Goal: Task Accomplishment & Management: Use online tool/utility

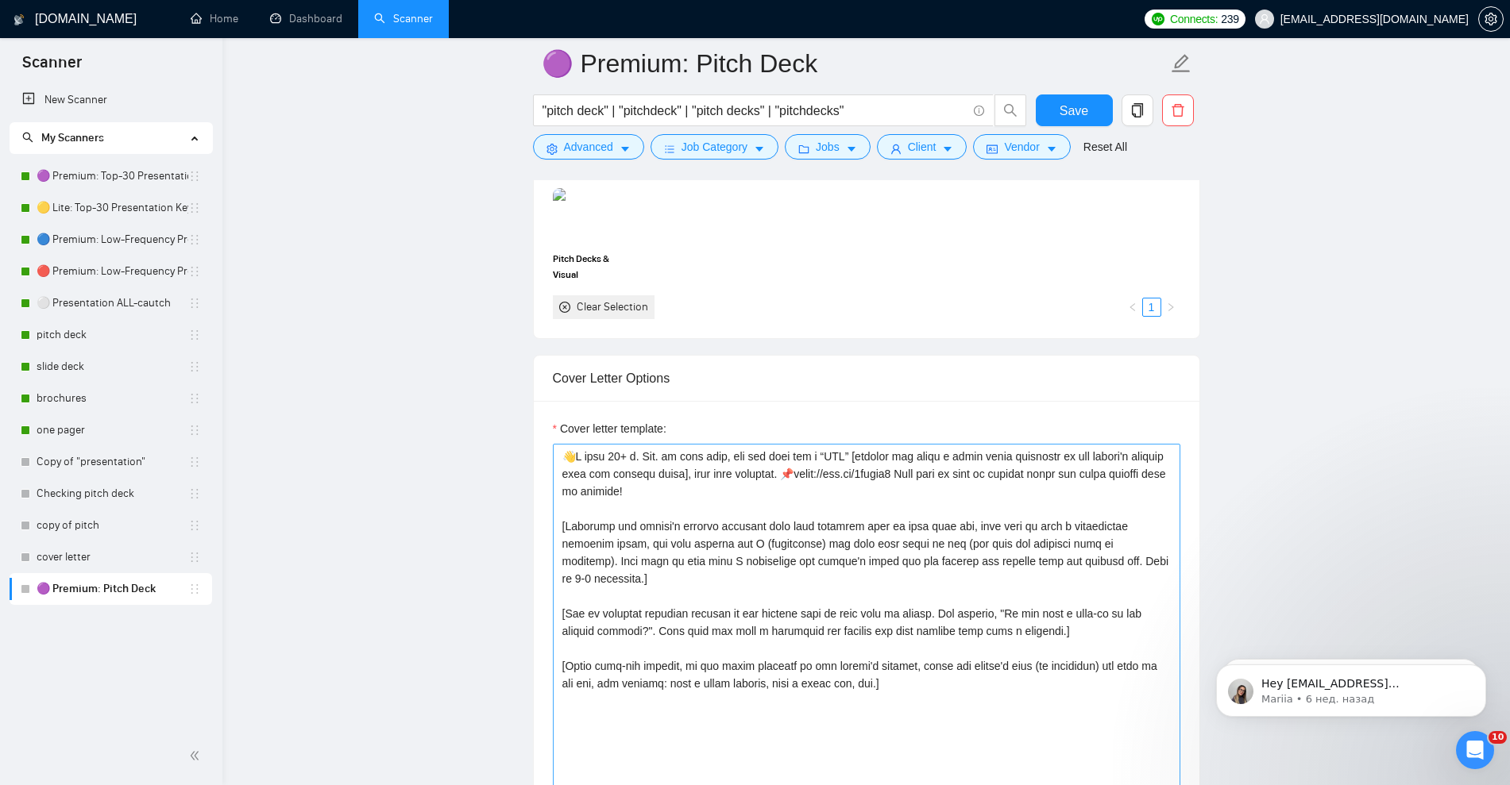
scroll to position [1588, 0]
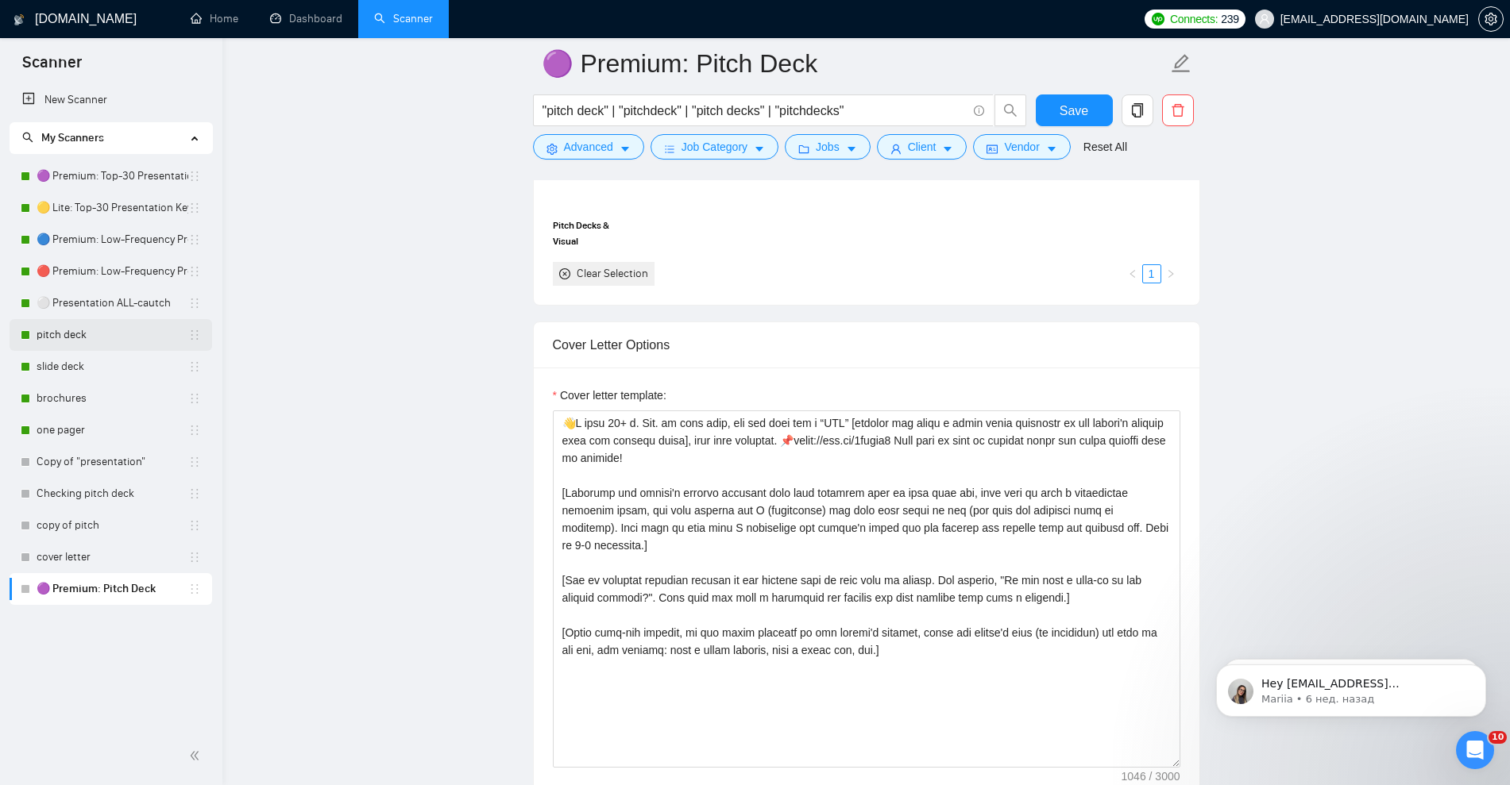
click at [72, 341] on link "pitch deck" at bounding box center [113, 335] width 152 height 32
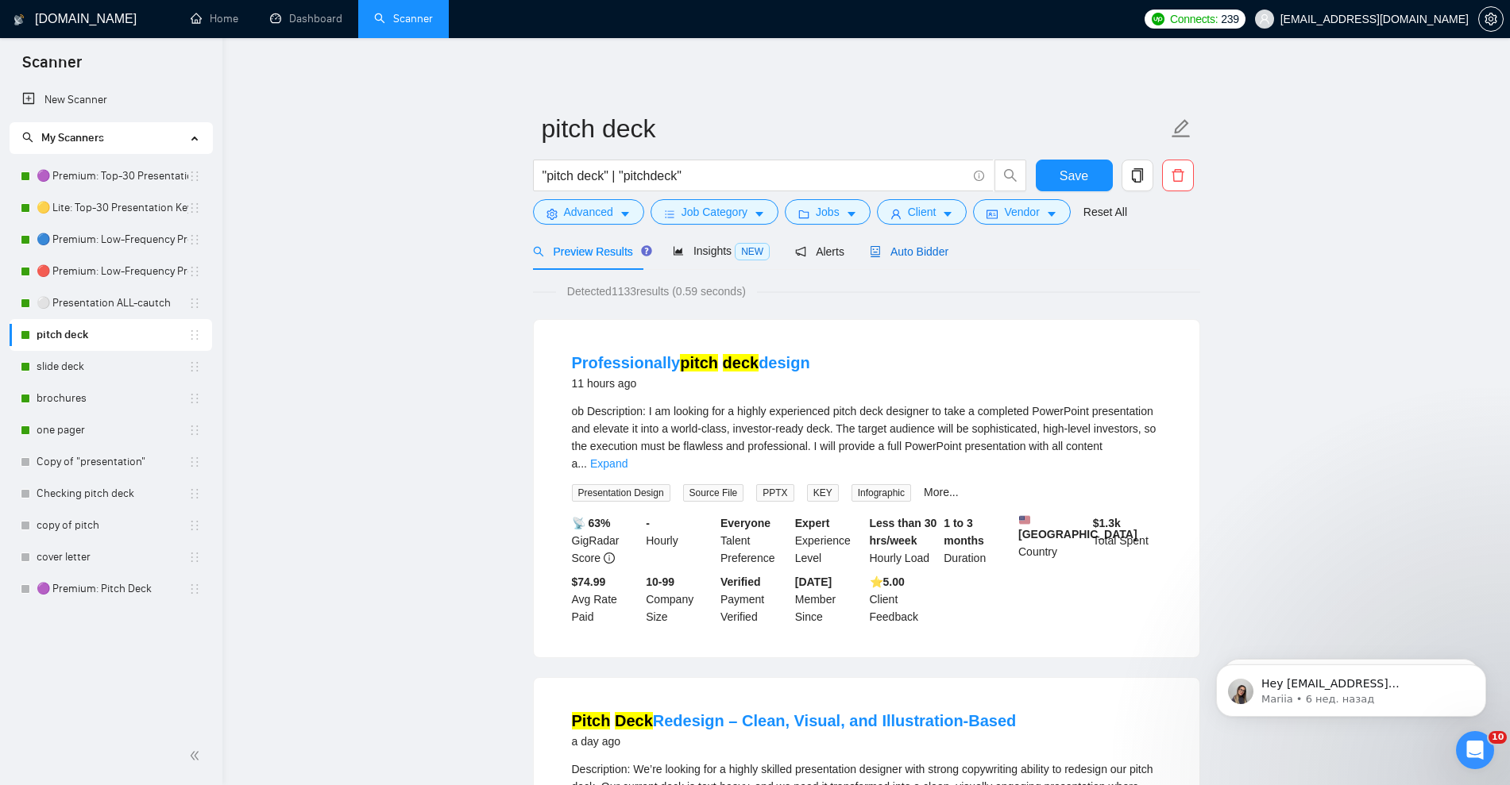
click at [918, 251] on span "Auto Bidder" at bounding box center [909, 251] width 79 height 13
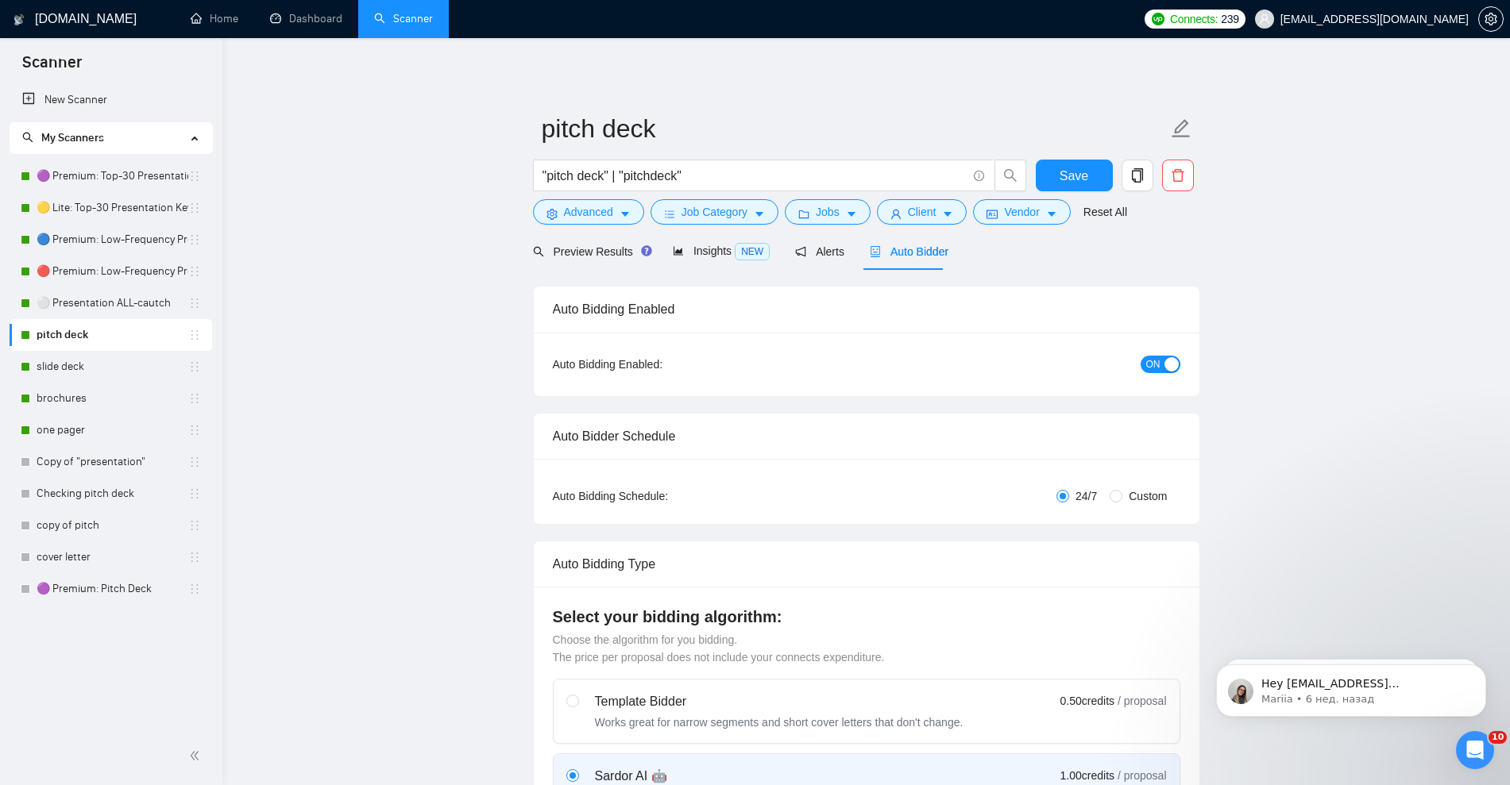
checkbox input "true"
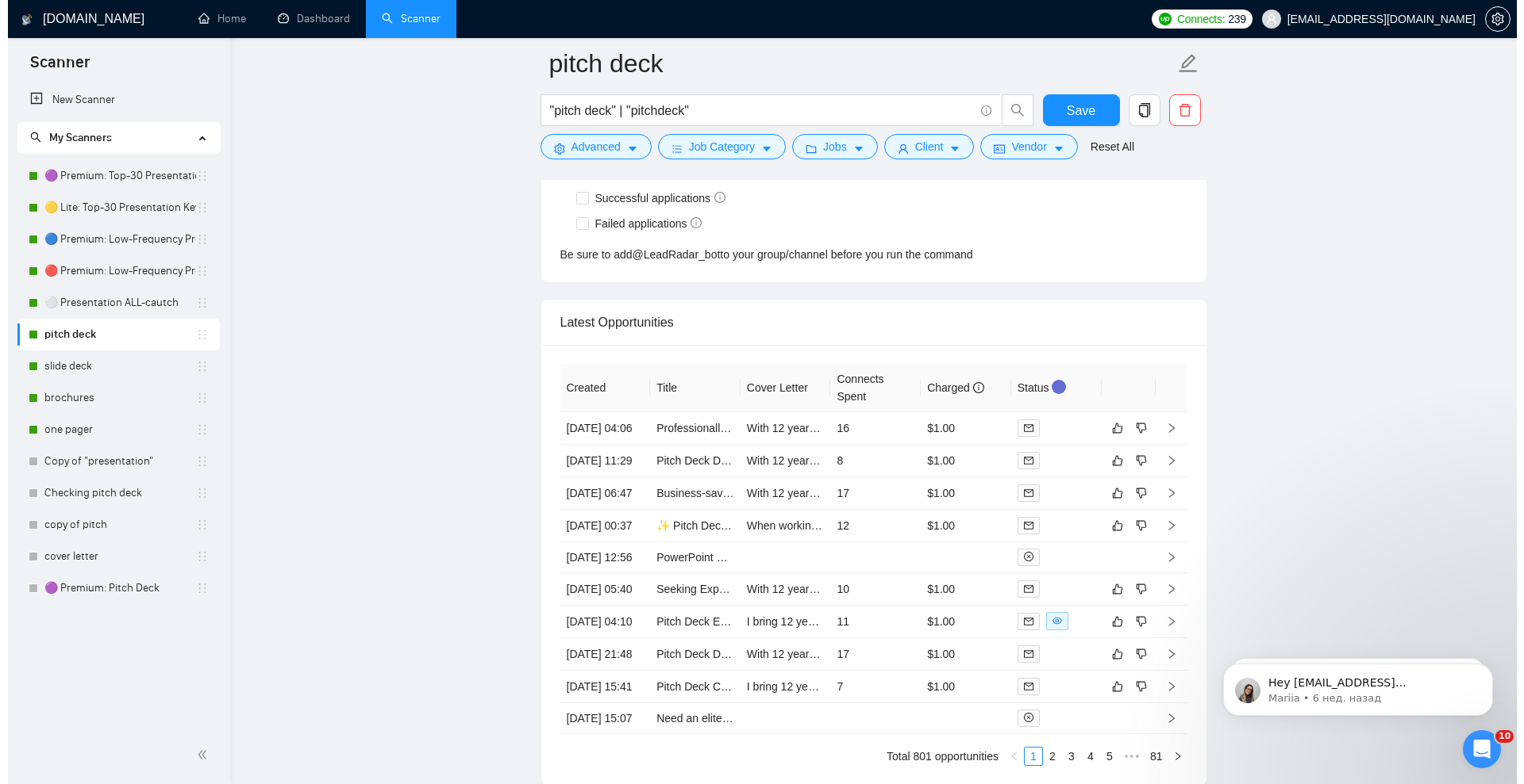
scroll to position [3966, 0]
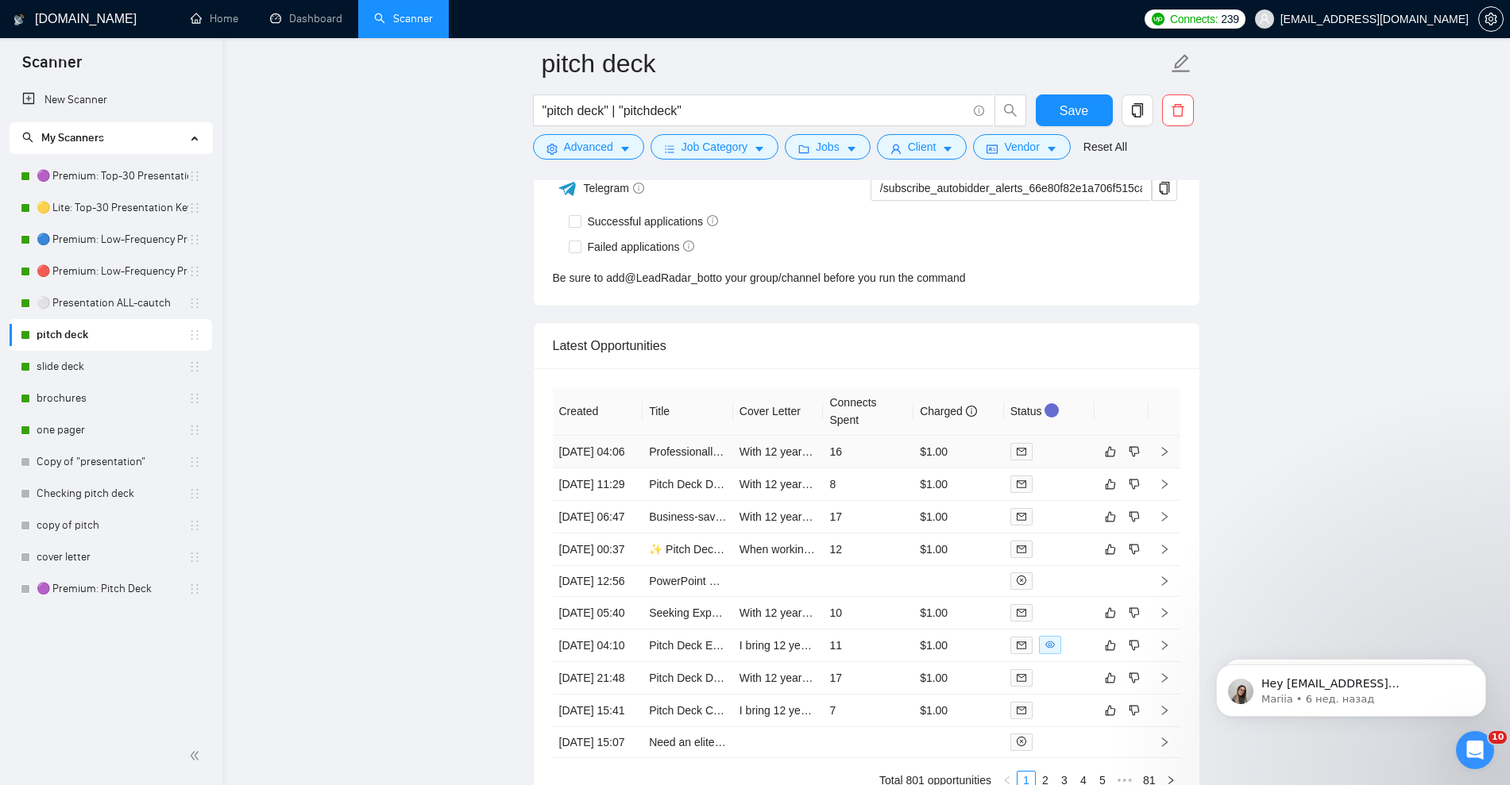
click at [1169, 457] on icon "right" at bounding box center [1164, 451] width 11 height 11
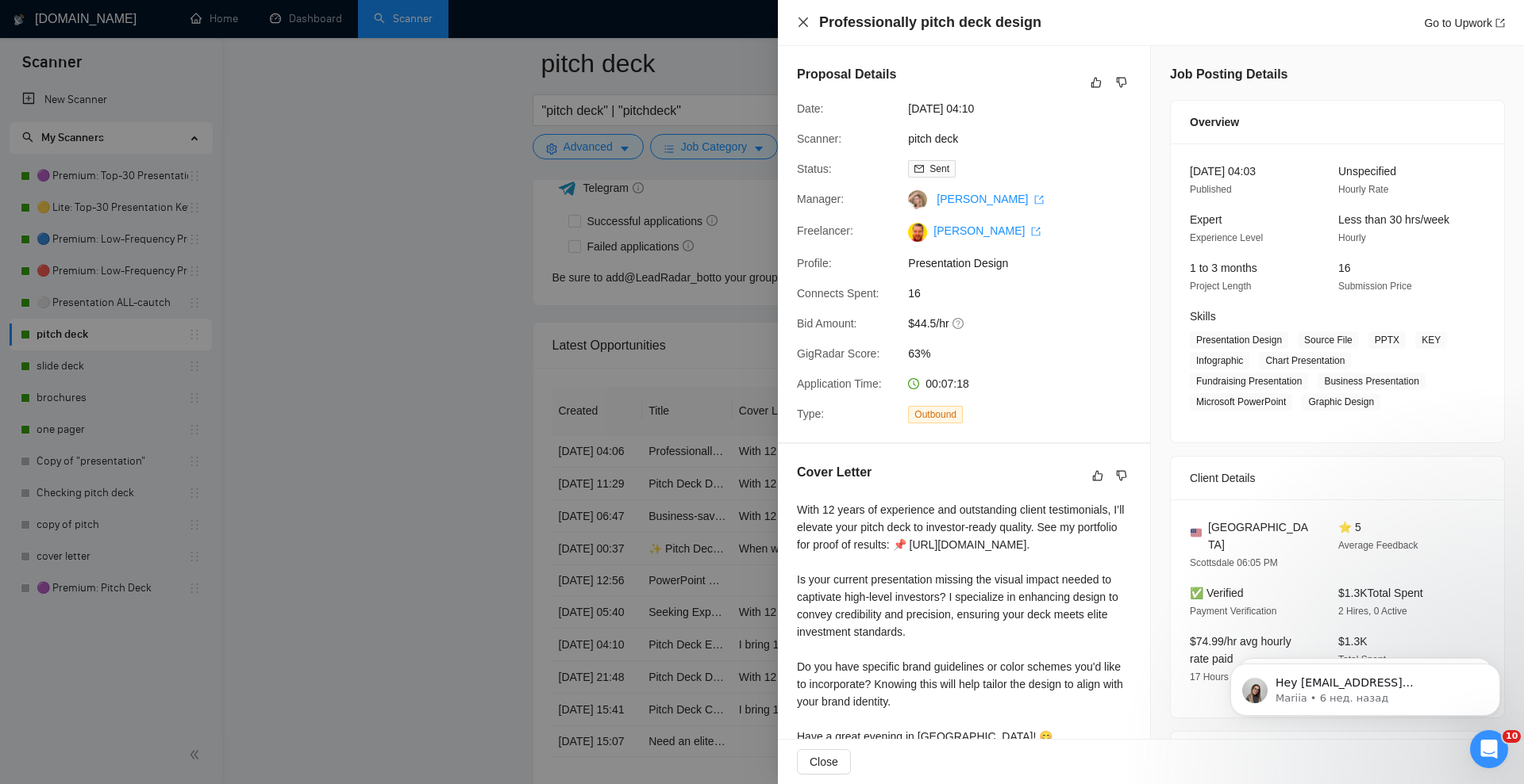
click at [803, 24] on icon "close" at bounding box center [802, 22] width 13 height 13
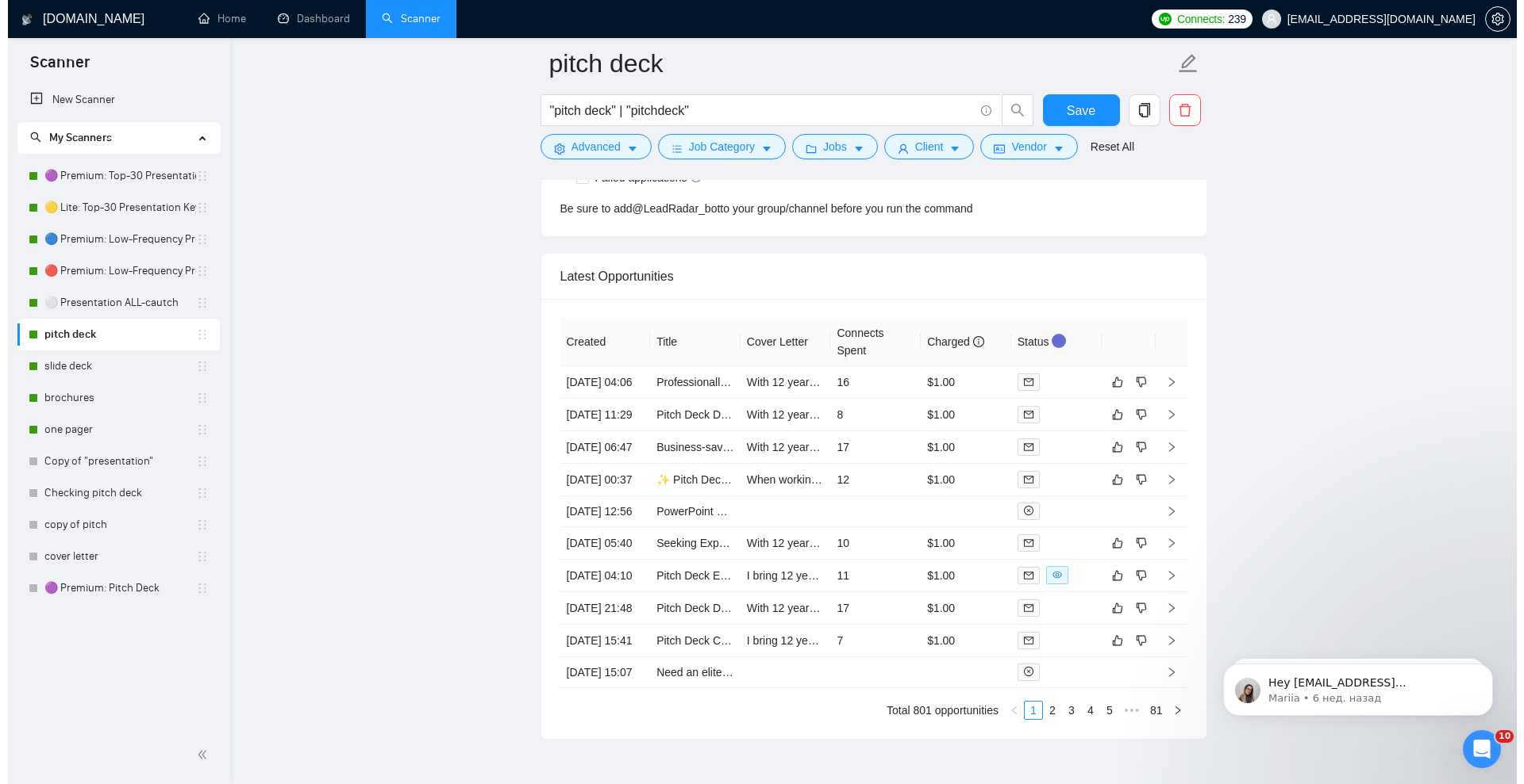
scroll to position [4274, 0]
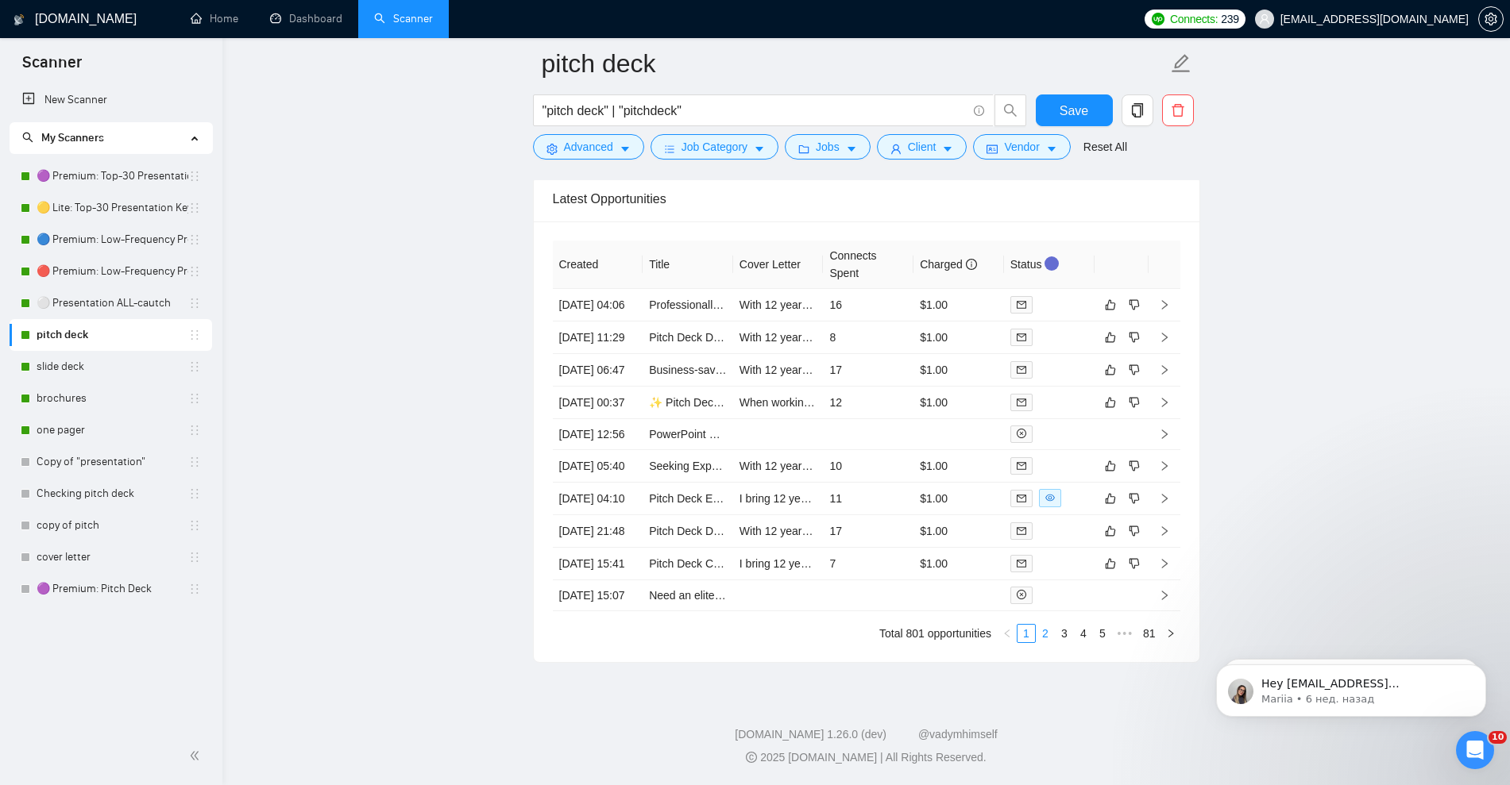
click at [1044, 637] on link "2" at bounding box center [1044, 633] width 17 height 17
click at [1162, 589] on icon "right" at bounding box center [1164, 594] width 11 height 11
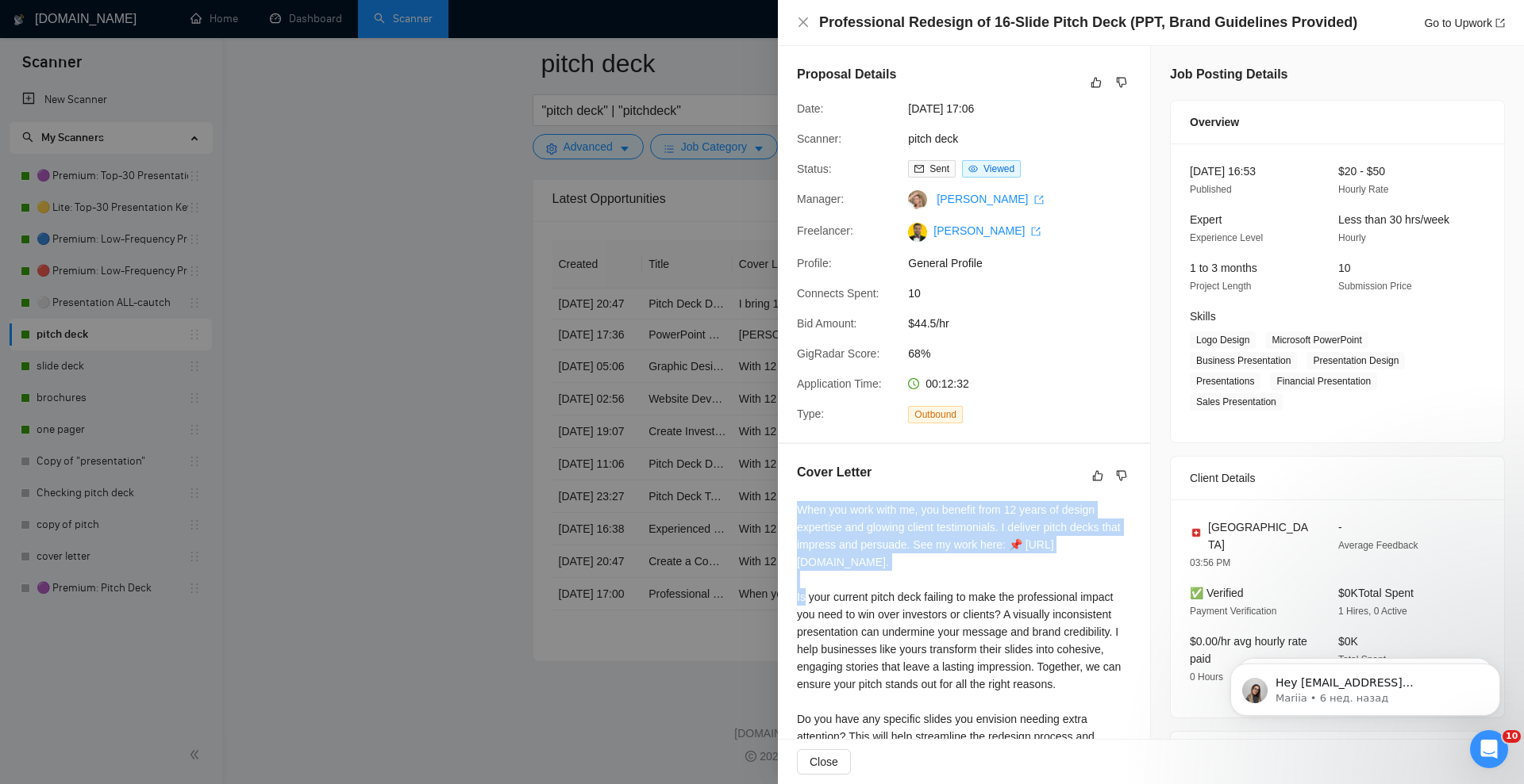
drag, startPoint x: 794, startPoint y: 525, endPoint x: 1137, endPoint y: 564, distance: 345.2
click at [1137, 564] on div "Cover Letter When you work with me, you benefit from 12 years of design experti…" at bounding box center [963, 634] width 372 height 380
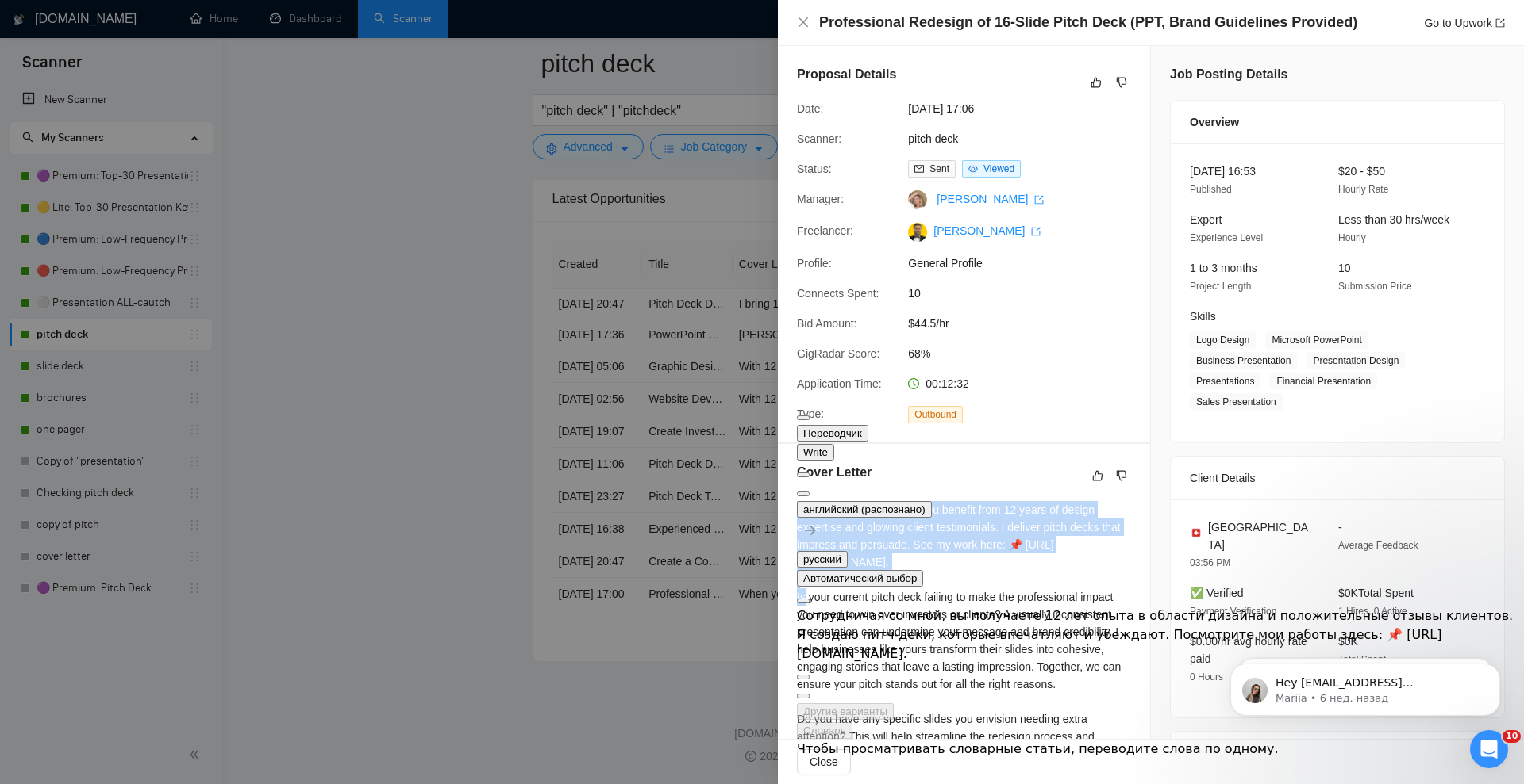
click at [809, 491] on button at bounding box center [802, 493] width 13 height 5
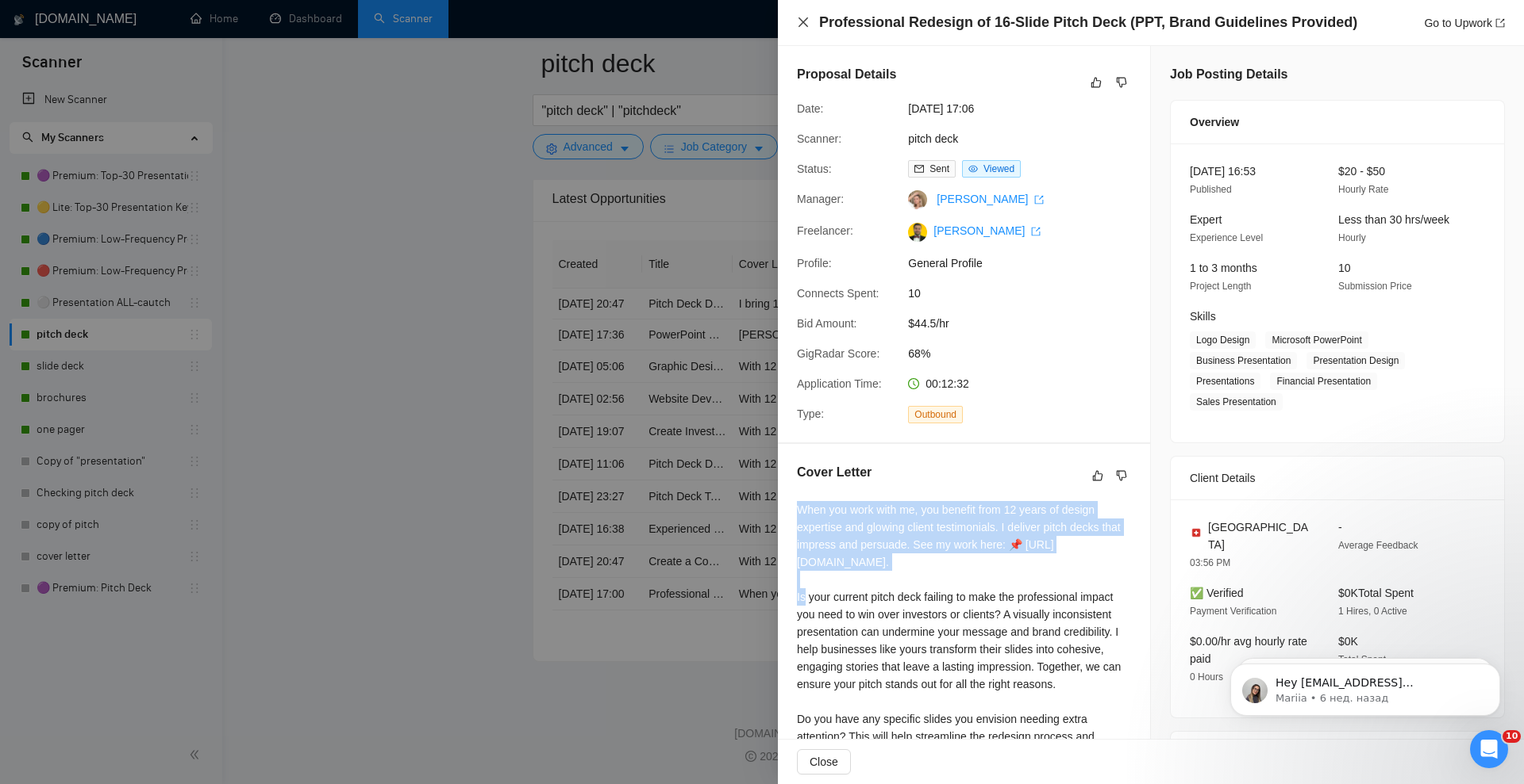
click at [804, 16] on icon "close" at bounding box center [802, 22] width 13 height 13
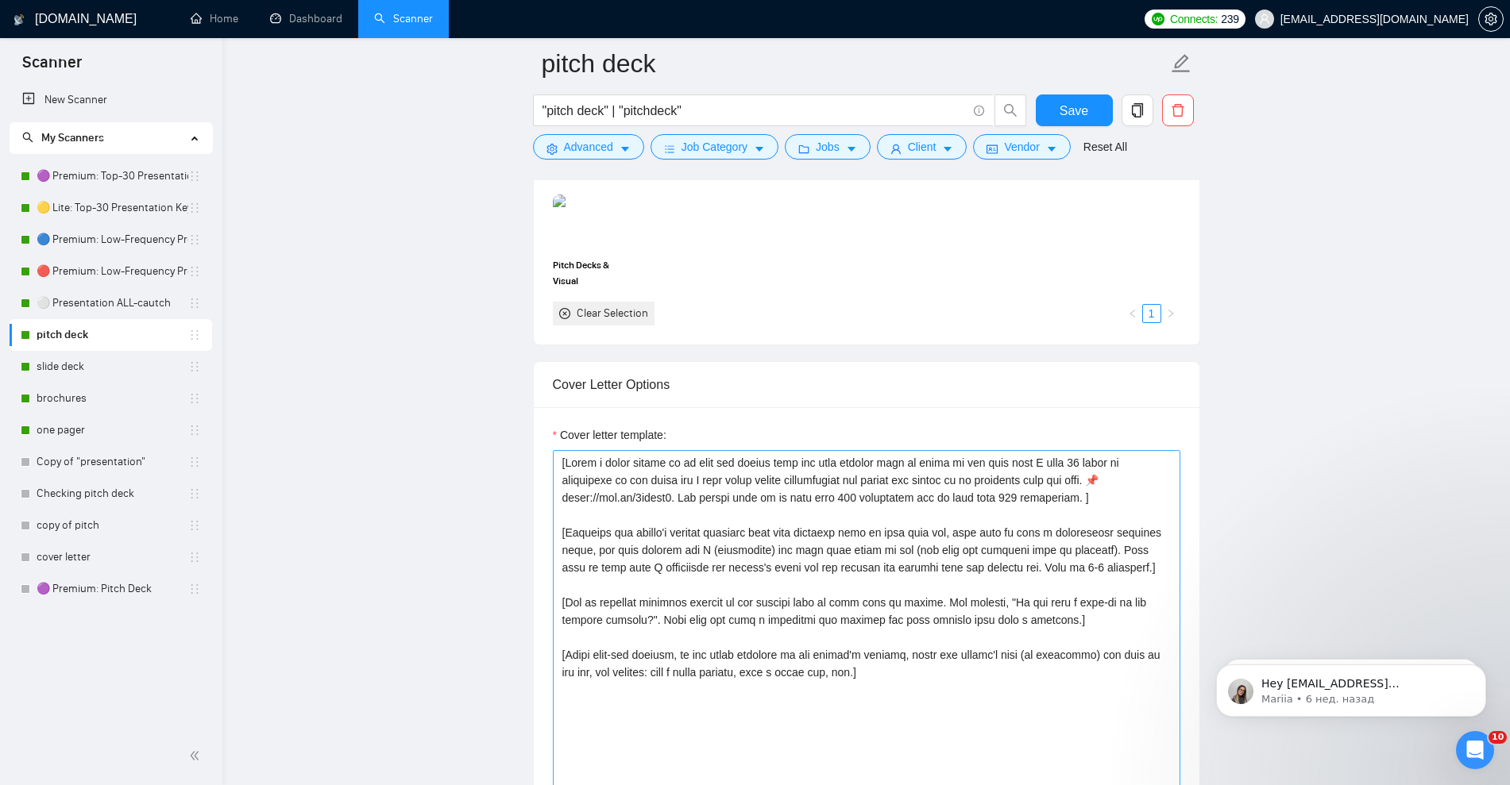
scroll to position [1698, 0]
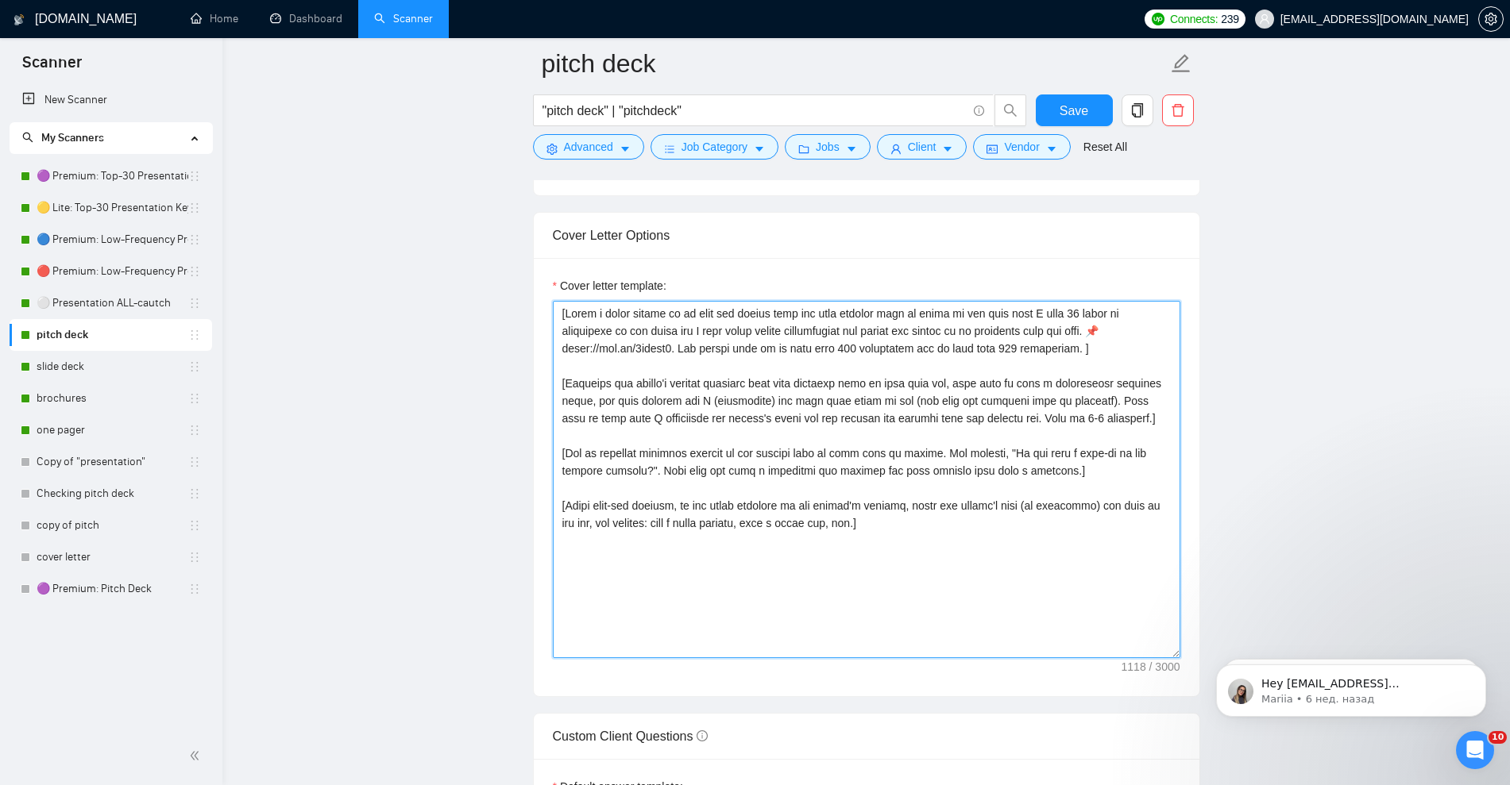
click at [793, 406] on textarea "Cover letter template:" at bounding box center [866, 479] width 627 height 357
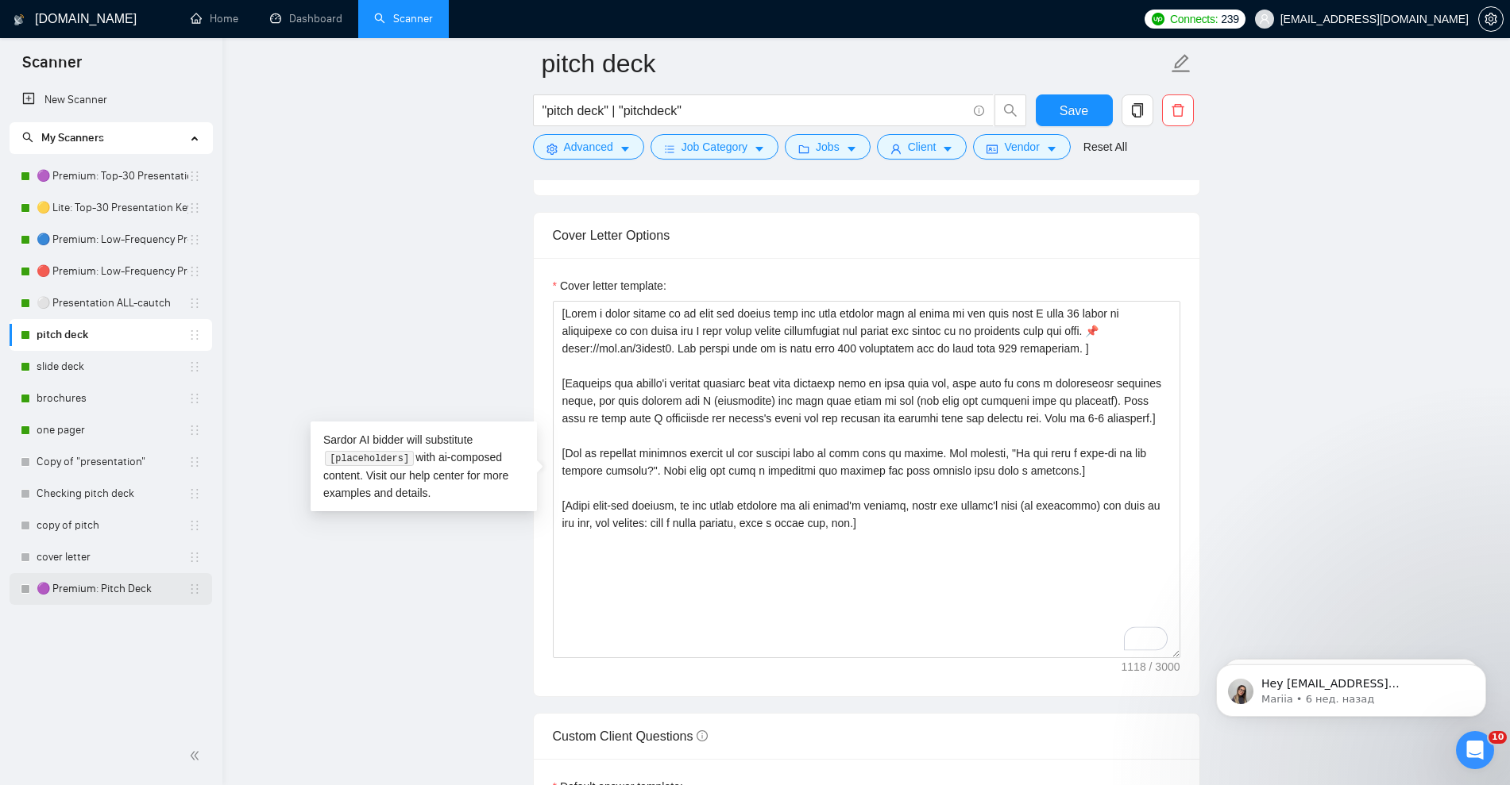
click at [114, 585] on link "🟣 Premium: Pitch Deck" at bounding box center [113, 589] width 152 height 32
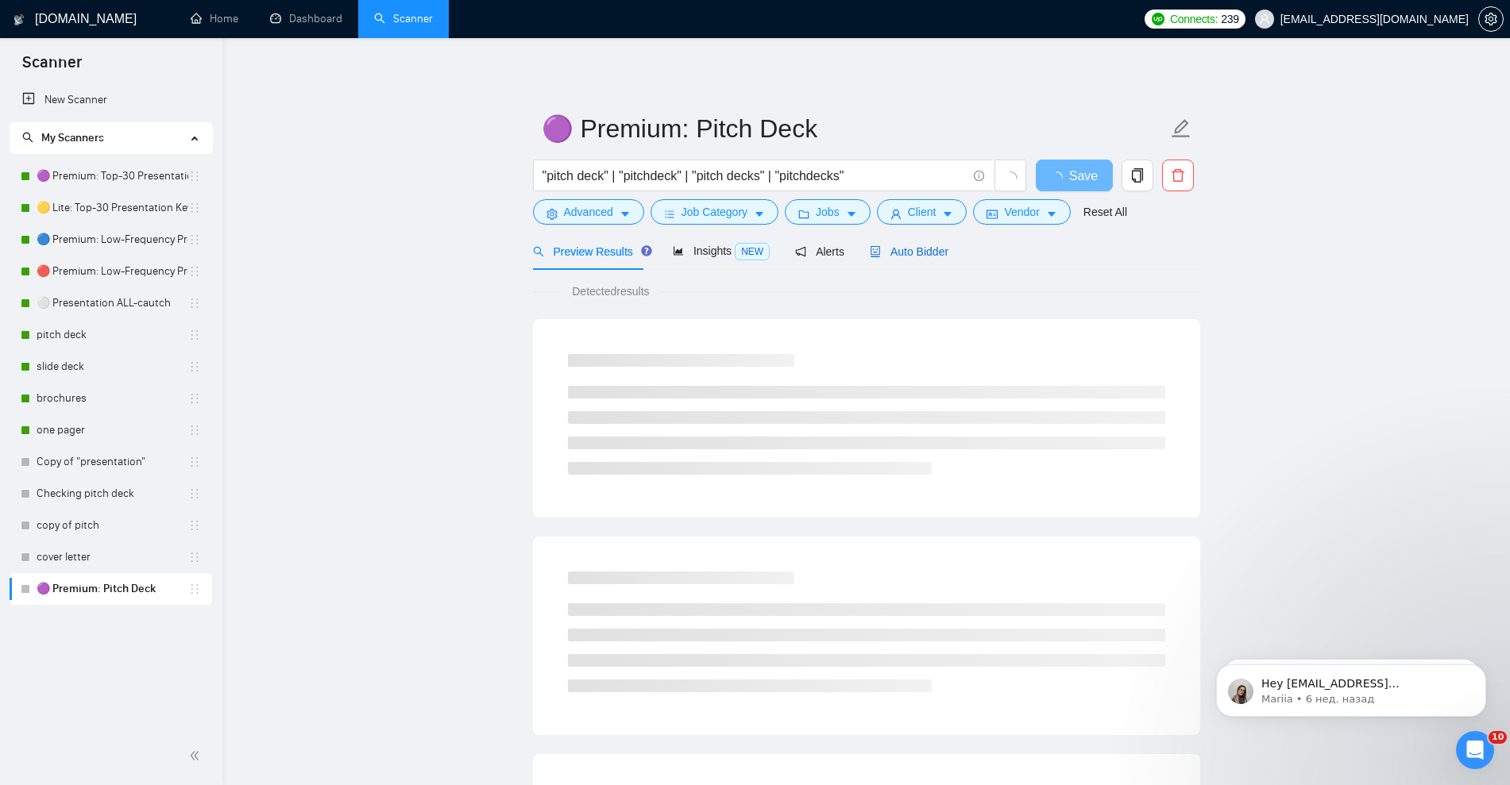
click at [909, 253] on span "Auto Bidder" at bounding box center [909, 251] width 79 height 13
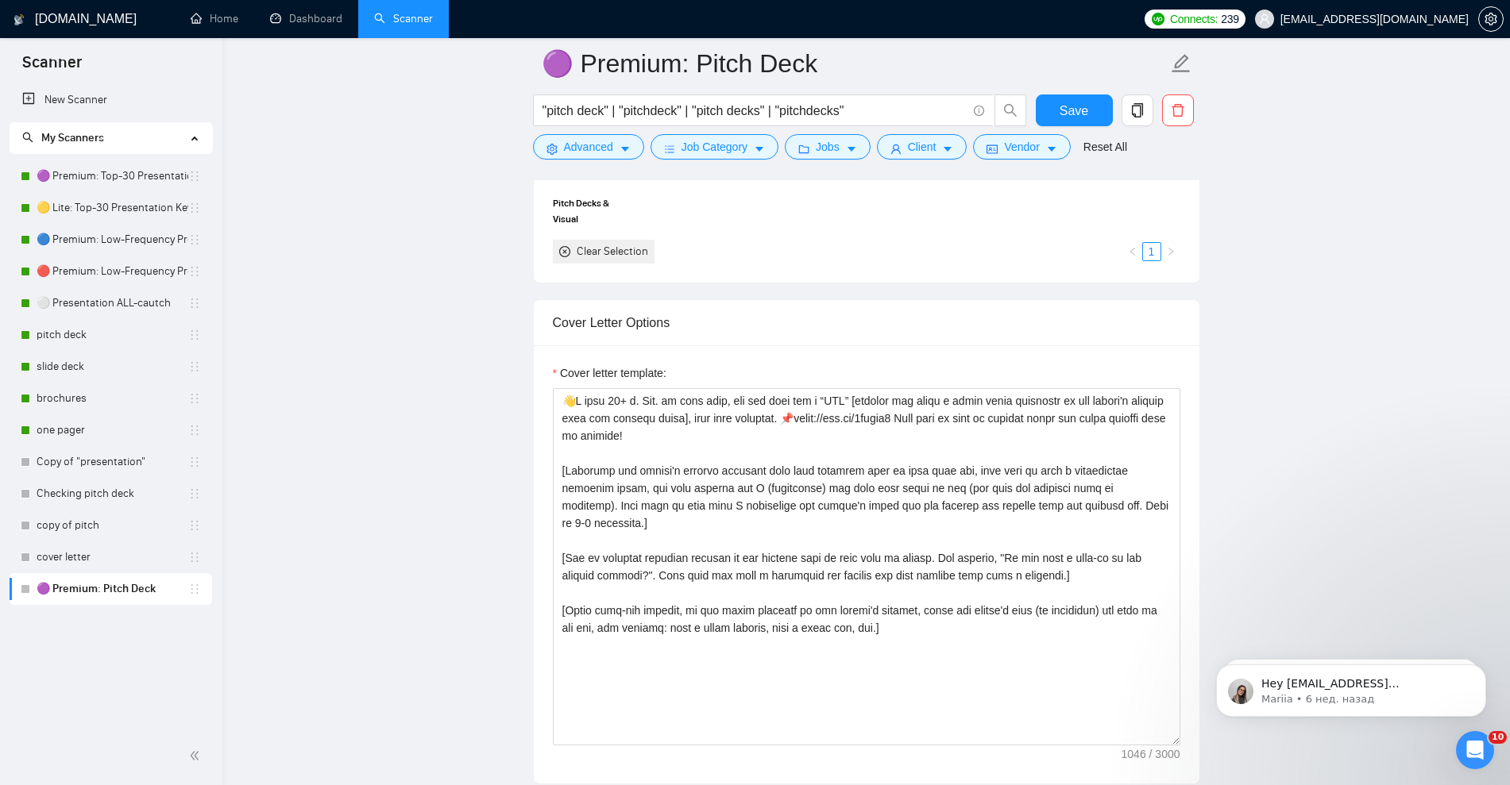
scroll to position [1688, 0]
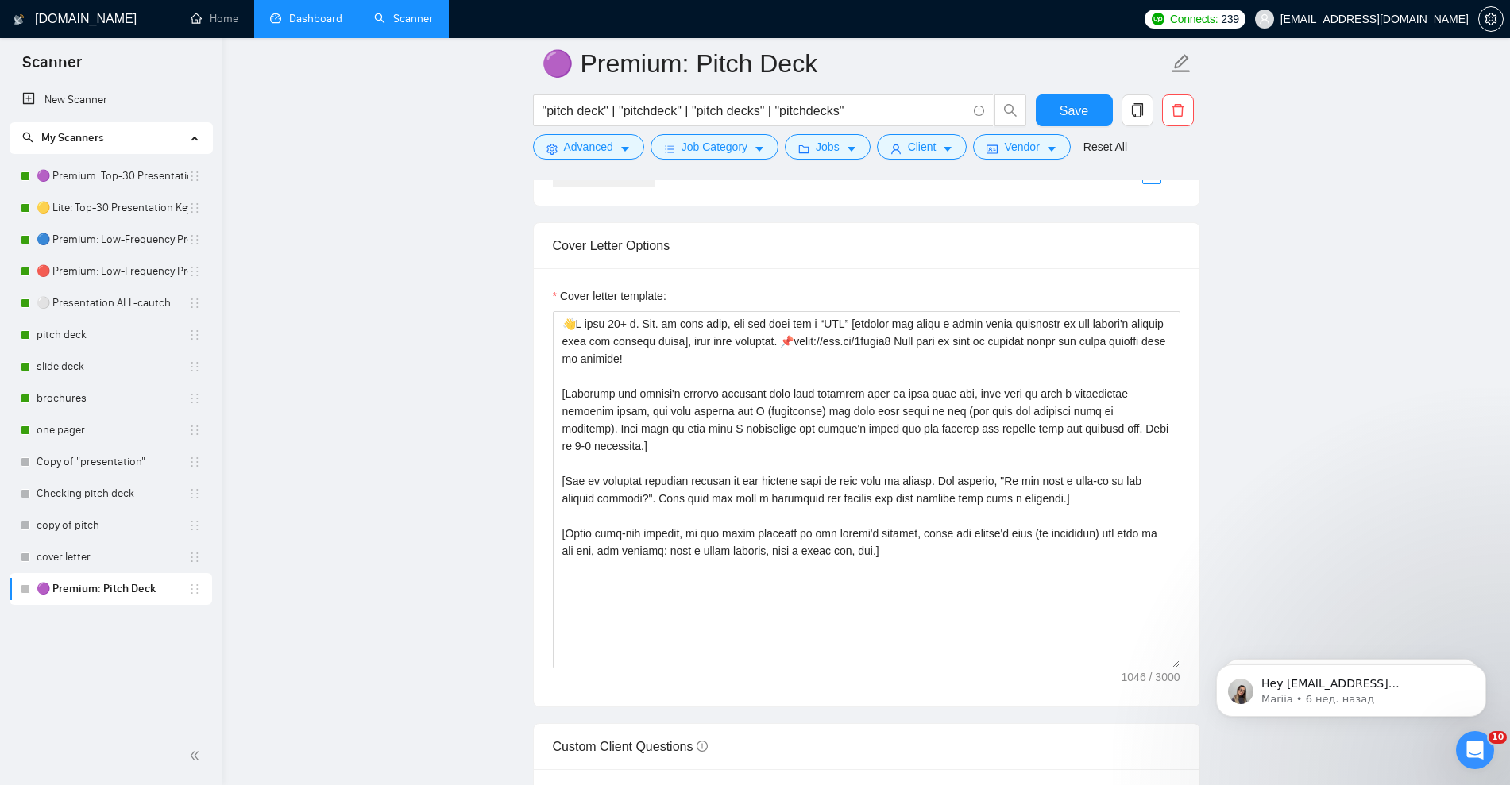
click at [303, 21] on link "Dashboard" at bounding box center [306, 19] width 72 height 14
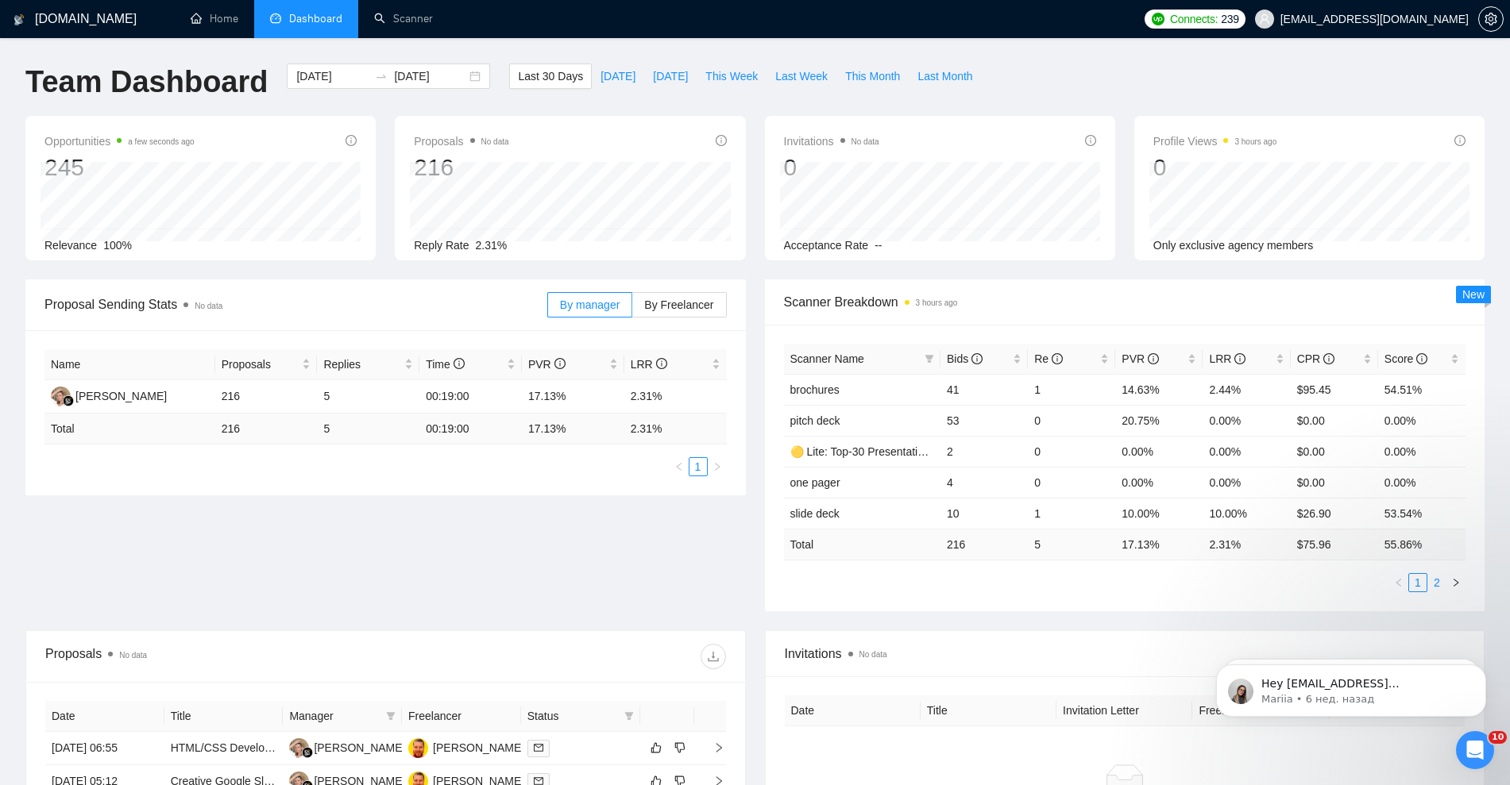
click at [1440, 585] on link "2" at bounding box center [1436, 582] width 17 height 17
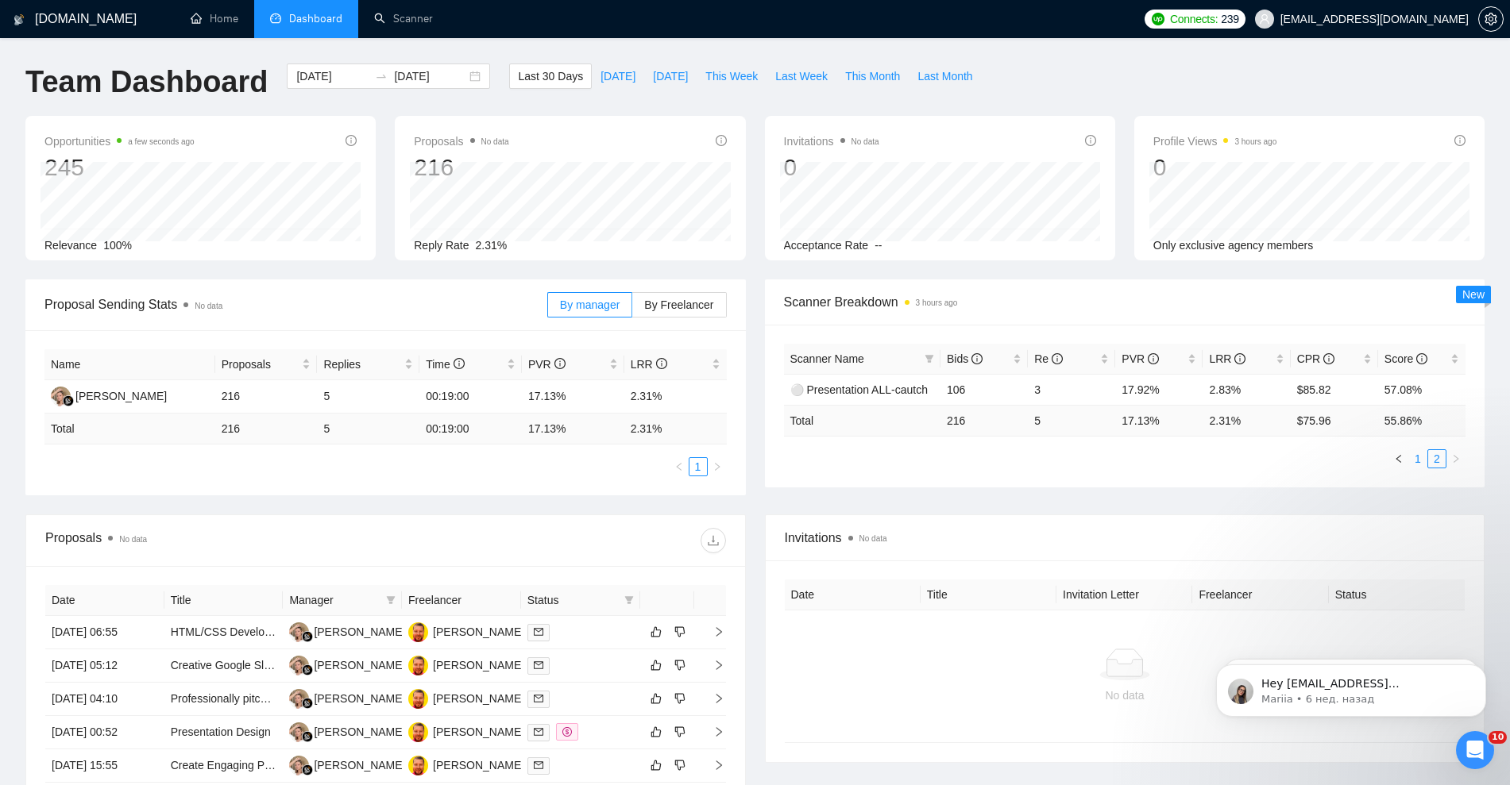
click at [1422, 462] on link "1" at bounding box center [1417, 458] width 17 height 17
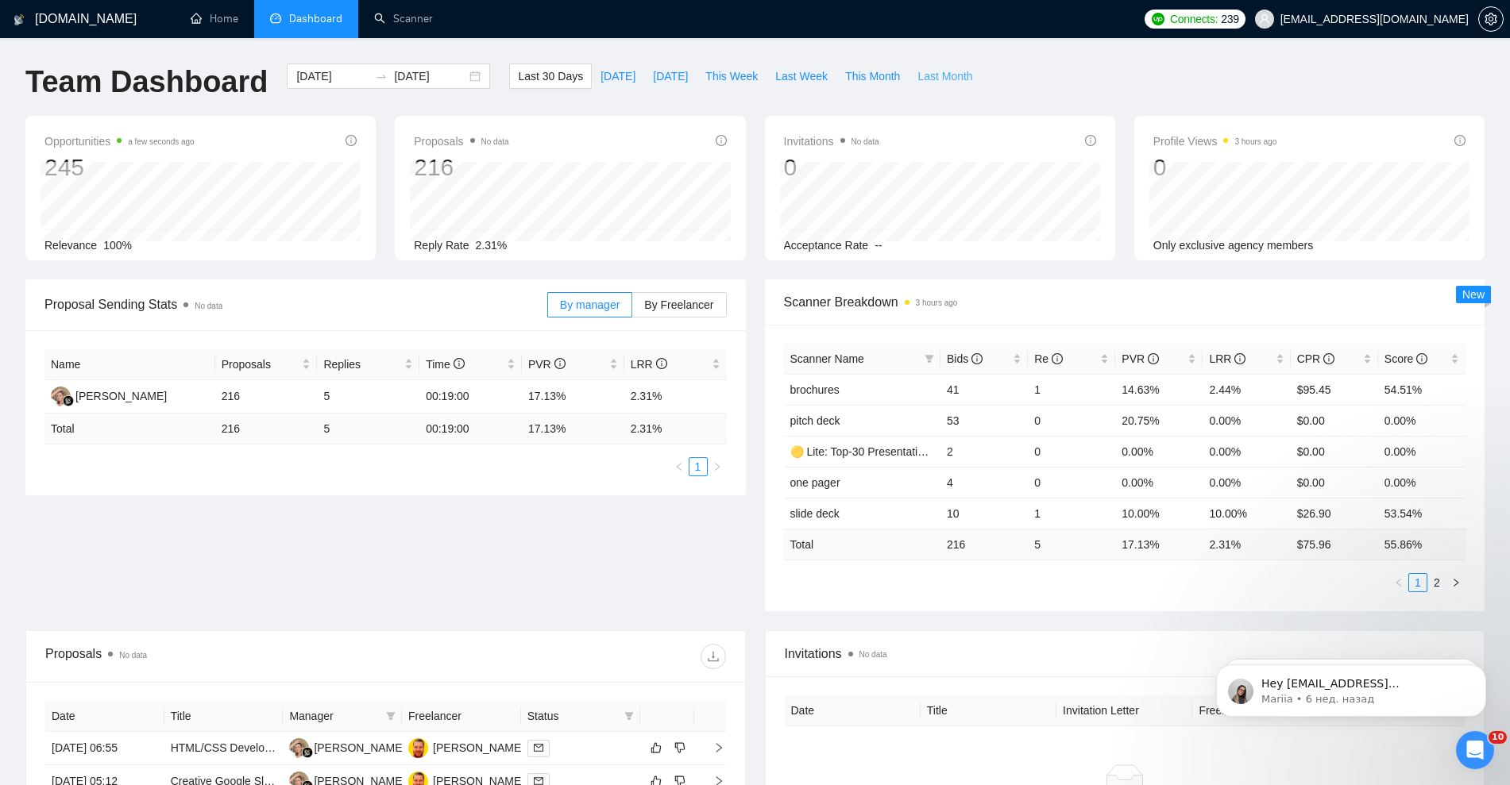
click at [925, 77] on span "Last Month" at bounding box center [944, 76] width 55 height 17
type input "[DATE]"
click at [425, 12] on link "Scanner" at bounding box center [403, 19] width 59 height 14
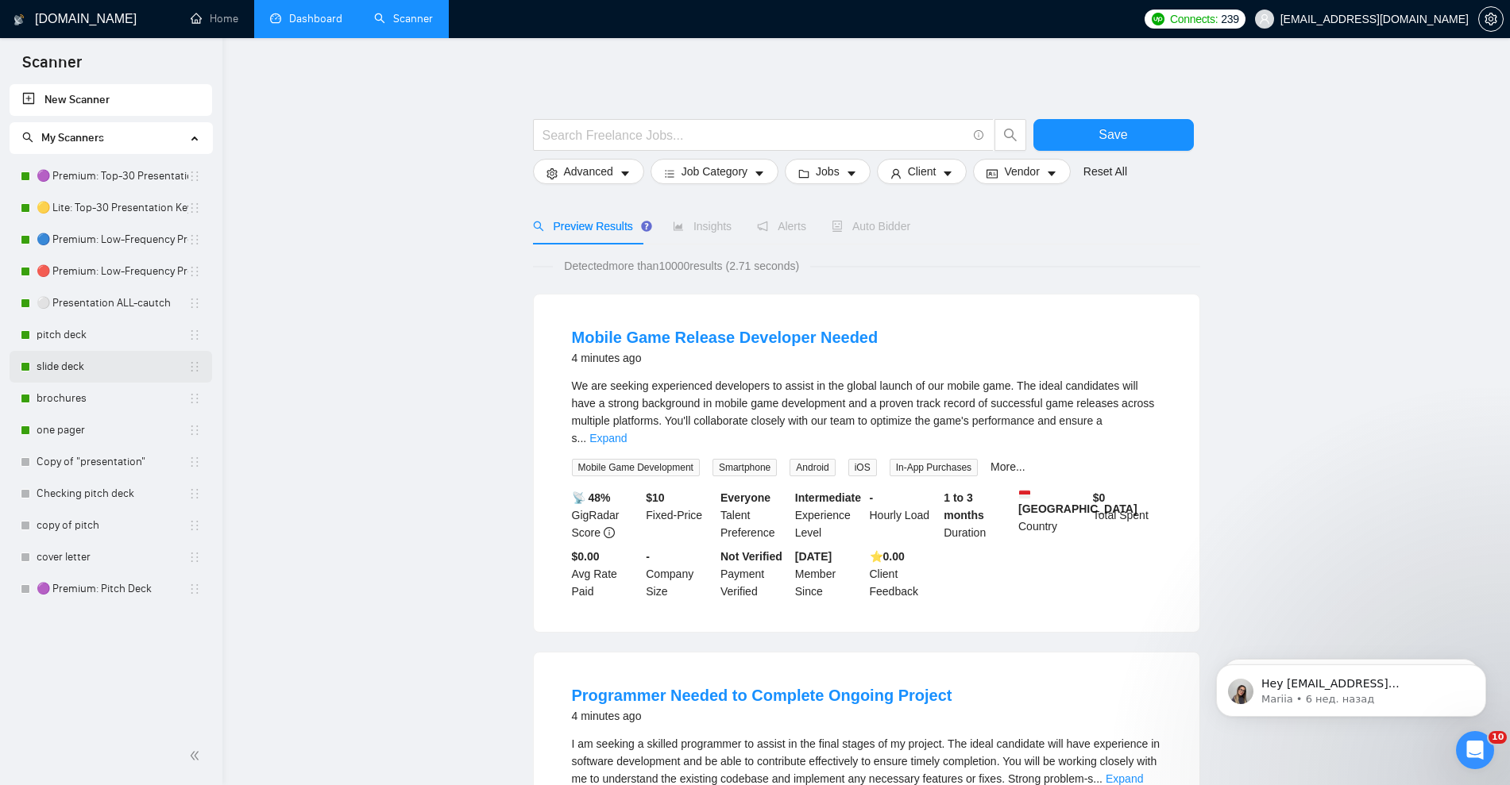
click at [62, 368] on link "slide deck" at bounding box center [113, 367] width 152 height 32
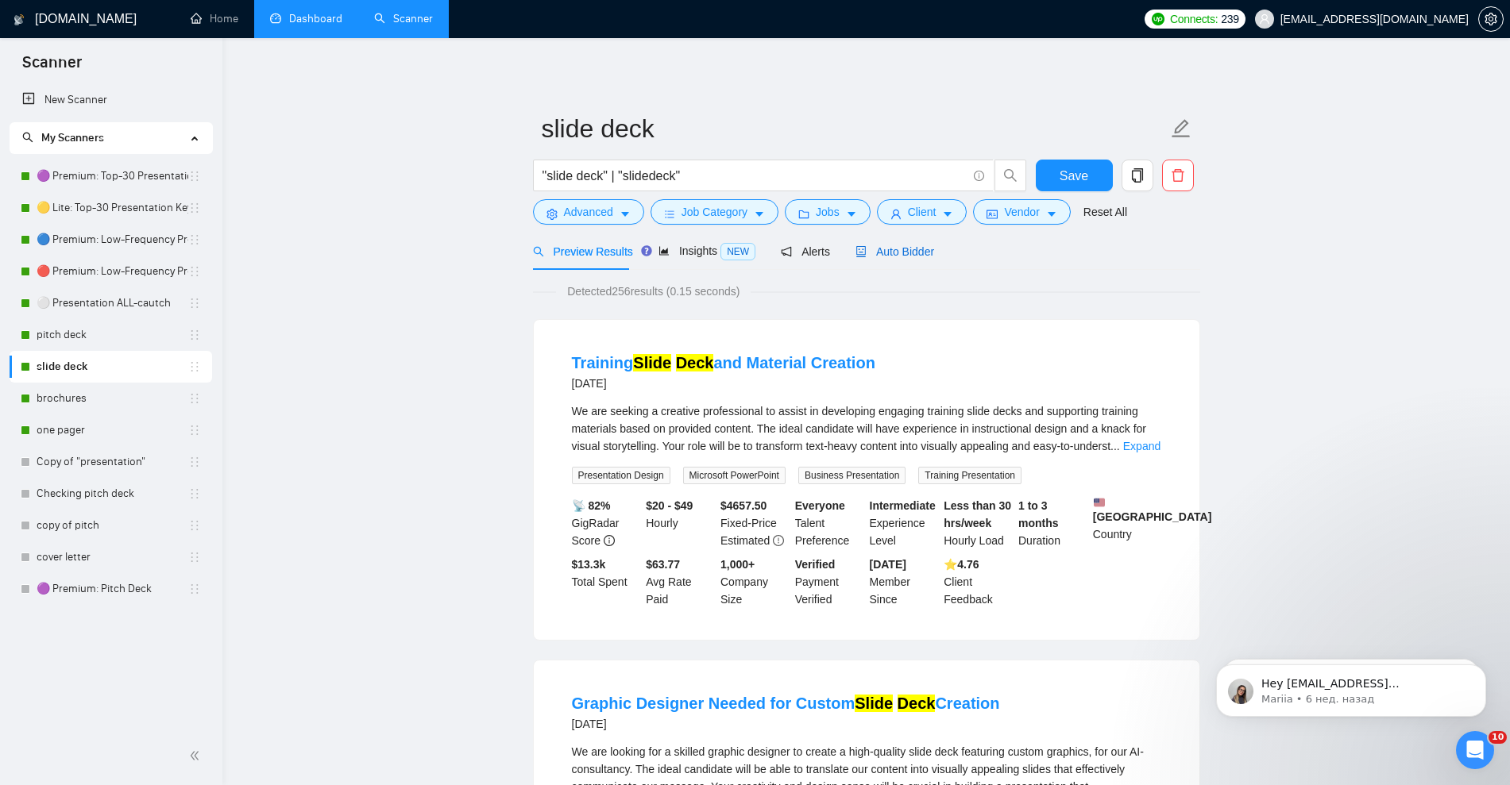
click at [897, 252] on span "Auto Bidder" at bounding box center [894, 251] width 79 height 13
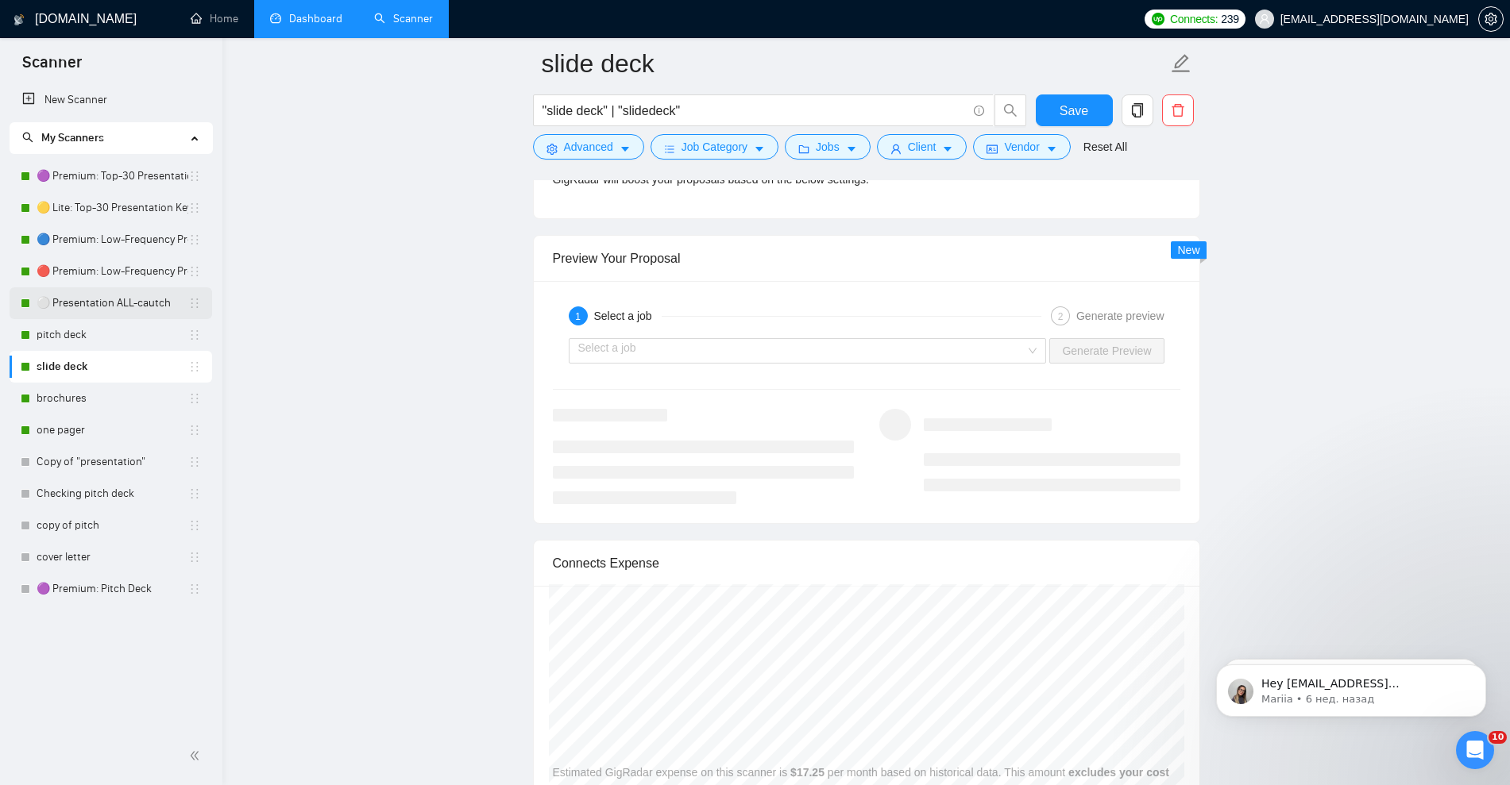
scroll to position [2879, 0]
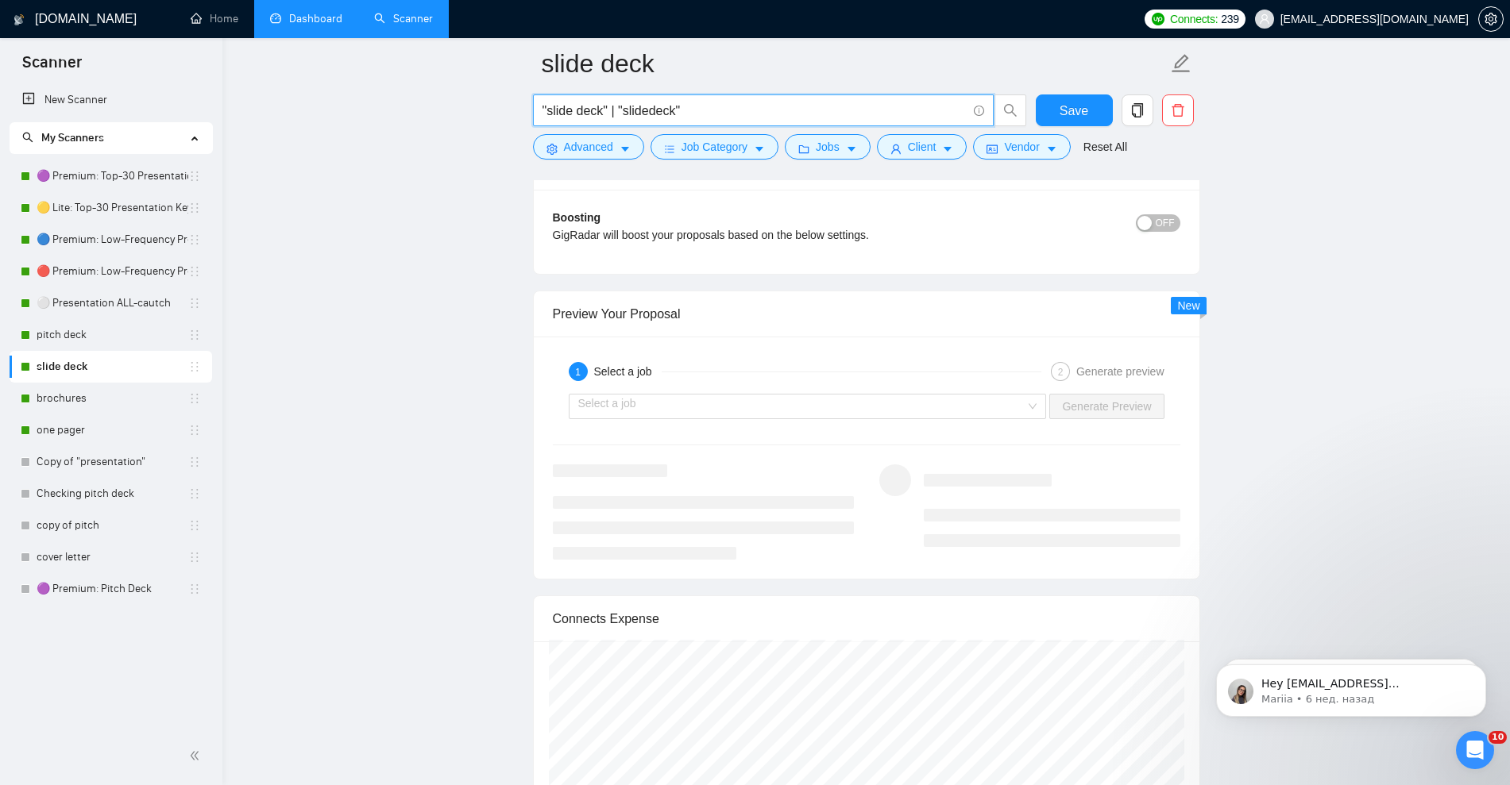
click at [748, 118] on input ""slide deck" | "slidedeck"" at bounding box center [754, 111] width 424 height 20
click at [129, 585] on link "🟣 Premium: Pitch Deck" at bounding box center [113, 589] width 152 height 32
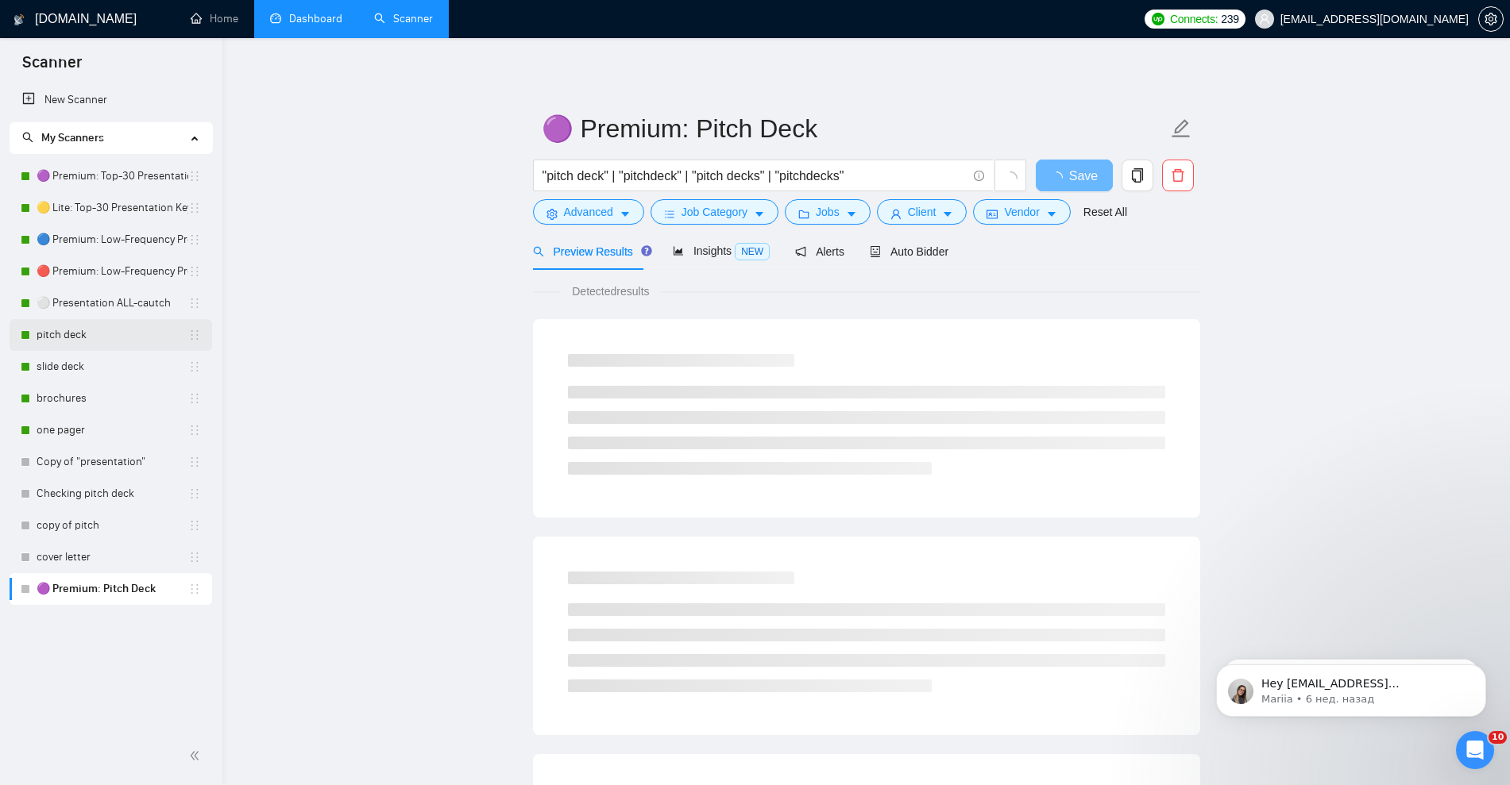
click at [66, 333] on link "pitch deck" at bounding box center [113, 335] width 152 height 32
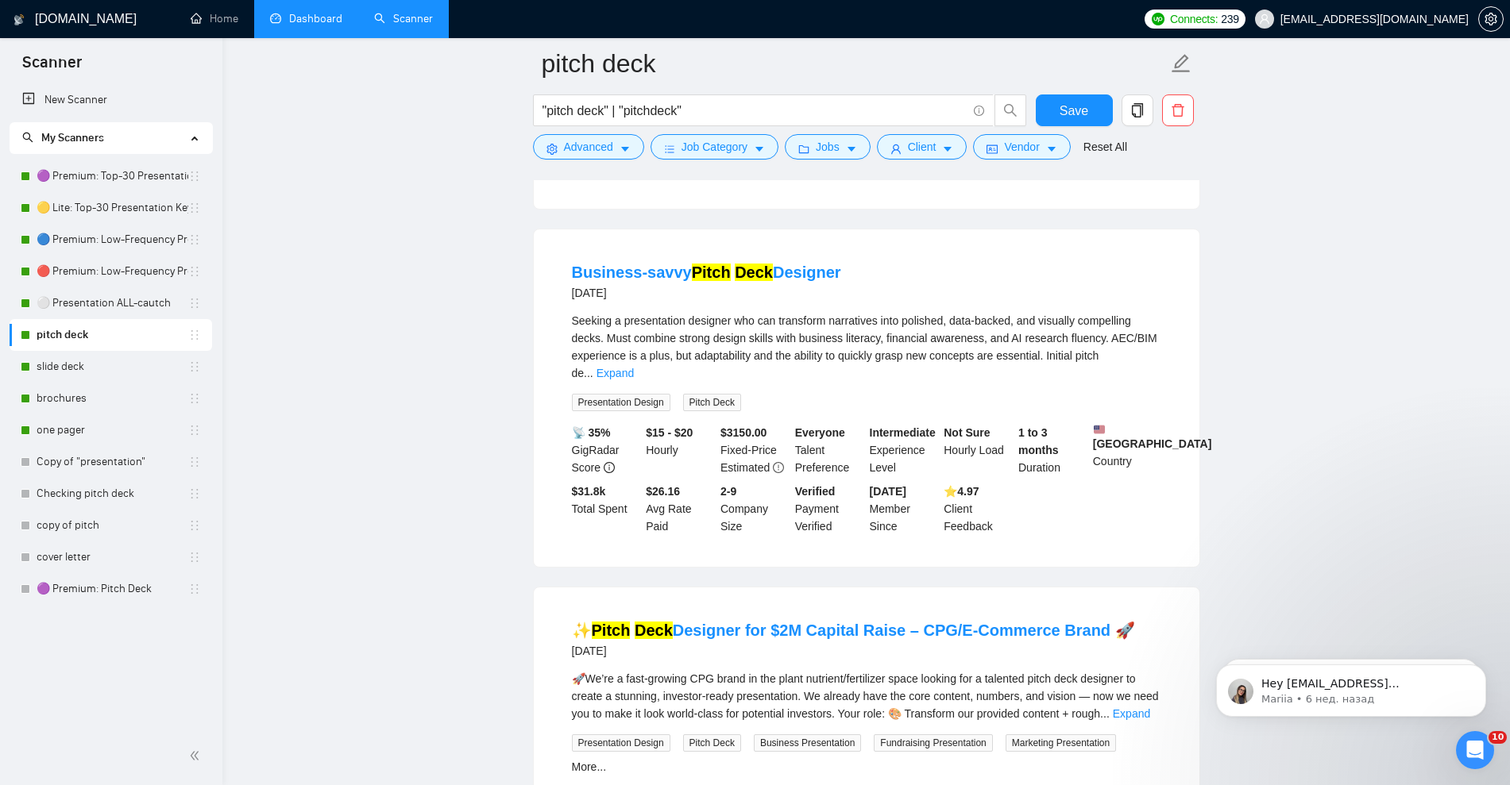
scroll to position [1191, 0]
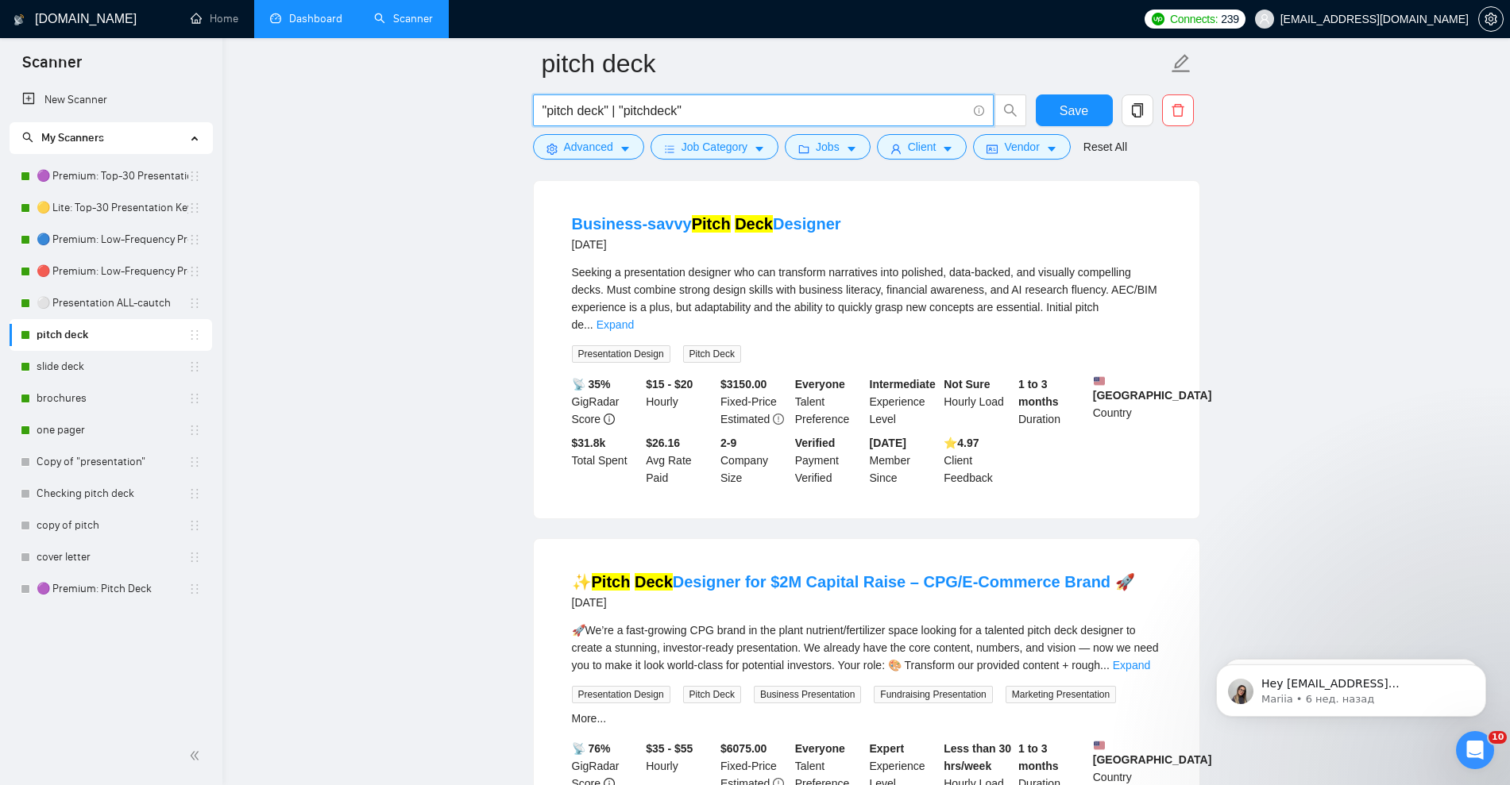
click at [756, 103] on input ""pitch deck" | "pitchdeck"" at bounding box center [754, 111] width 424 height 20
click at [98, 364] on link "slide deck" at bounding box center [113, 367] width 152 height 32
click at [80, 334] on link "pitch deck" at bounding box center [113, 335] width 152 height 32
click at [712, 110] on input ""pitch deck" | "pitchdeck"" at bounding box center [754, 111] width 424 height 20
paste input "slide deck" | "slides deck" | "slide design" | "slides design" | "slide redesig…"
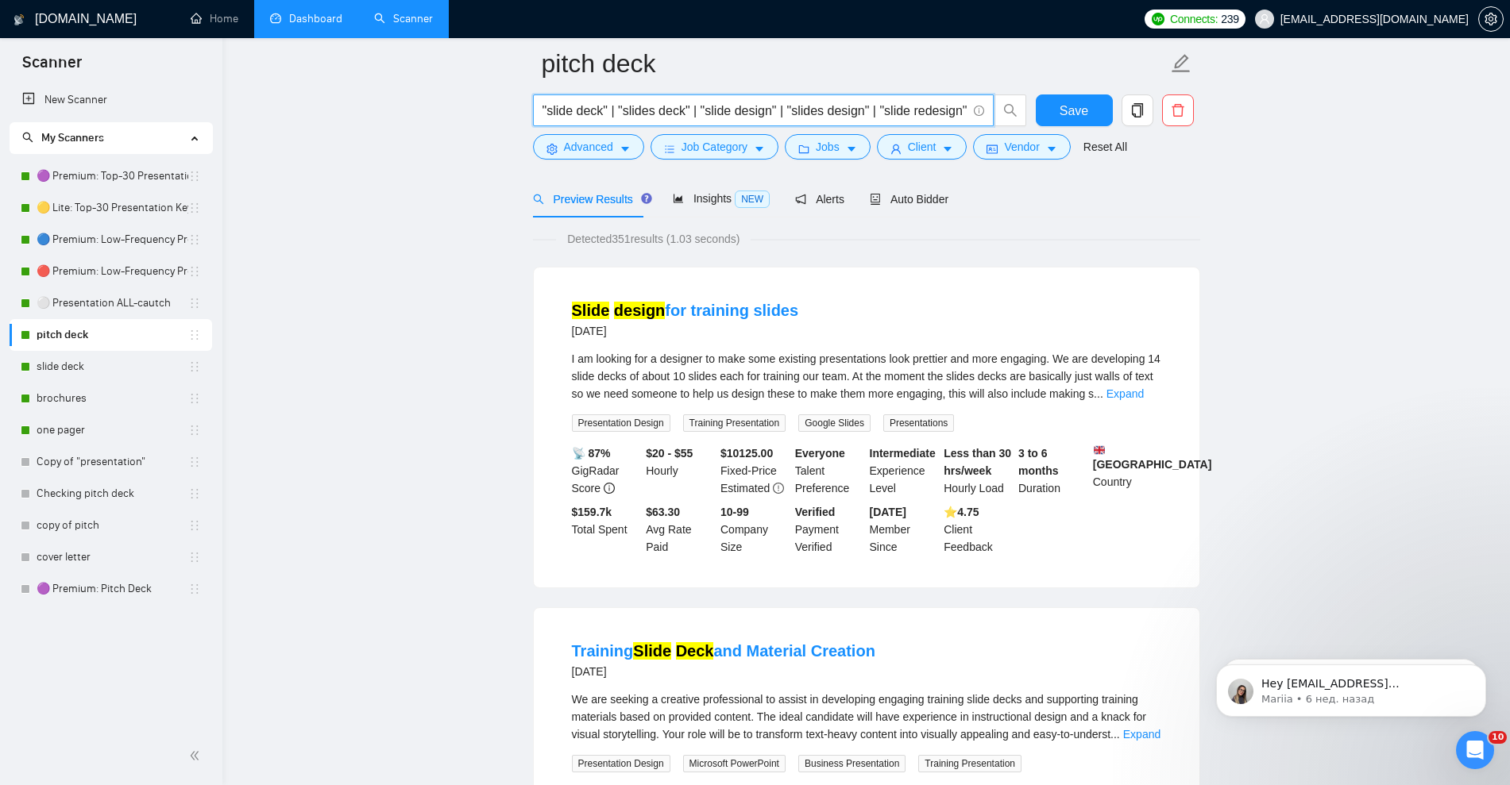
scroll to position [0, 0]
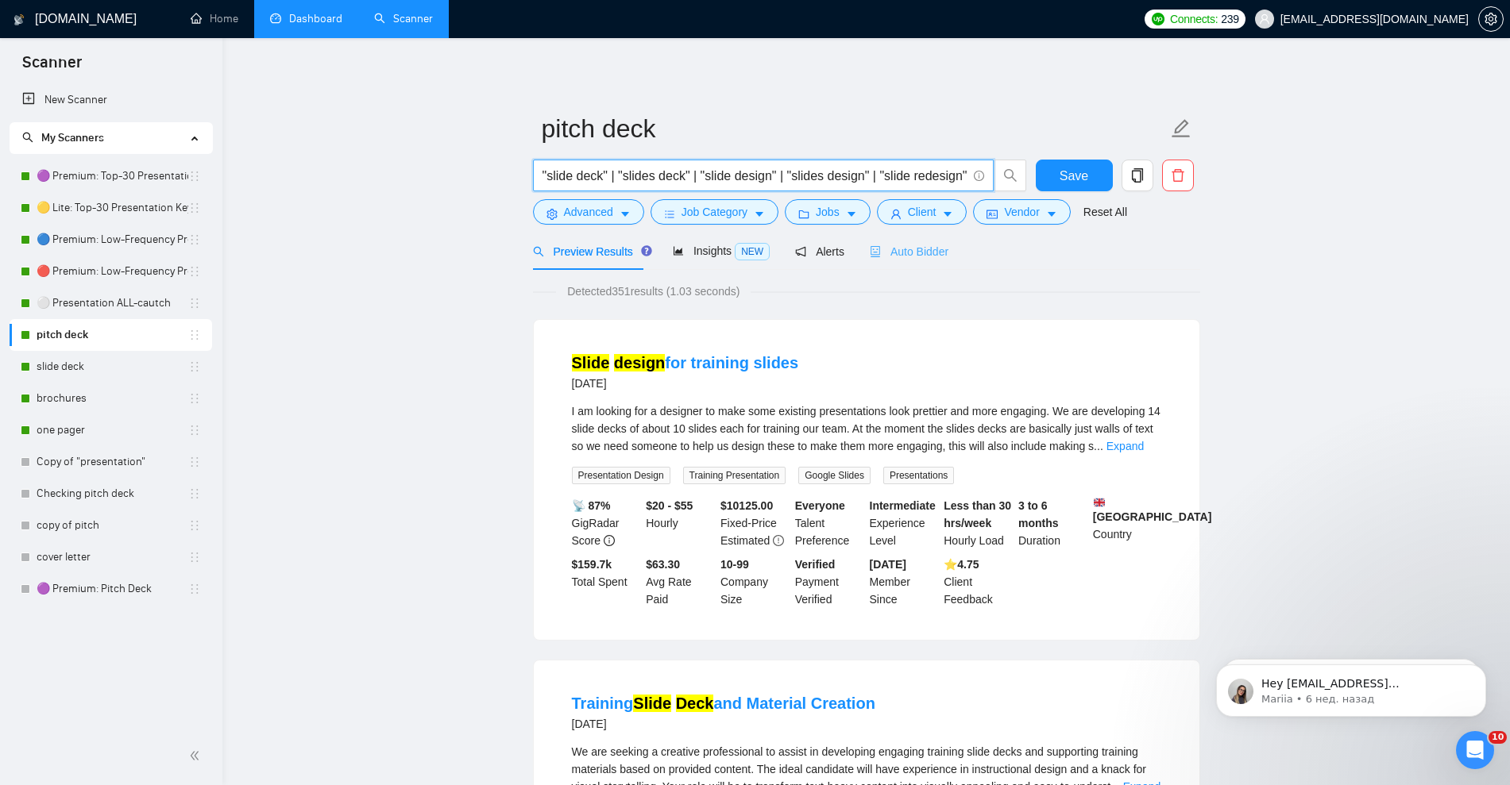
type input ""slide deck" | "slides deck" | "slide design" | "slides design" | "slide redesi…"
click at [907, 243] on div "Auto Bidder" at bounding box center [909, 251] width 79 height 17
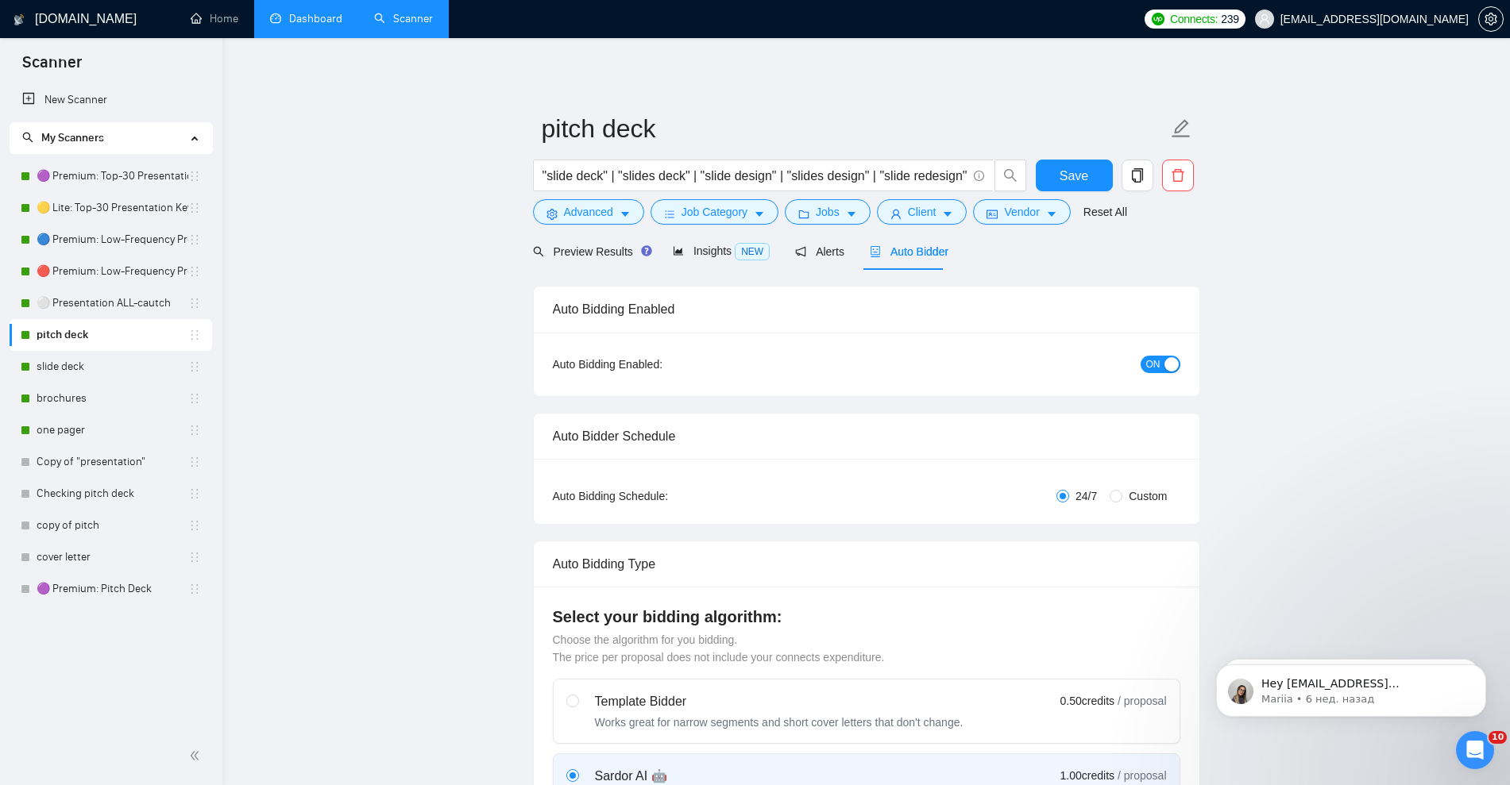
checkbox input "true"
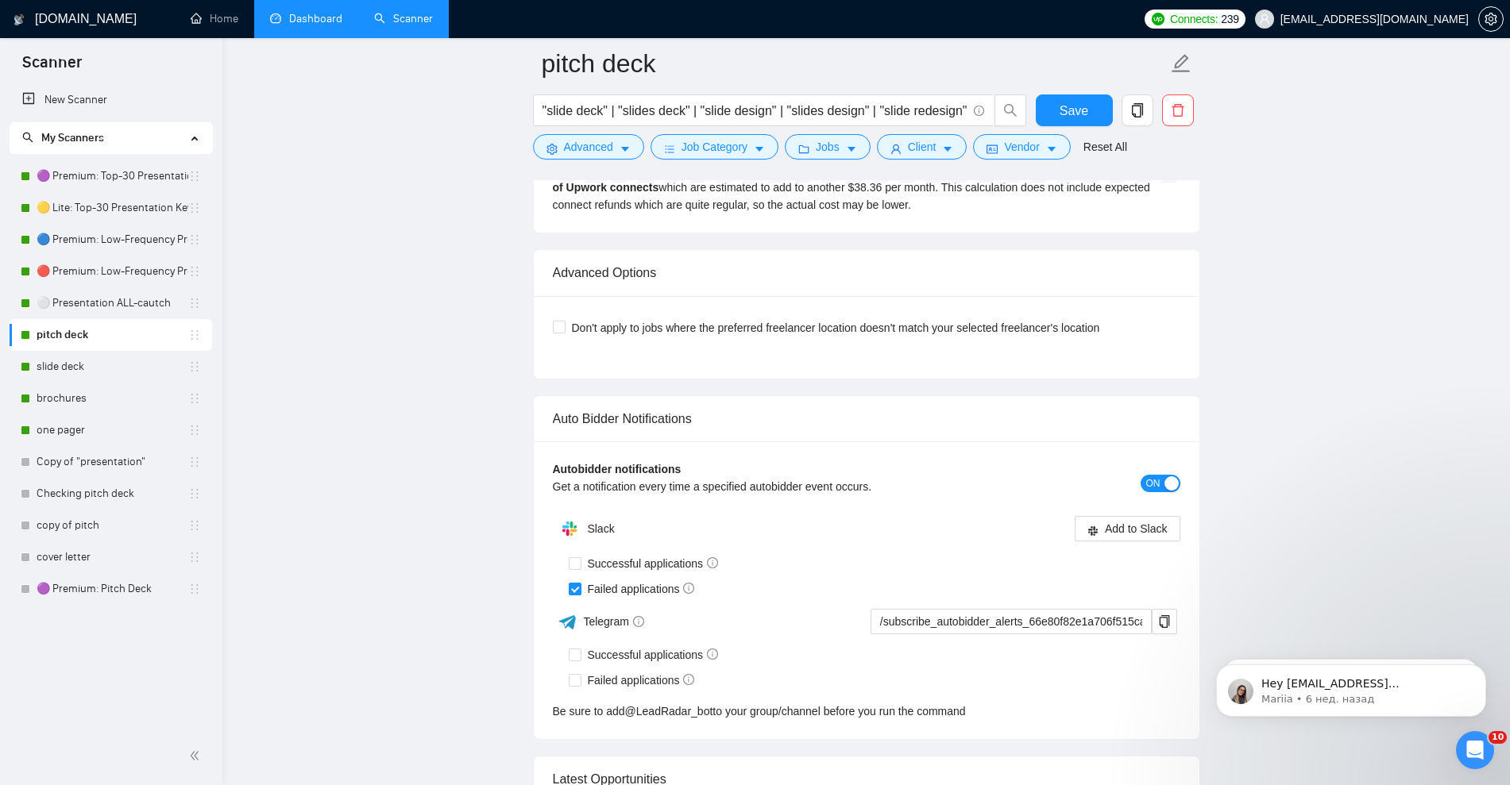
scroll to position [3375, 0]
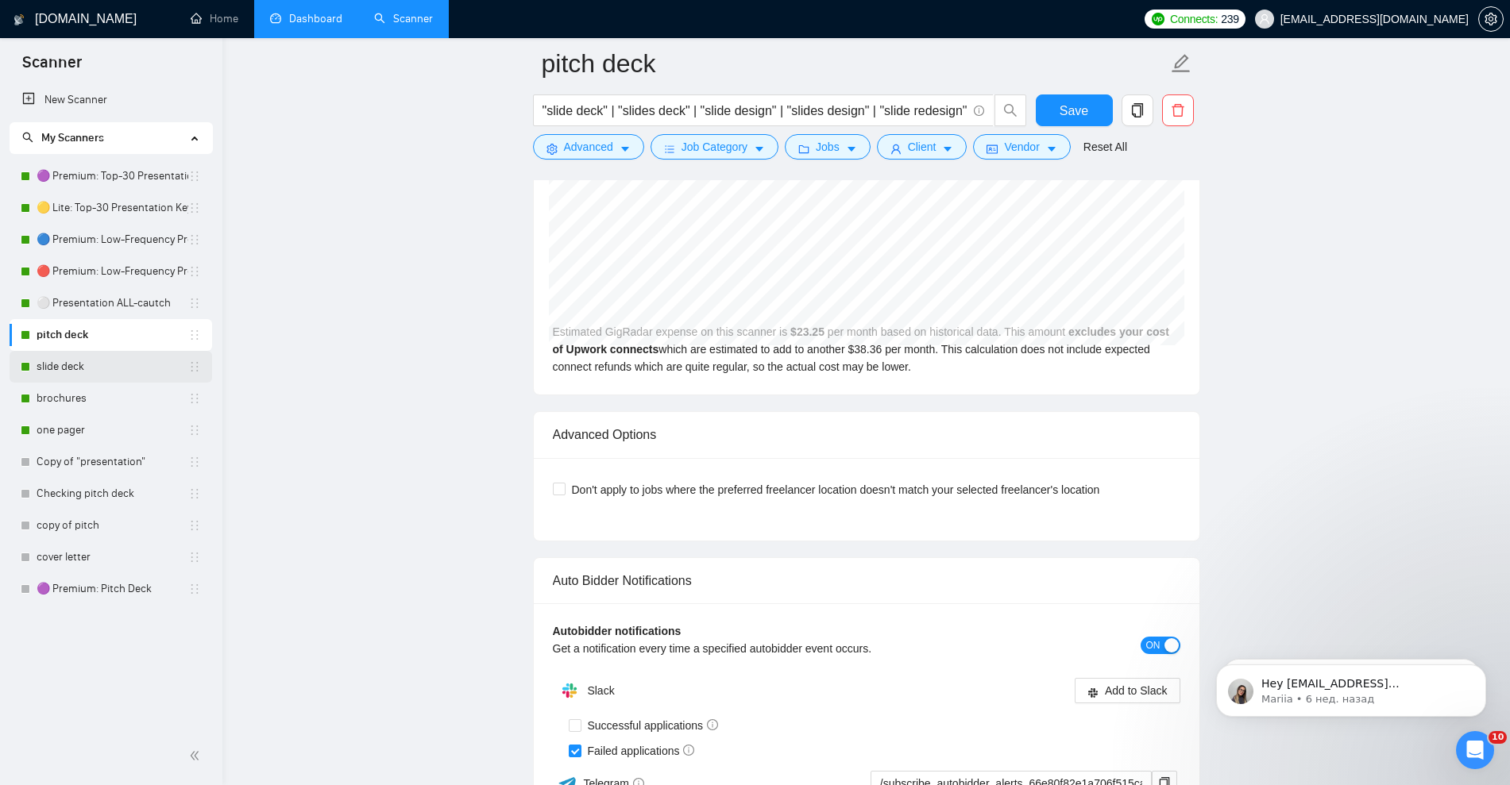
drag, startPoint x: 68, startPoint y: 365, endPoint x: 863, endPoint y: 91, distance: 840.2
click at [68, 365] on link "slide deck" at bounding box center [113, 367] width 152 height 32
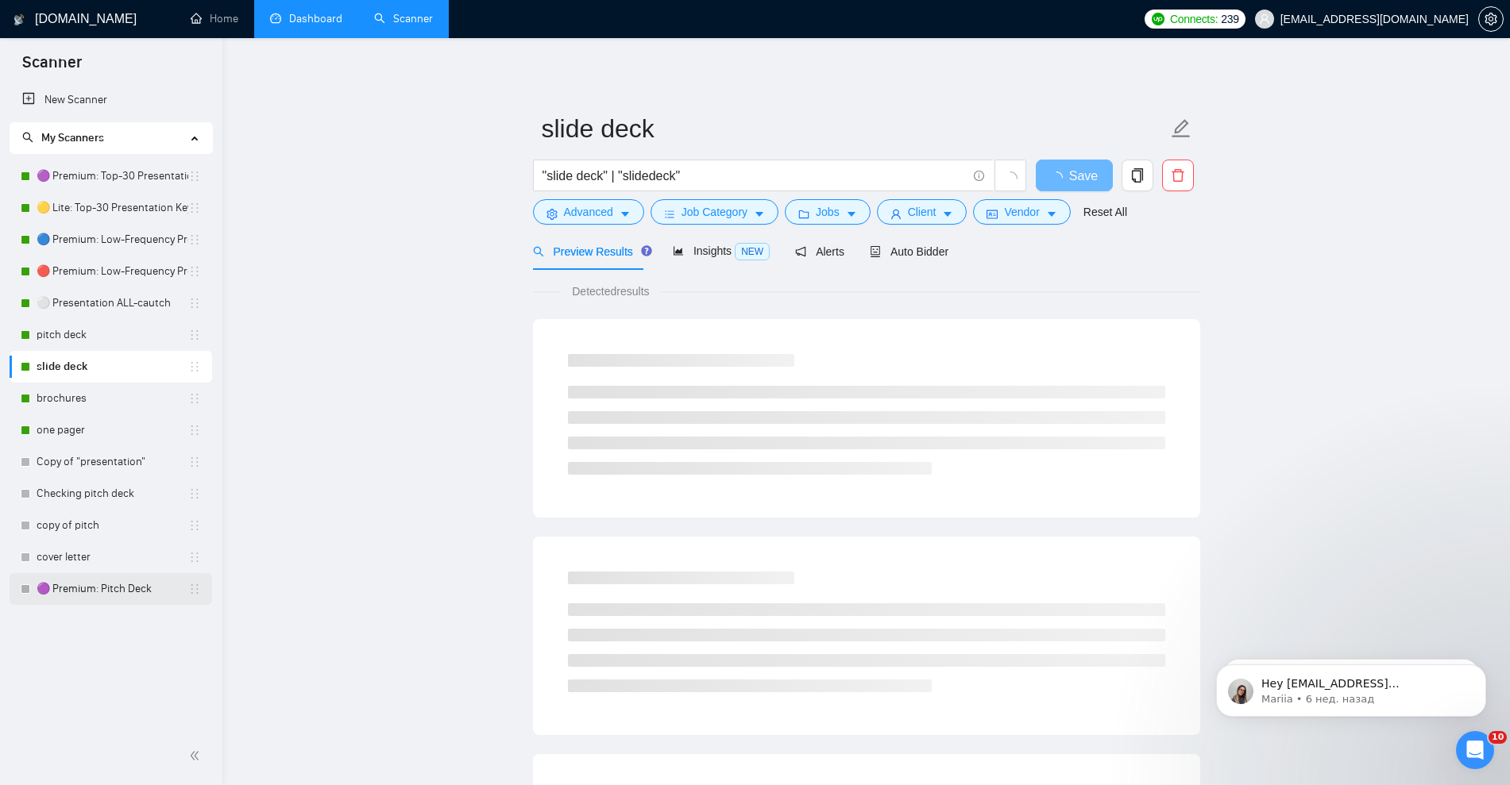
click at [123, 592] on link "🟣 Premium: Pitch Deck" at bounding box center [113, 589] width 152 height 32
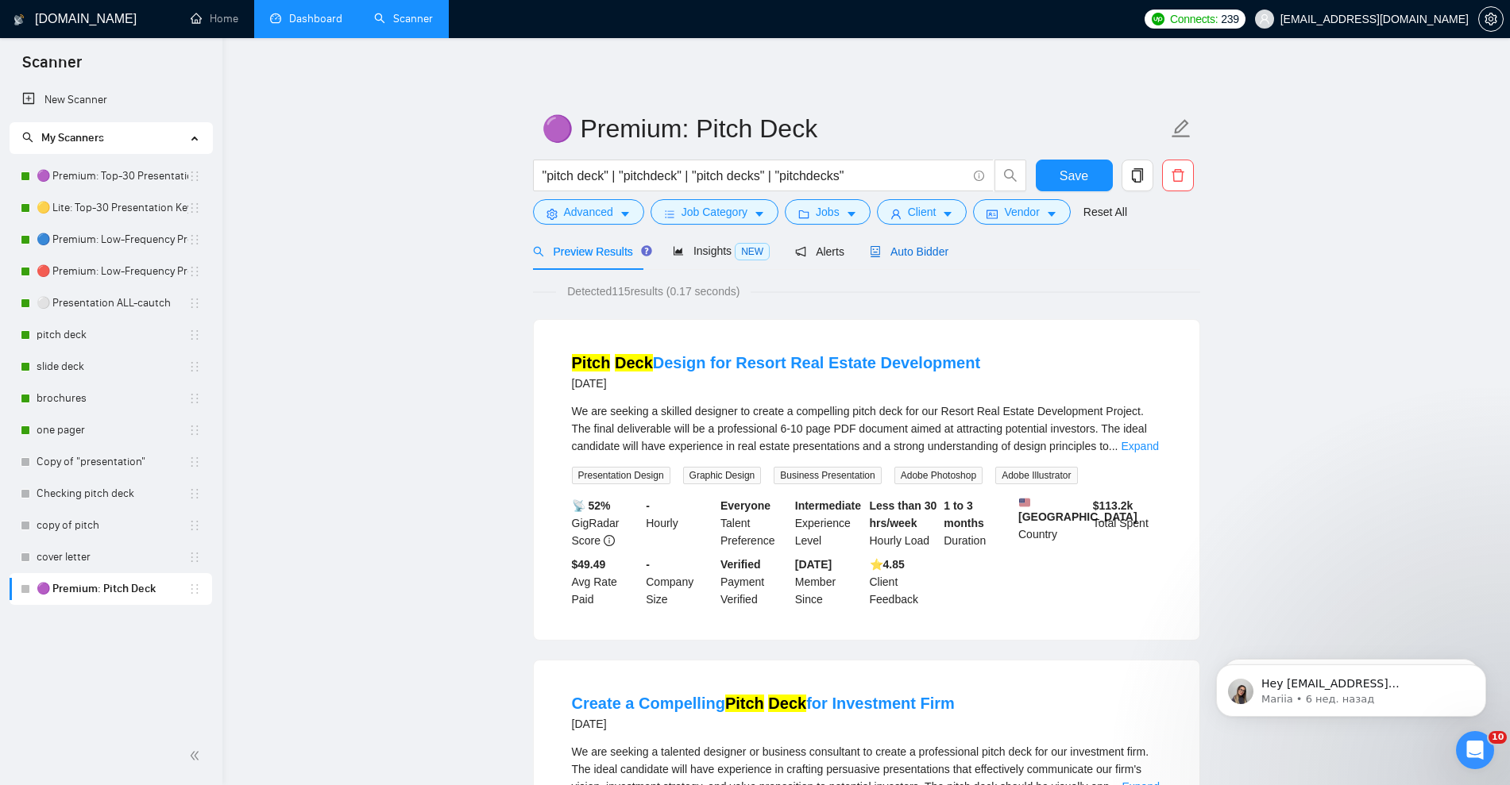
drag, startPoint x: 917, startPoint y: 249, endPoint x: 931, endPoint y: 280, distance: 34.5
click at [917, 250] on span "Auto Bidder" at bounding box center [909, 251] width 79 height 13
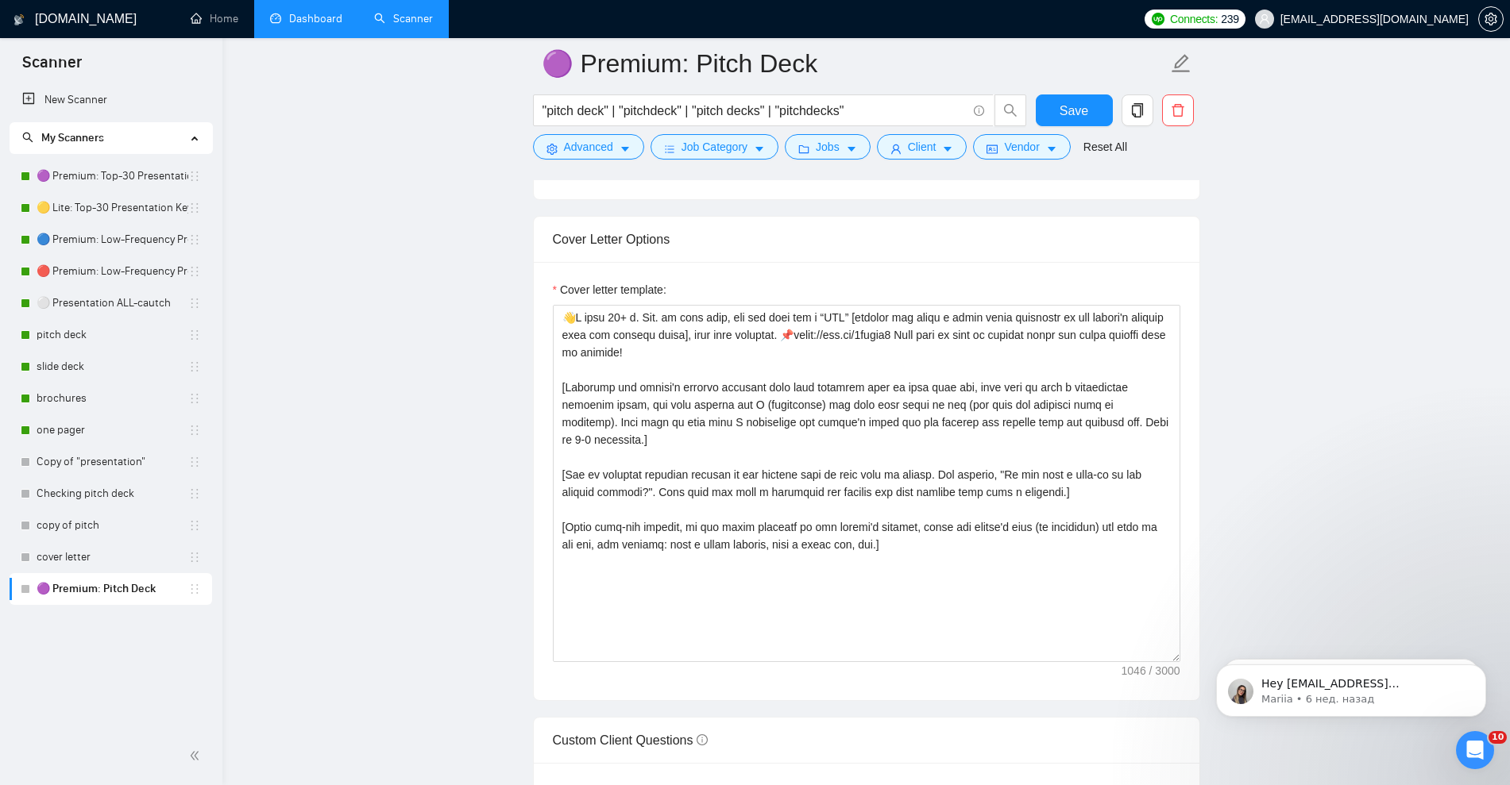
scroll to position [1688, 0]
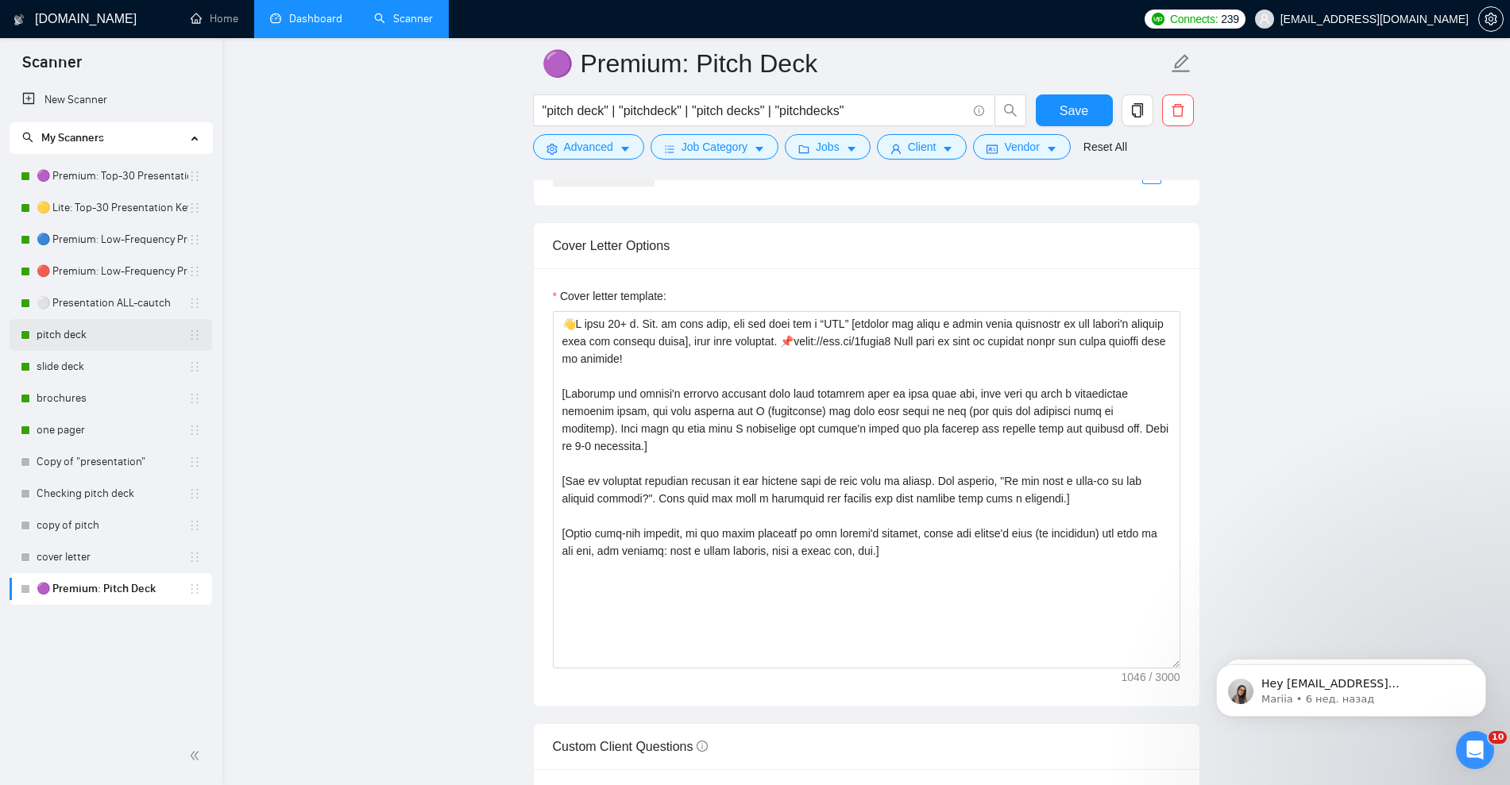
click at [53, 335] on link "pitch deck" at bounding box center [113, 335] width 152 height 32
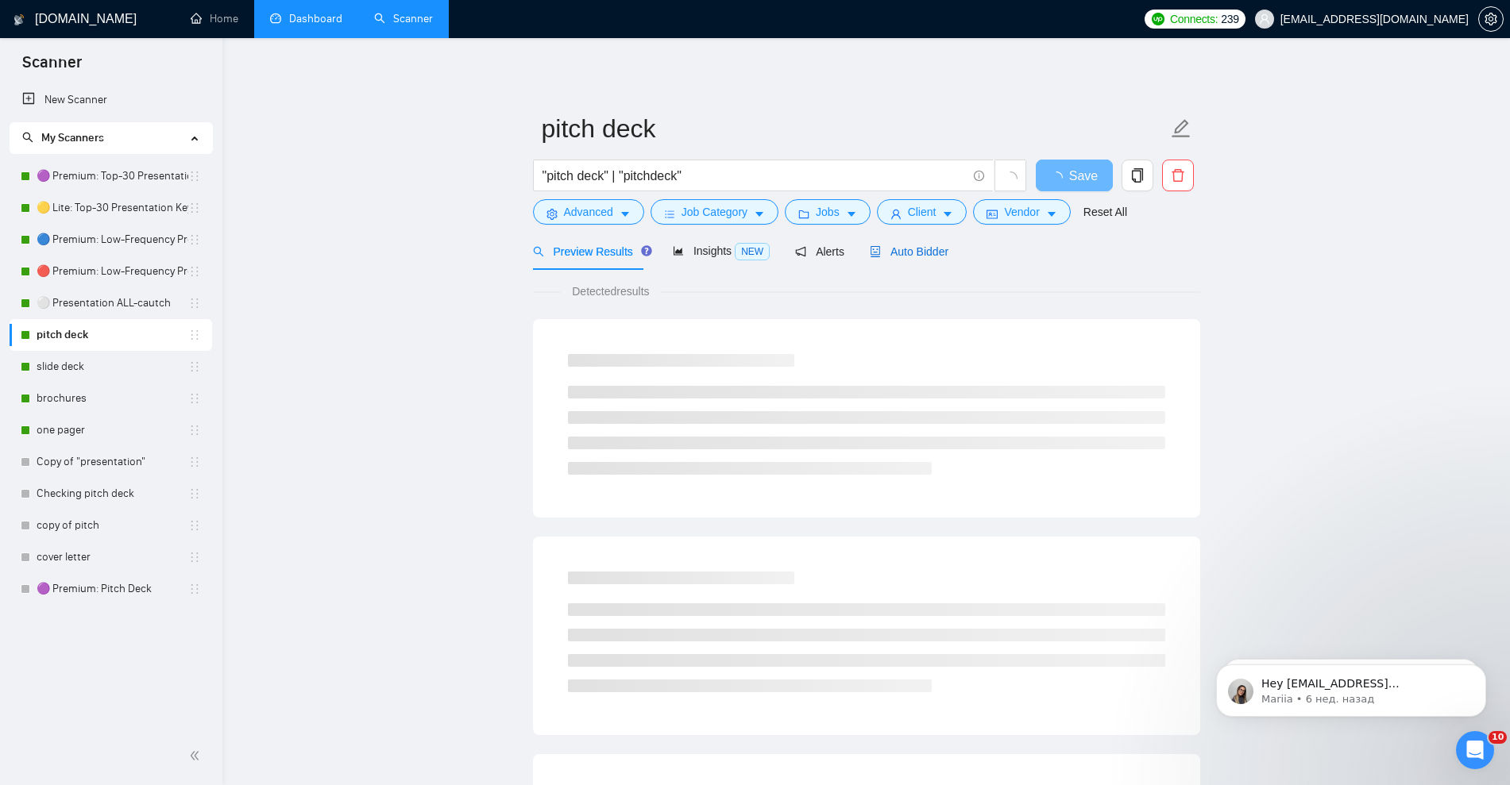
click at [913, 249] on span "Auto Bidder" at bounding box center [909, 251] width 79 height 13
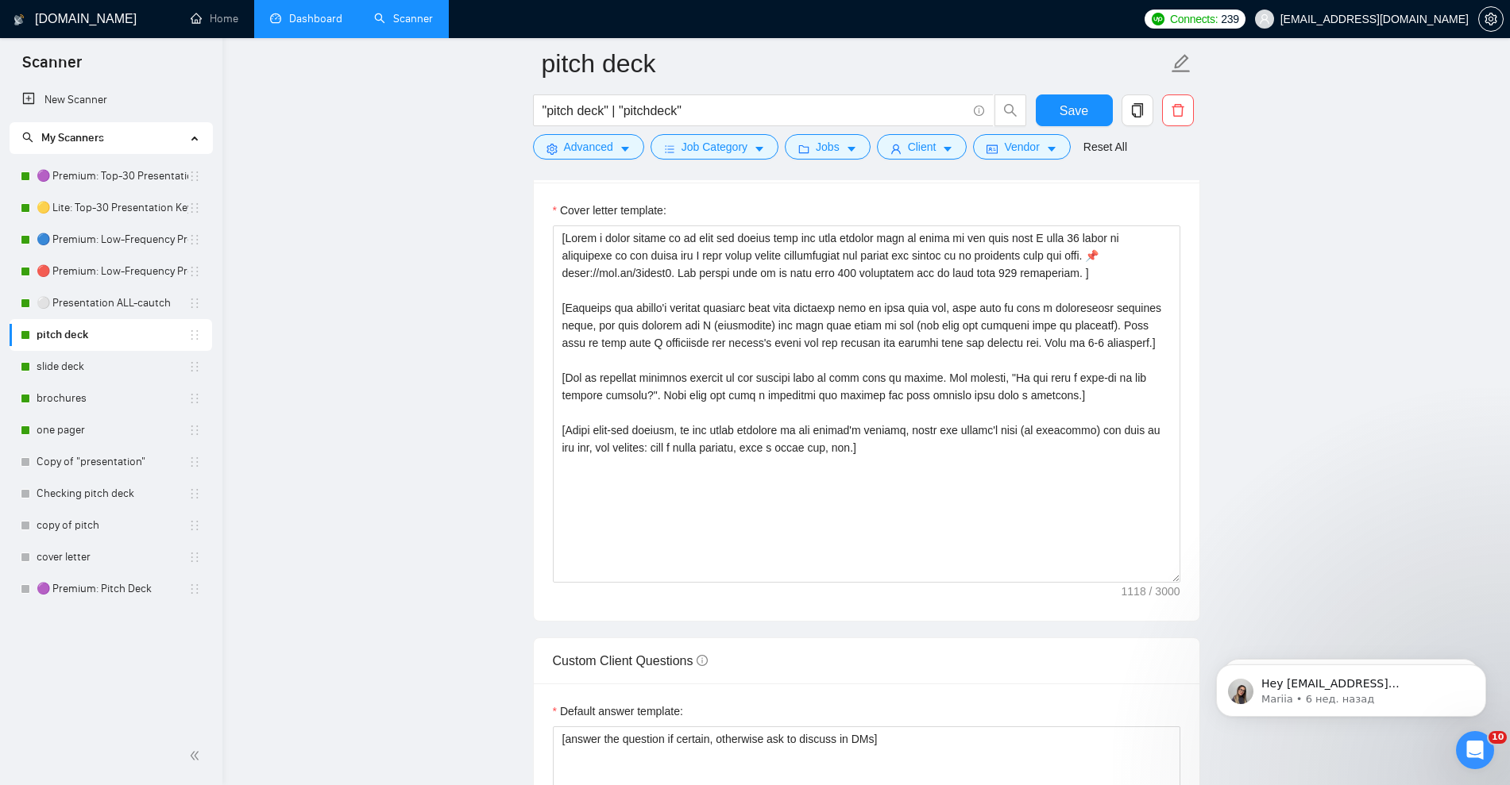
scroll to position [1787, 0]
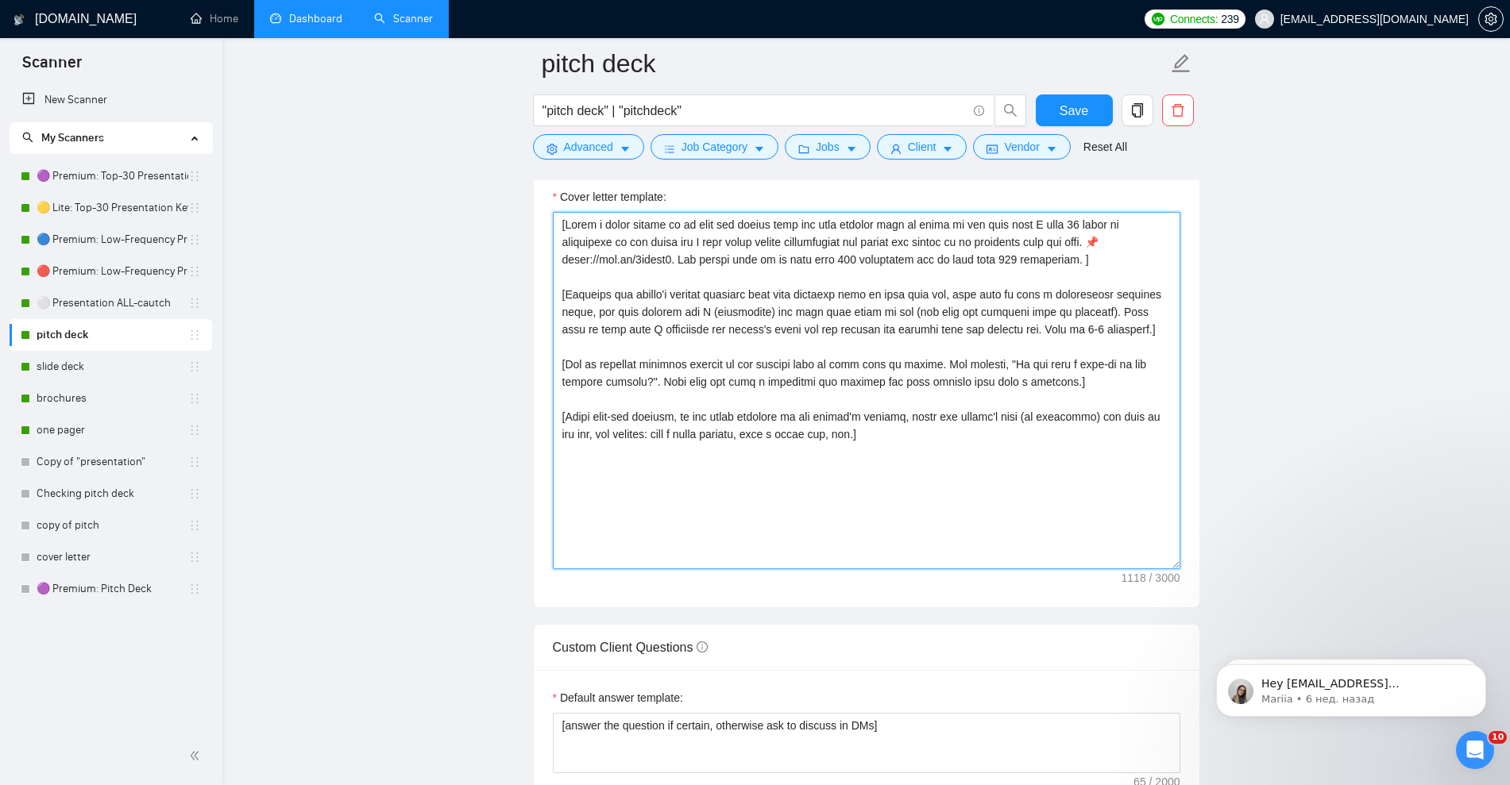
click at [896, 437] on textarea "Cover letter template:" at bounding box center [866, 390] width 627 height 357
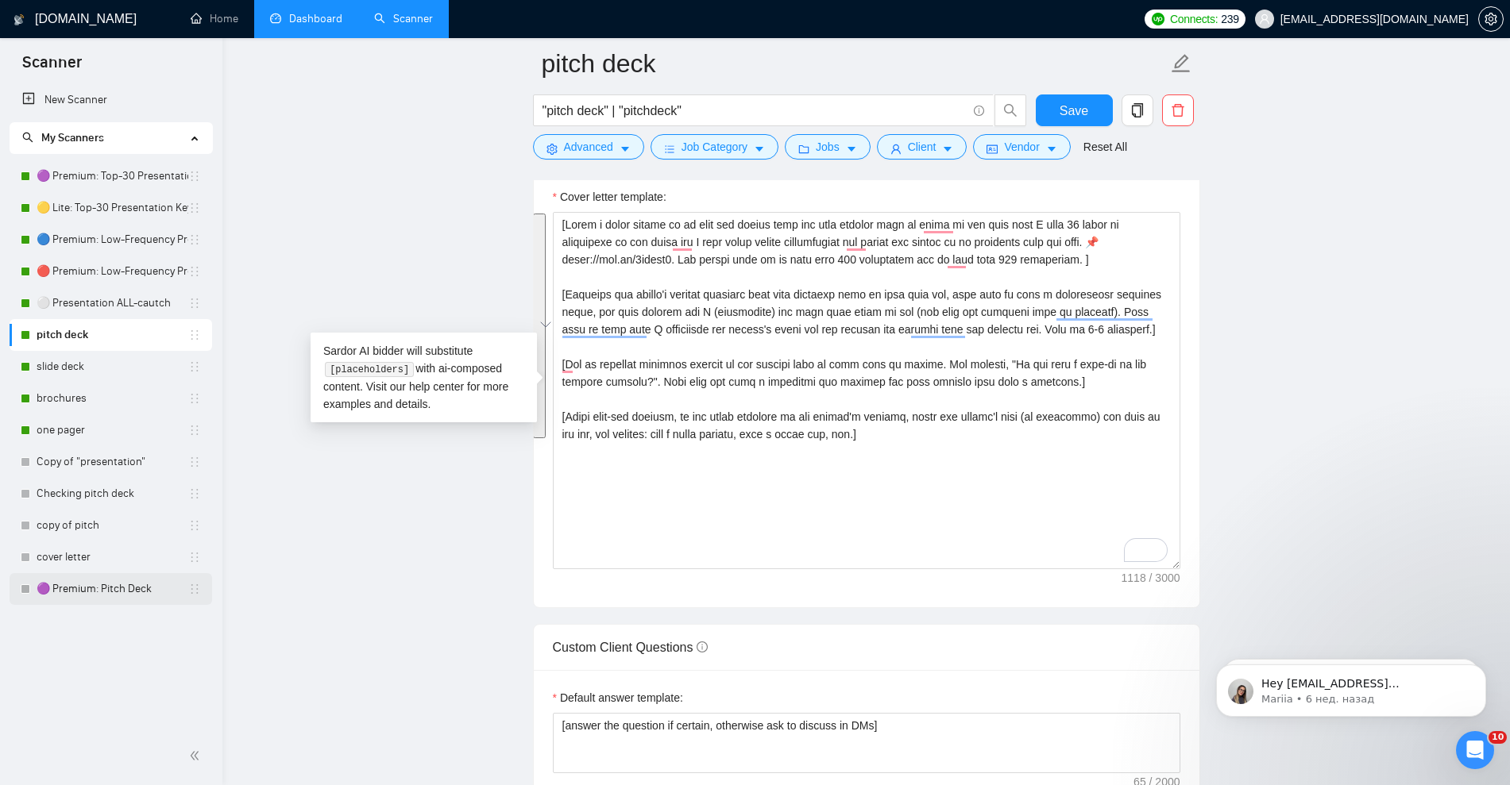
click at [98, 598] on link "🟣 Premium: Pitch Deck" at bounding box center [113, 589] width 152 height 32
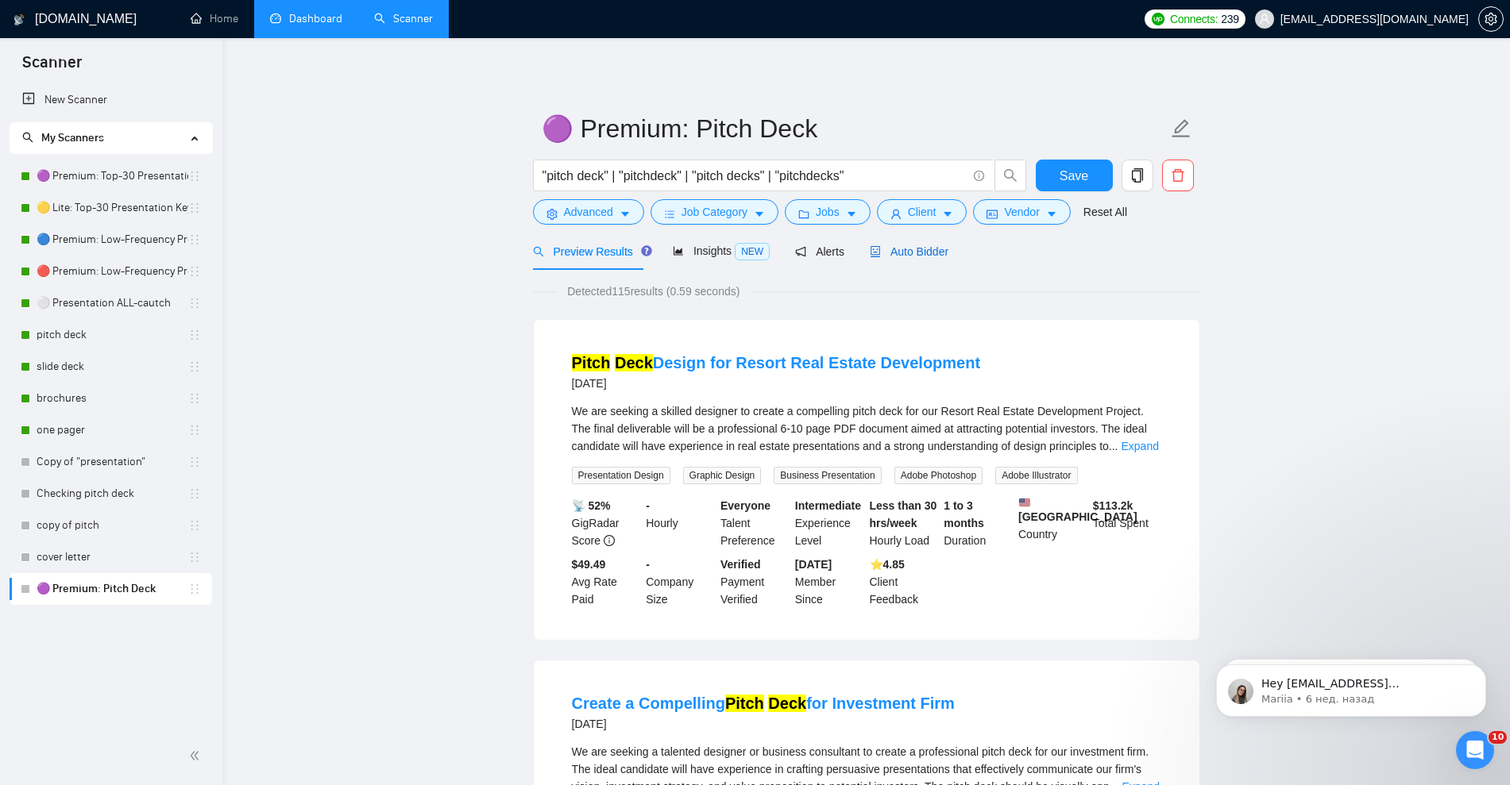
click at [920, 253] on span "Auto Bidder" at bounding box center [909, 251] width 79 height 13
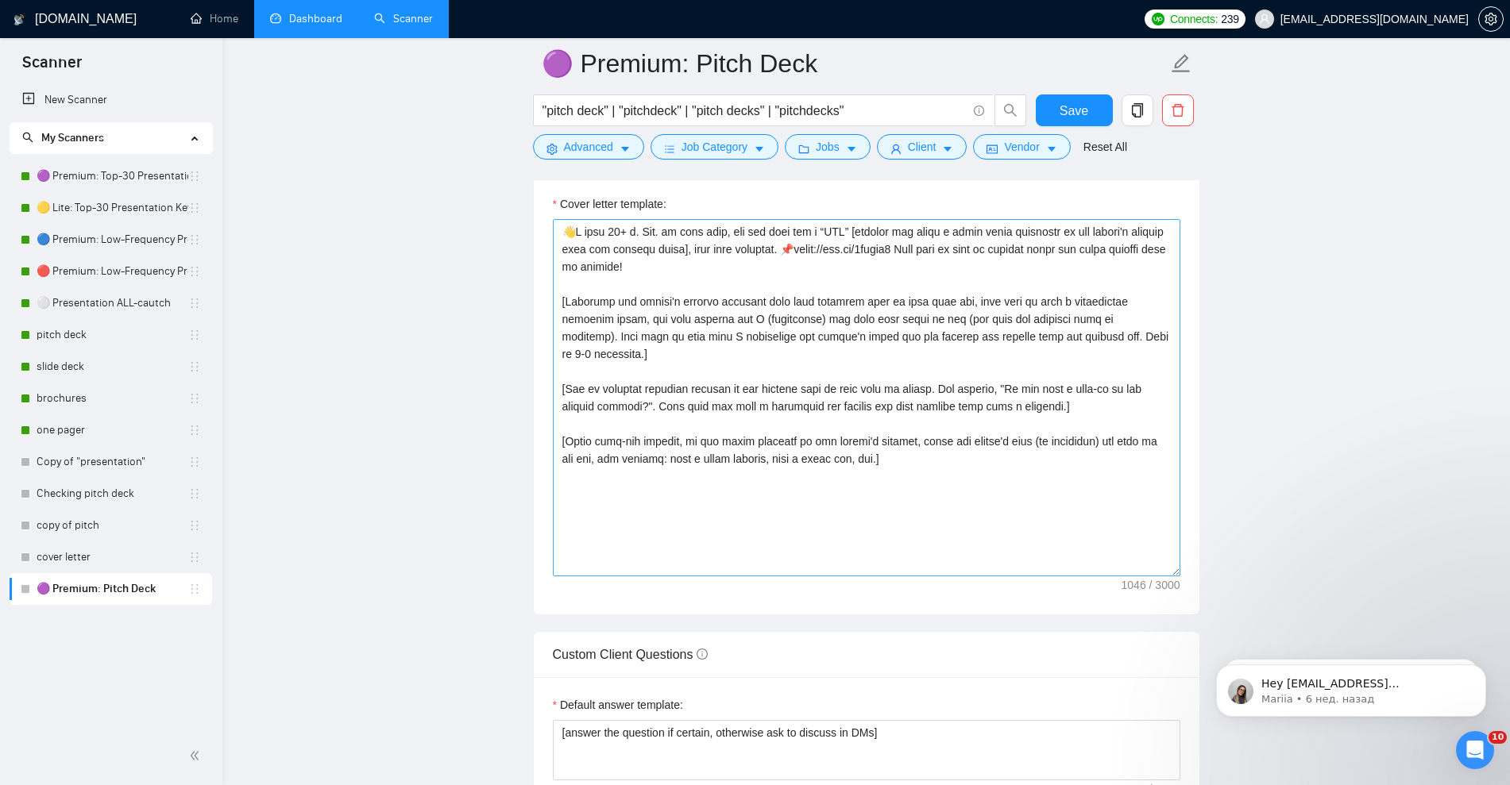
scroll to position [1787, 0]
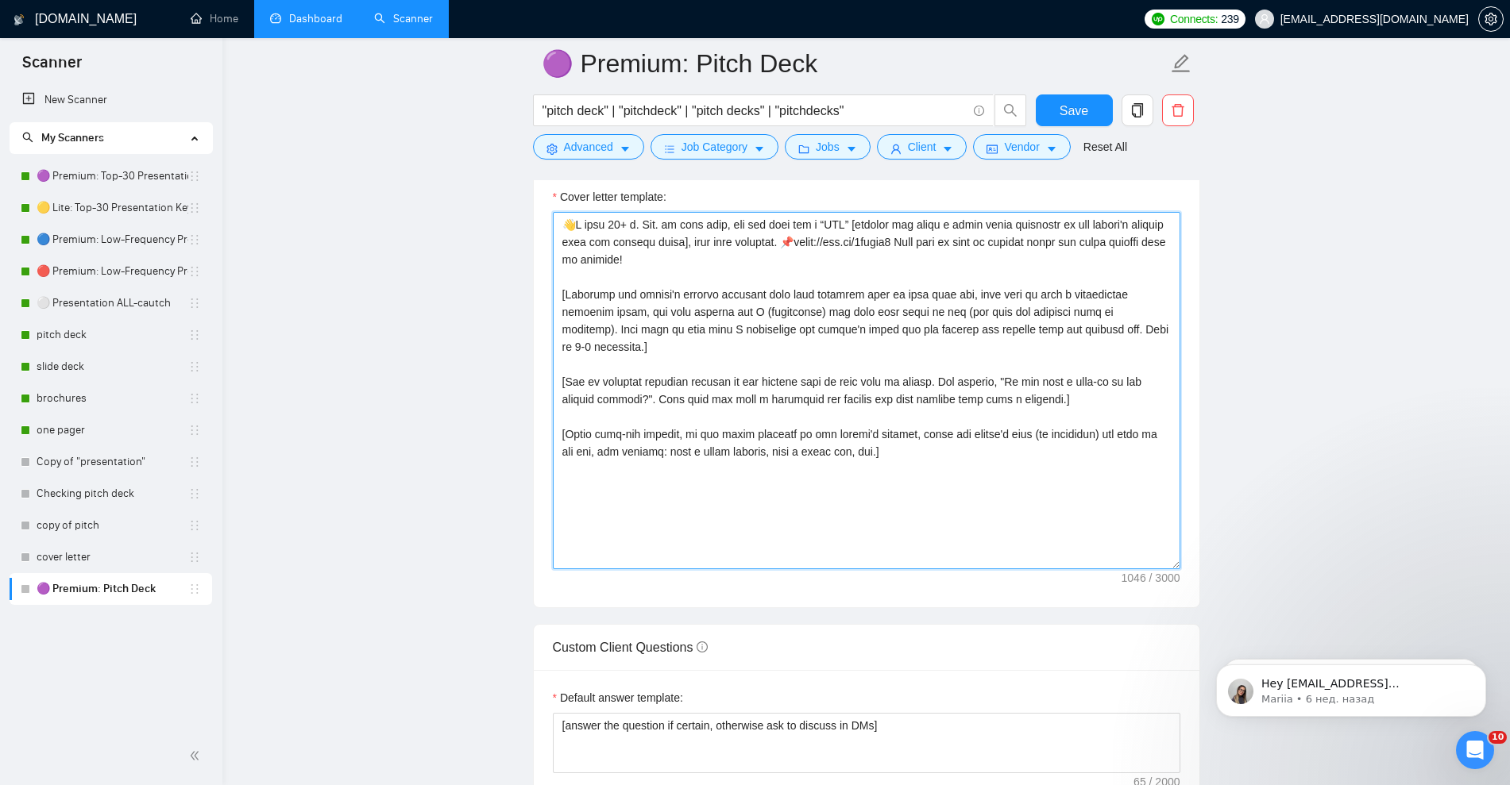
click at [808, 438] on textarea "Cover letter template:" at bounding box center [866, 390] width 627 height 357
paste textarea "[Write a short answer as to what the client will get when working with me based…"
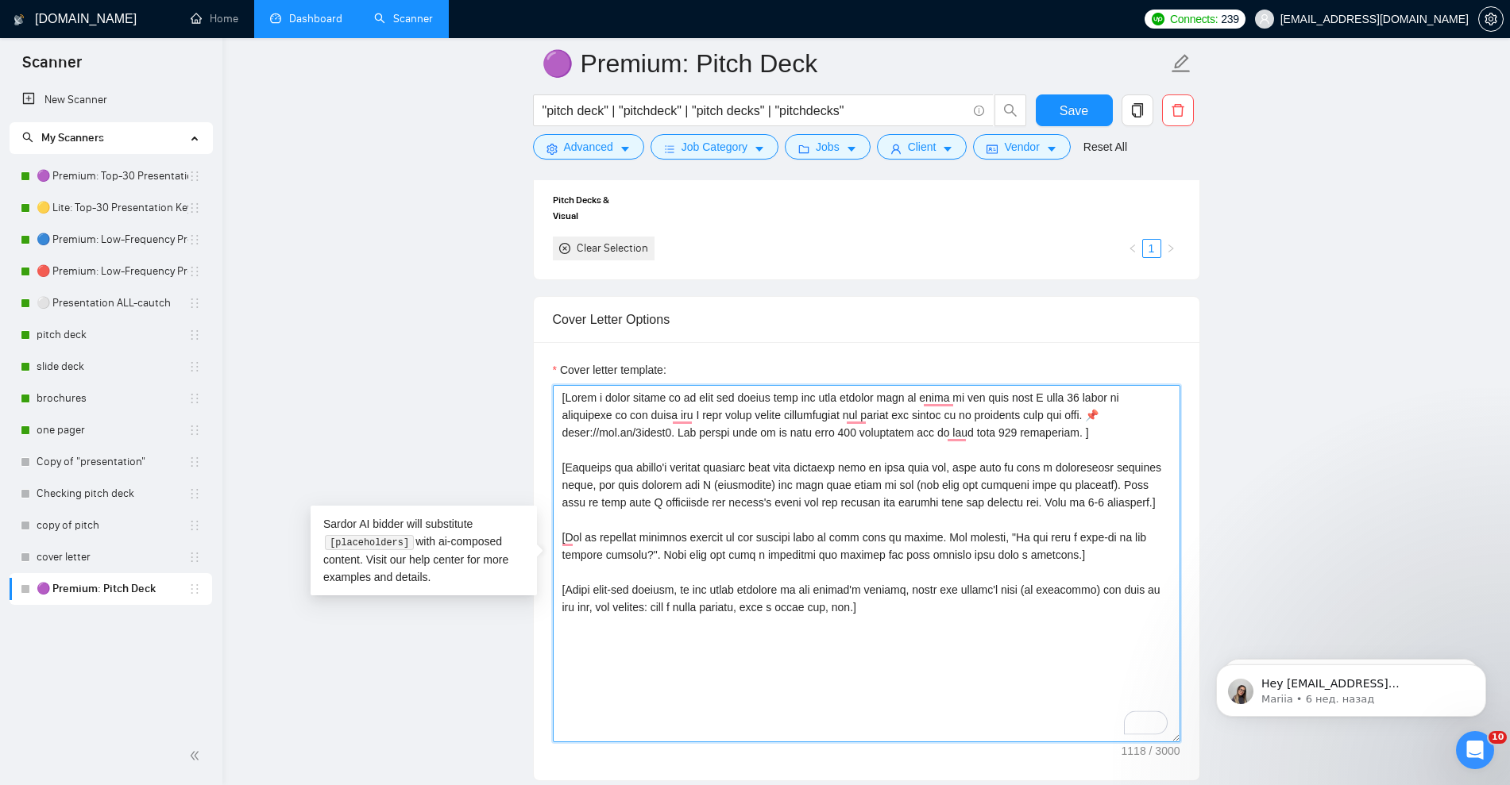
scroll to position [1588, 0]
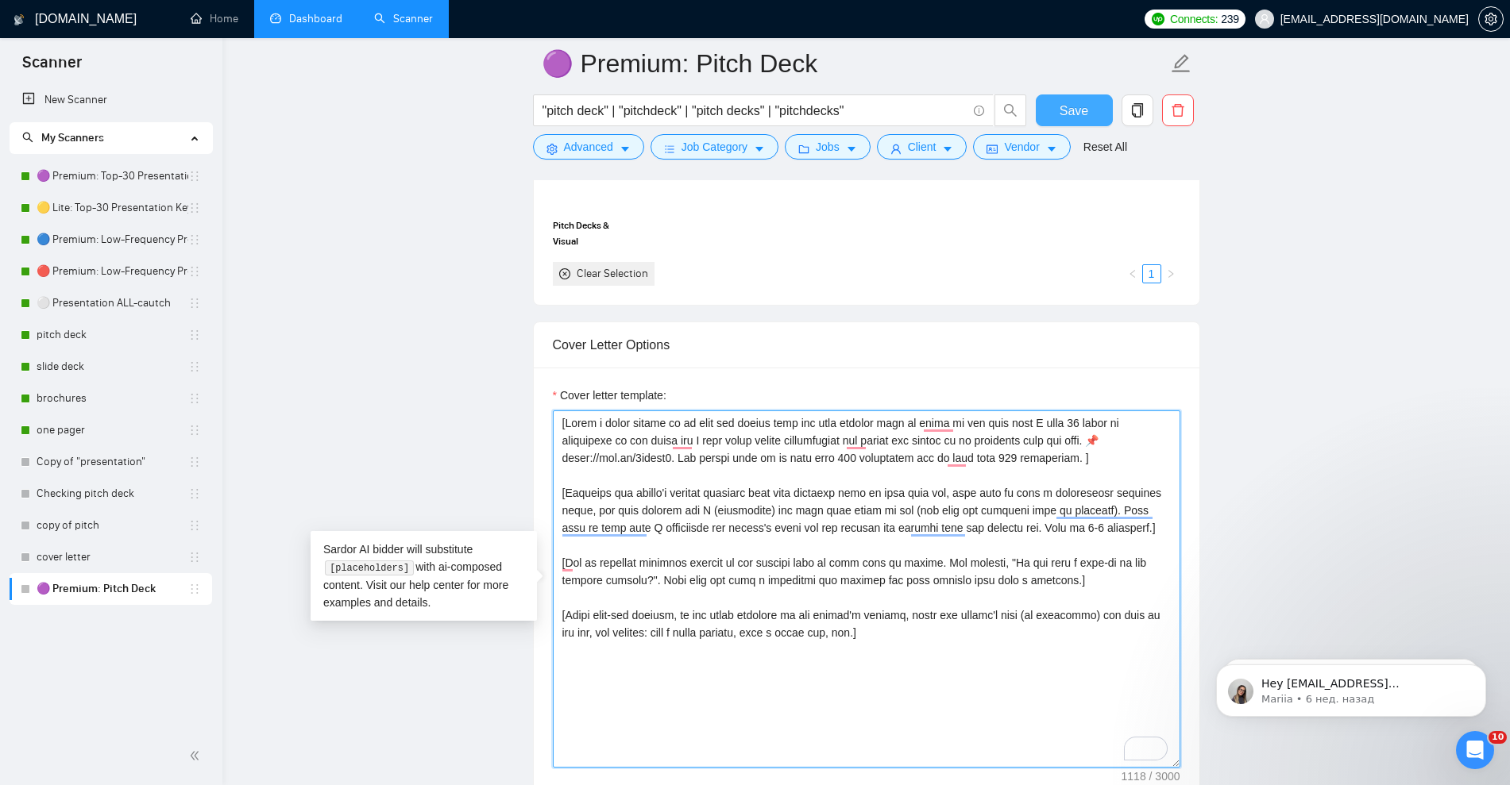
type textarea "[Lorem i dolor sitame co ad elit sed doeius temp inc utla etdolor magn al enima…"
click at [1073, 107] on span "Save" at bounding box center [1073, 111] width 29 height 20
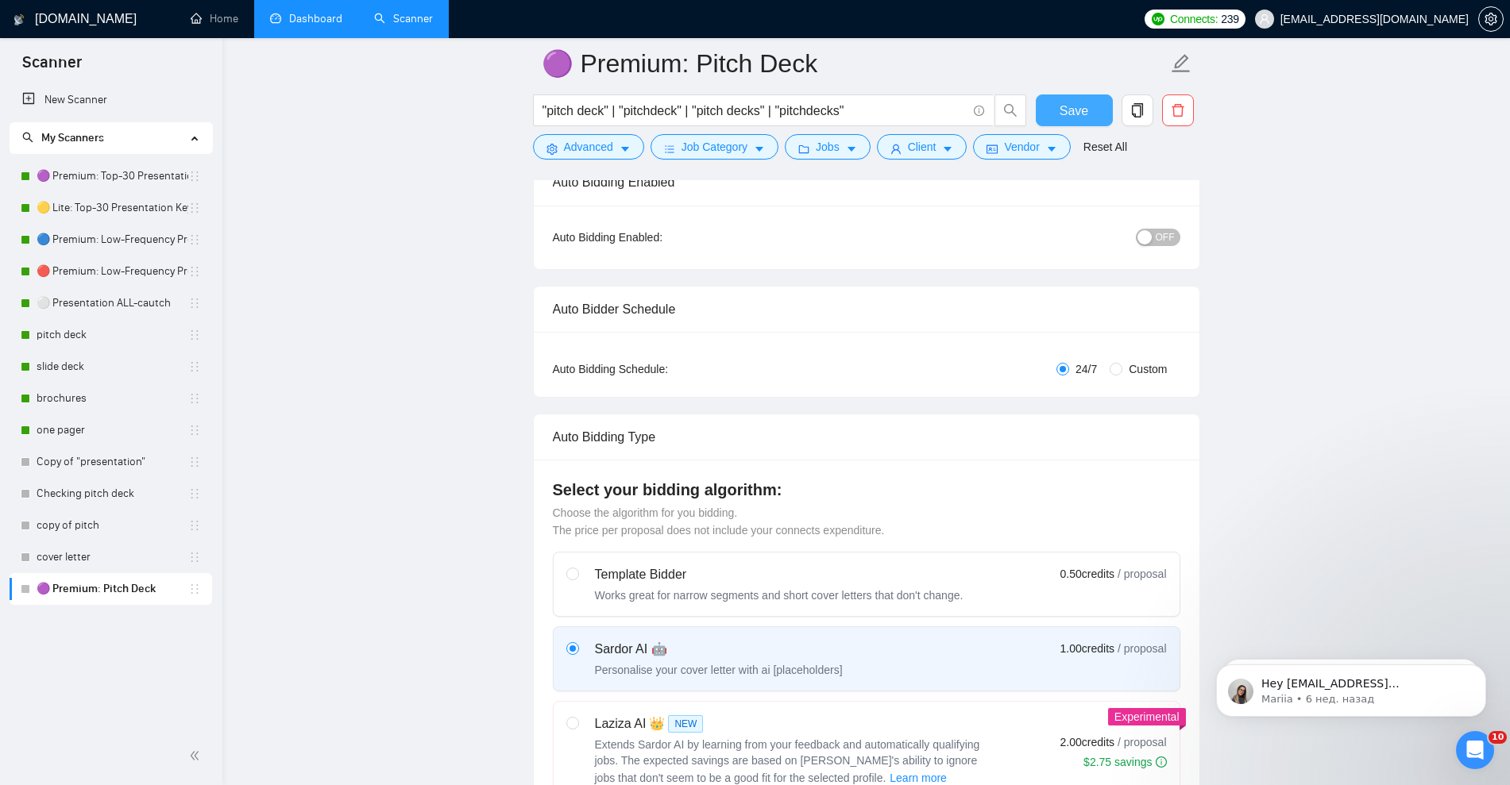
scroll to position [0, 0]
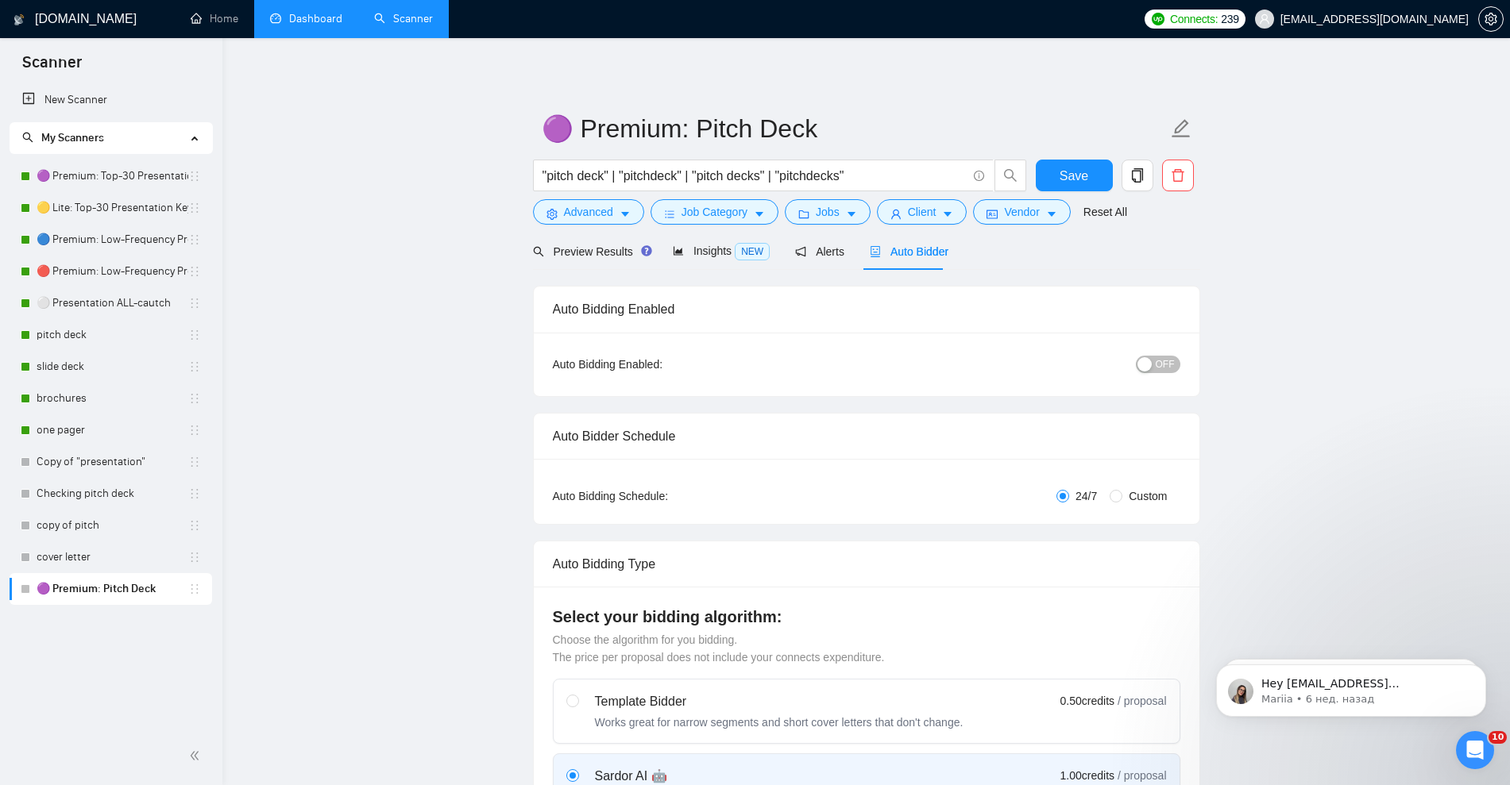
click at [1164, 365] on span "OFF" at bounding box center [1165, 364] width 19 height 17
click at [99, 210] on link "🟡 Lite: Top-30 Presentation Keywords" at bounding box center [113, 208] width 152 height 32
click at [1086, 170] on span "Save" at bounding box center [1073, 176] width 29 height 20
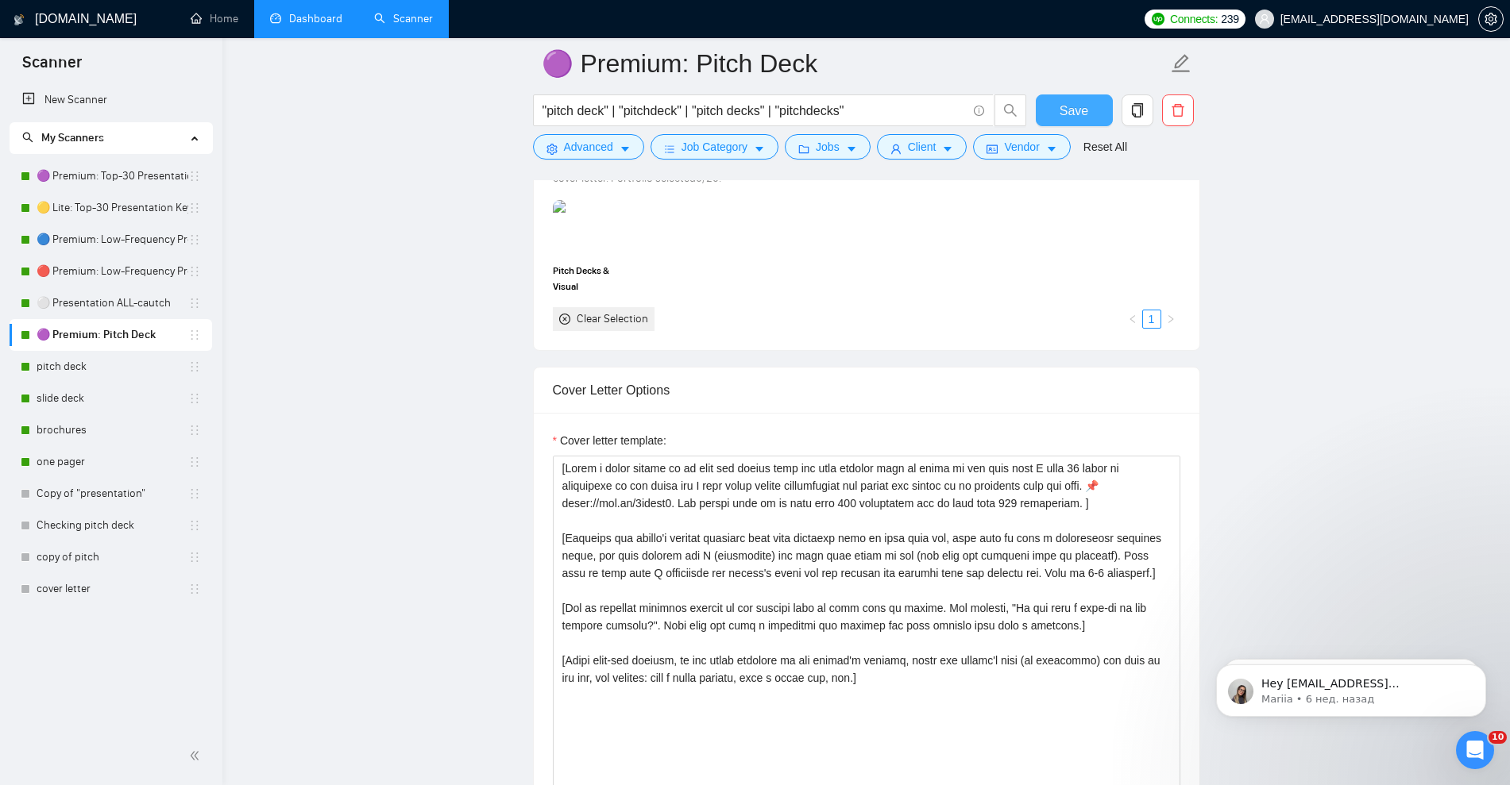
scroll to position [1489, 0]
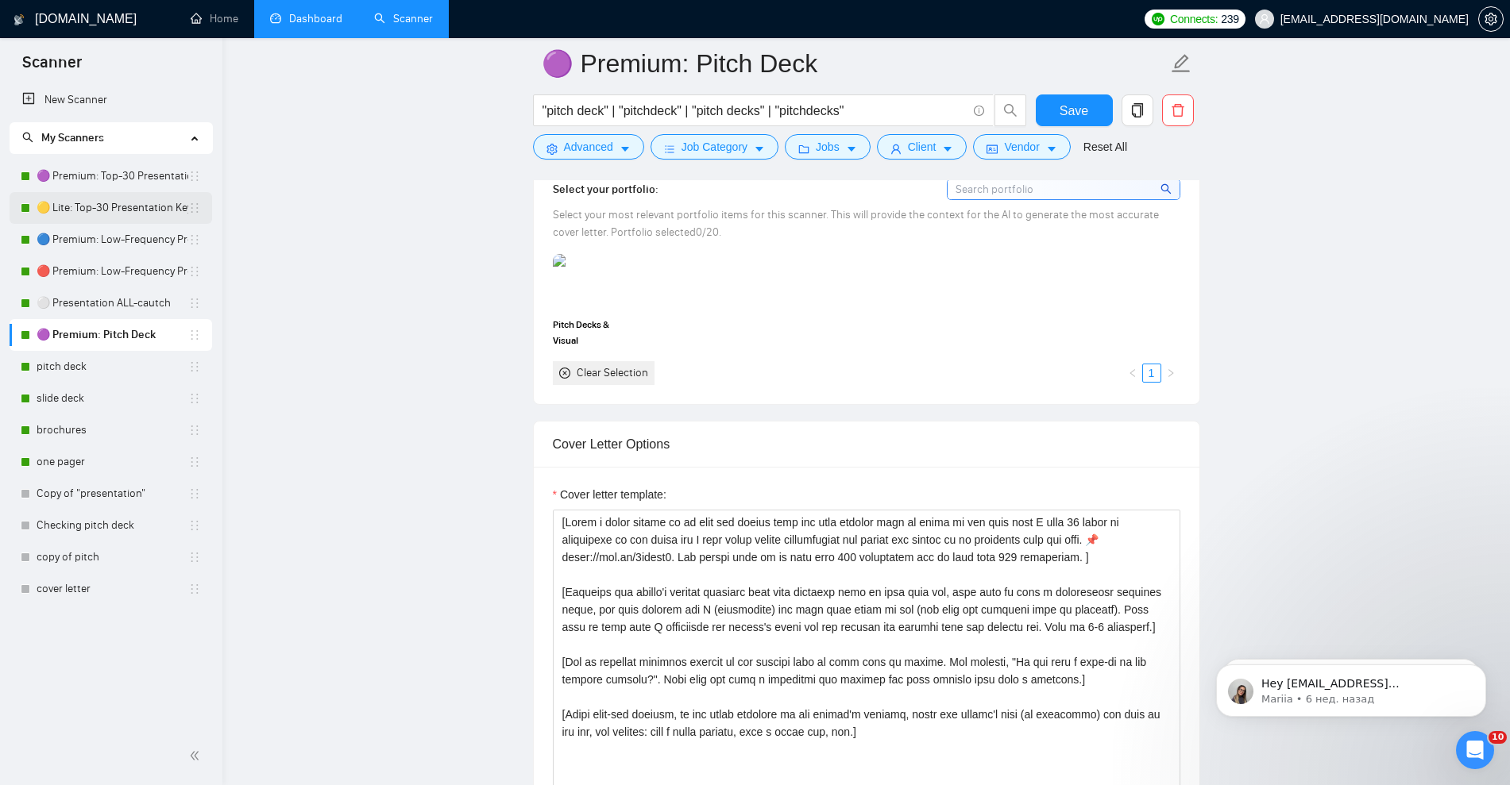
click at [107, 212] on link "🟡 Lite: Top-30 Presentation Keywords" at bounding box center [113, 208] width 152 height 32
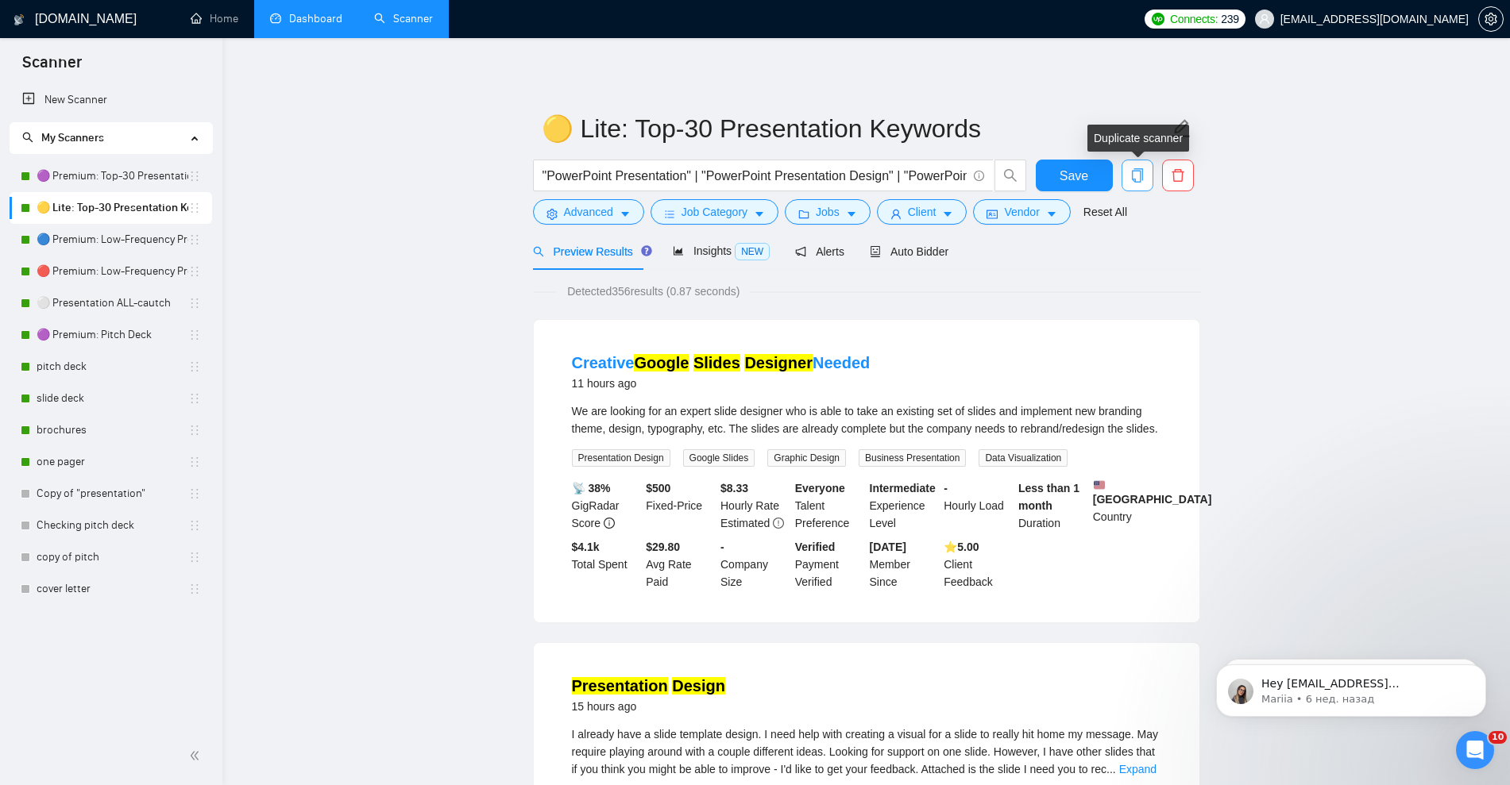
click at [1140, 177] on icon "copy" at bounding box center [1136, 175] width 11 height 14
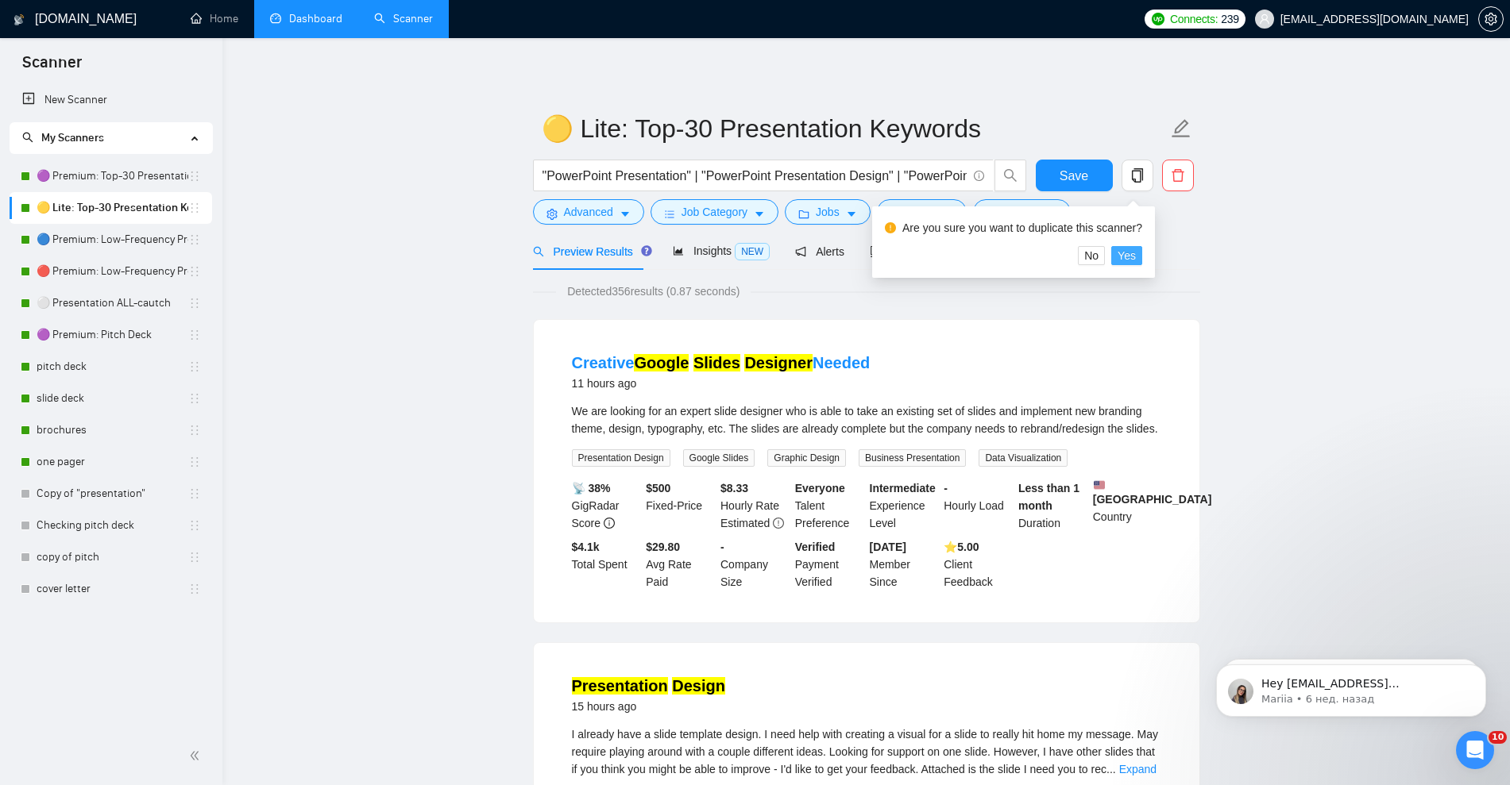
click at [1125, 254] on span "Yes" at bounding box center [1126, 255] width 18 height 17
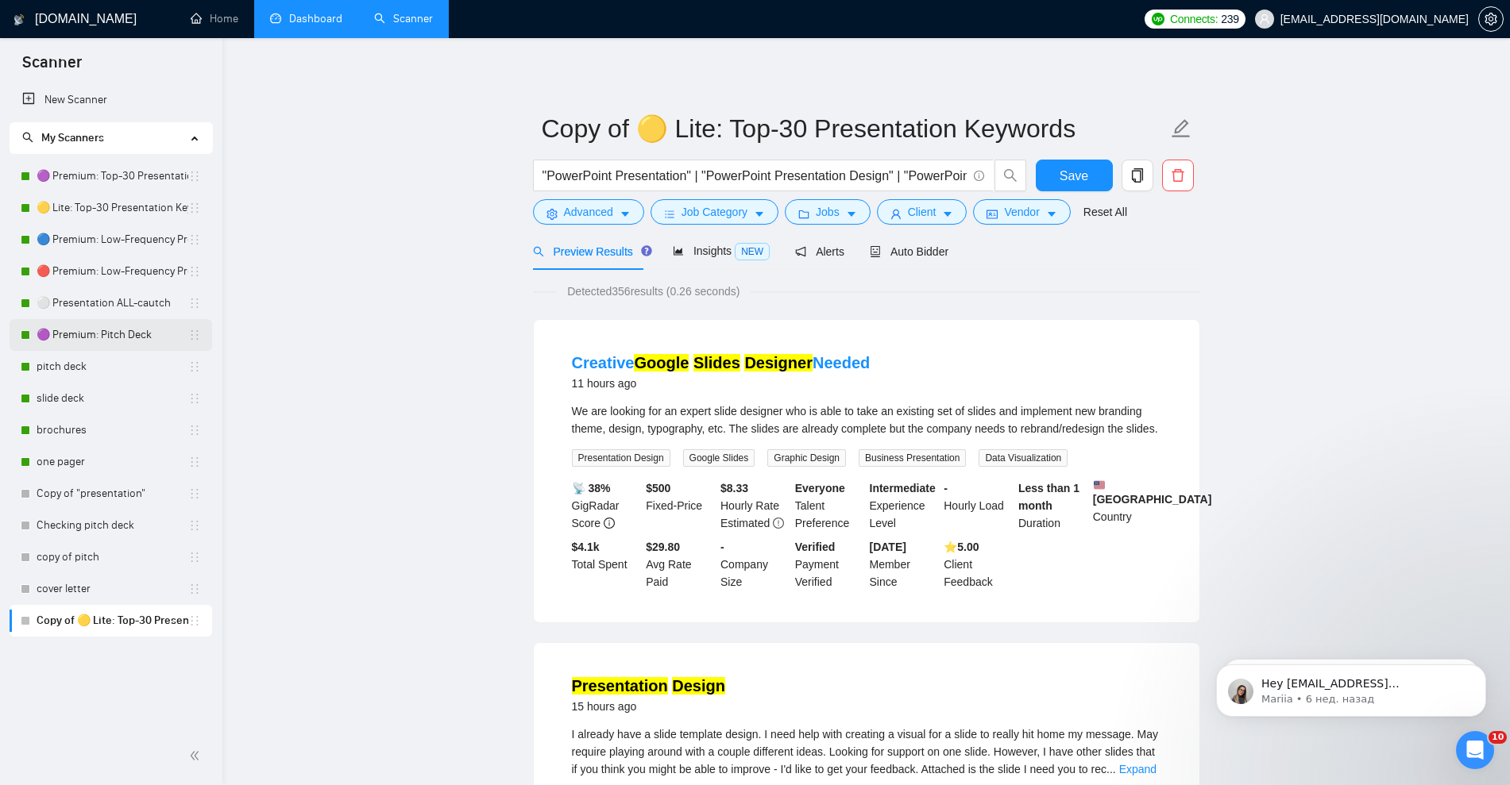
click at [98, 338] on link "🟣 Premium: Pitch Deck" at bounding box center [113, 335] width 152 height 32
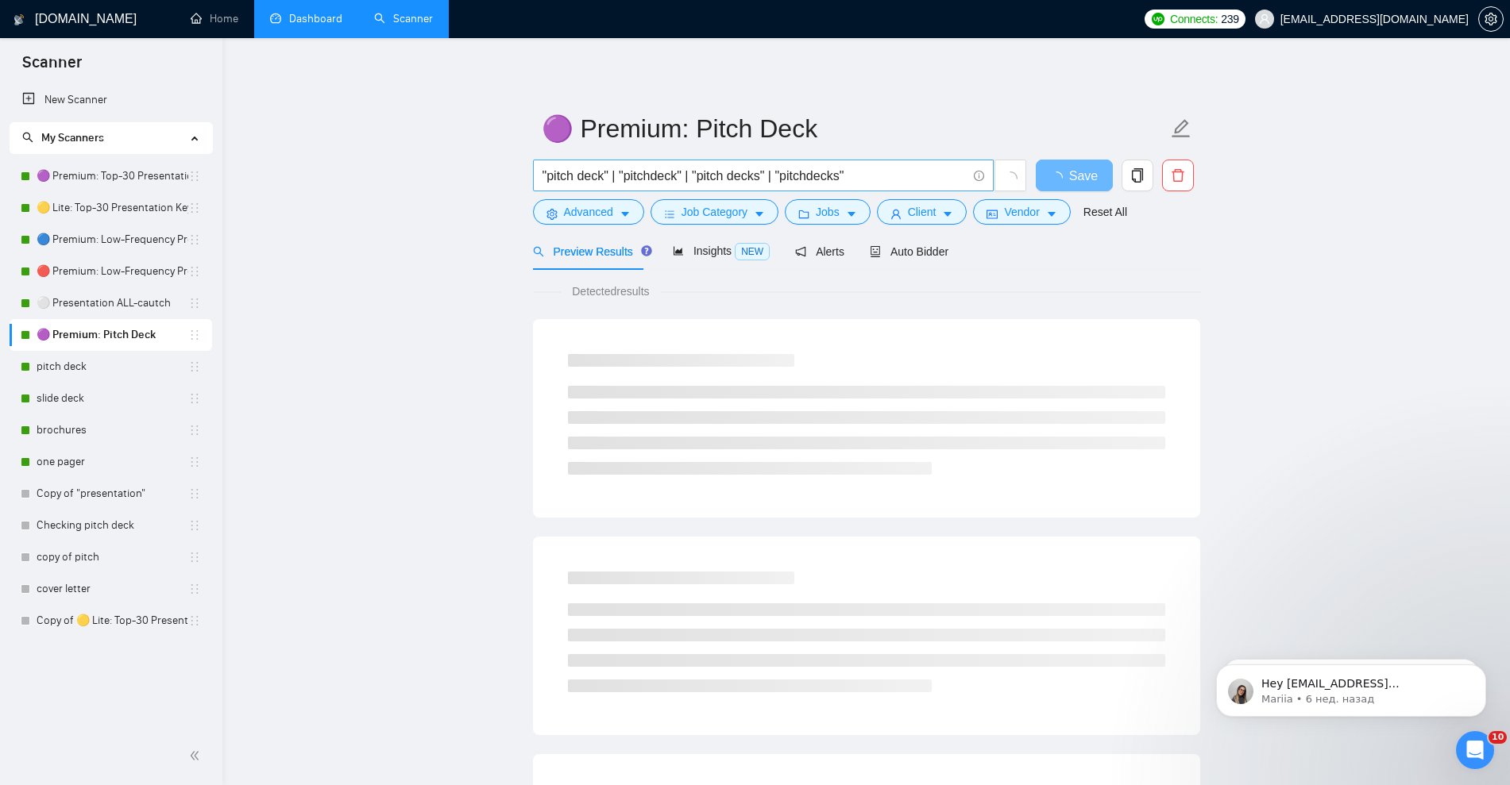
click at [871, 172] on input ""pitch deck" | "pitchdeck" | "pitch decks" | "pitchdecks"" at bounding box center [754, 176] width 424 height 20
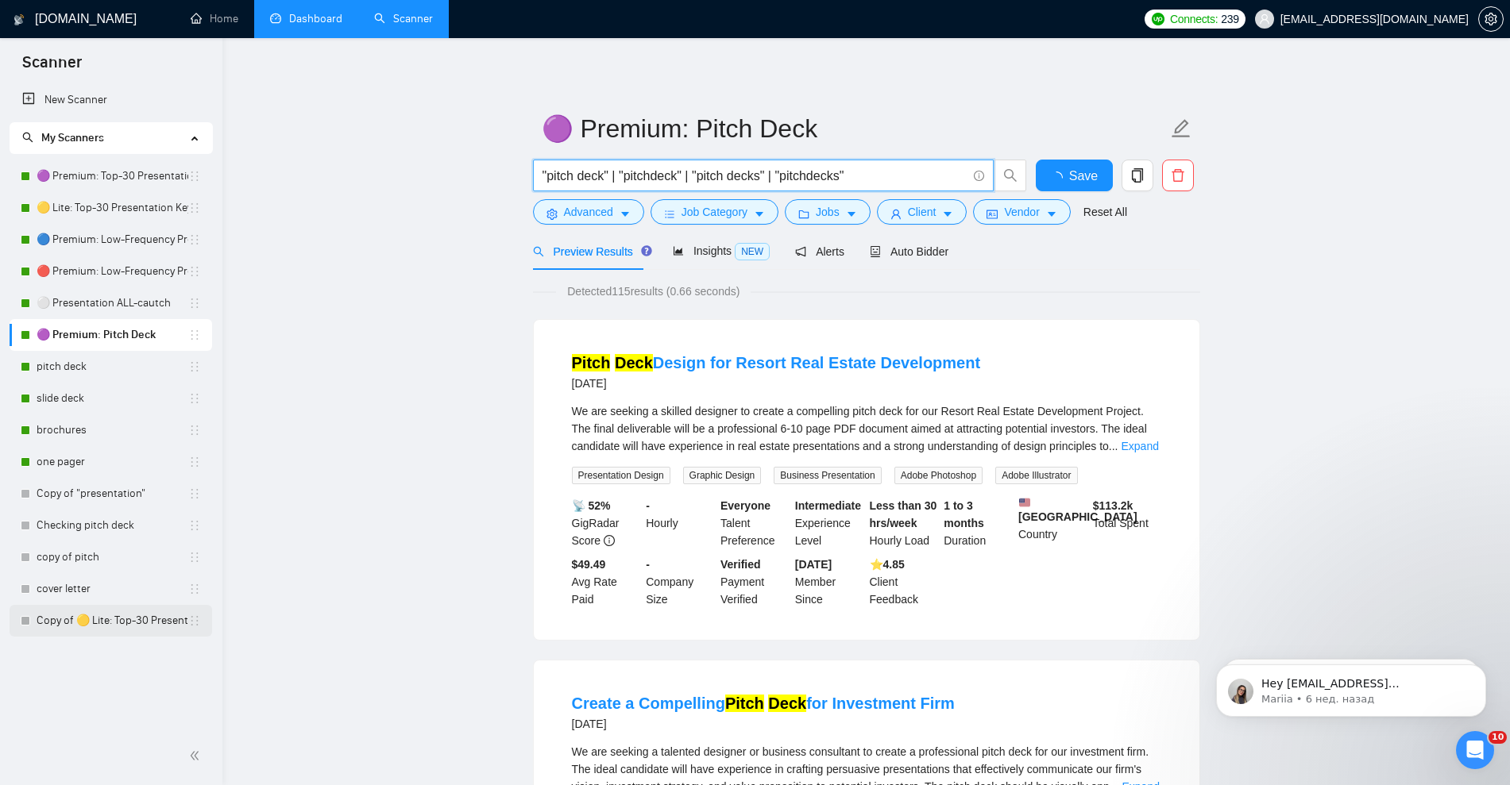
click at [144, 619] on link "Copy of 🟡 Lite: Top-30 Presentation Keywords" at bounding box center [113, 621] width 152 height 32
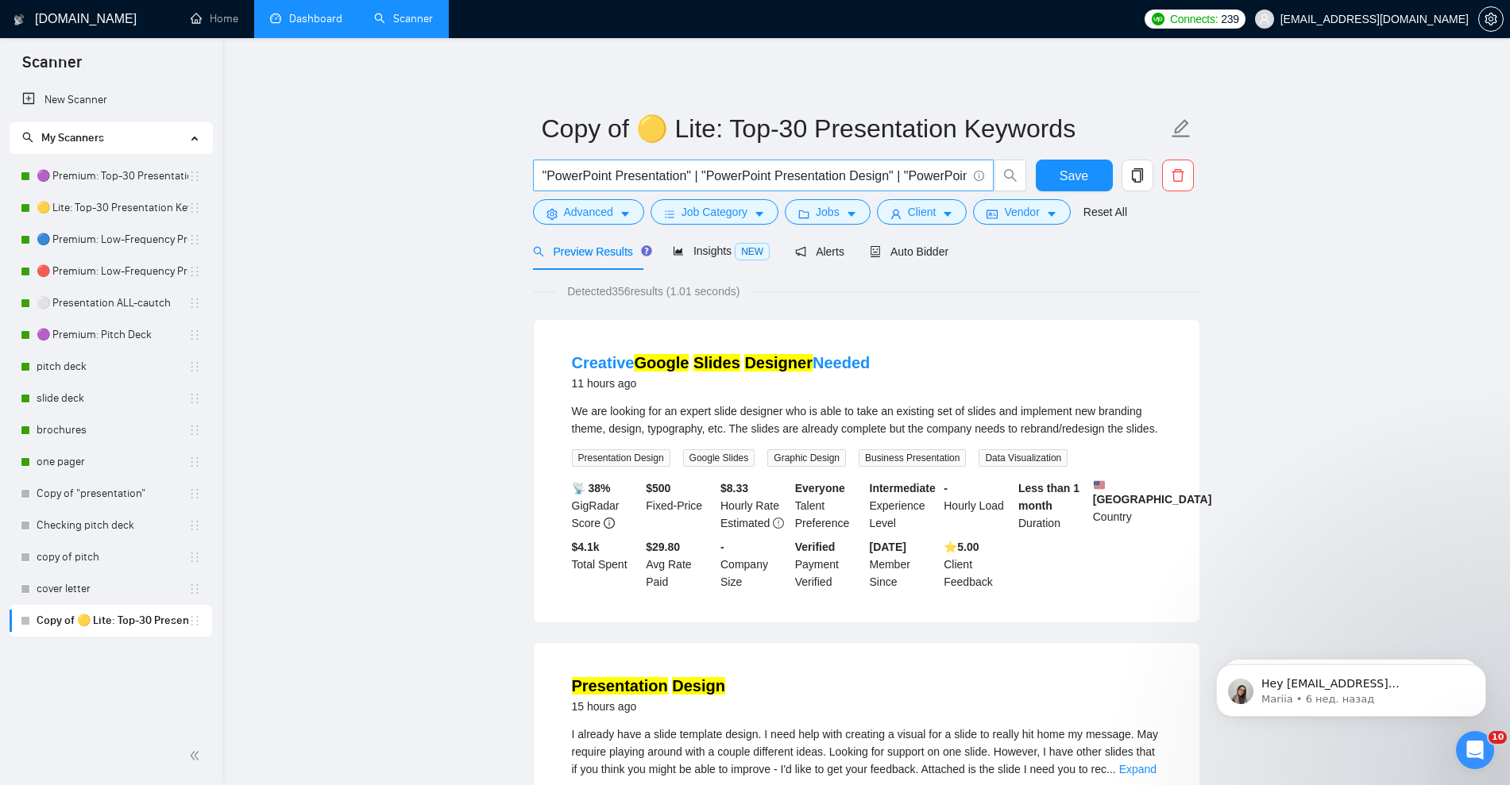
click at [867, 168] on input ""PowerPoint Presentation" | "PowerPoint Presentation Design" | "PowerPoint Pres…" at bounding box center [754, 176] width 424 height 20
paste input "pitch deck" | "pitchdeck" | "pitch decks" | "pitchdecks"
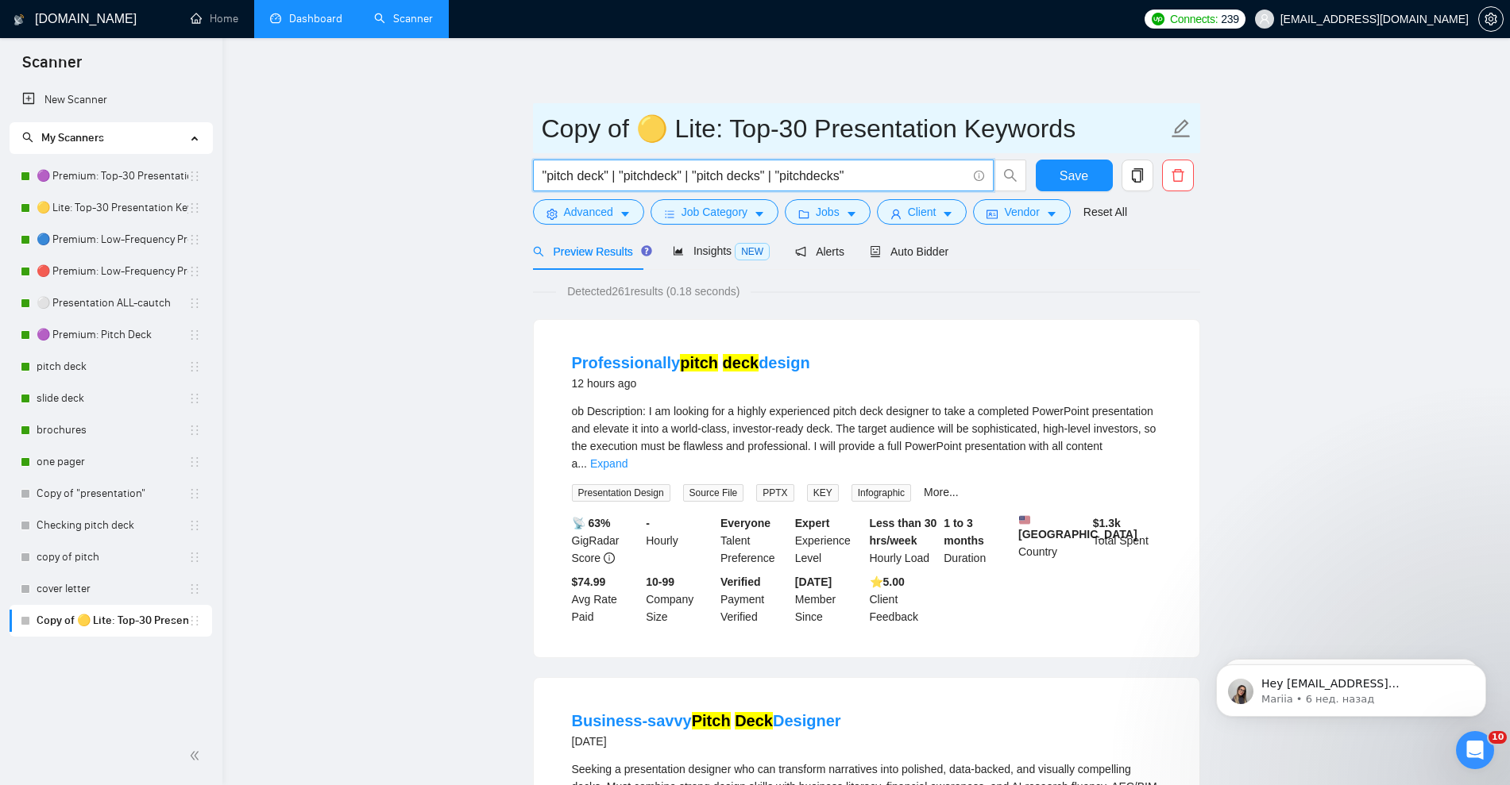
type input ""pitch deck" | "pitchdeck" | "pitch decks" | "pitchdecks""
click at [747, 122] on input "Copy of 🟡 Lite: Top-30 Presentation Keywords" at bounding box center [855, 129] width 626 height 40
drag, startPoint x: 654, startPoint y: 132, endPoint x: 503, endPoint y: 126, distance: 151.8
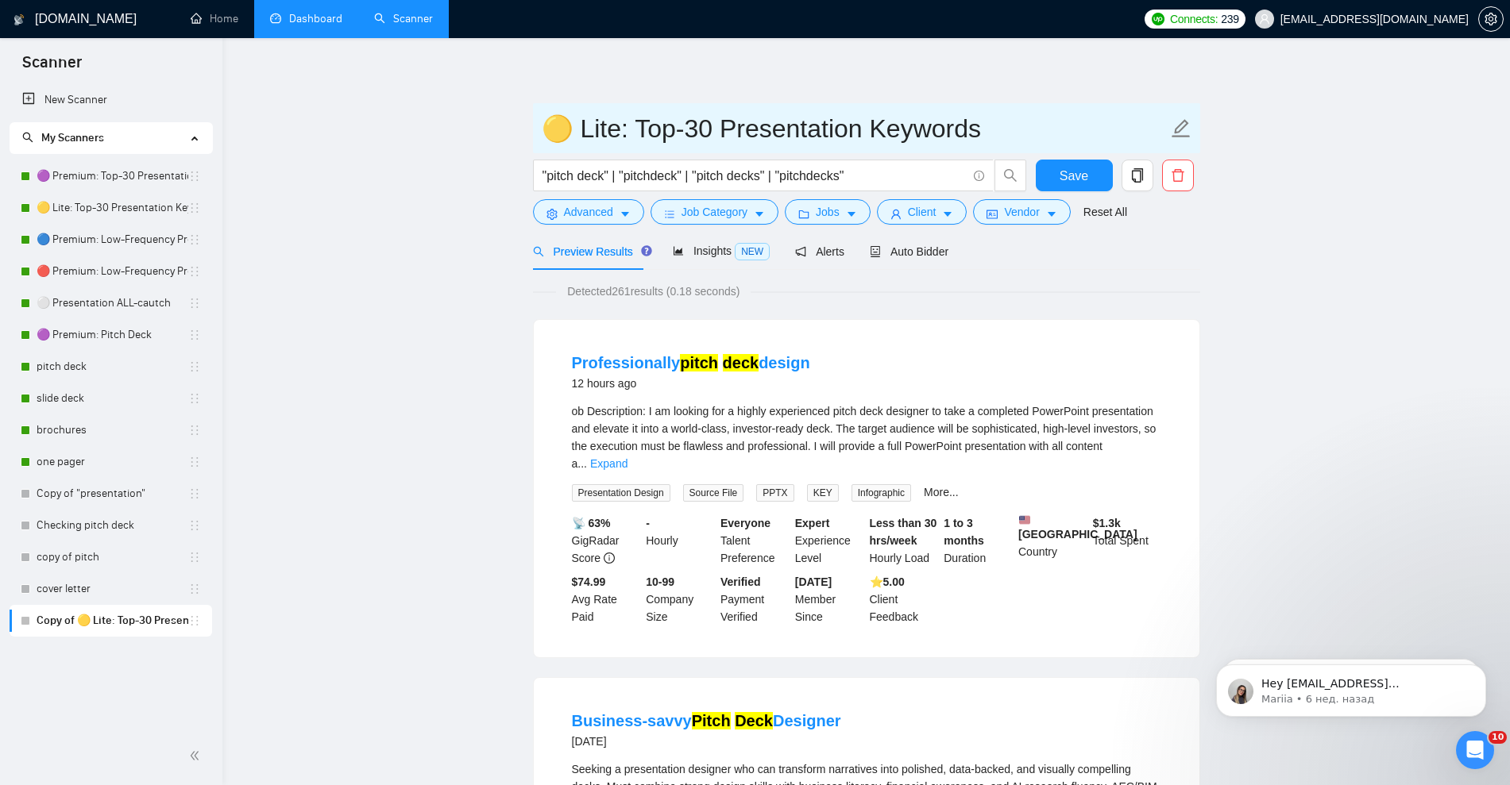
drag, startPoint x: 639, startPoint y: 131, endPoint x: 997, endPoint y: 131, distance: 357.4
click at [997, 131] on input "🟡 Lite: Top-30 Presentation Keywords" at bounding box center [855, 129] width 626 height 40
type input "🟡 Lite: Pitch deck"
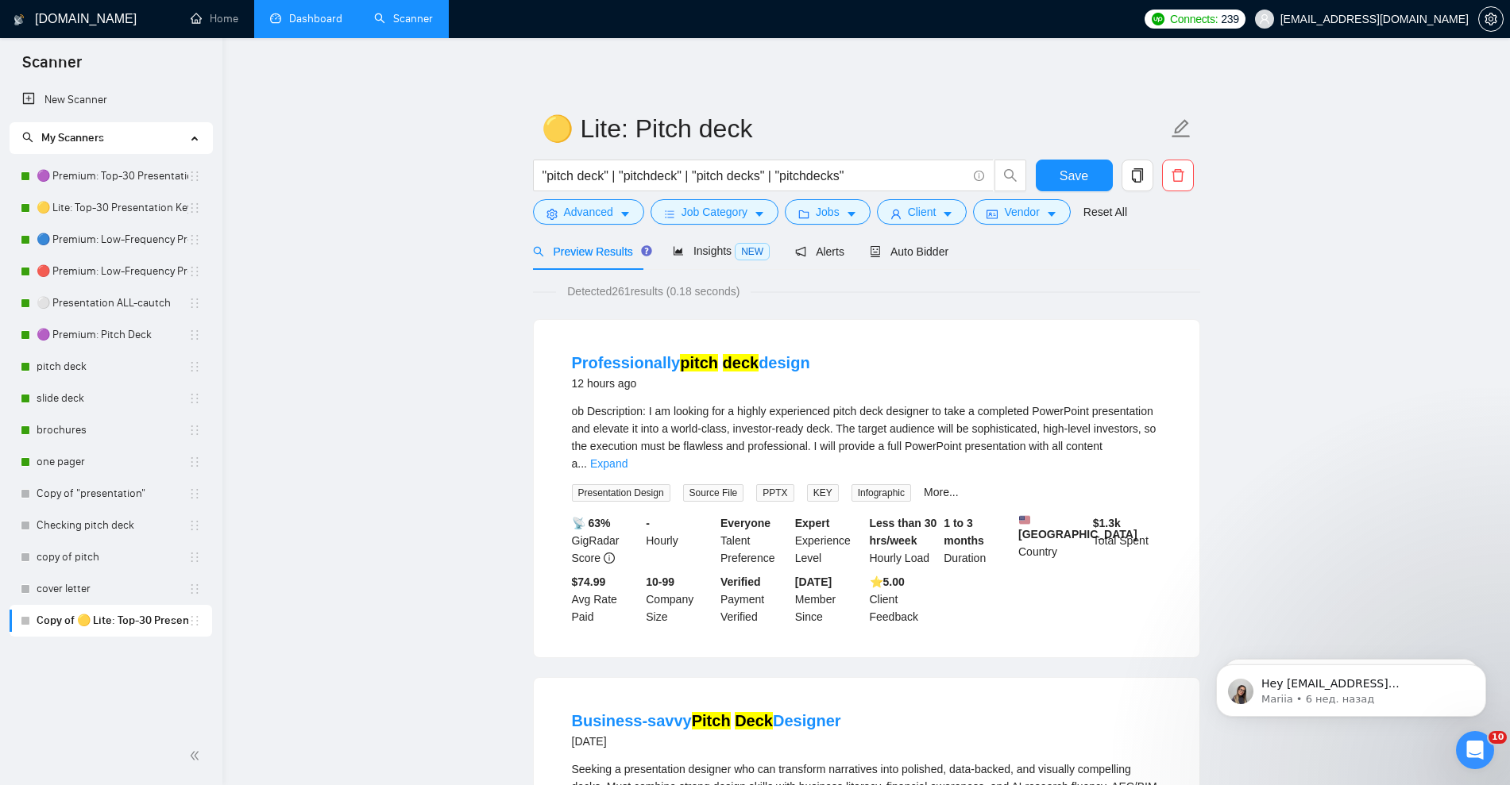
click at [909, 256] on span "Auto Bidder" at bounding box center [909, 251] width 79 height 13
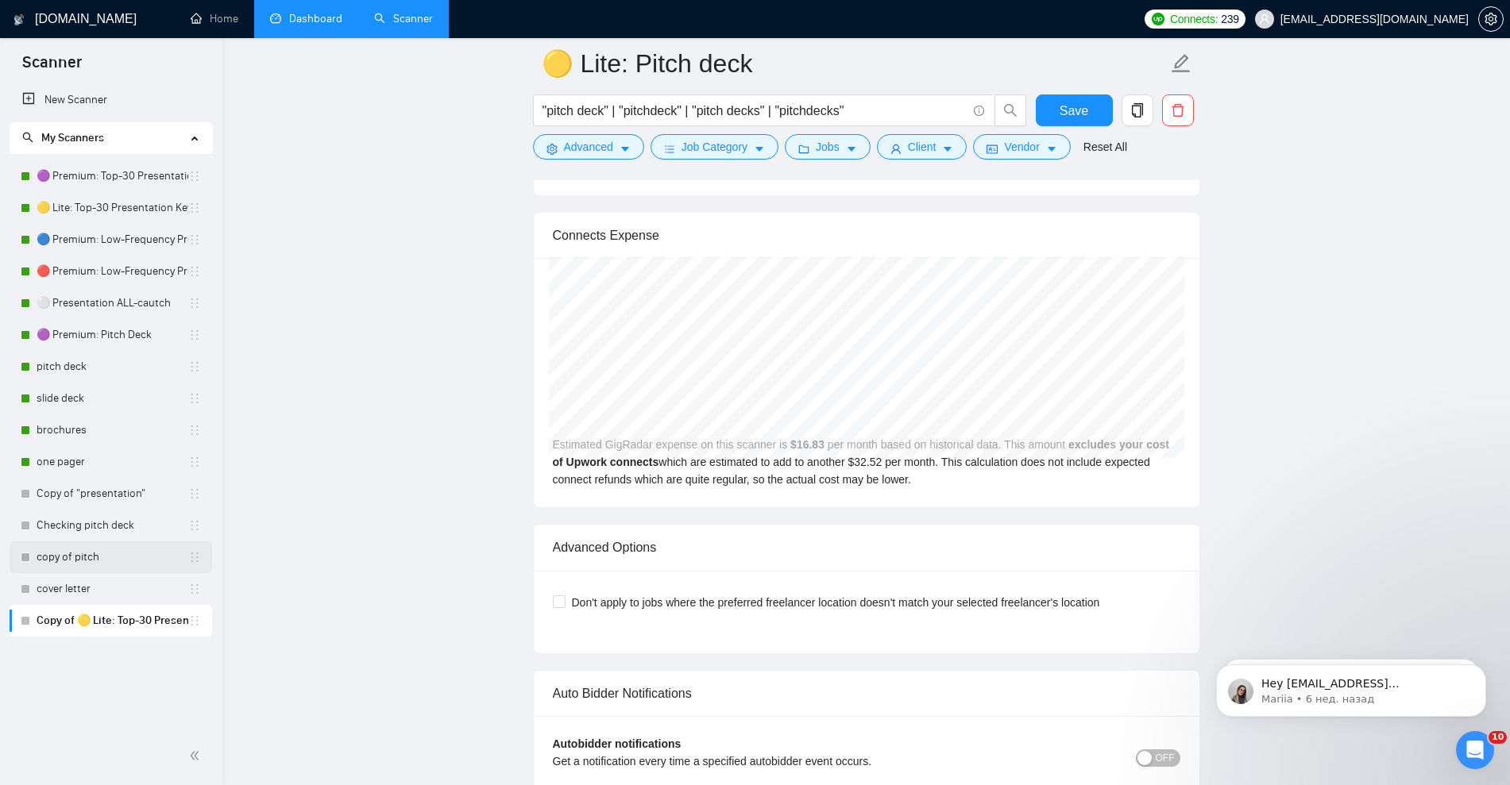
scroll to position [3375, 0]
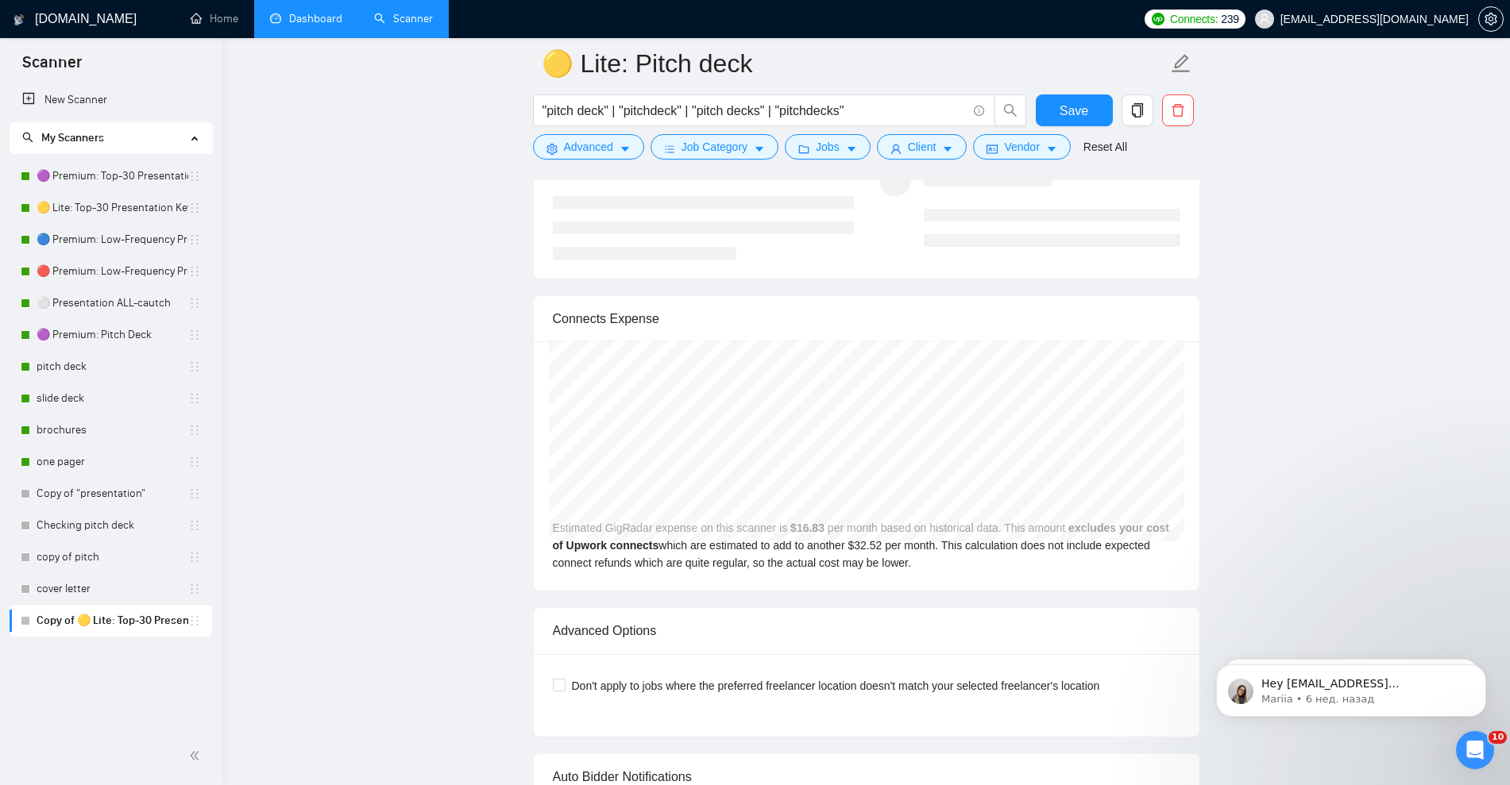
scroll to position [3276, 0]
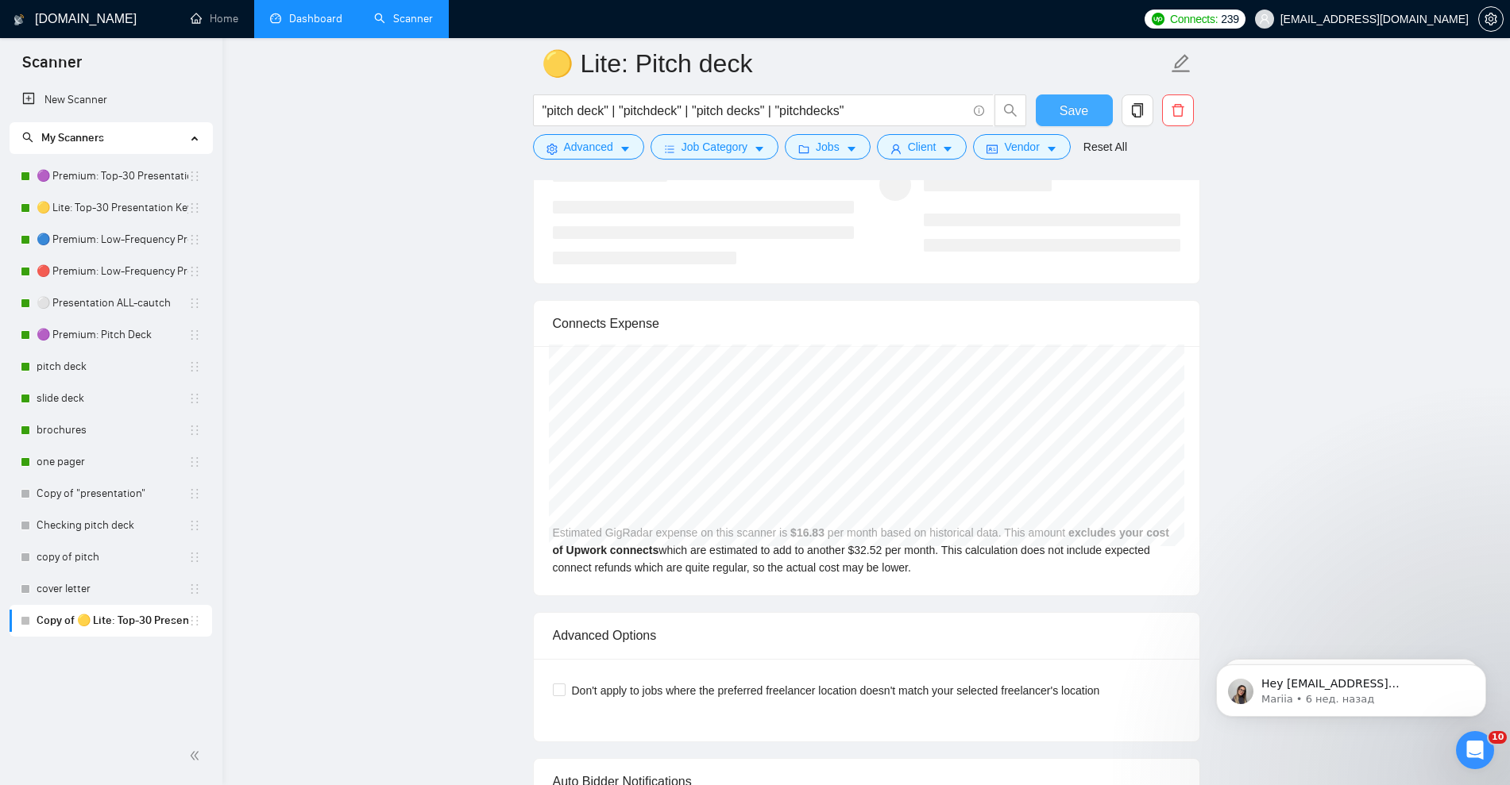
click at [1094, 115] on button "Save" at bounding box center [1074, 111] width 77 height 32
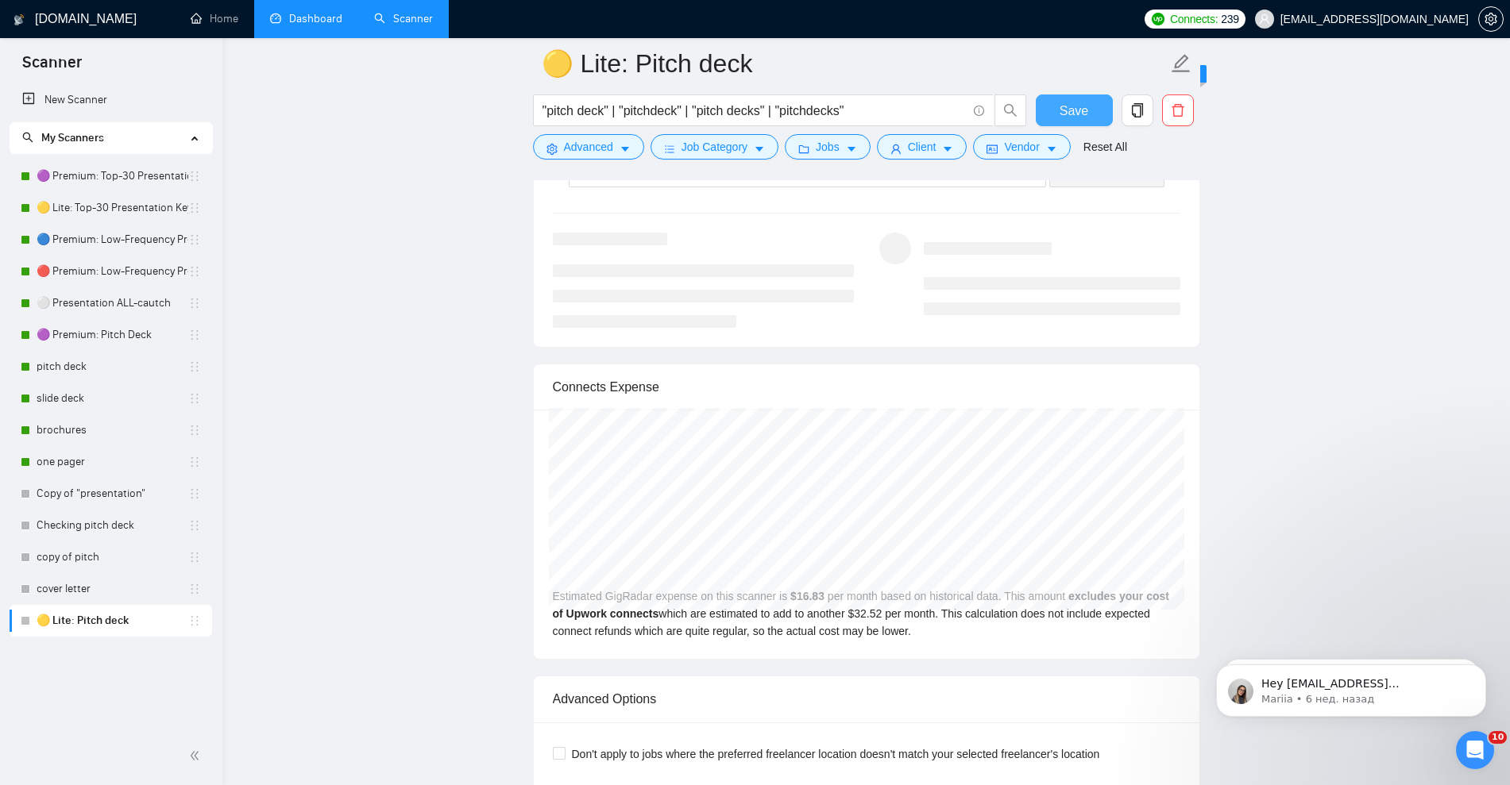
scroll to position [3177, 0]
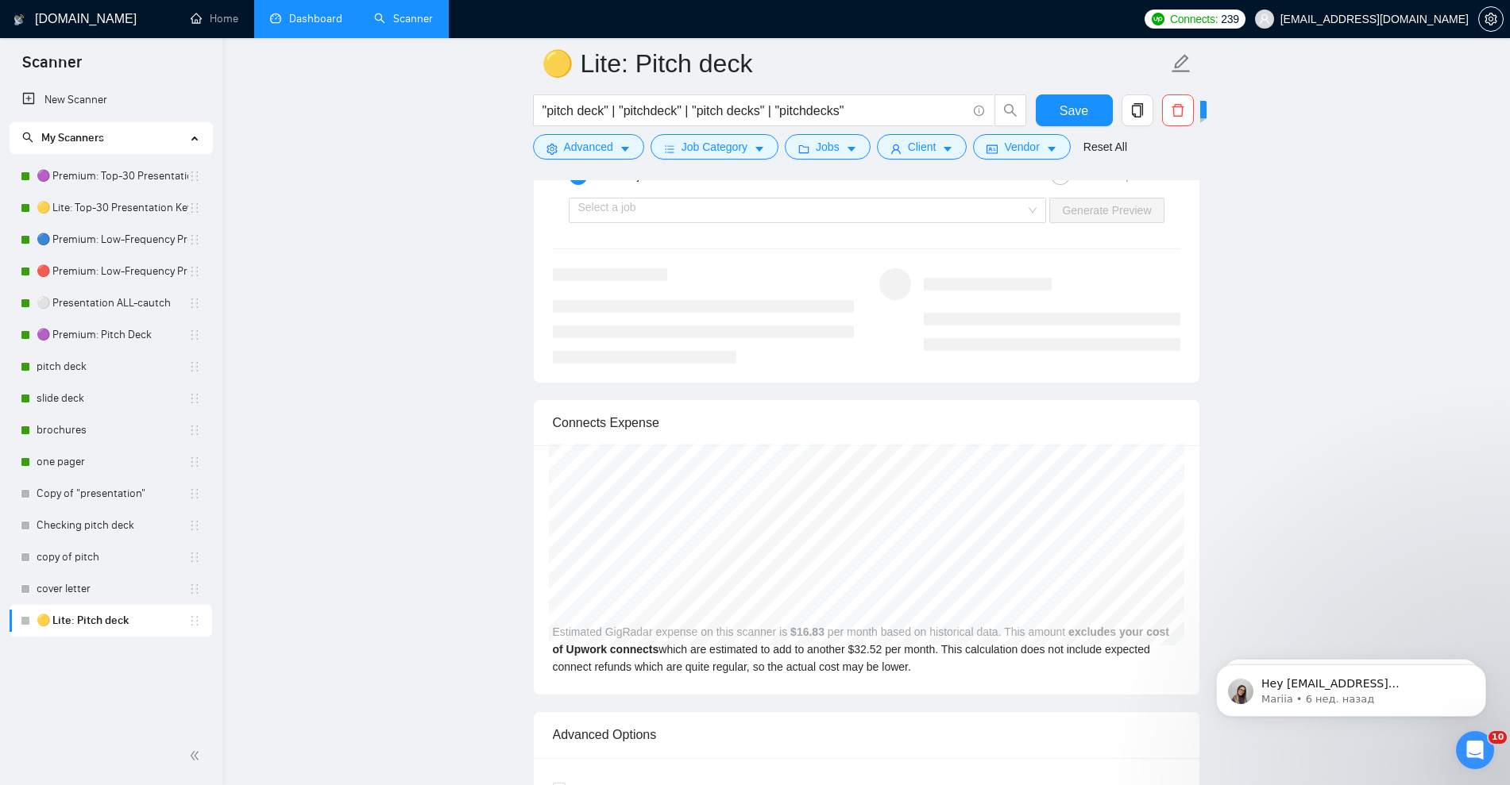
drag, startPoint x: 133, startPoint y: 330, endPoint x: 280, endPoint y: 342, distance: 146.6
click at [133, 330] on link "🟣 Premium: Pitch Deck" at bounding box center [113, 335] width 152 height 32
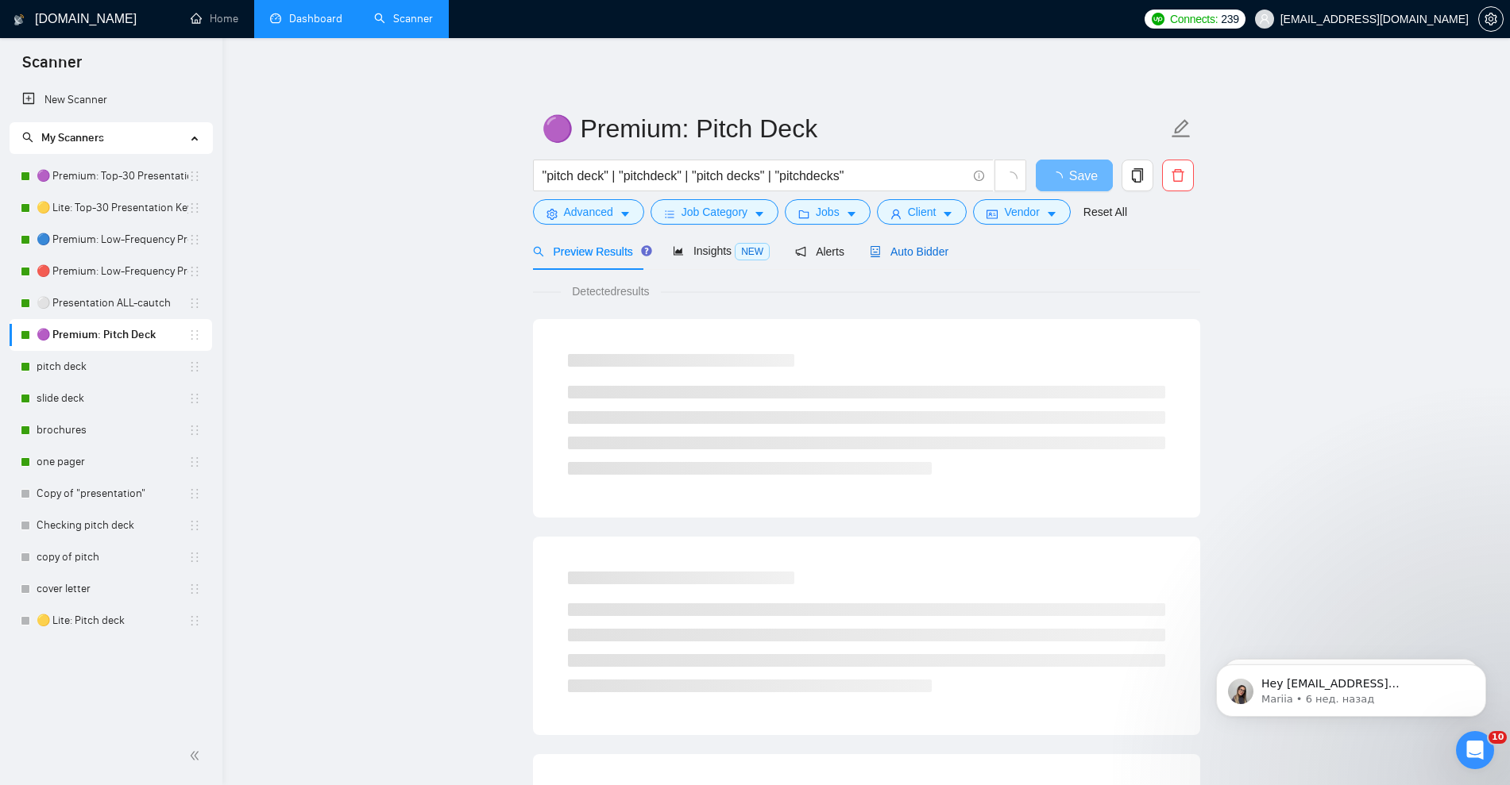
click at [899, 253] on span "Auto Bidder" at bounding box center [909, 251] width 79 height 13
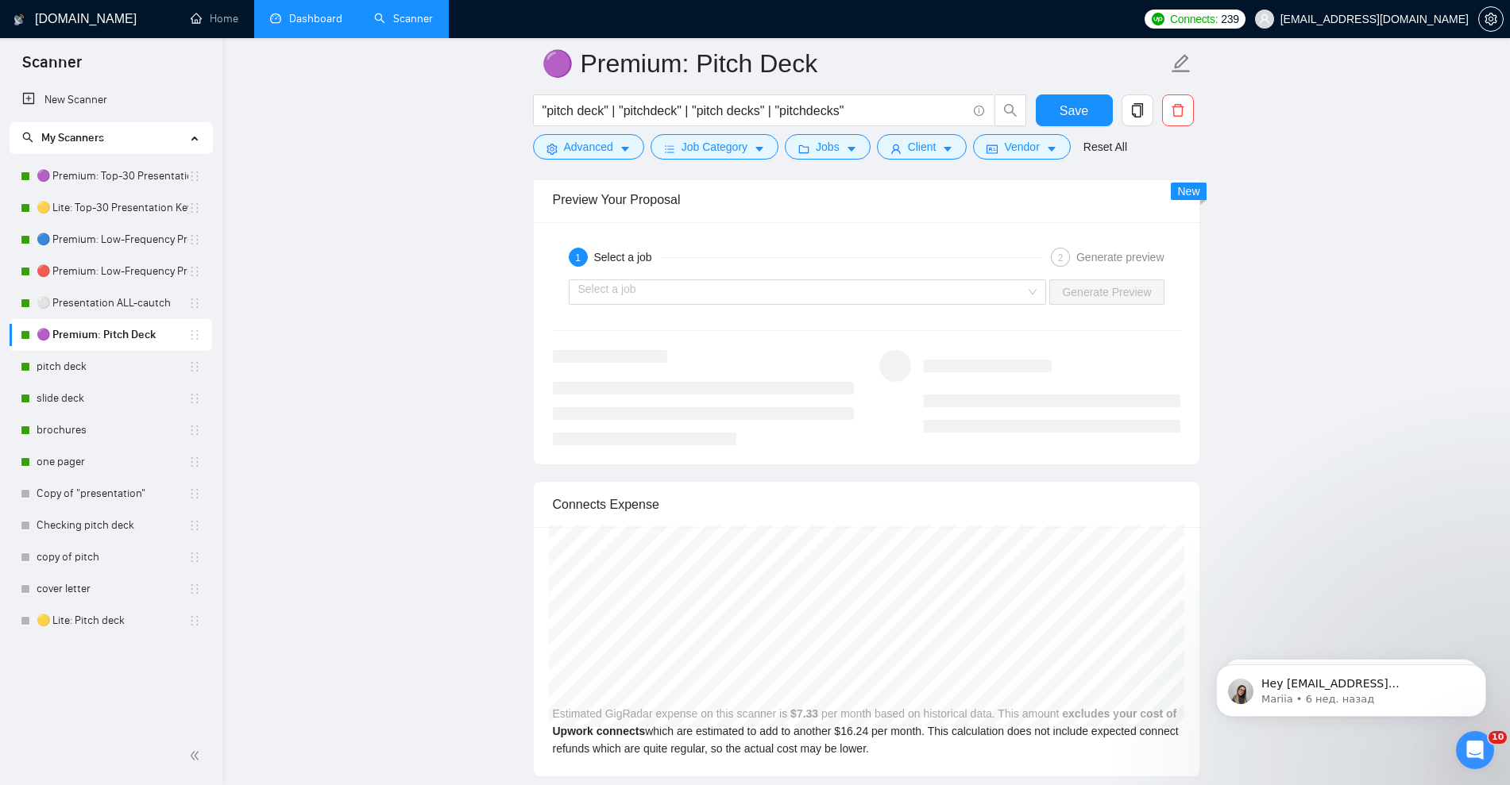
scroll to position [3078, 0]
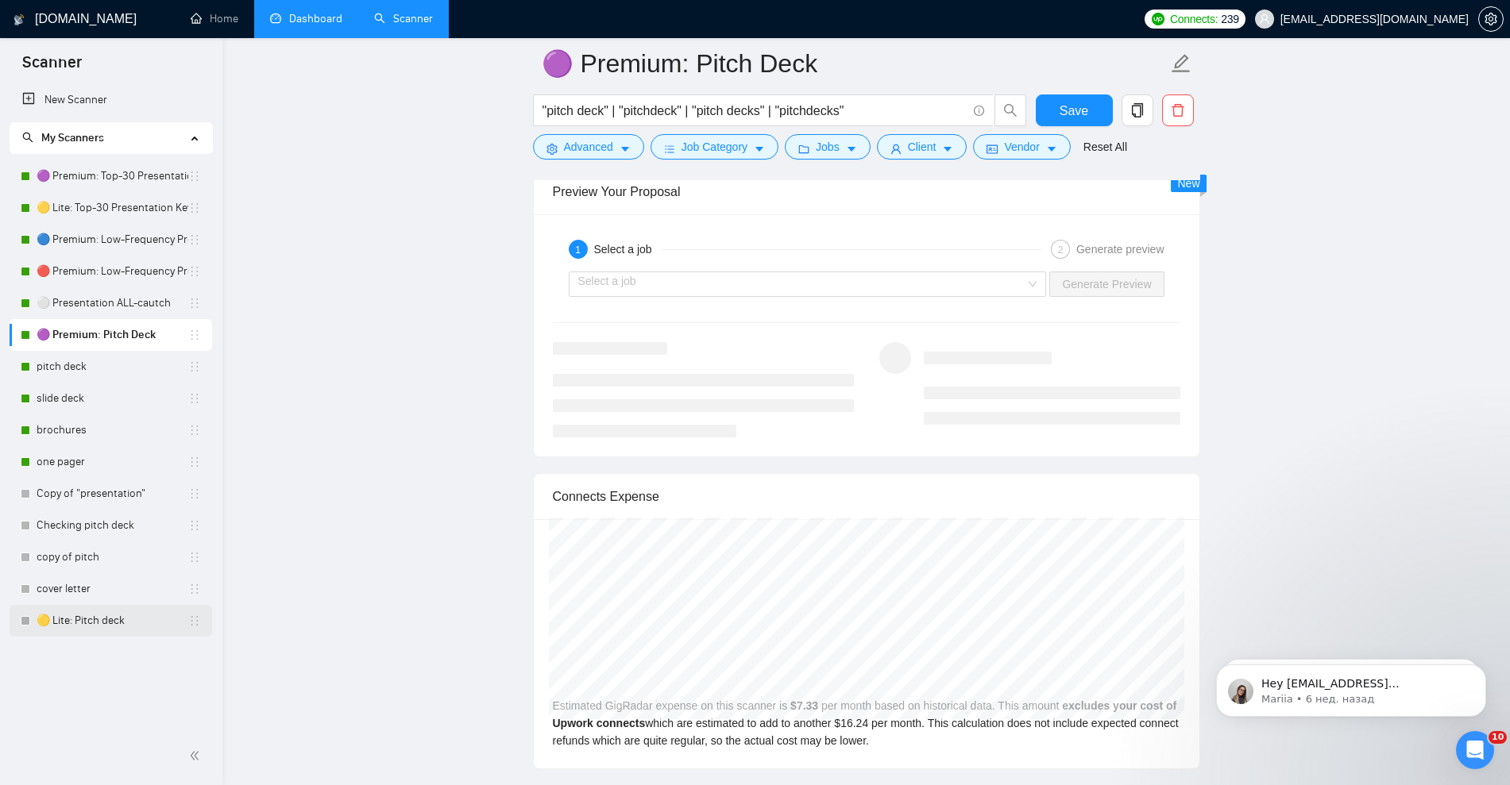
click at [83, 627] on link "🟡 Lite: Pitch deck" at bounding box center [113, 621] width 152 height 32
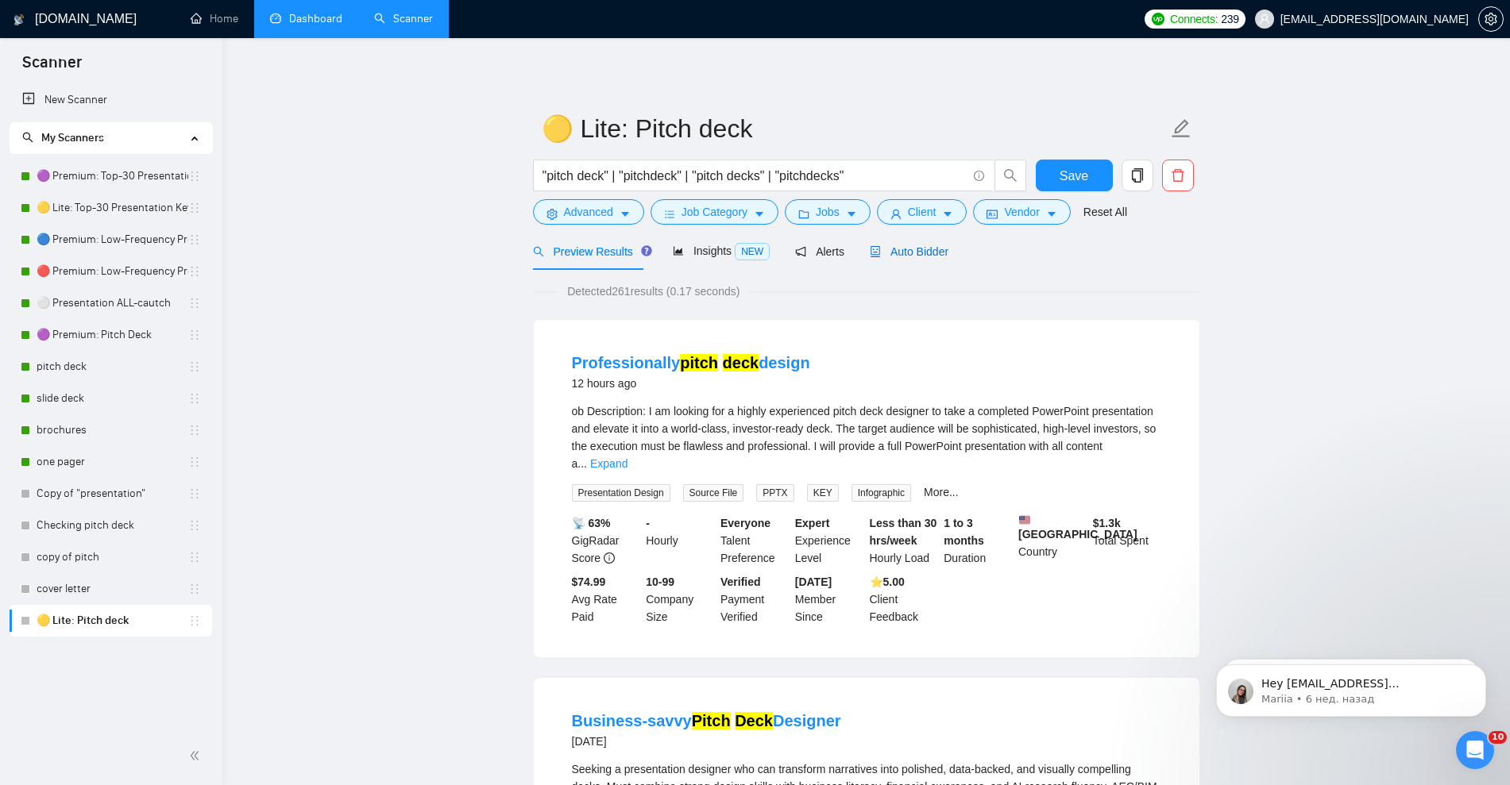
click at [882, 256] on span "Auto Bidder" at bounding box center [909, 251] width 79 height 13
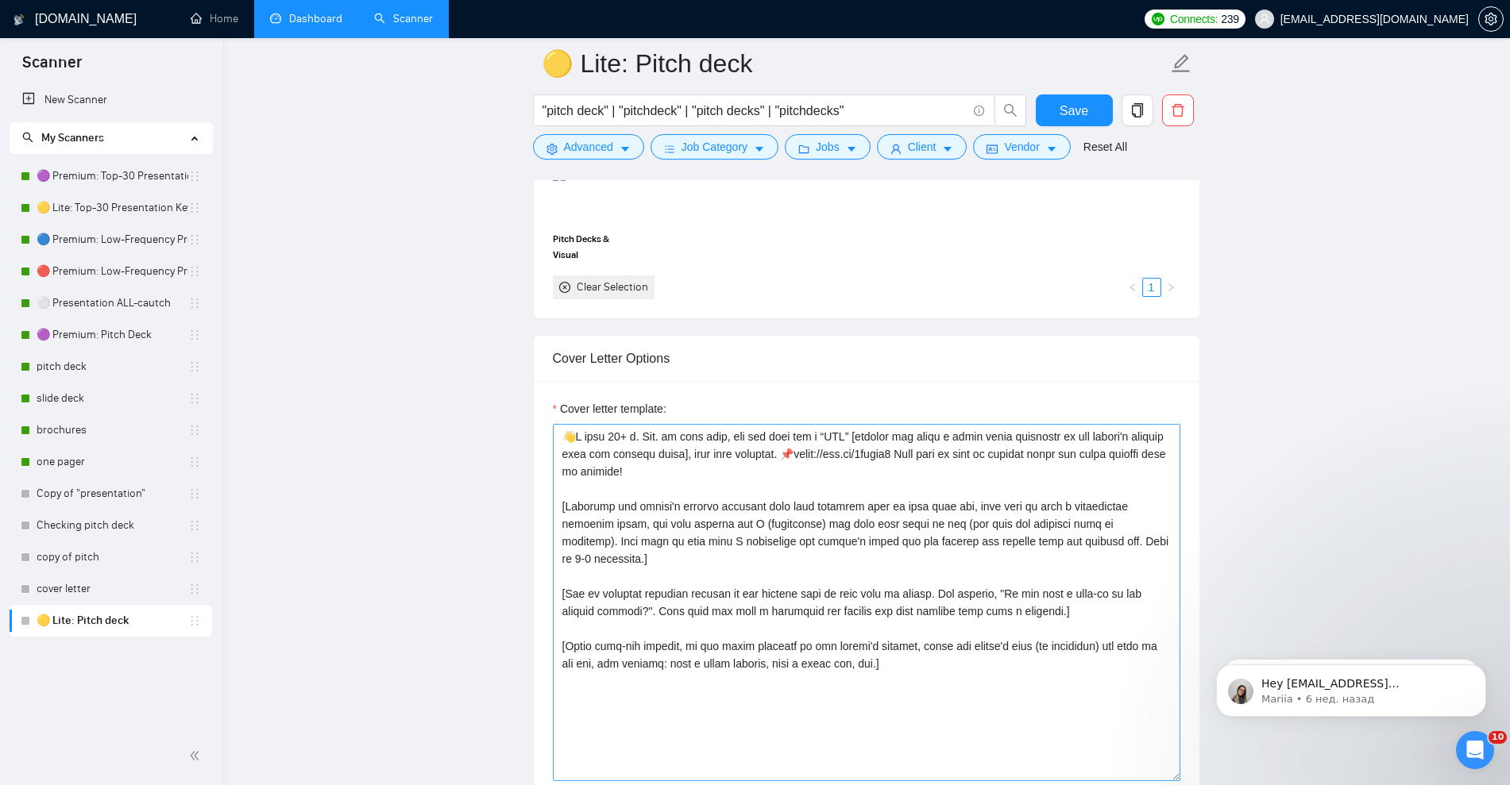
scroll to position [1588, 0]
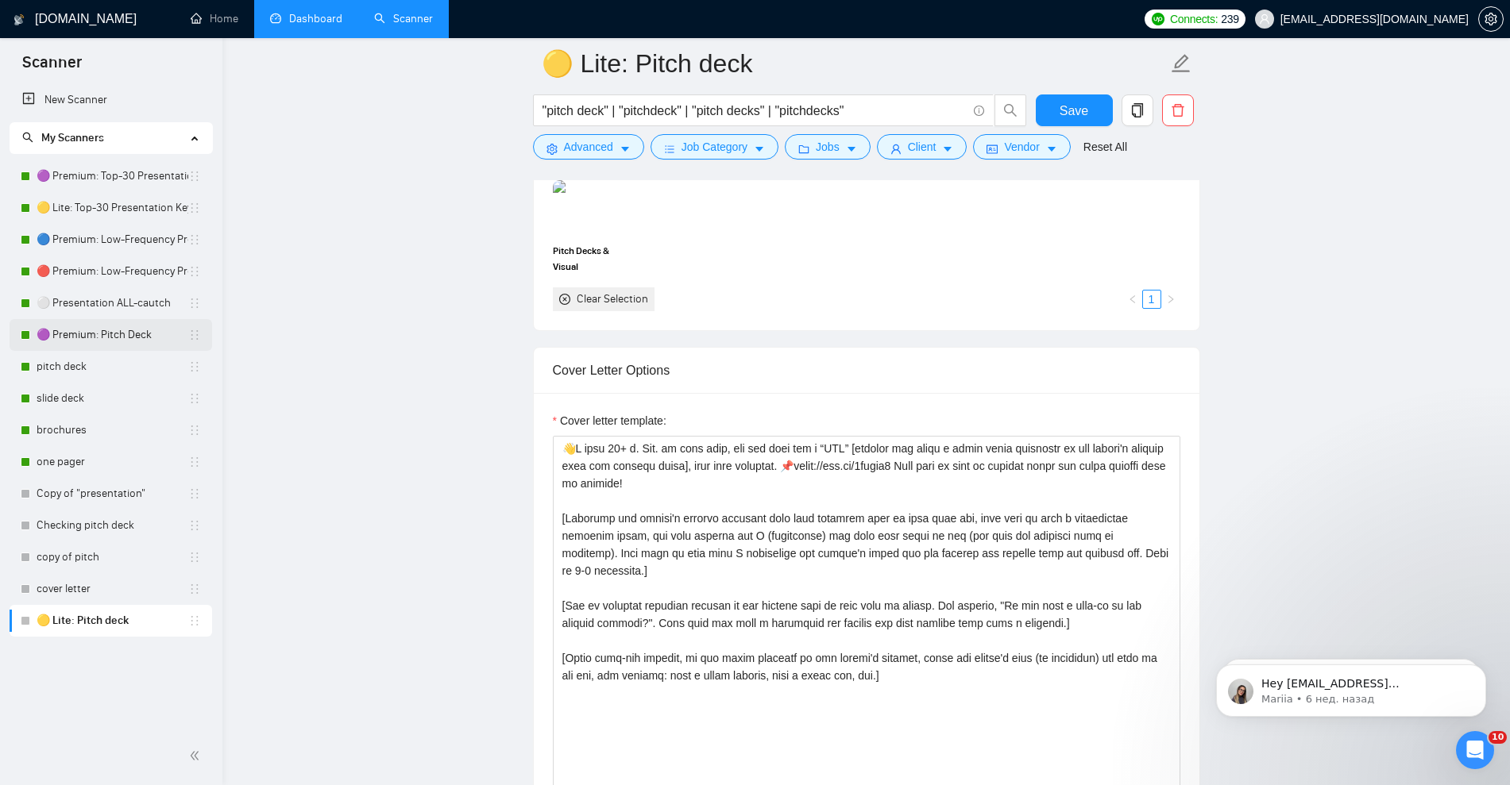
click at [120, 336] on link "🟣 Premium: Pitch Deck" at bounding box center [113, 335] width 152 height 32
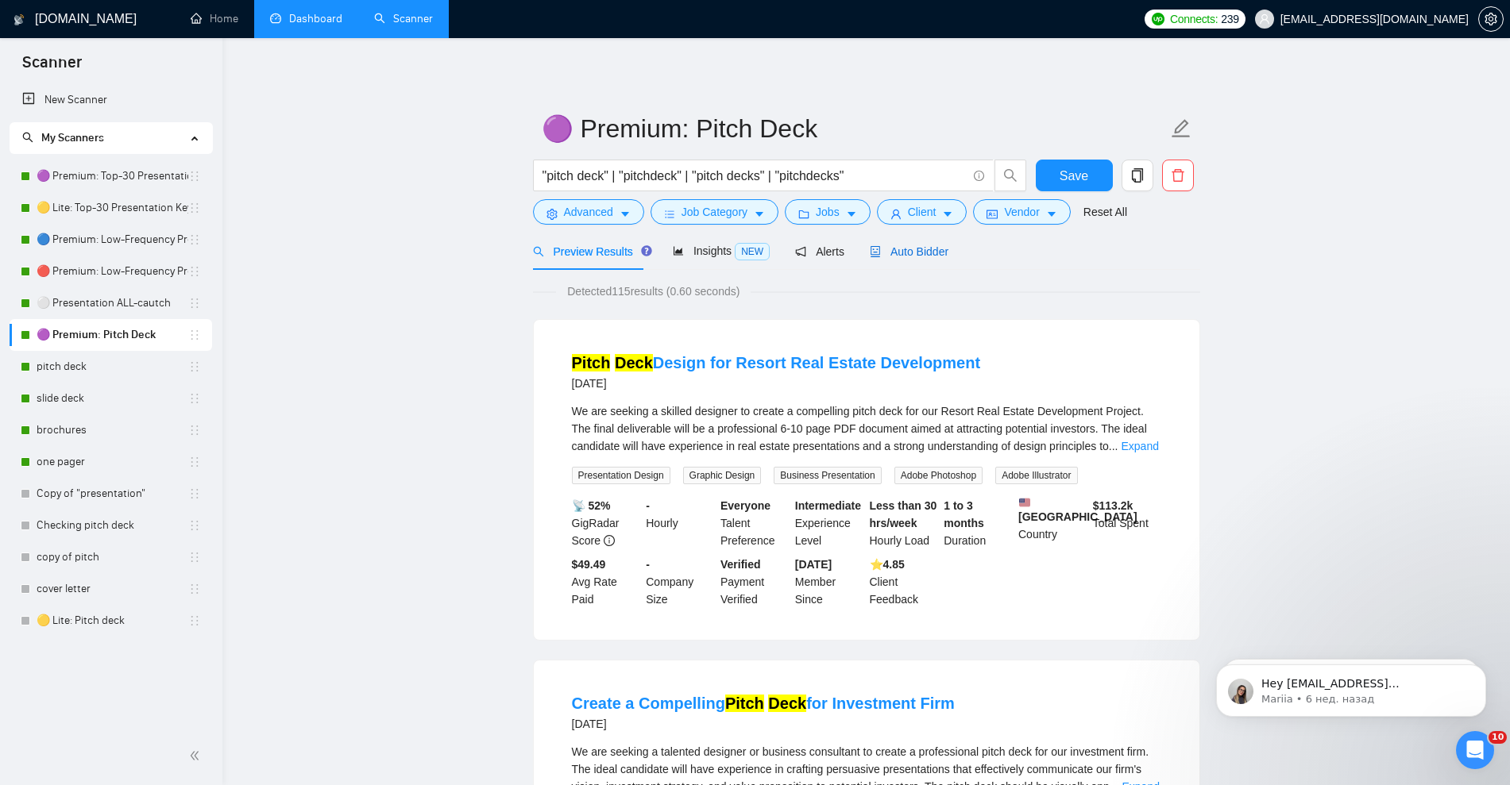
click at [908, 250] on span "Auto Bidder" at bounding box center [909, 251] width 79 height 13
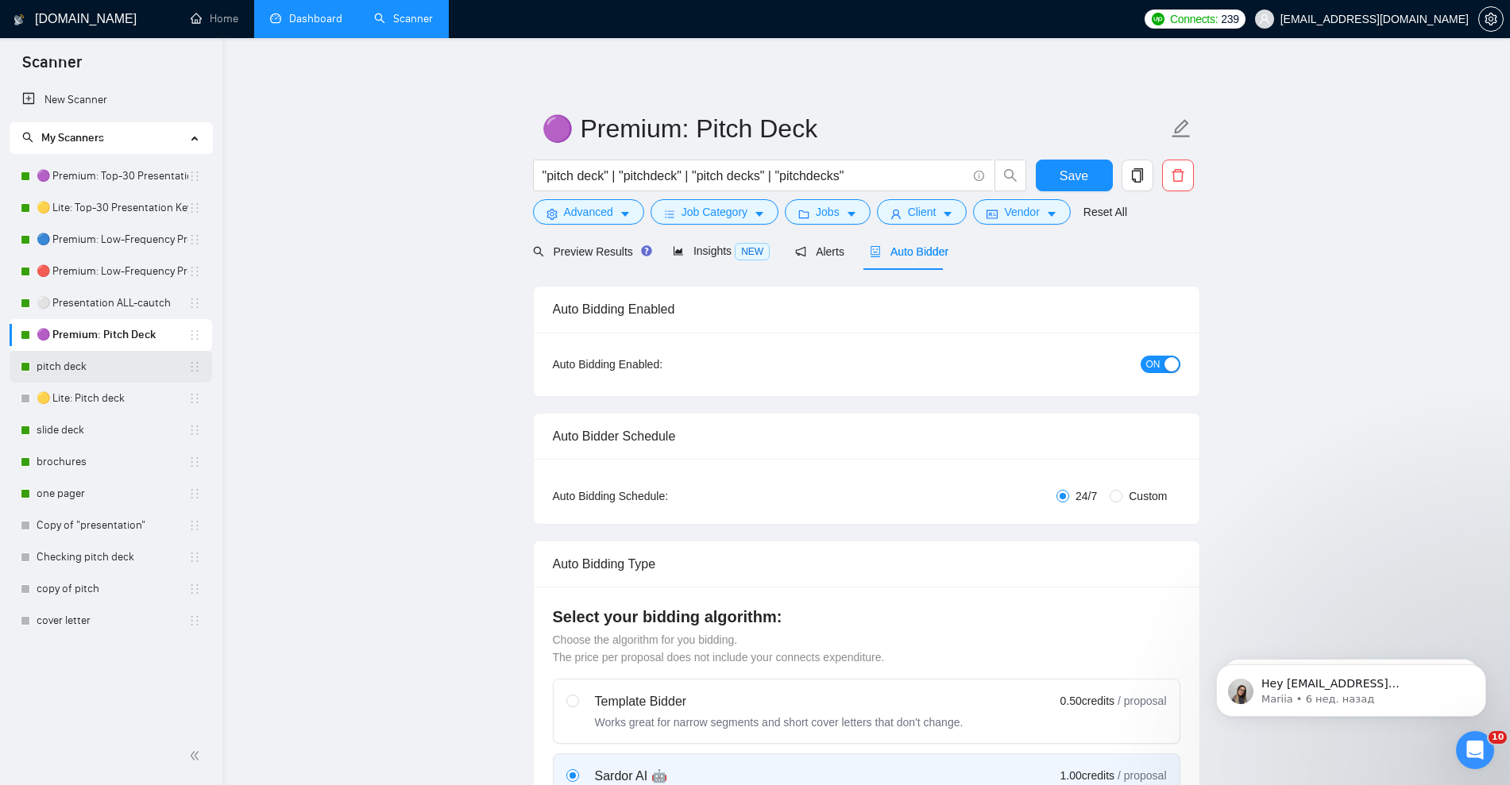
drag, startPoint x: 201, startPoint y: 399, endPoint x: 195, endPoint y: 361, distance: 37.7
click at [195, 361] on ul "🟣 Premium: Top-30 Presentation Keywords 🟡 Lite: Top-30 Presentation Keywords 🔵 …" at bounding box center [111, 398] width 203 height 477
click at [1075, 174] on span "Save" at bounding box center [1073, 176] width 29 height 20
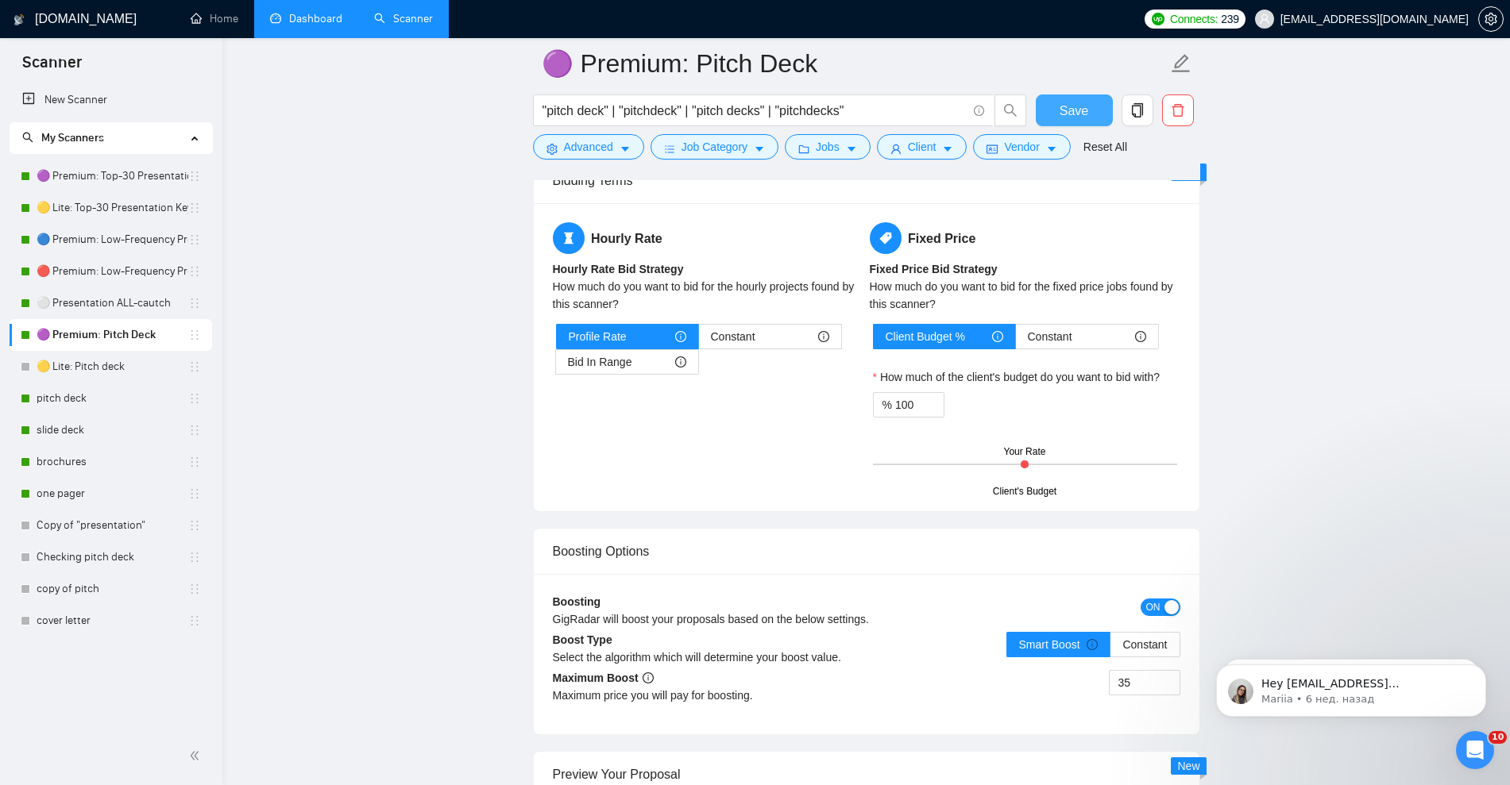
scroll to position [2522, 0]
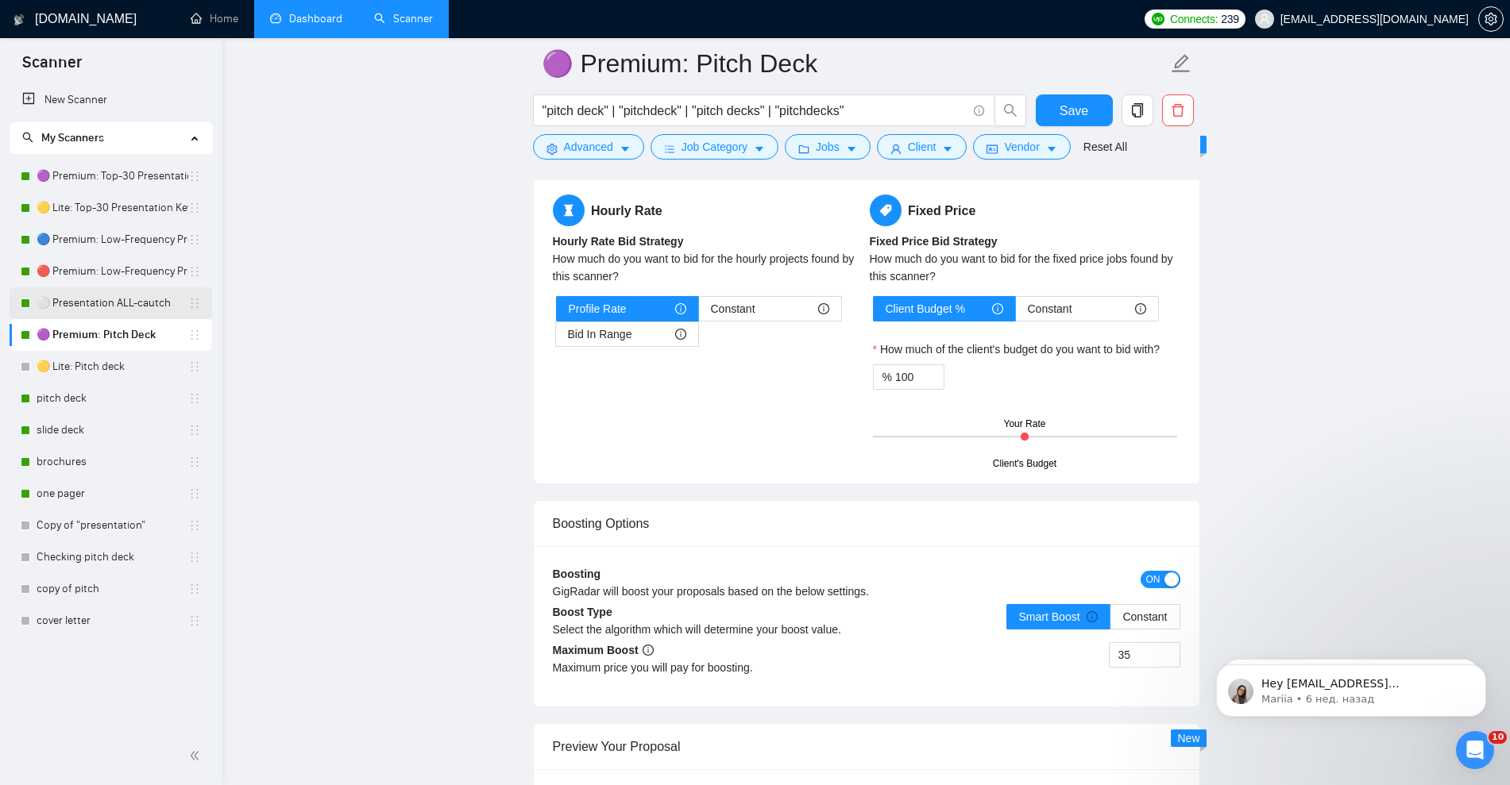
click at [102, 295] on link "⚪ Presentation ALL-cautch" at bounding box center [113, 304] width 152 height 32
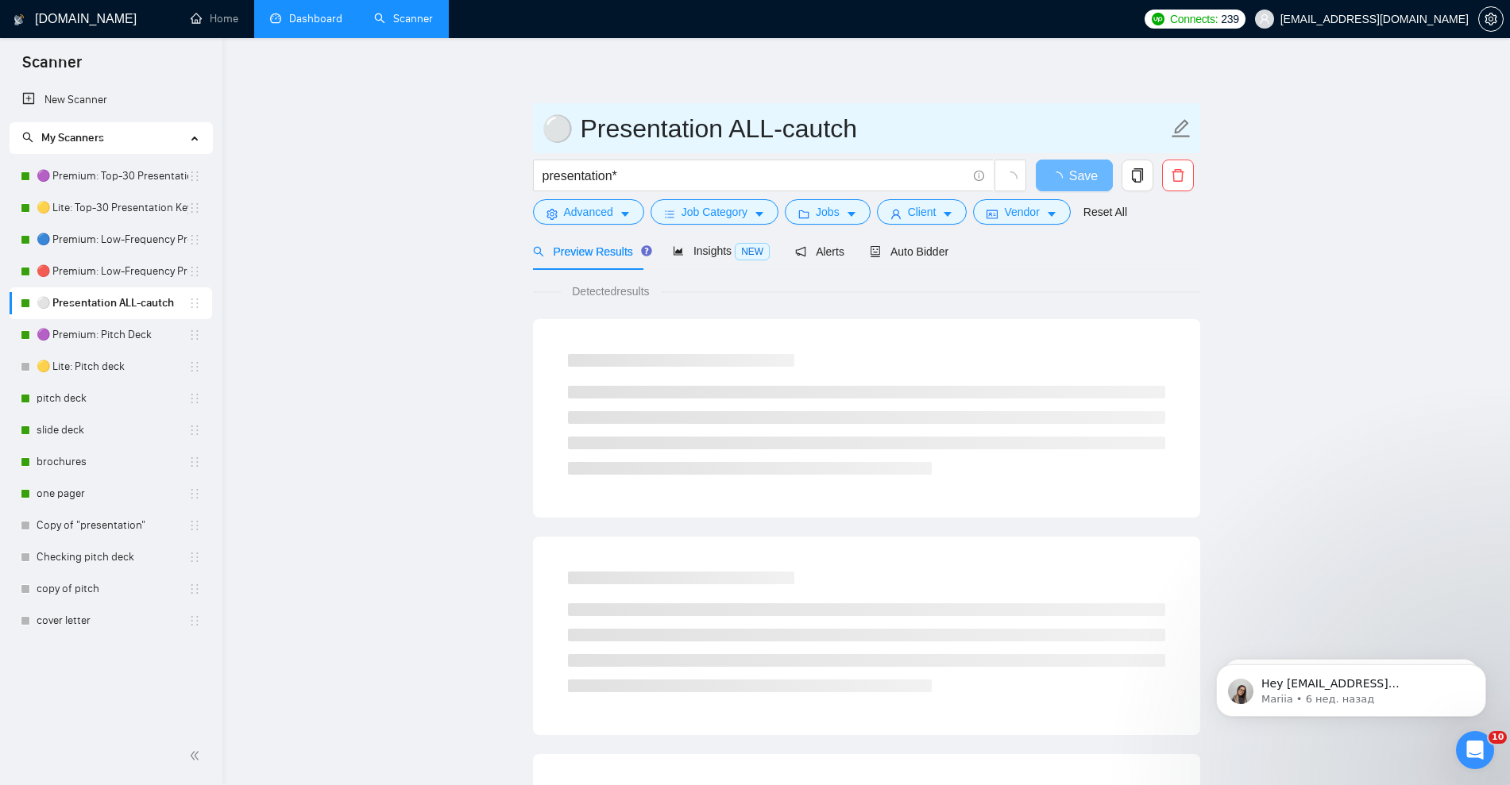
click at [1185, 129] on icon "edit" at bounding box center [1181, 128] width 21 height 21
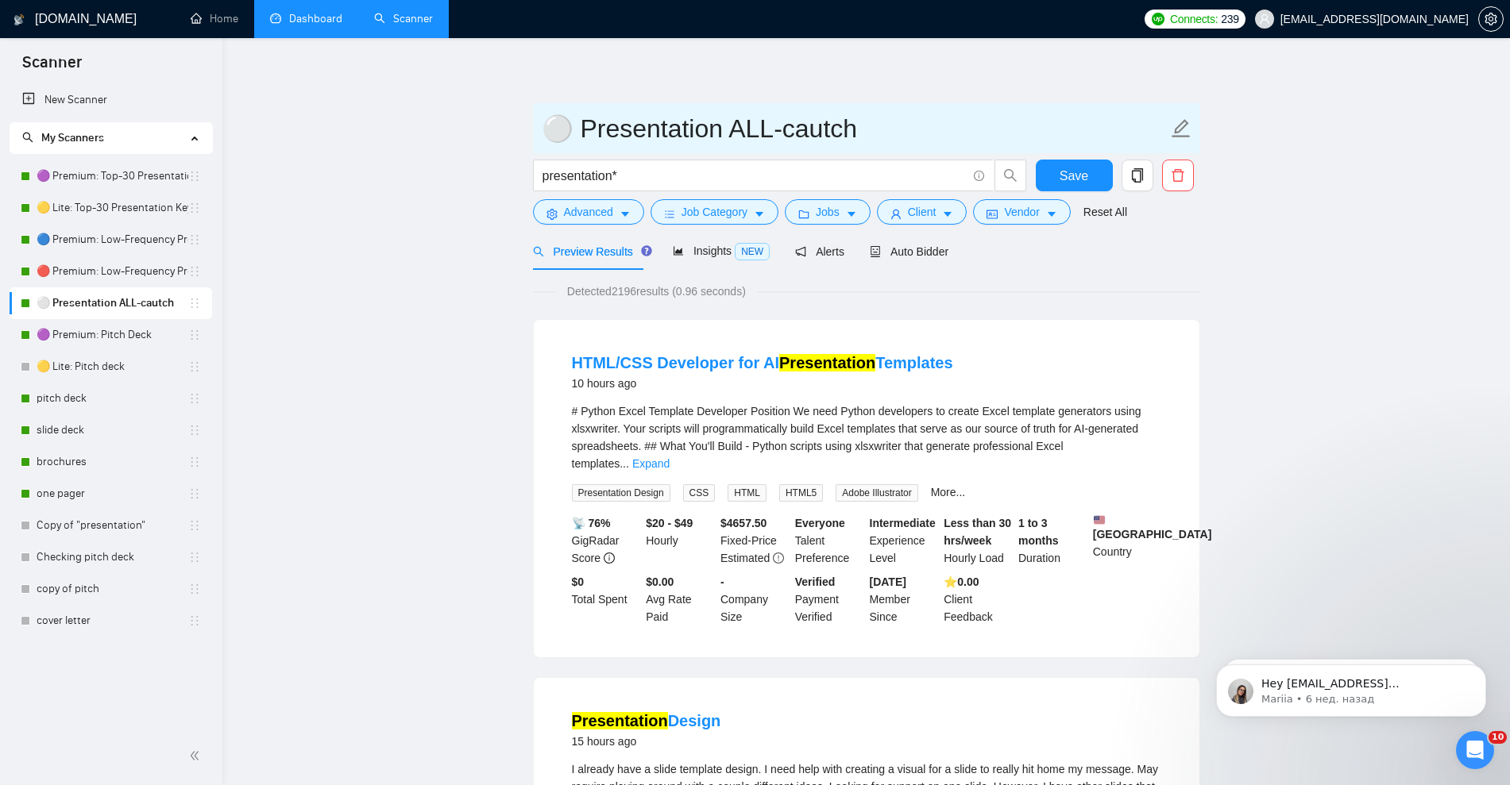
drag, startPoint x: 556, startPoint y: 132, endPoint x: 567, endPoint y: 133, distance: 11.2
click at [567, 133] on input "⚪ Presentation ALL-cautch" at bounding box center [855, 129] width 626 height 40
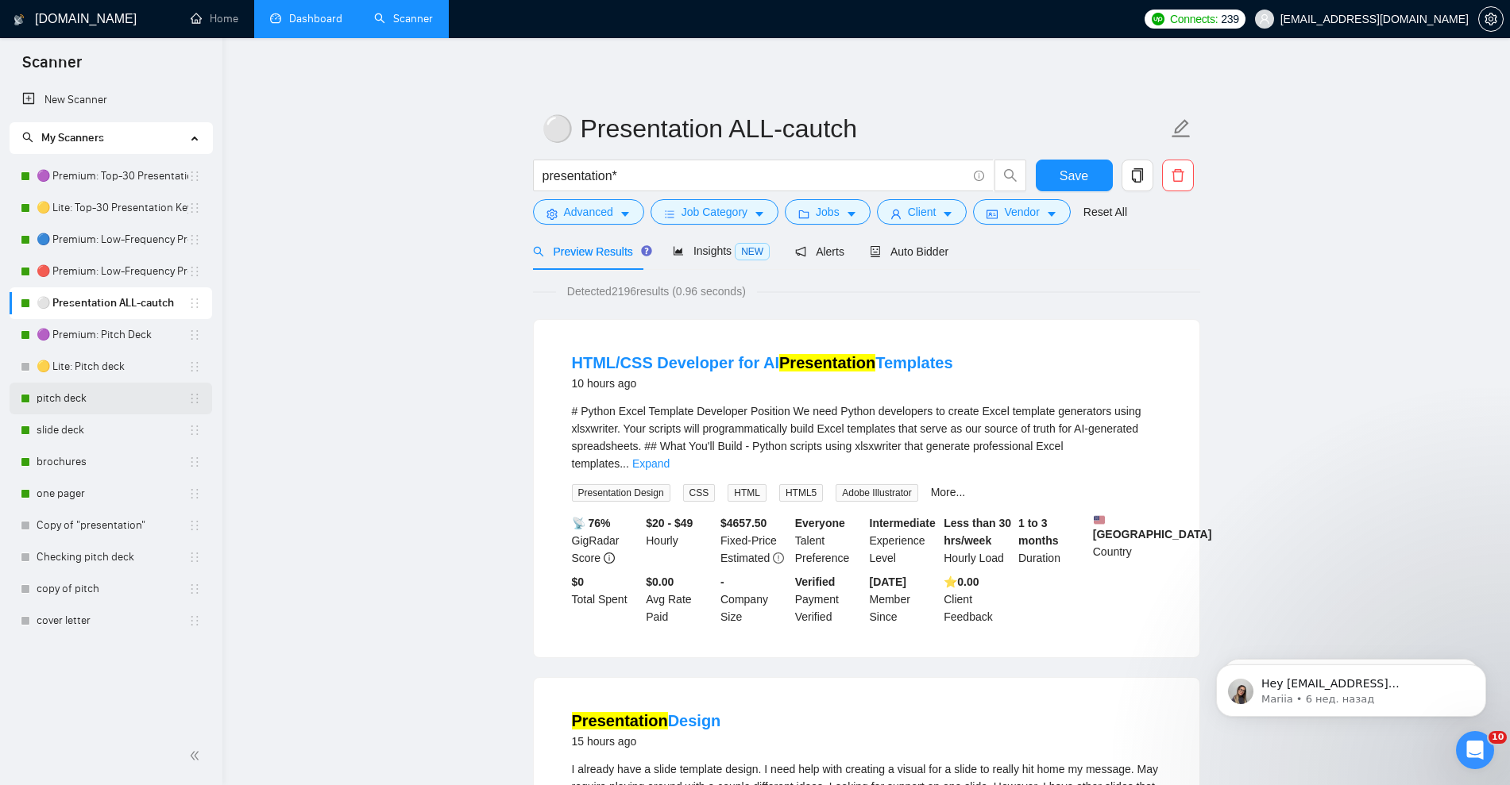
click at [66, 403] on link "pitch deck" at bounding box center [113, 399] width 152 height 32
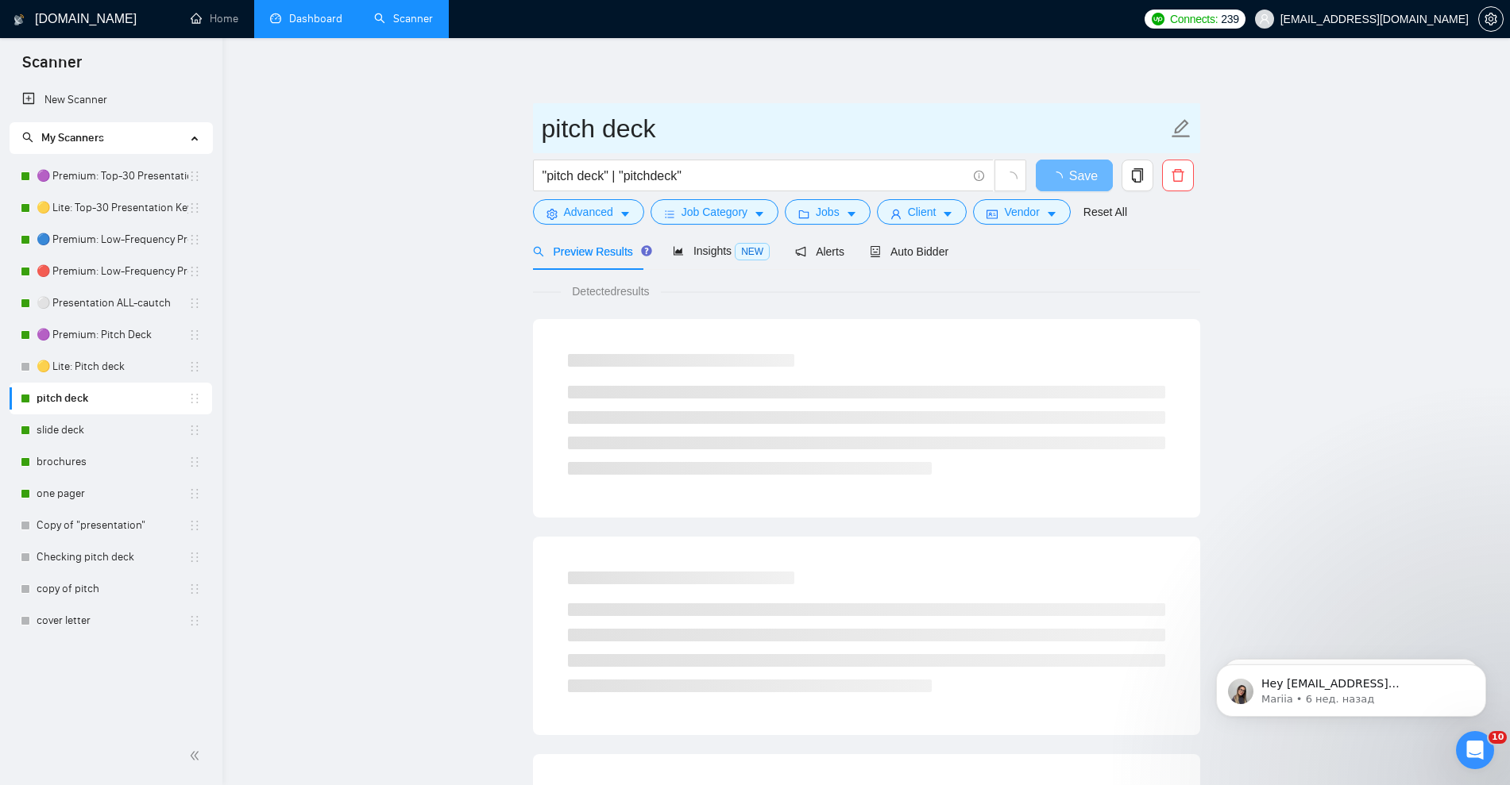
click at [1186, 124] on icon "edit" at bounding box center [1180, 128] width 18 height 18
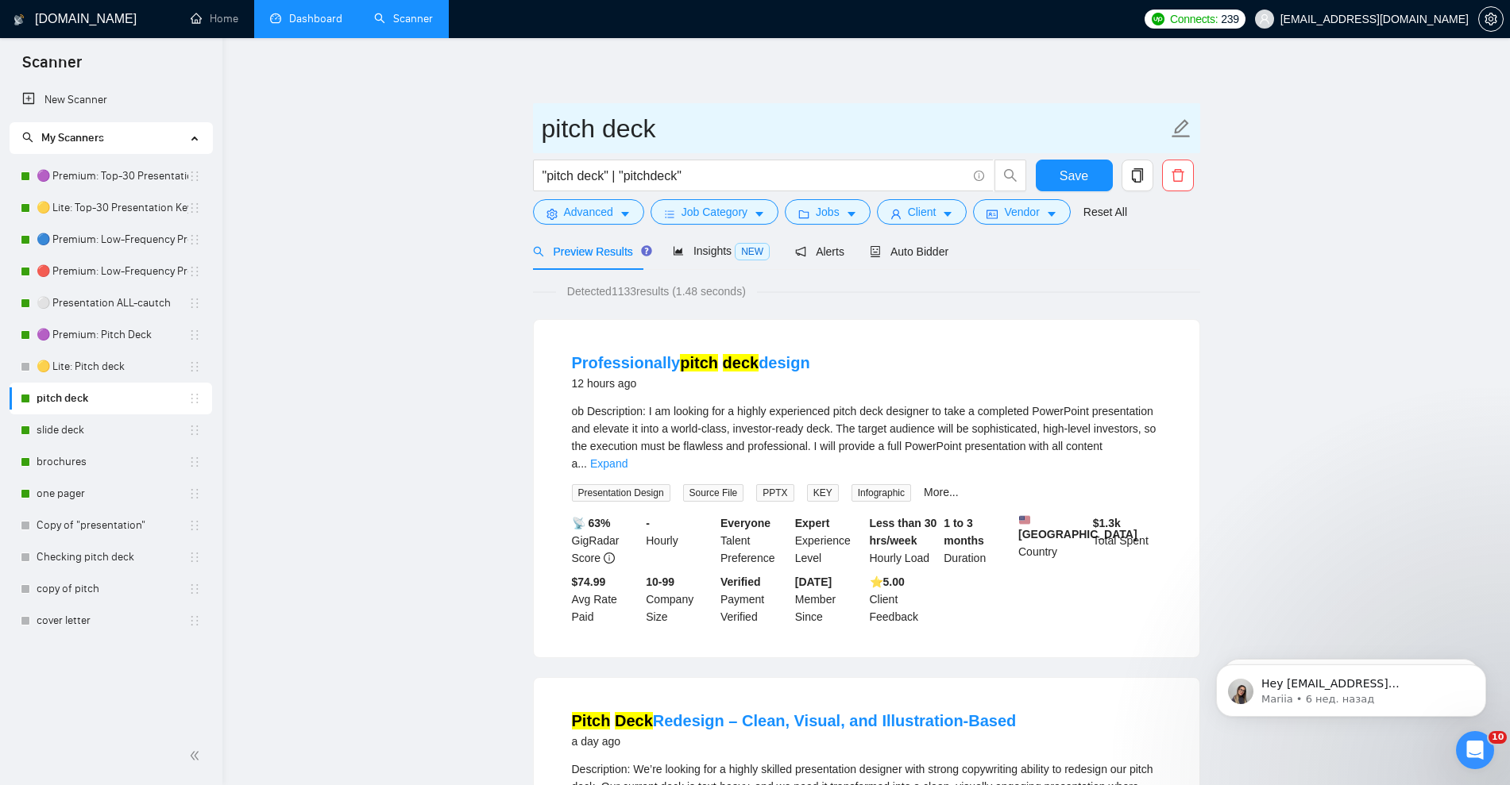
click at [546, 130] on input "pitch deck" at bounding box center [855, 129] width 626 height 40
paste input "⚪"
drag, startPoint x: 587, startPoint y: 131, endPoint x: 596, endPoint y: 133, distance: 9.7
click at [596, 133] on input "⚪ pitch deck" at bounding box center [855, 129] width 626 height 40
type input "⚪ Pitch Deck All"
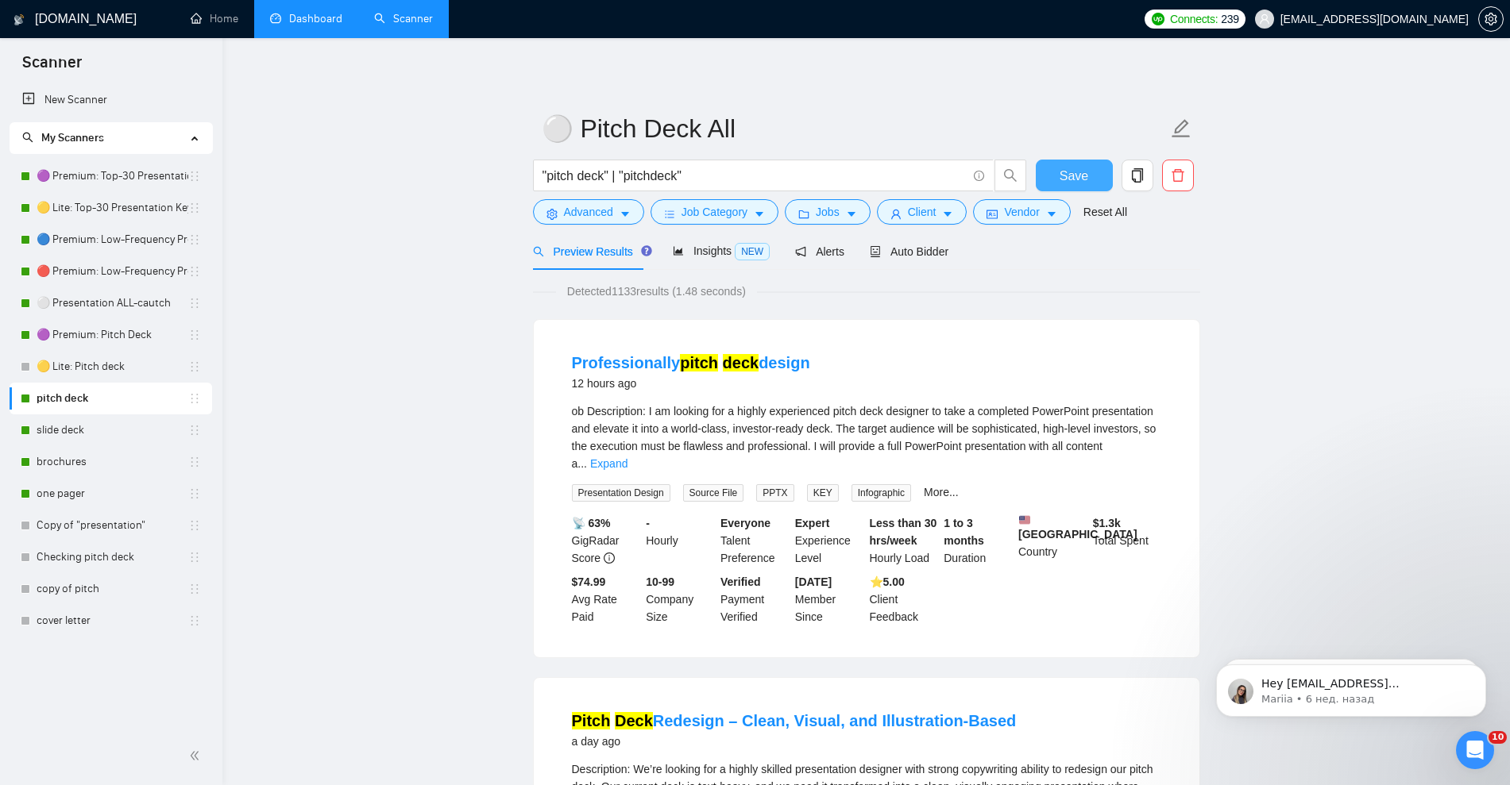
click at [1060, 176] on span "Save" at bounding box center [1073, 176] width 29 height 20
click at [896, 257] on span "Auto Bidder" at bounding box center [909, 251] width 79 height 13
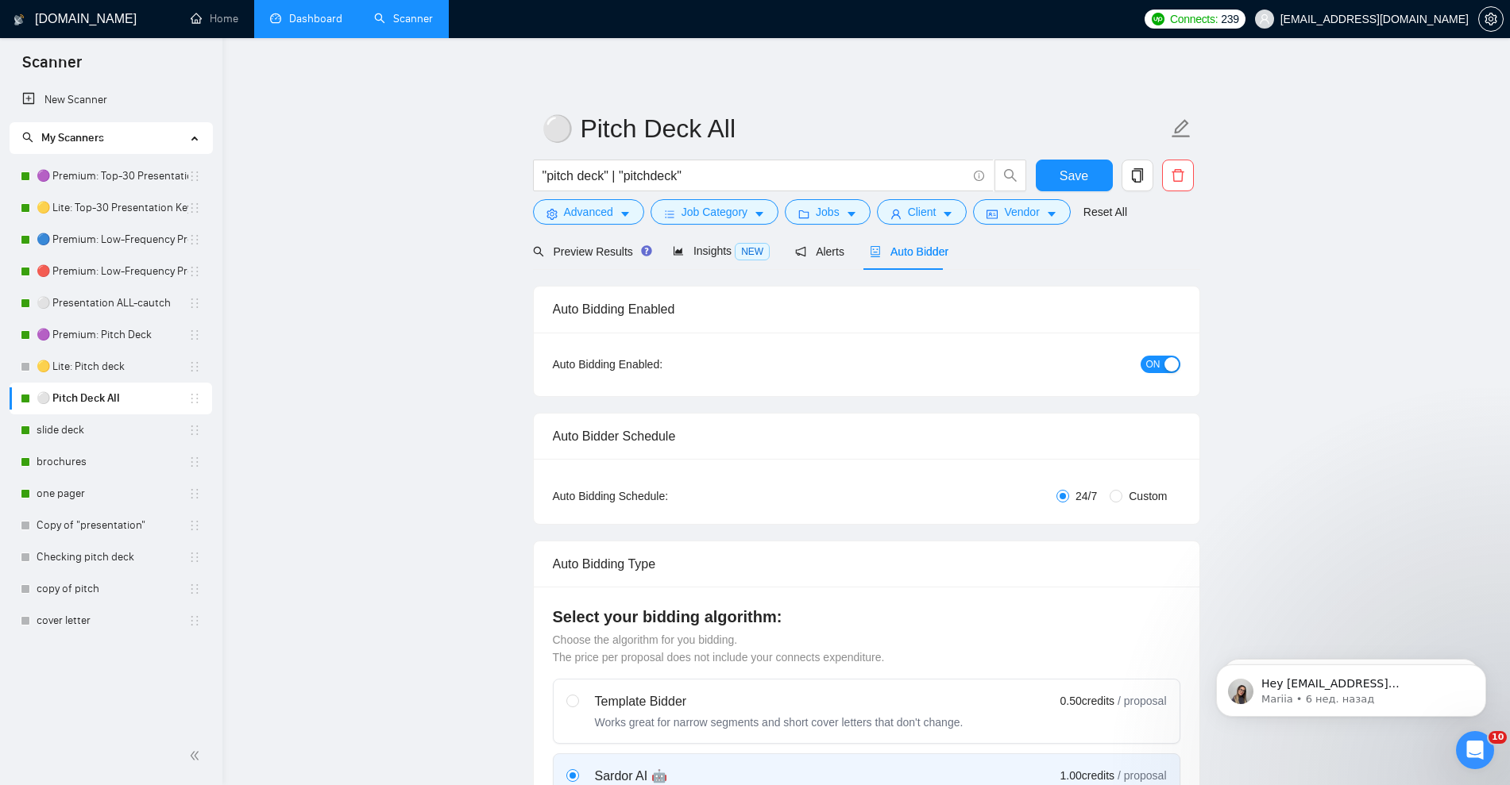
checkbox input "true"
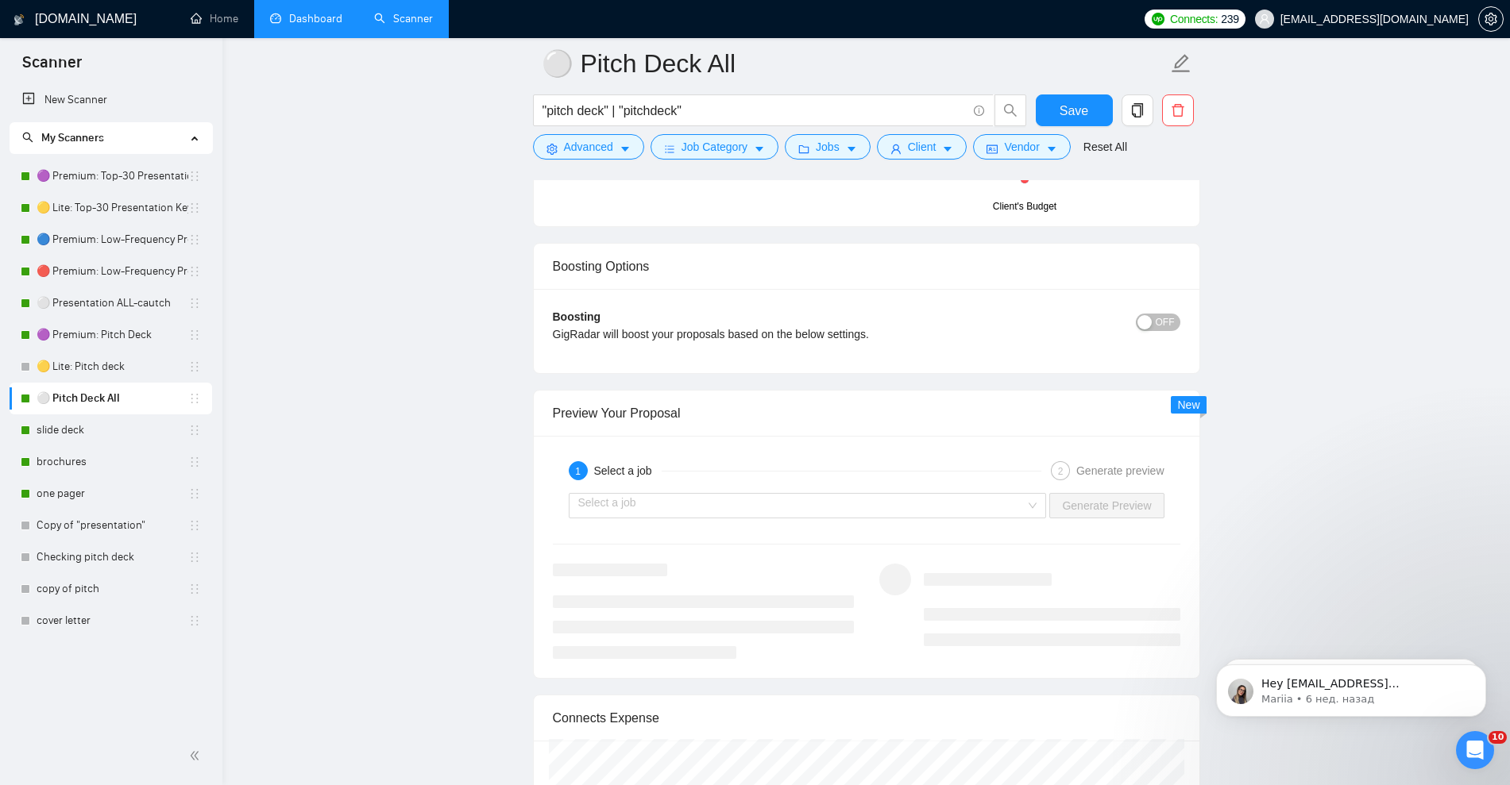
scroll to position [3078, 0]
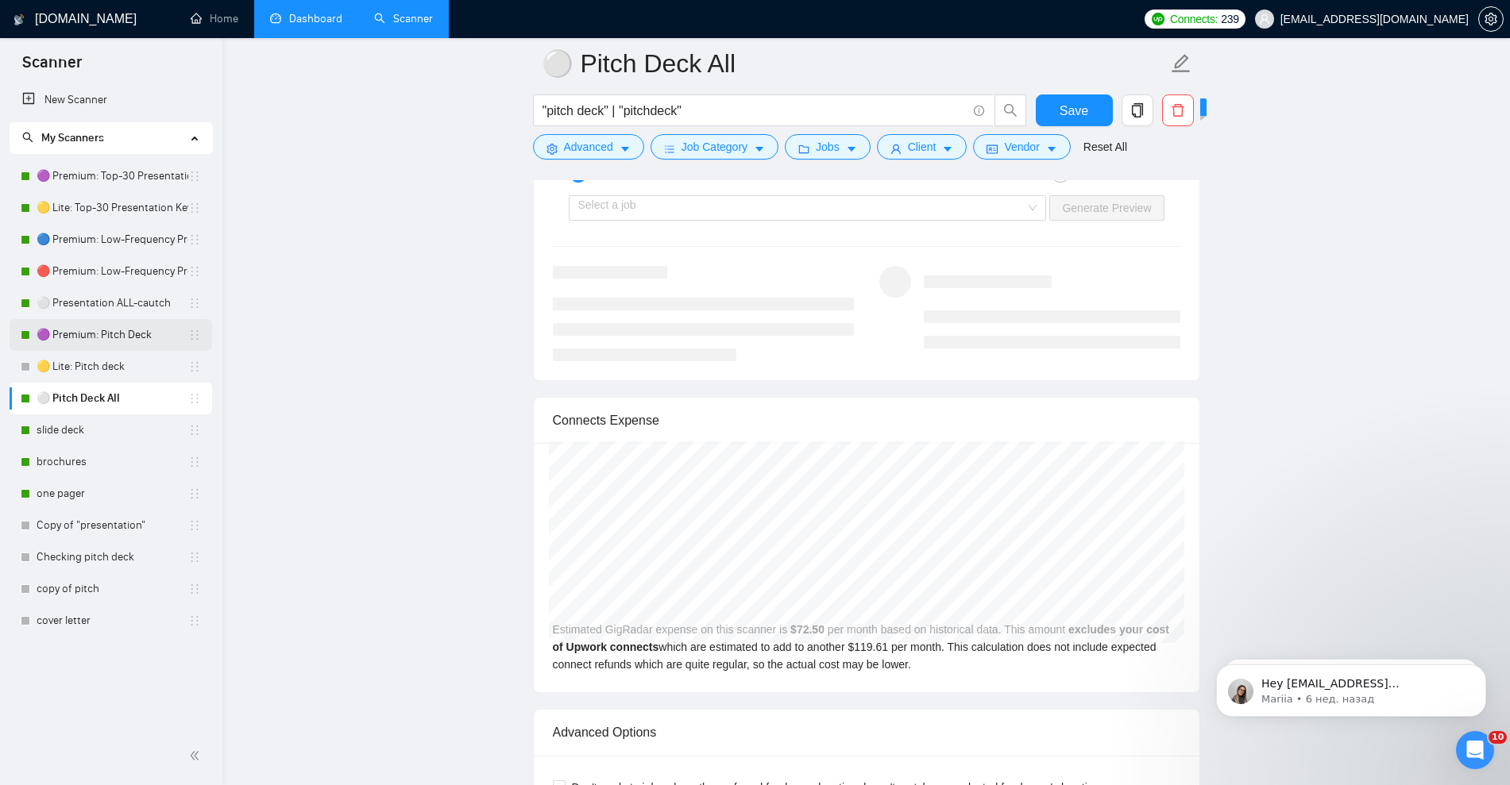
click at [112, 337] on link "🟣 Premium: Pitch Deck" at bounding box center [113, 335] width 152 height 32
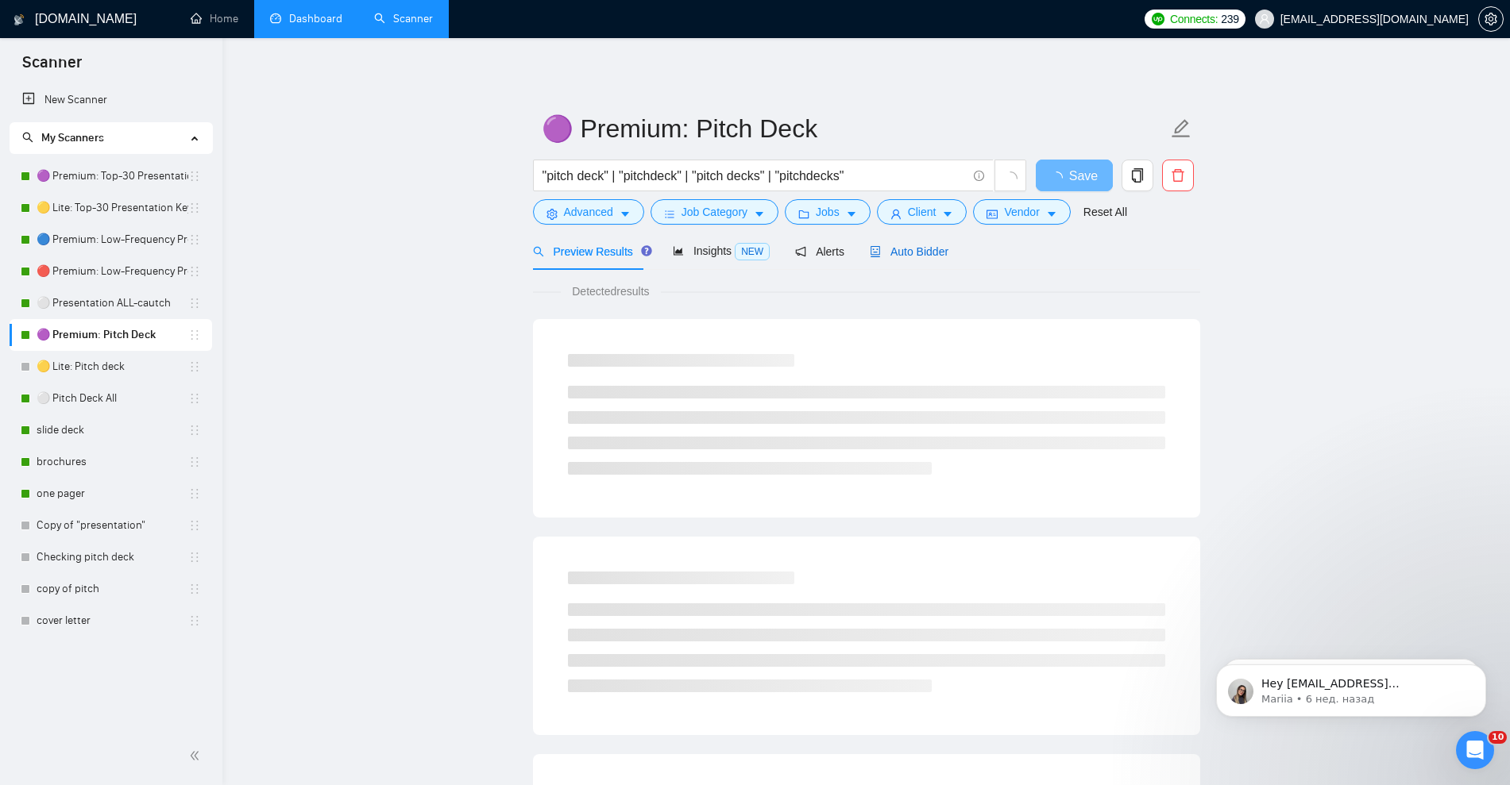
click at [897, 258] on div "Auto Bidder" at bounding box center [909, 251] width 79 height 17
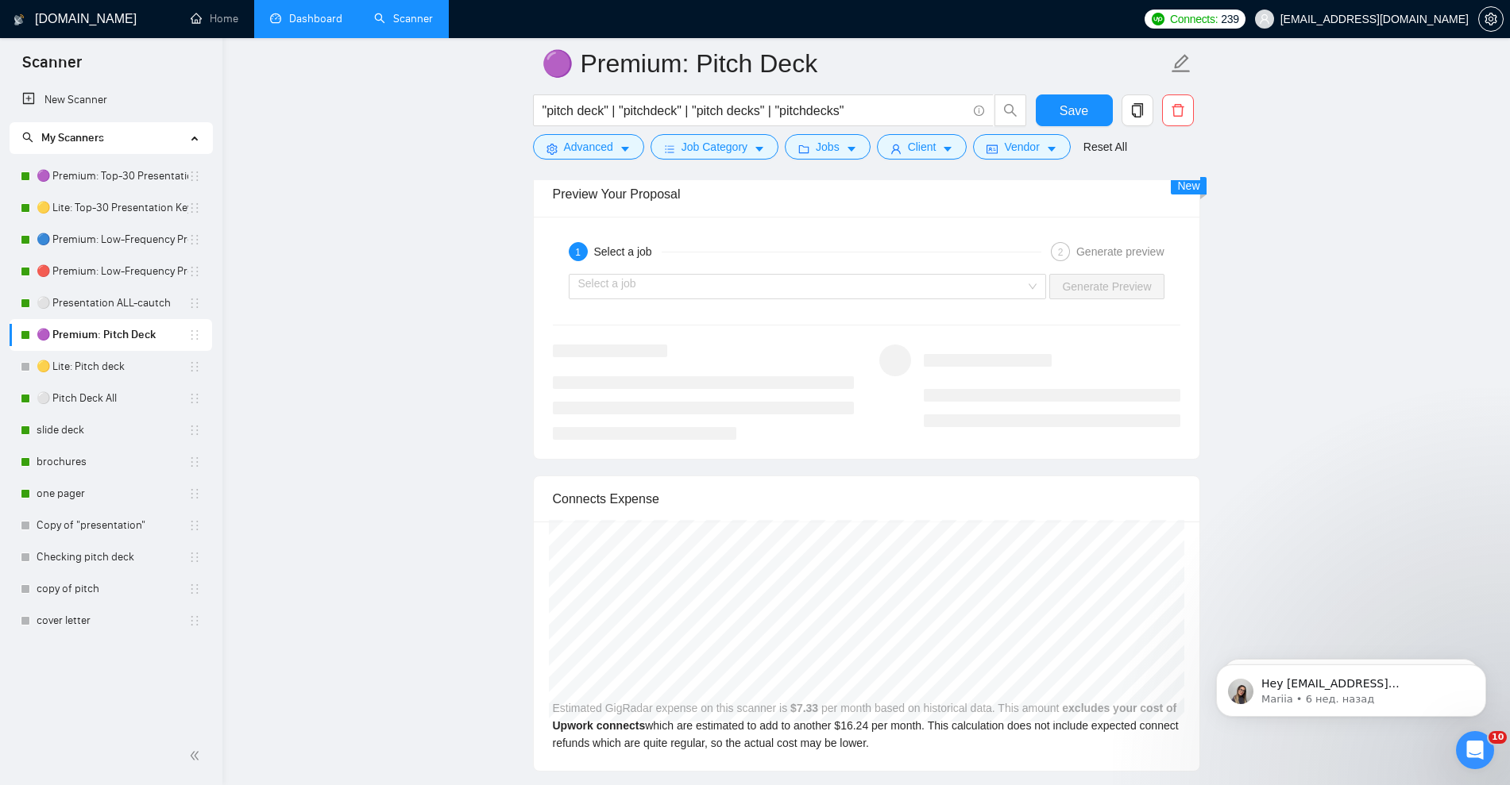
scroll to position [3078, 0]
click at [85, 374] on link "🟡 Lite: Pitch deck" at bounding box center [113, 367] width 152 height 32
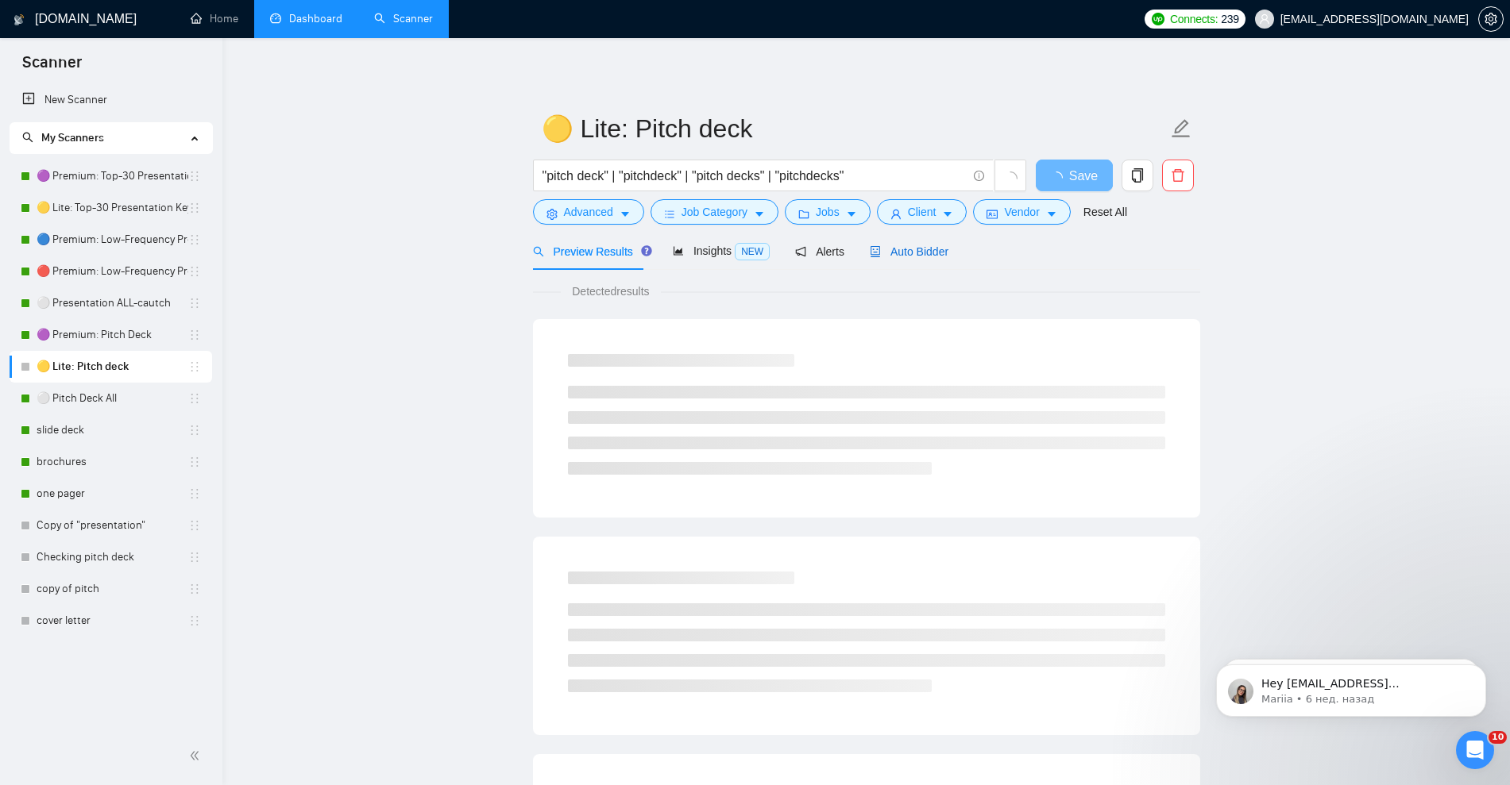
click at [930, 249] on span "Auto Bidder" at bounding box center [909, 251] width 79 height 13
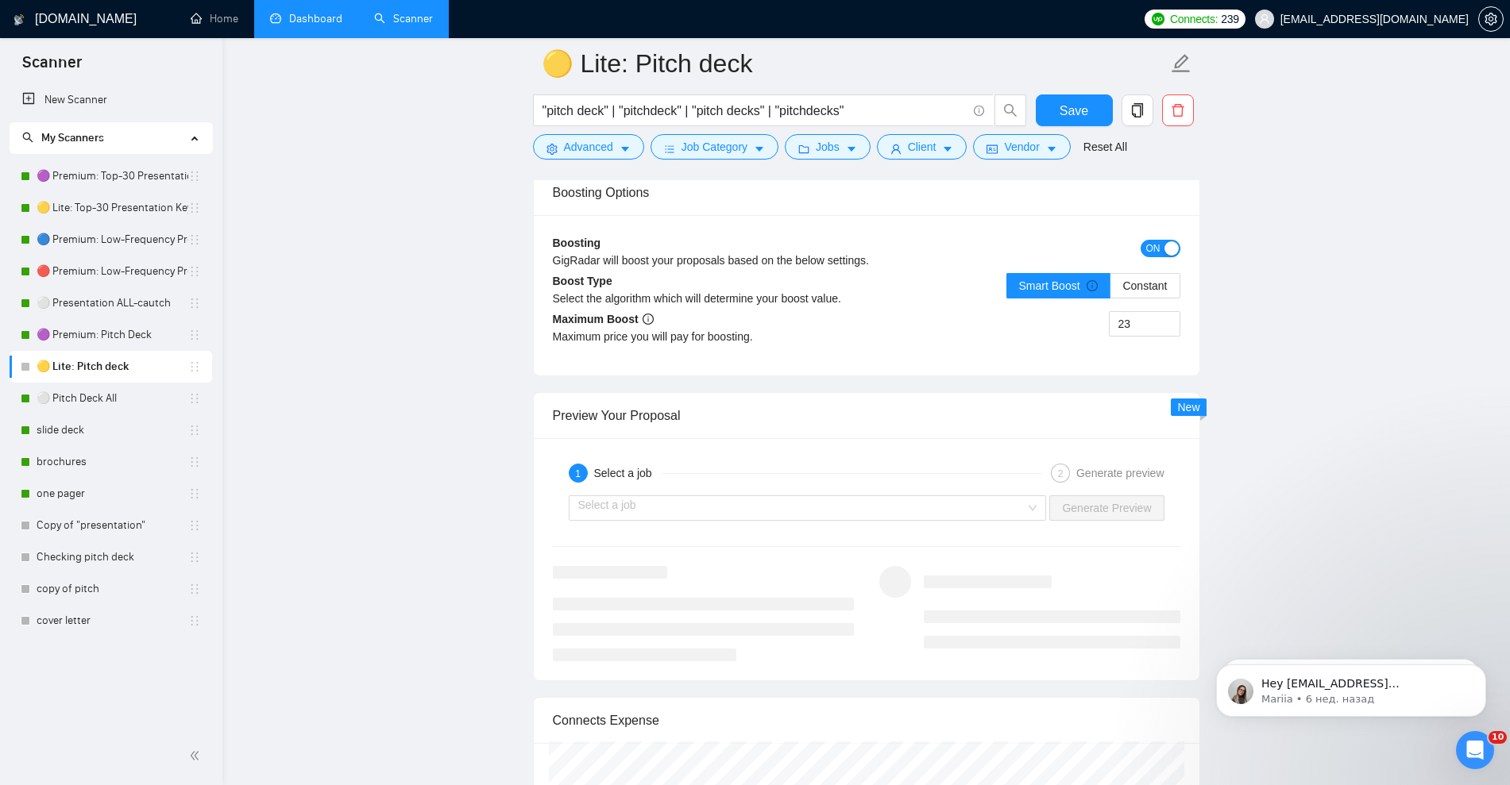
scroll to position [3177, 0]
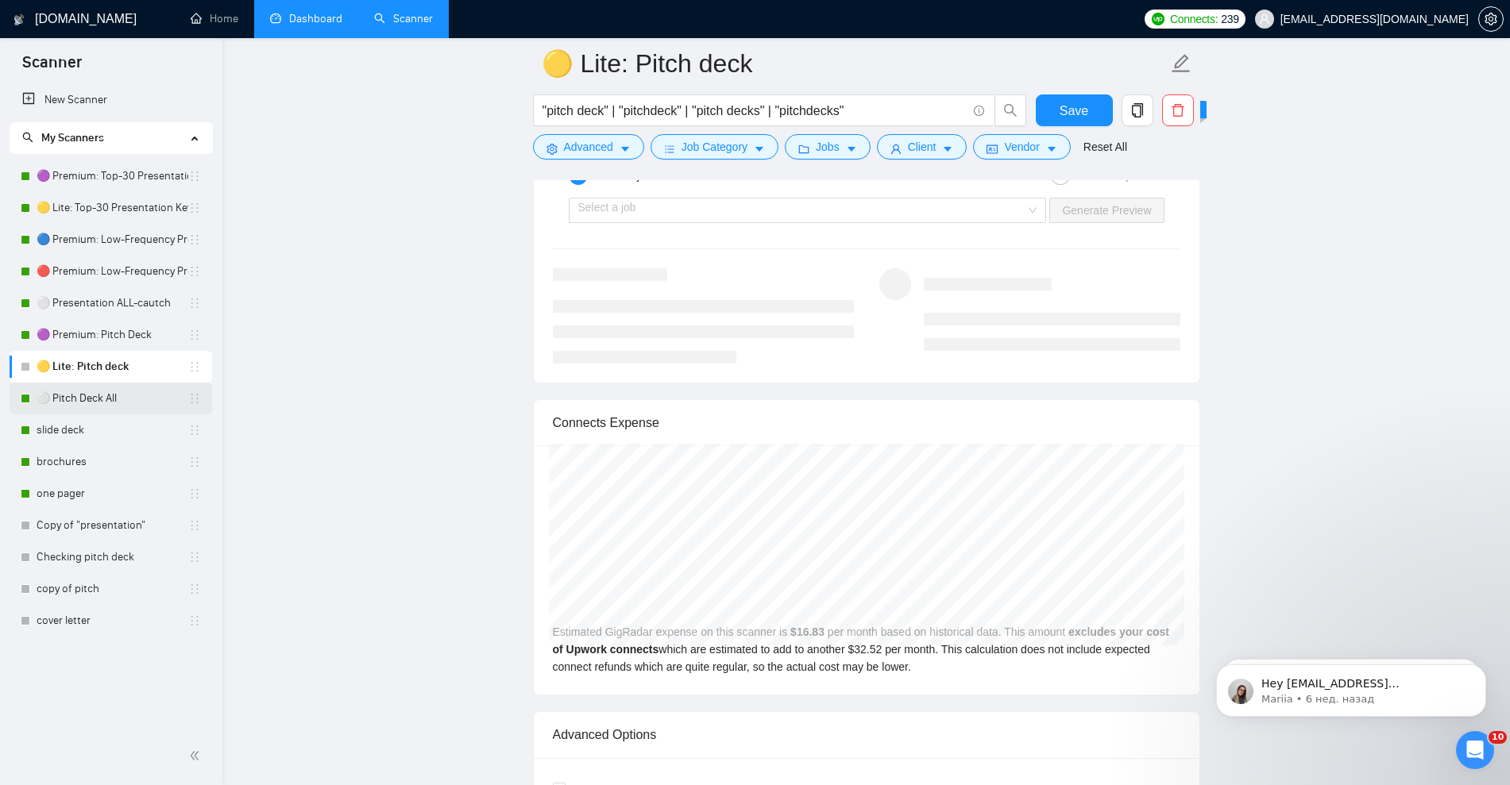
click at [75, 388] on link "⚪ Pitch Deck All" at bounding box center [113, 399] width 152 height 32
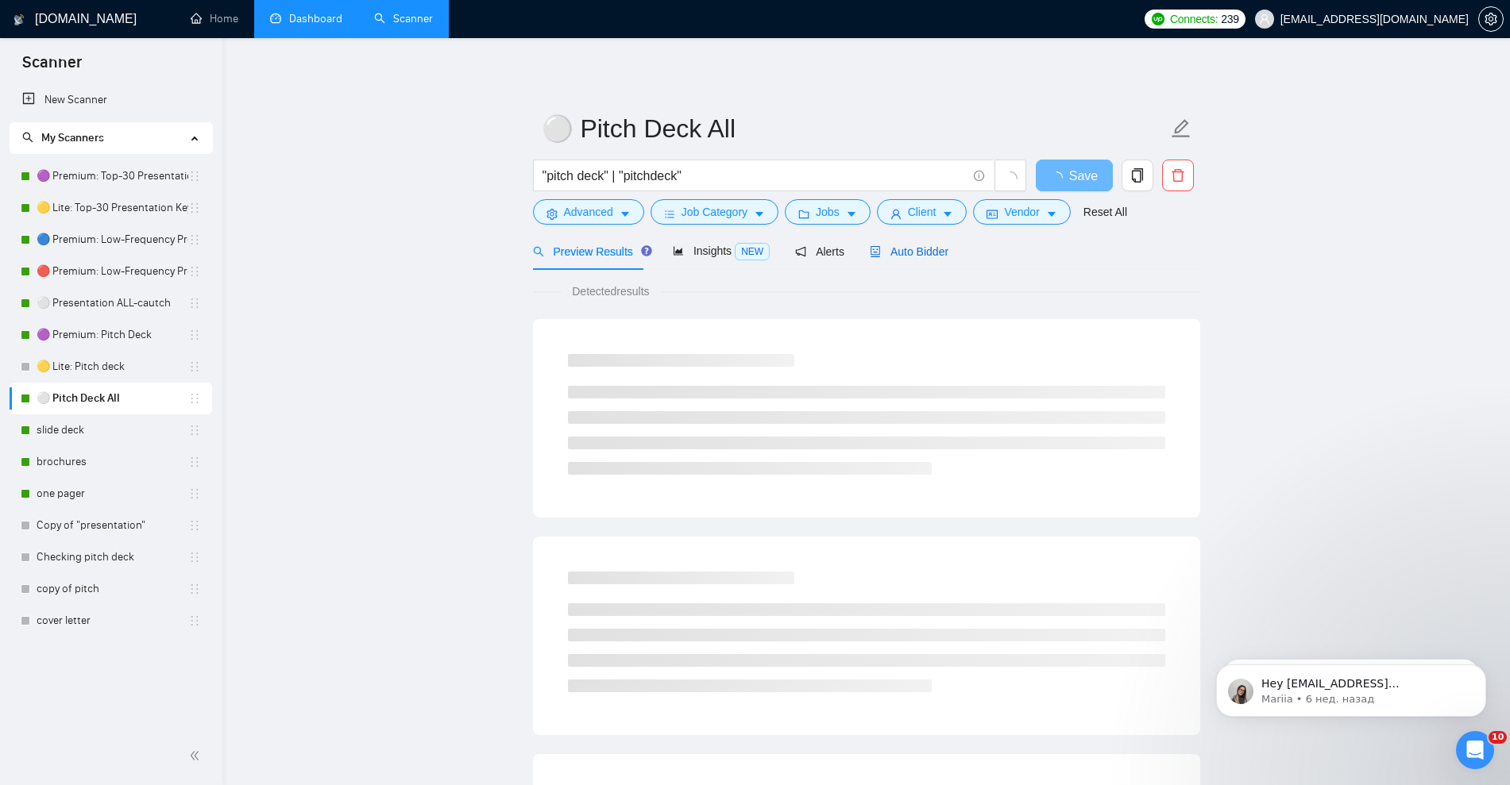
click at [911, 254] on span "Auto Bidder" at bounding box center [909, 251] width 79 height 13
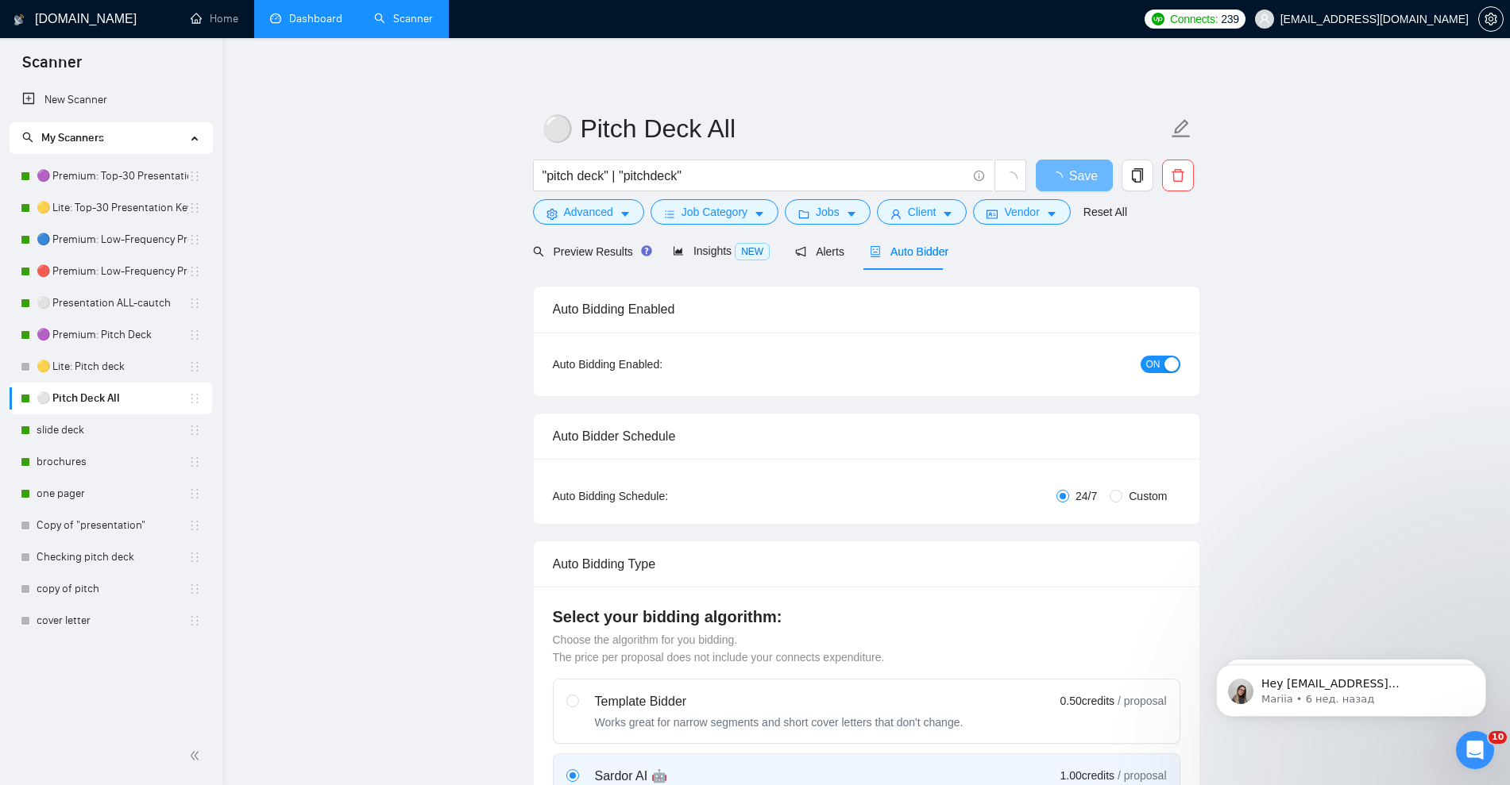
checkbox input "true"
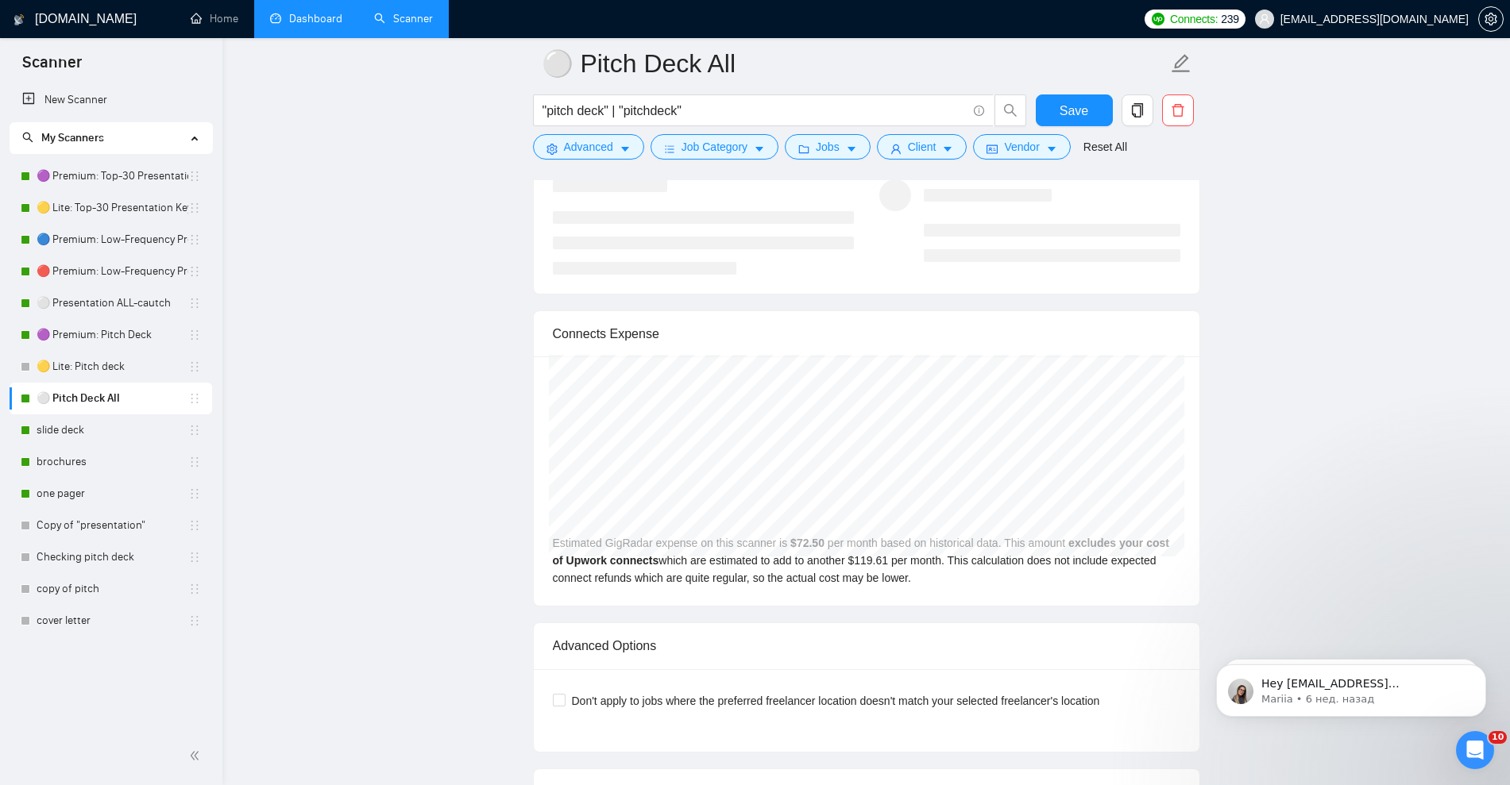
scroll to position [3078, 0]
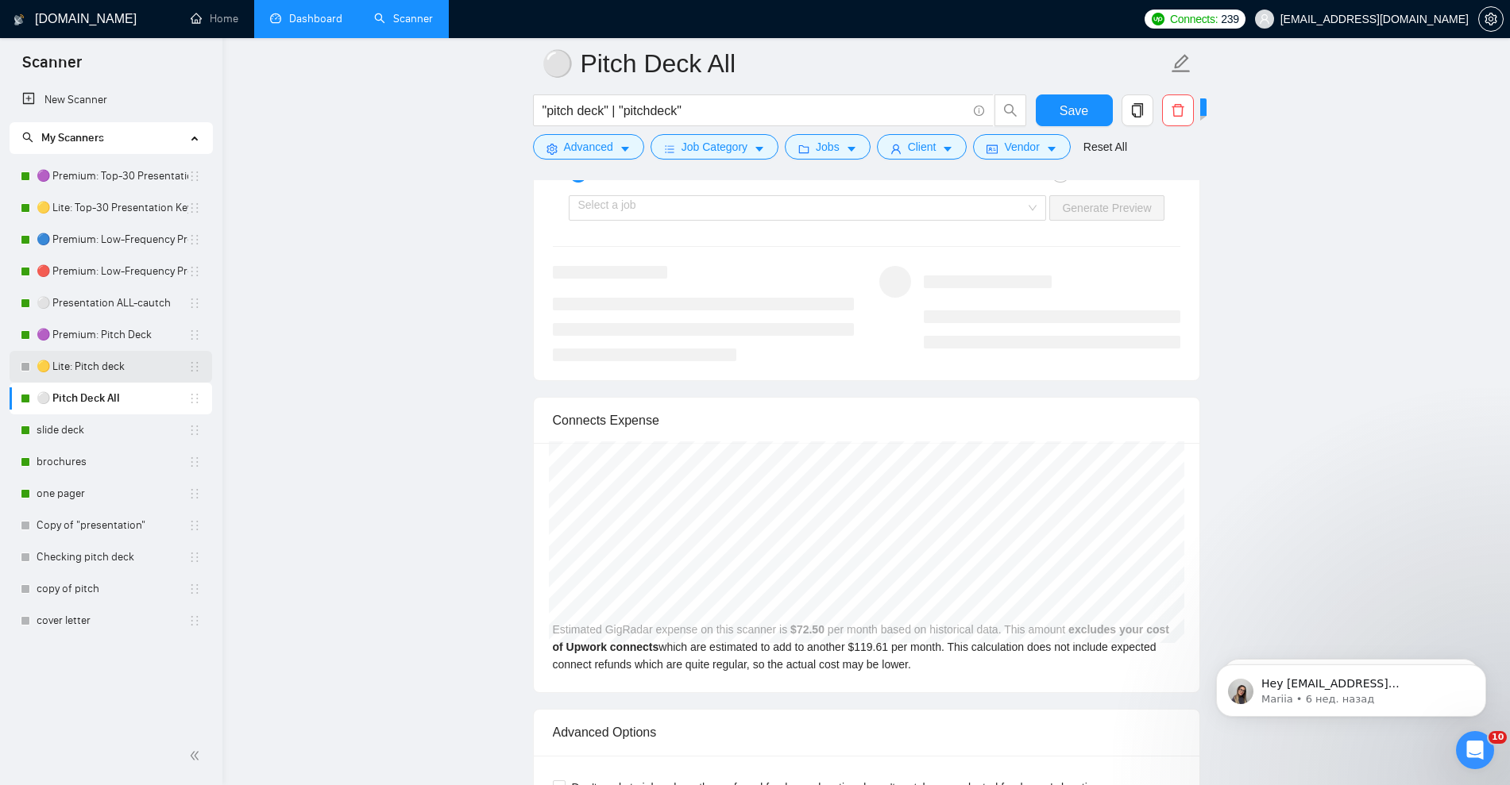
click at [104, 372] on link "🟡 Lite: Pitch deck" at bounding box center [113, 367] width 152 height 32
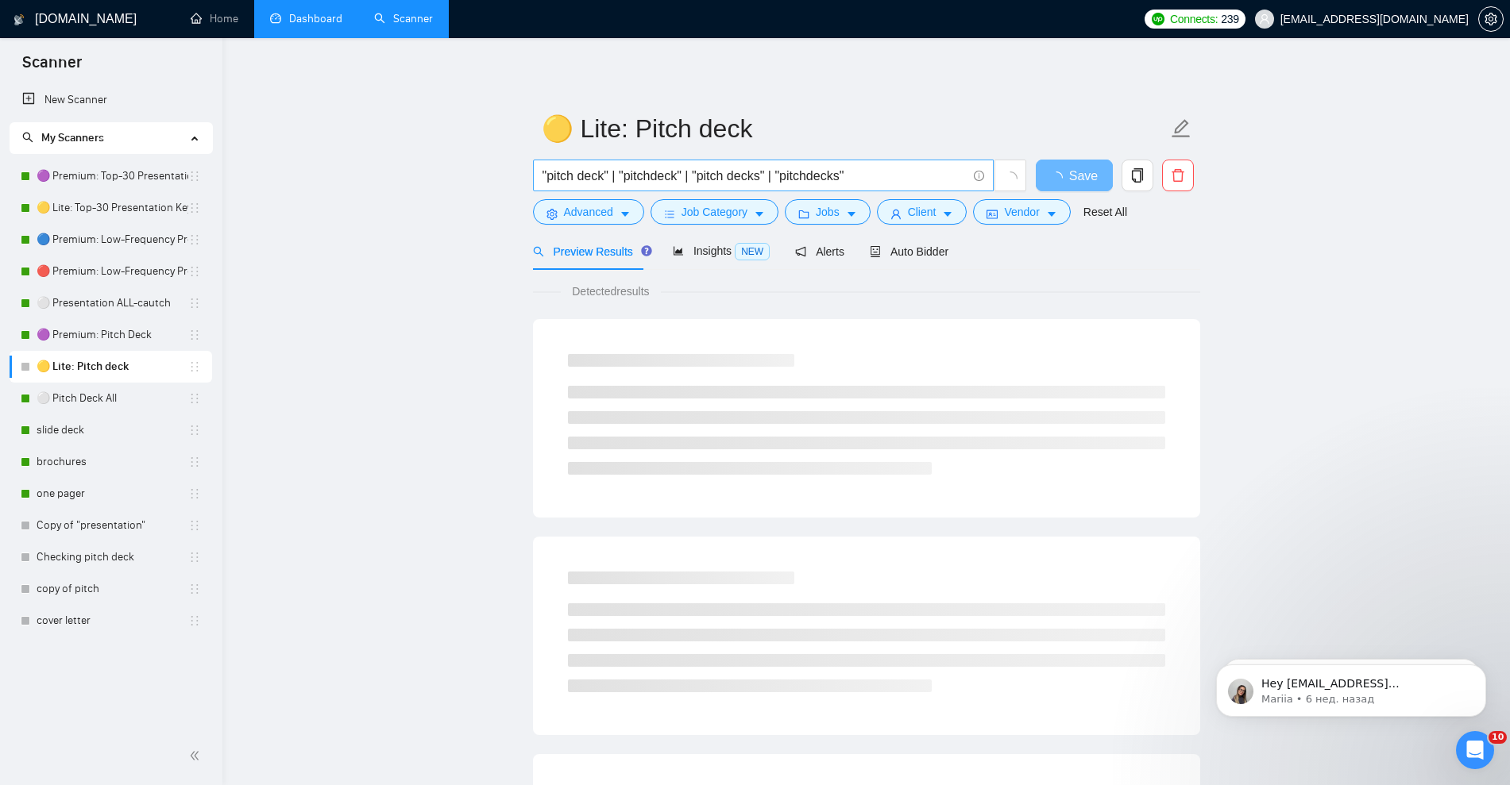
click at [864, 177] on input ""pitch deck" | "pitchdeck" | "pitch decks" | "pitchdecks"" at bounding box center [754, 176] width 424 height 20
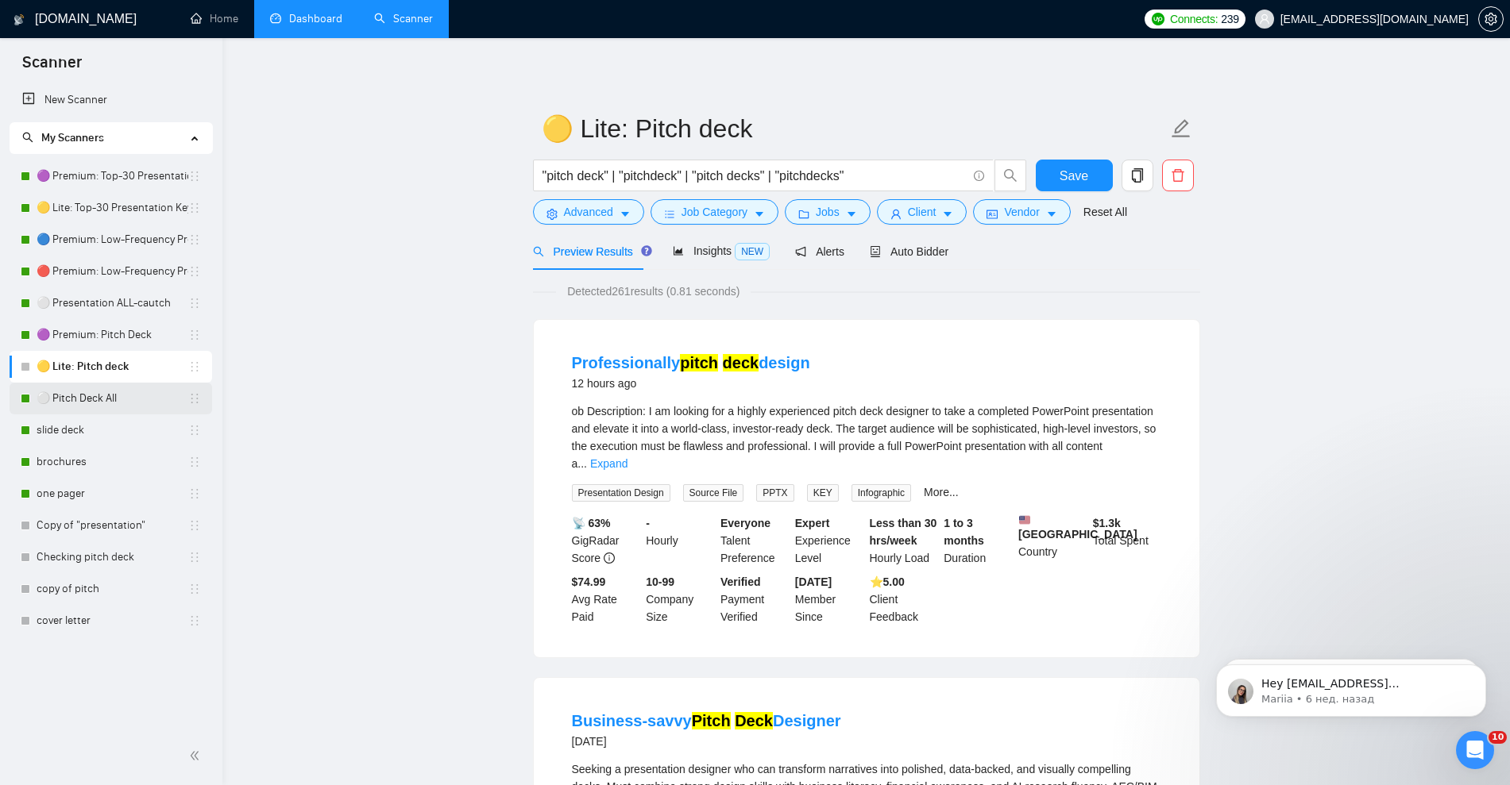
click at [71, 399] on link "⚪ Pitch Deck All" at bounding box center [113, 399] width 152 height 32
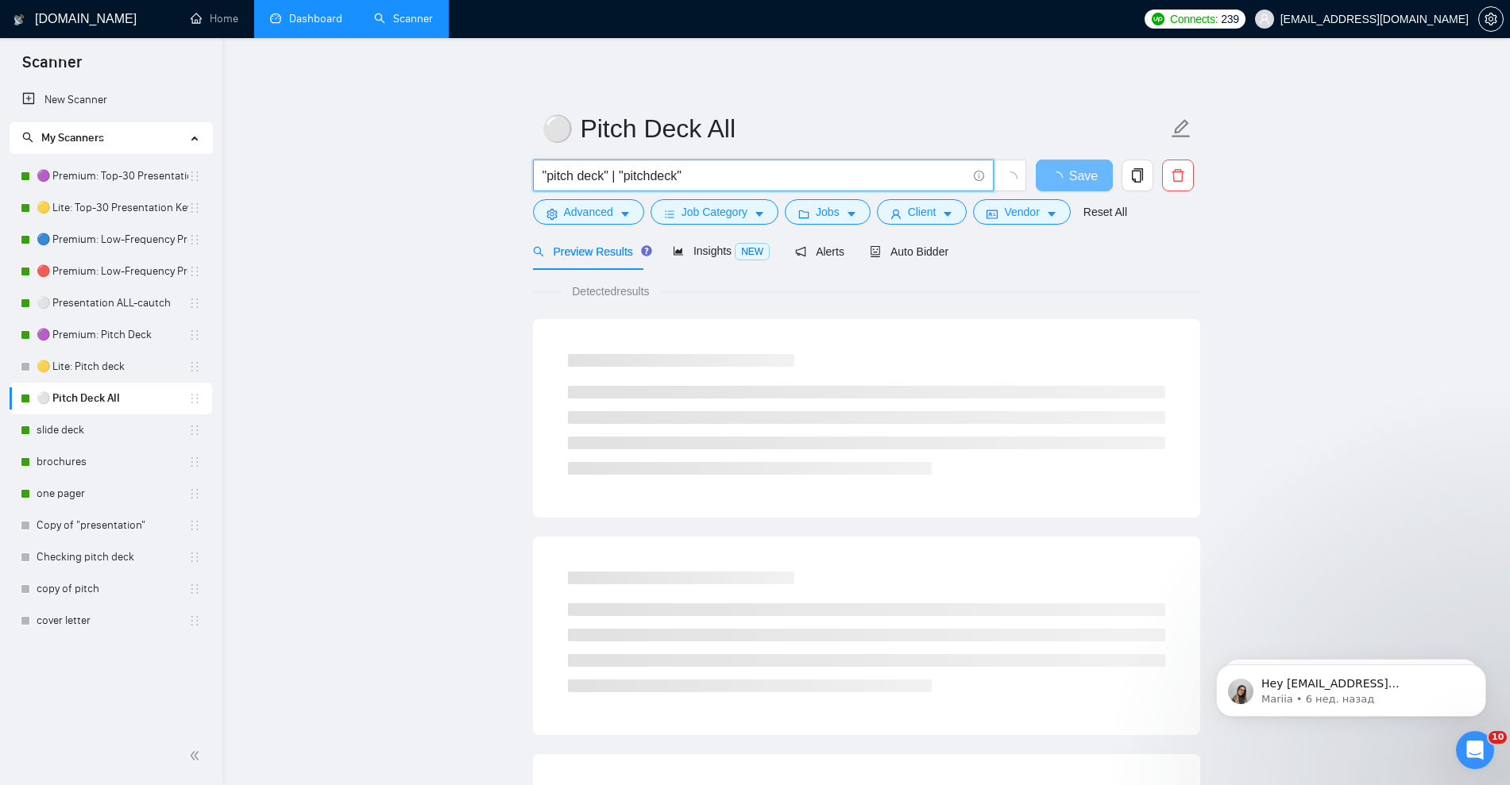
click at [813, 172] on input ""pitch deck" | "pitchdeck"" at bounding box center [754, 176] width 424 height 20
paste input "| "pitch decks" | "pitchdecks""
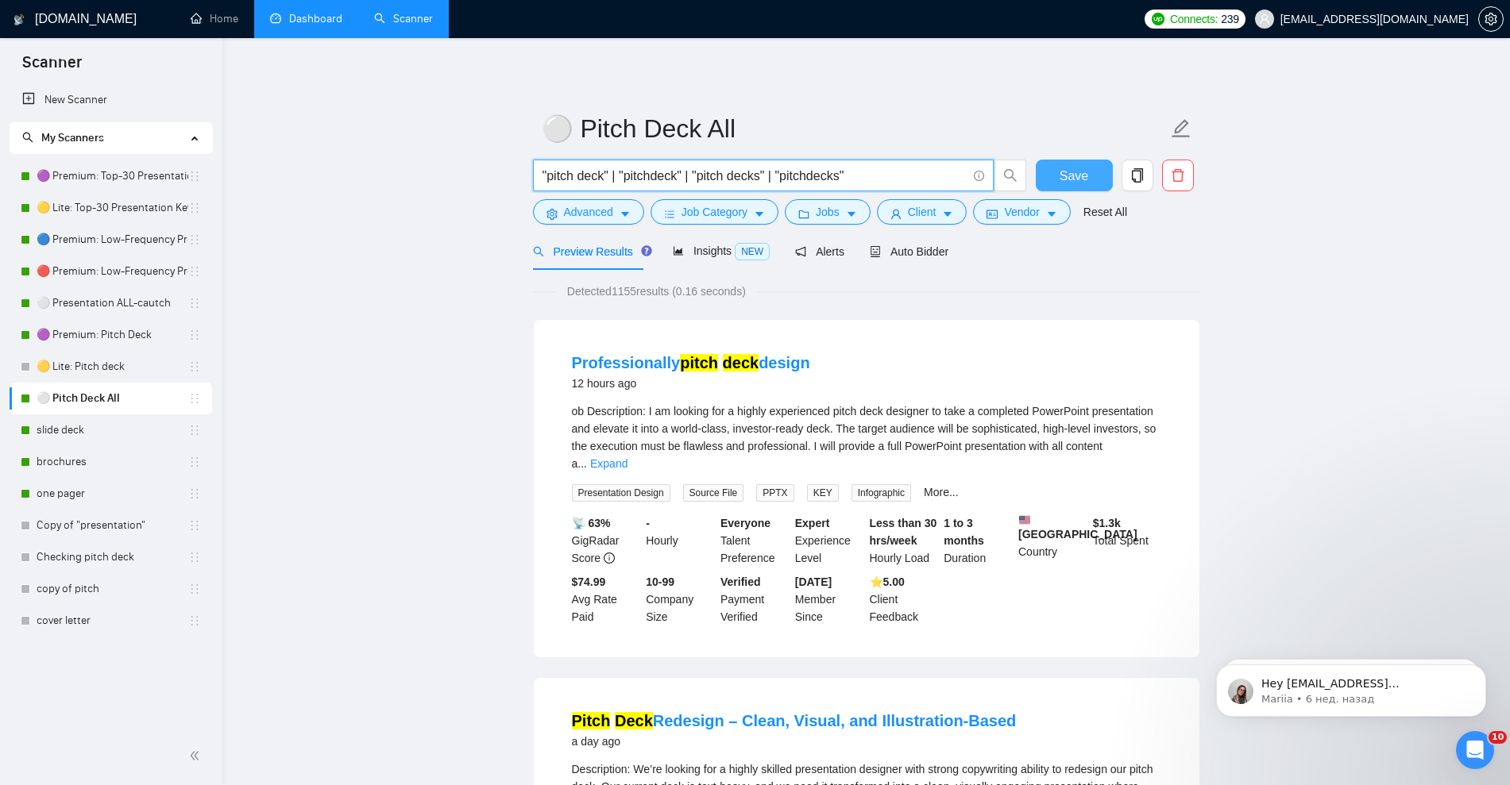
type input ""pitch deck" | "pitchdeck" | "pitch decks" | "pitchdecks""
click at [1065, 172] on span "Save" at bounding box center [1073, 176] width 29 height 20
click at [112, 365] on link "🟡 Lite: Pitch deck" at bounding box center [113, 367] width 152 height 32
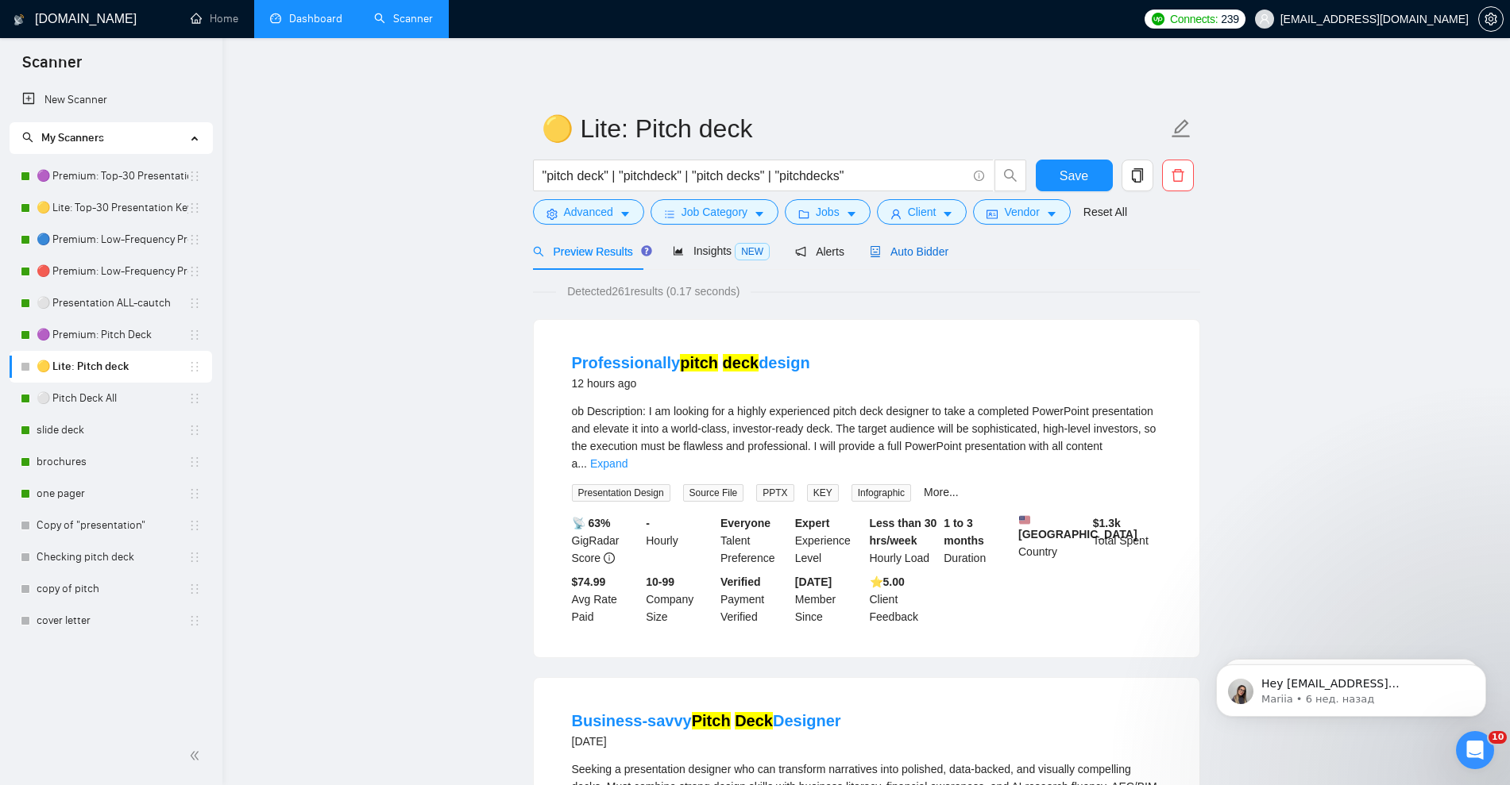
click at [913, 247] on span "Auto Bidder" at bounding box center [909, 251] width 79 height 13
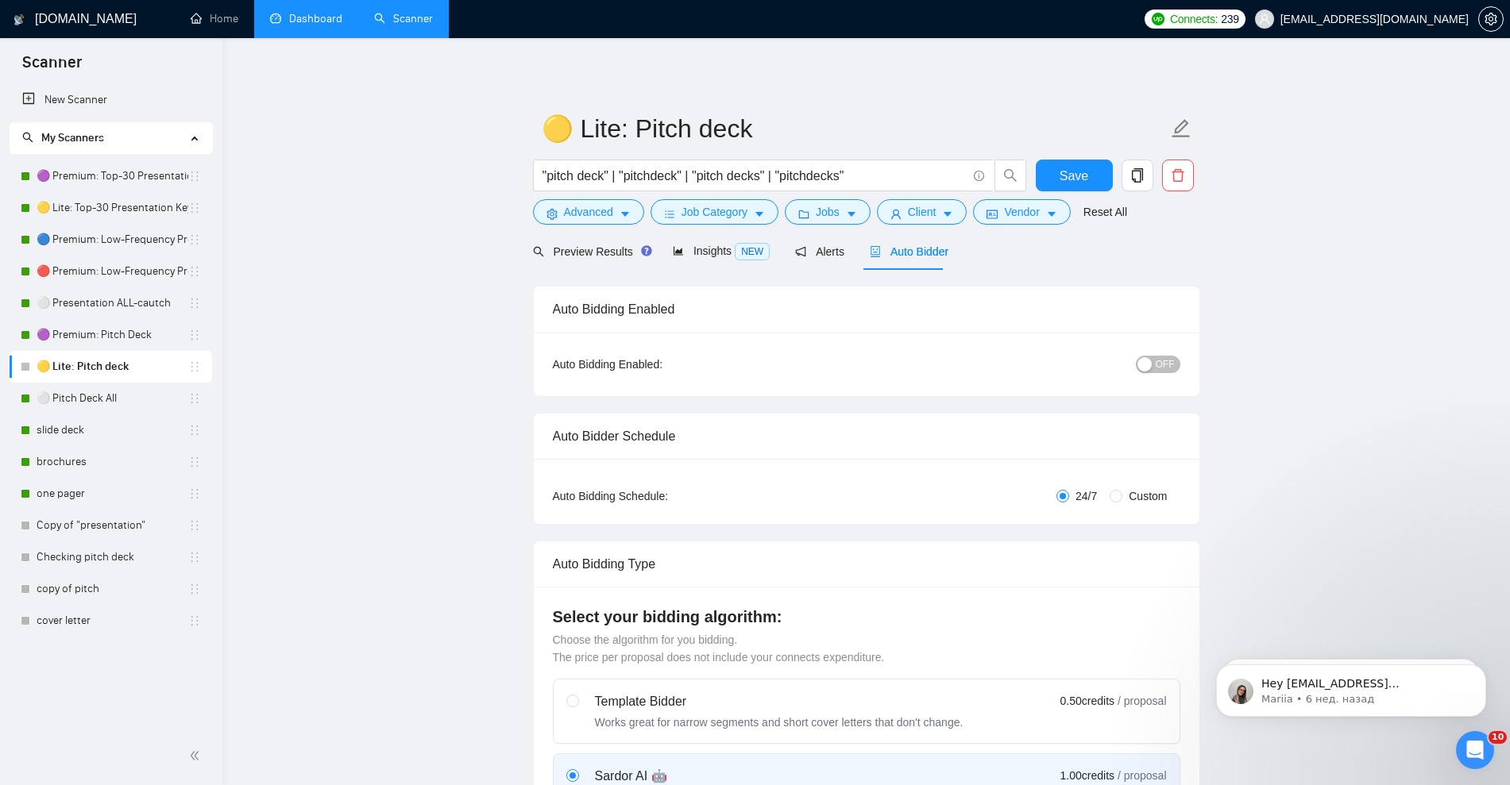
click at [1164, 364] on span "OFF" at bounding box center [1165, 364] width 19 height 17
click at [1095, 178] on button "Save" at bounding box center [1074, 176] width 77 height 32
click at [875, 162] on span ""pitch deck" | "pitchdeck" | "pitch decks" | "pitchdecks"" at bounding box center [763, 176] width 461 height 32
click at [102, 390] on link "⚪ Pitch Deck All" at bounding box center [113, 399] width 152 height 32
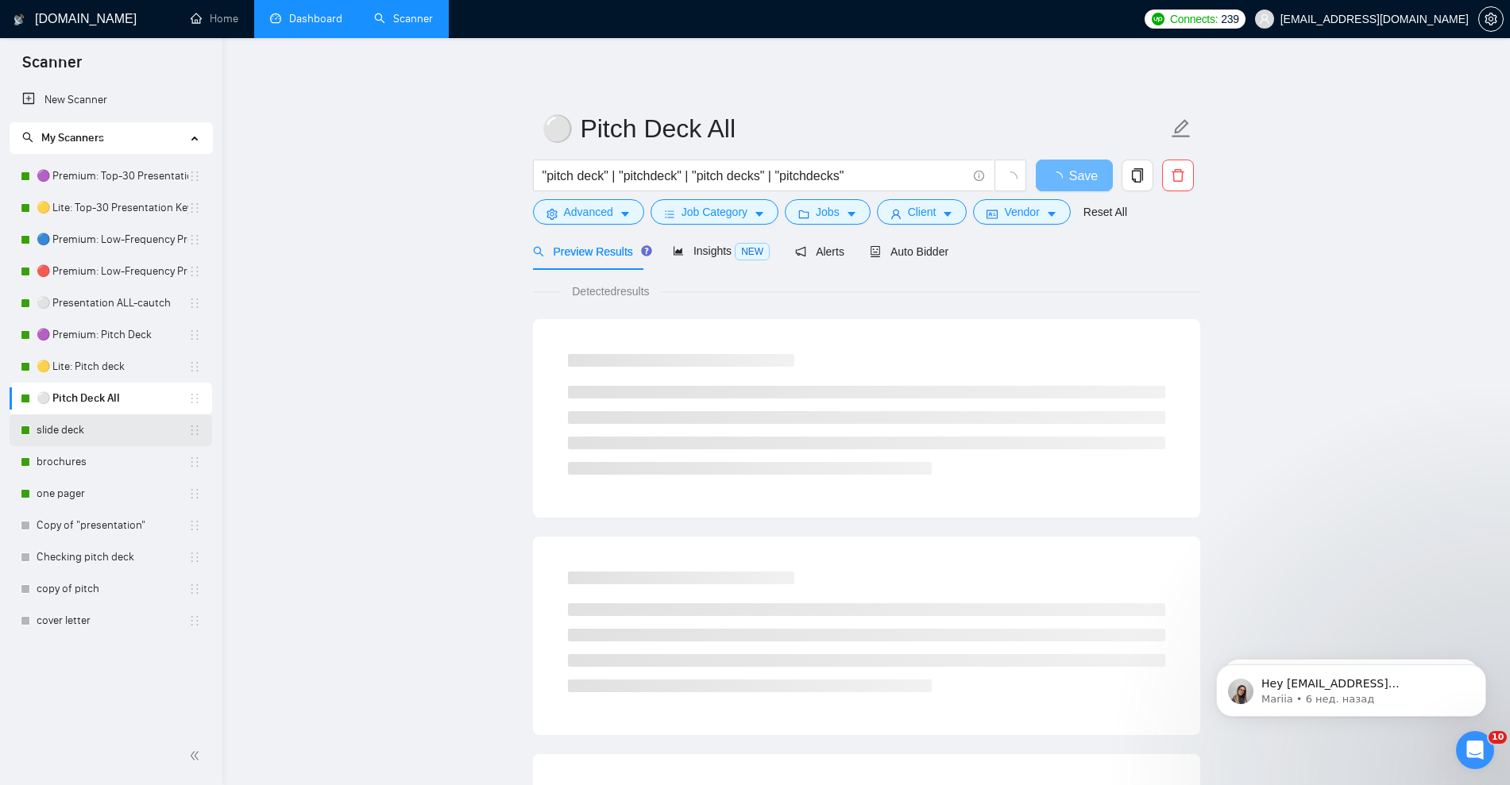
click at [95, 428] on link "slide deck" at bounding box center [113, 431] width 152 height 32
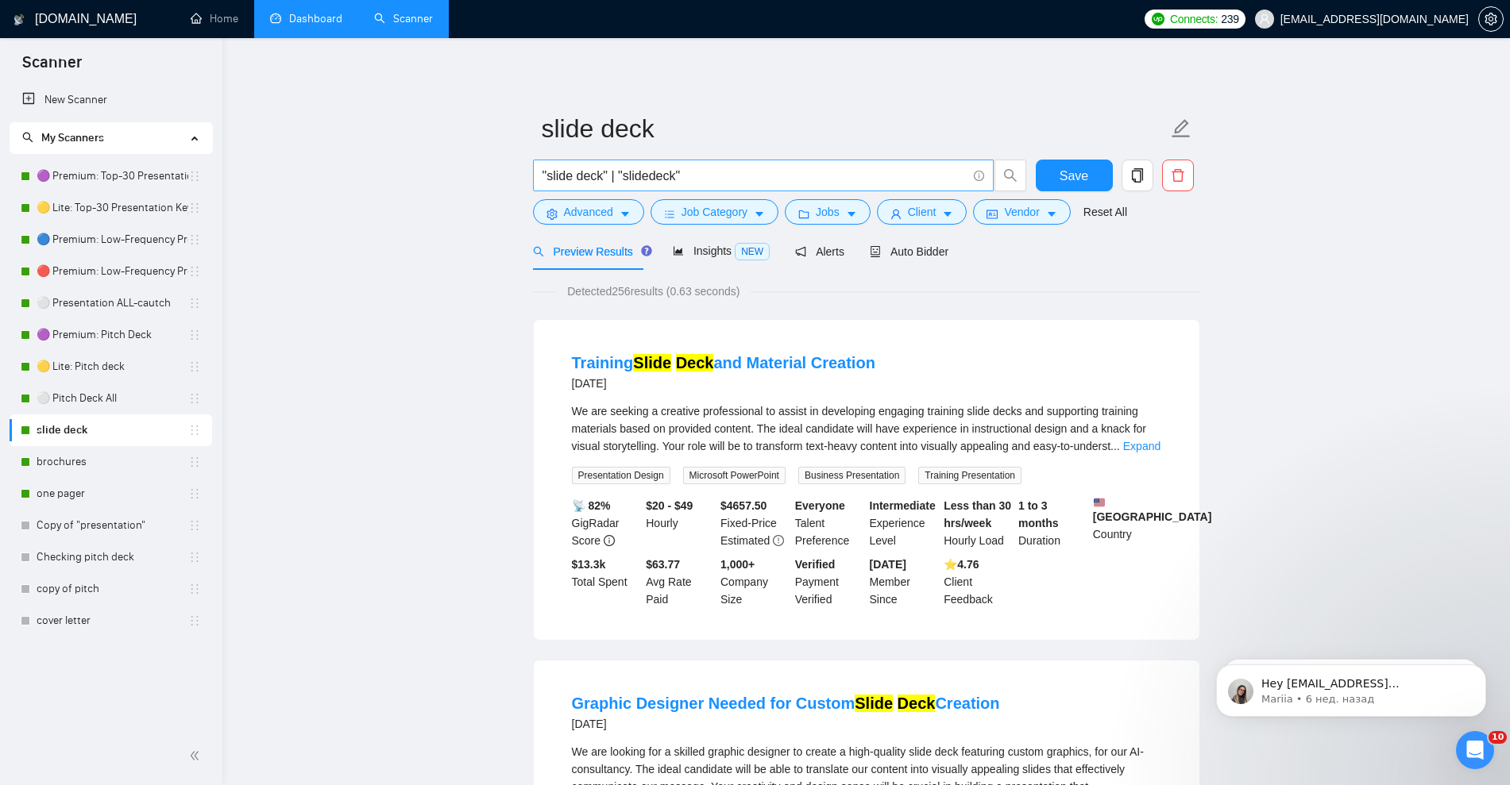
click at [740, 163] on span ""slide deck" | "slidedeck"" at bounding box center [763, 176] width 461 height 32
click at [740, 170] on input ""slide deck" | "slidedeck"" at bounding box center [754, 176] width 424 height 20
paste input "pitchbook" | "pitch book" | "pitchbooks" | "pitch books"
type input ""pitchbook" | "pitch book" | "pitchbooks" | "pitch books""
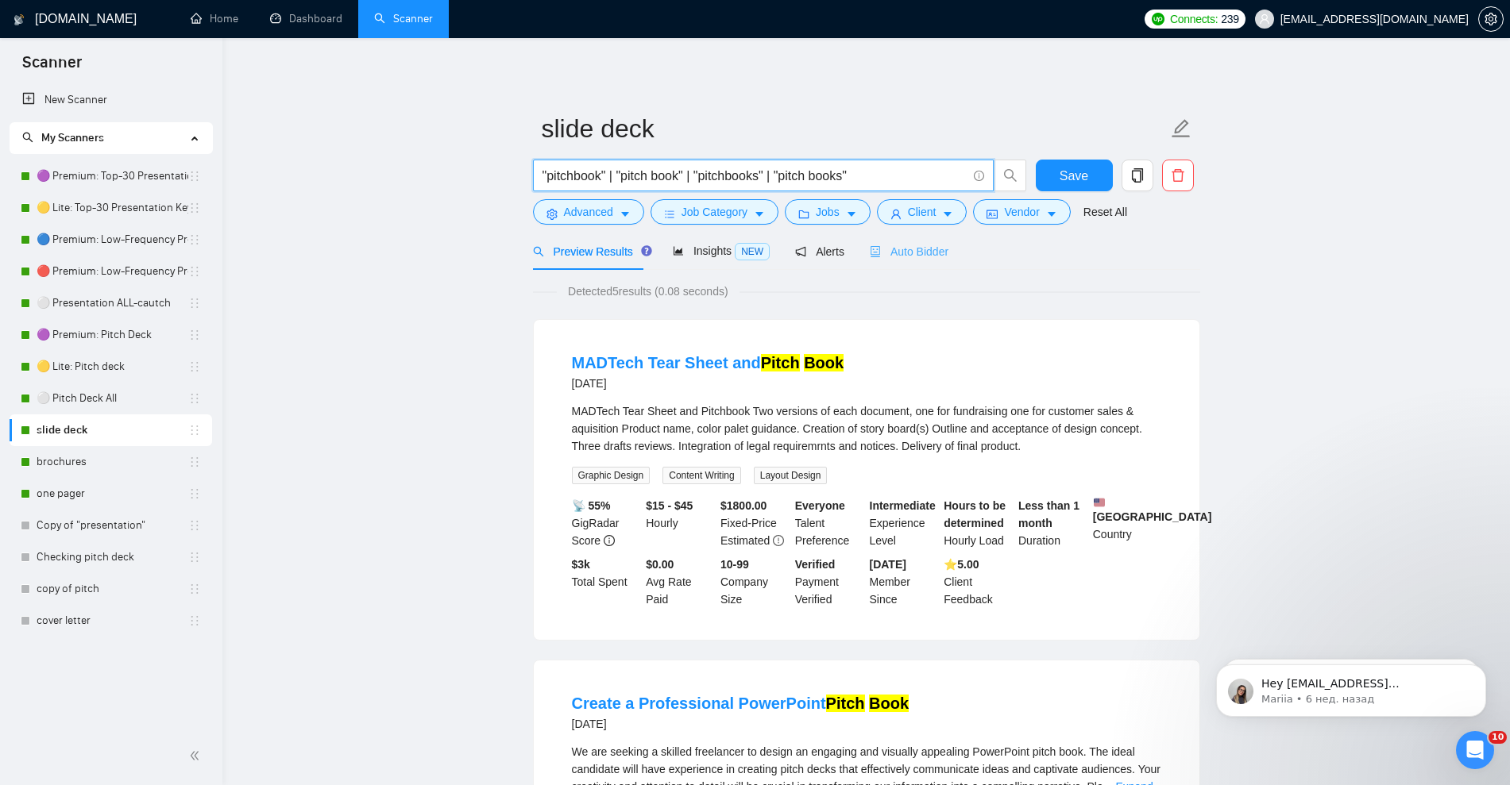
type input ""pitchbook" | "pitch book" | "pitchbooks" | "pitch books""
click at [913, 253] on span "Auto Bidder" at bounding box center [909, 251] width 79 height 13
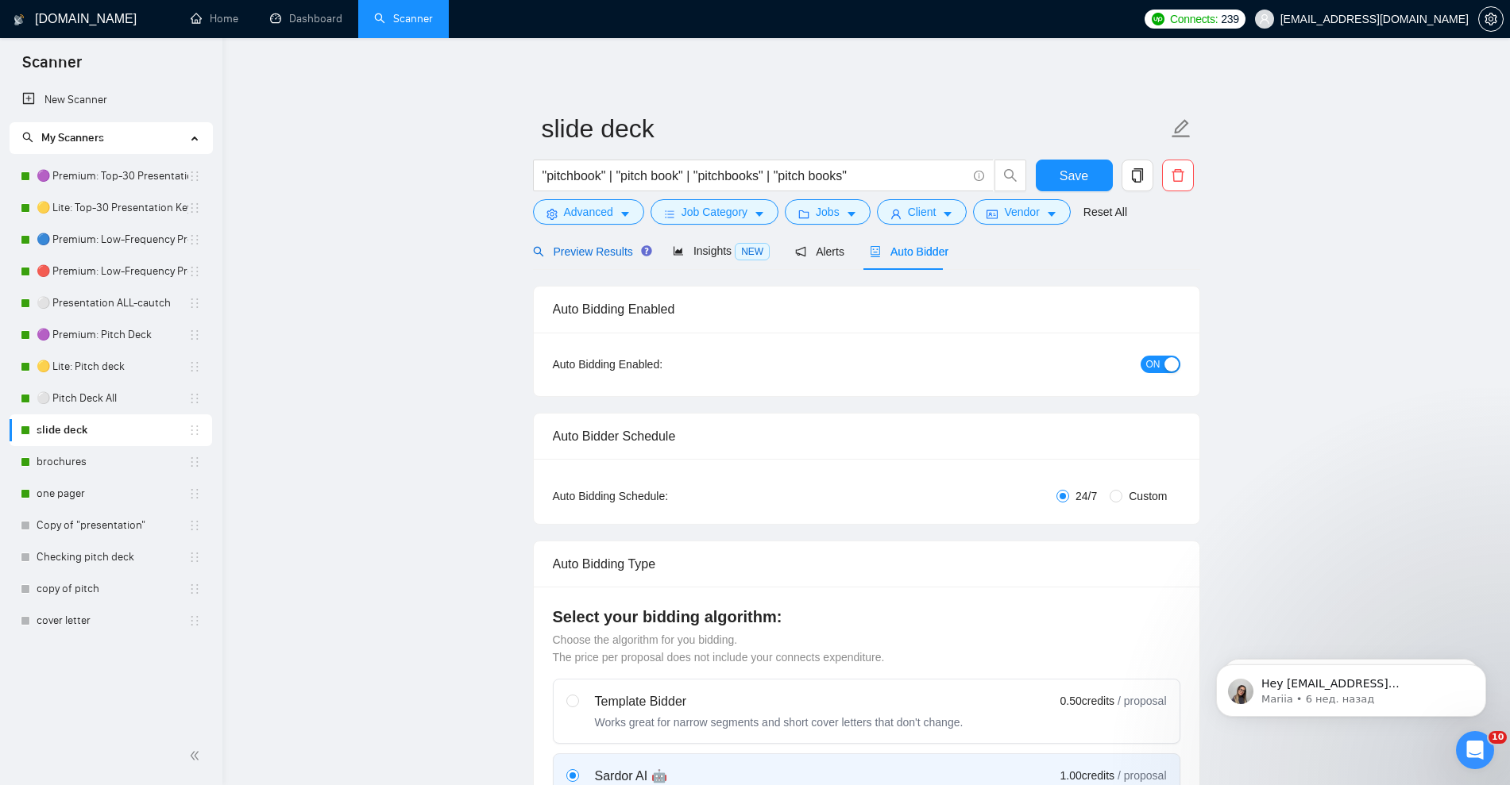
click at [577, 255] on span "Preview Results" at bounding box center [590, 251] width 114 height 13
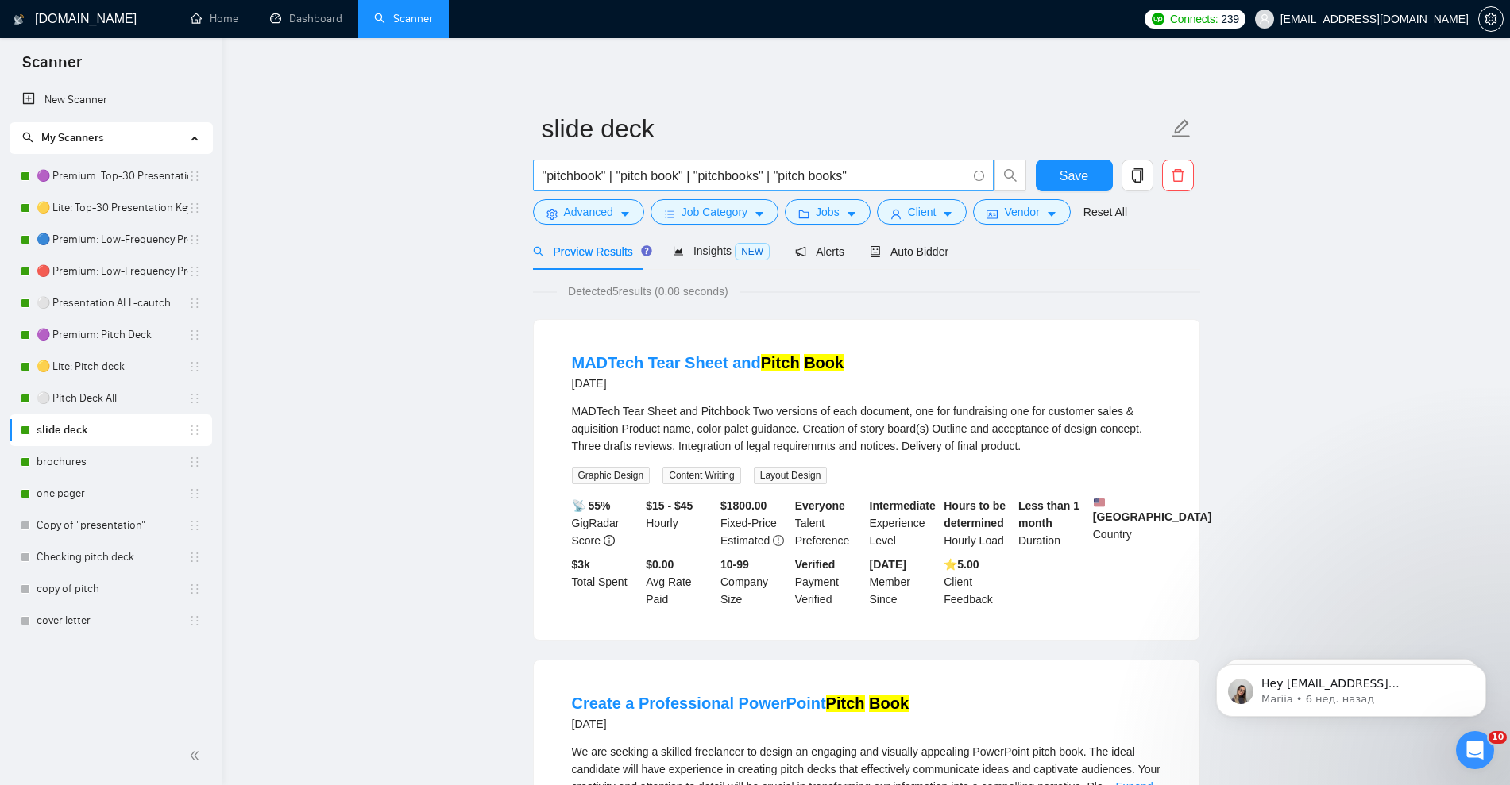
click at [866, 162] on span ""pitchbook" | "pitch book" | "pitchbooks" | "pitch books"" at bounding box center [763, 176] width 461 height 32
paste input ""slide deck" | "slidedeck" | "slide decks" | "slidedecks" |"
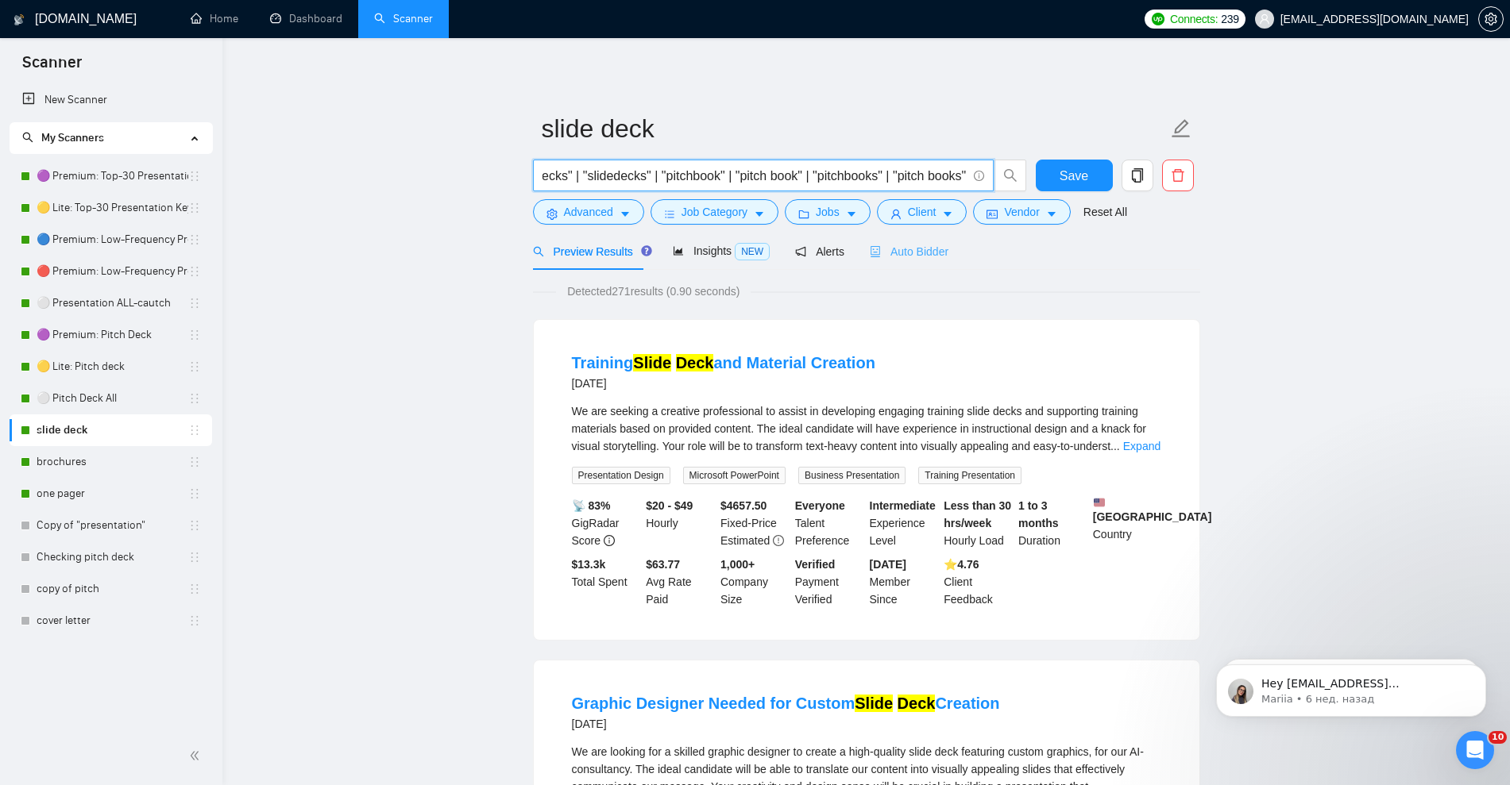
type input ""slide deck" | "slidedeck" | "slide decks" | "slidedecks" | "pitchbook" | "pitc…"
drag, startPoint x: 910, startPoint y: 249, endPoint x: 910, endPoint y: 276, distance: 27.8
click at [910, 249] on span "Auto Bidder" at bounding box center [909, 251] width 79 height 13
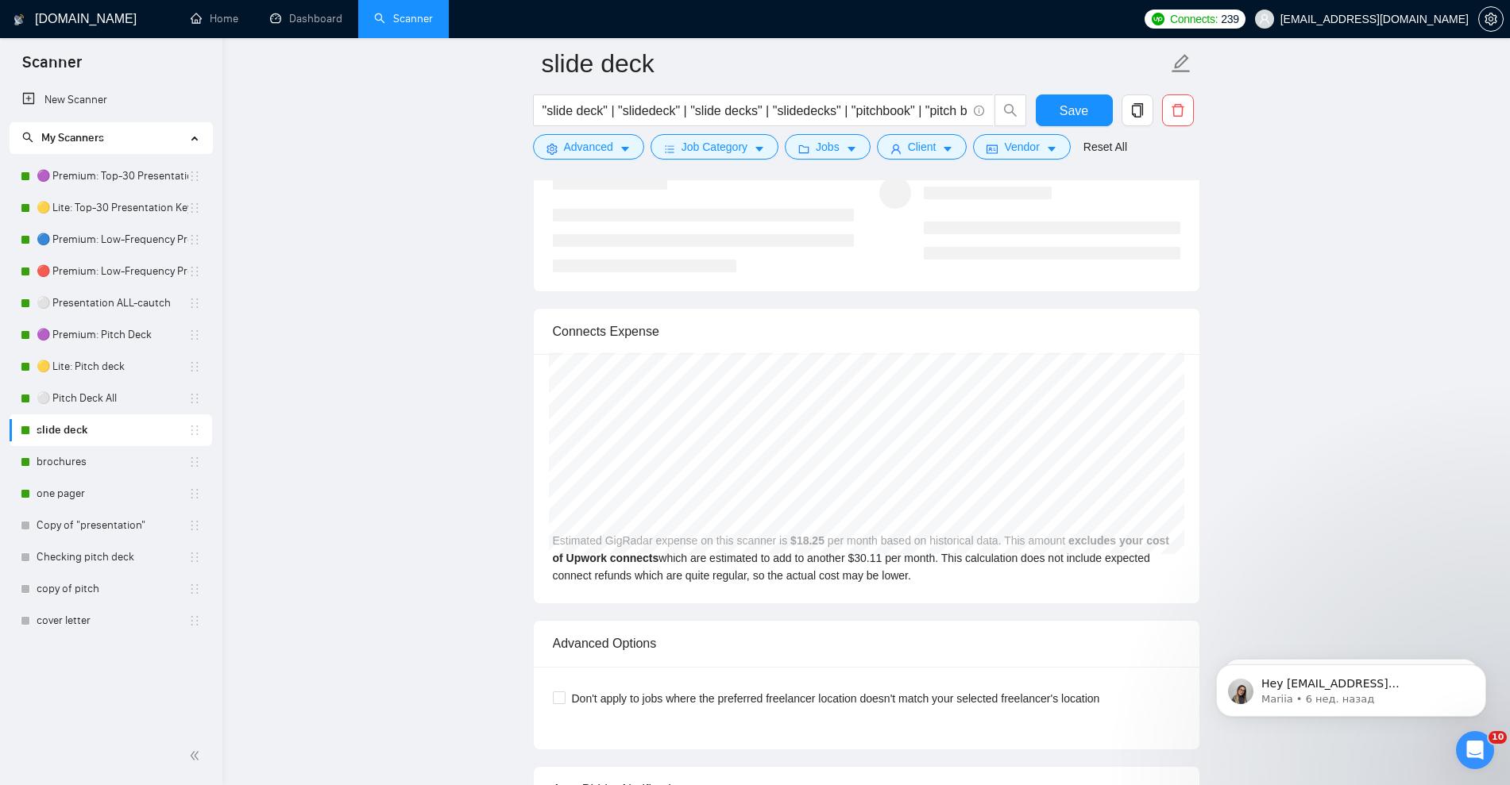
scroll to position [3177, 0]
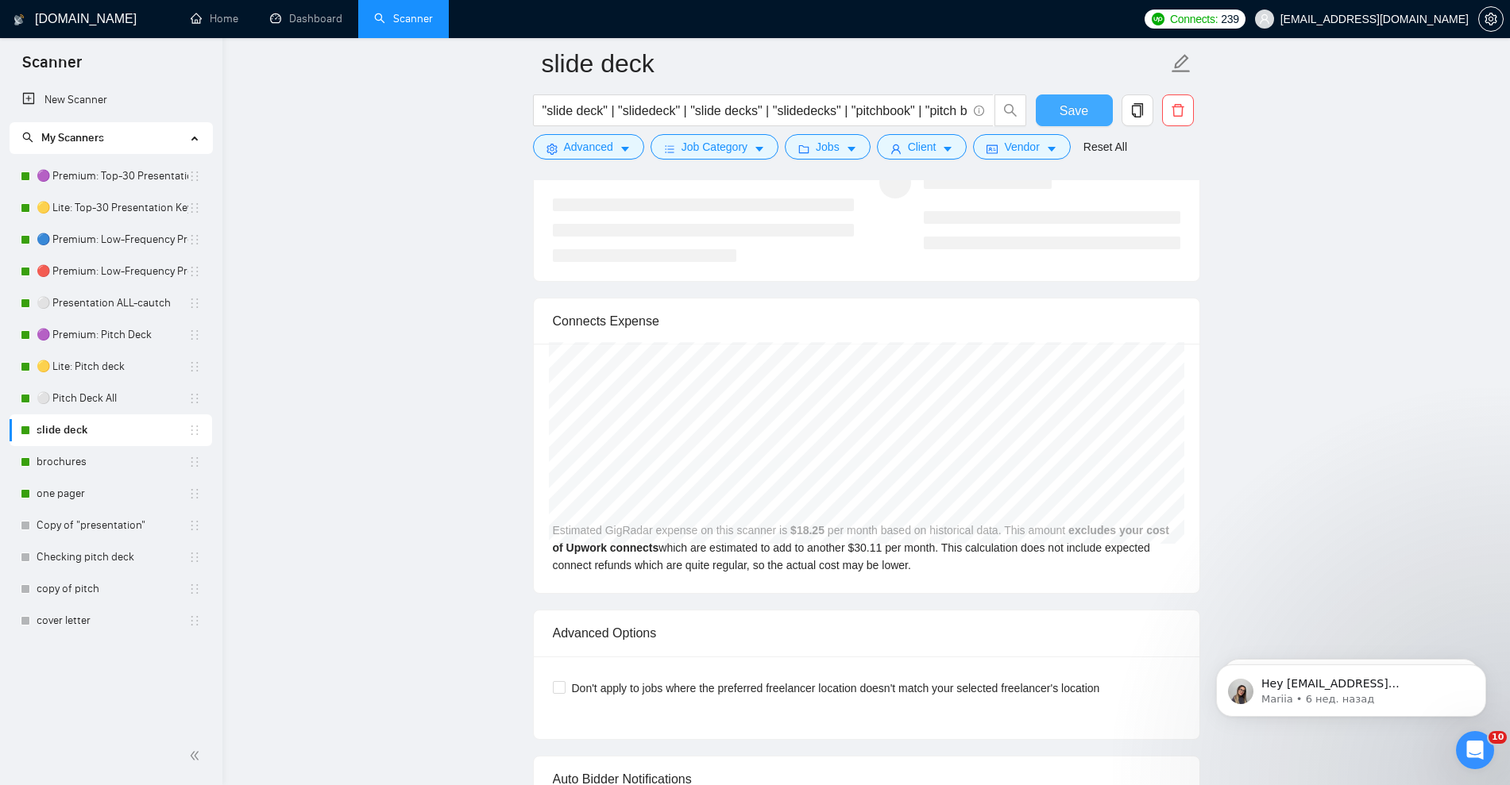
click at [1078, 114] on span "Save" at bounding box center [1073, 111] width 29 height 20
click at [98, 182] on link "🟣 Premium: Top-30 Presentation Keywords" at bounding box center [113, 176] width 152 height 32
click at [133, 182] on link "🟣 Premium: Top-30 Presentation Keywords" at bounding box center [113, 176] width 152 height 32
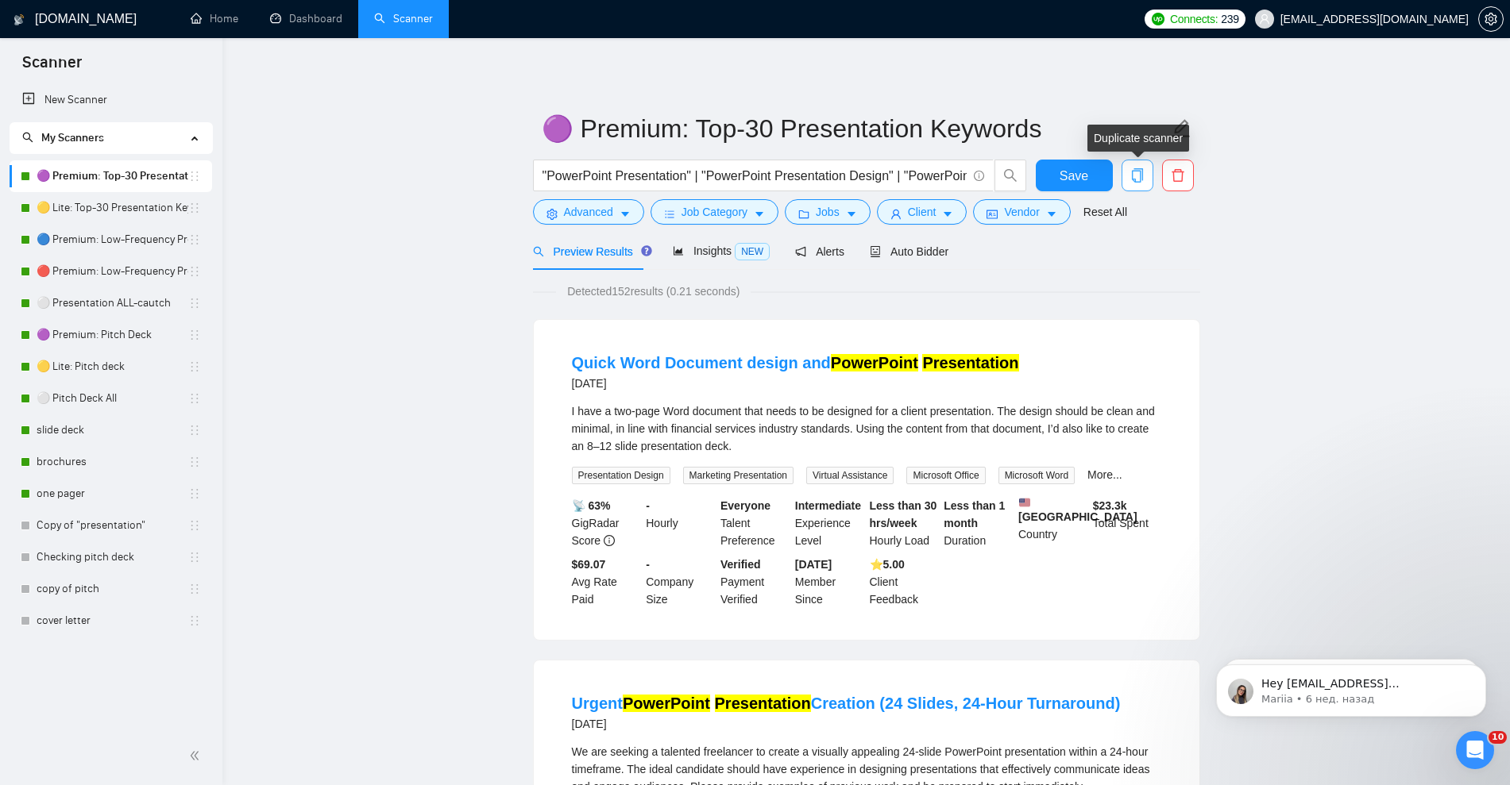
click at [1141, 175] on icon "copy" at bounding box center [1137, 175] width 14 height 14
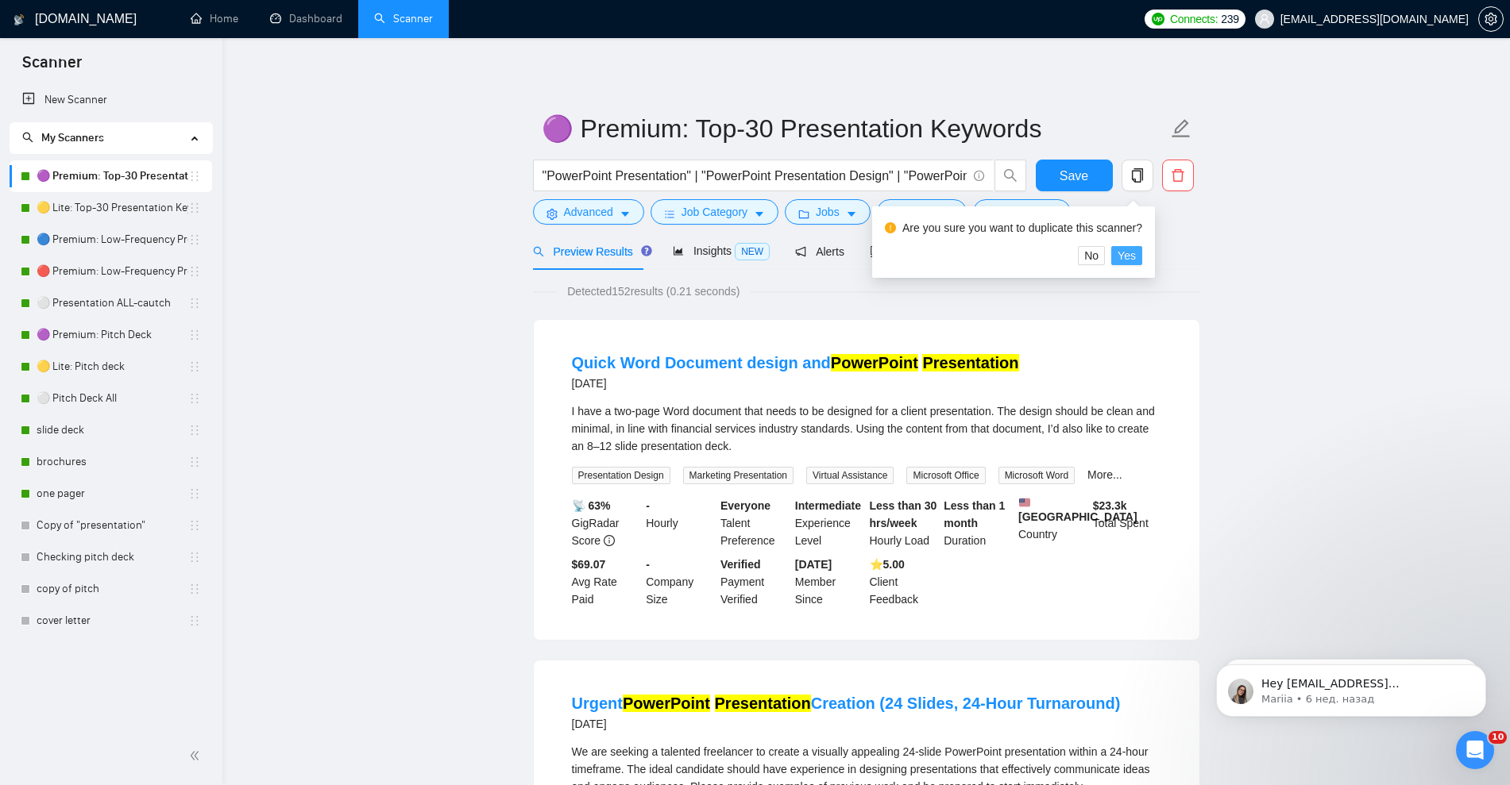
click at [1122, 253] on span "Yes" at bounding box center [1126, 255] width 18 height 17
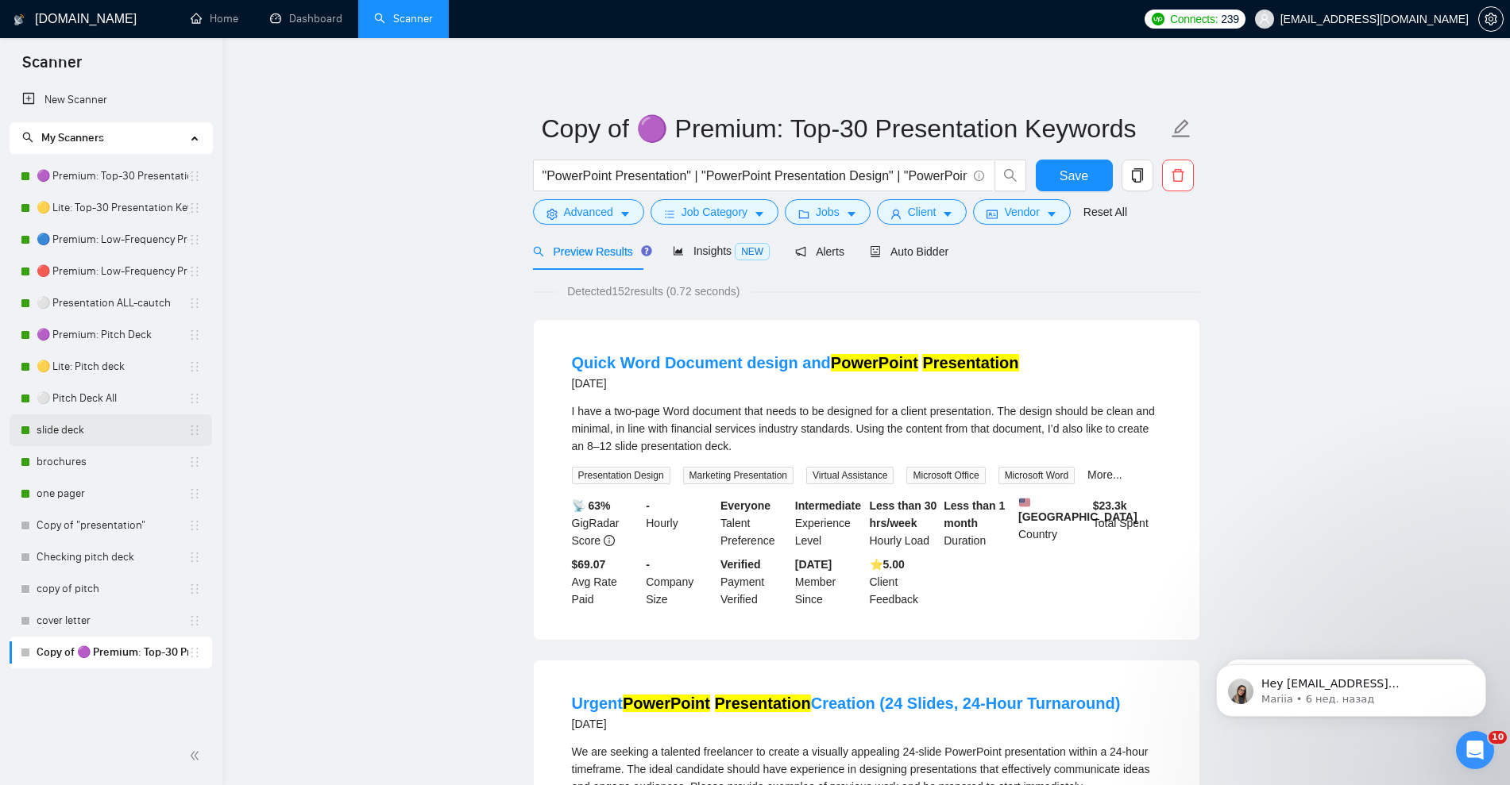
click at [98, 432] on link "slide deck" at bounding box center [113, 431] width 152 height 32
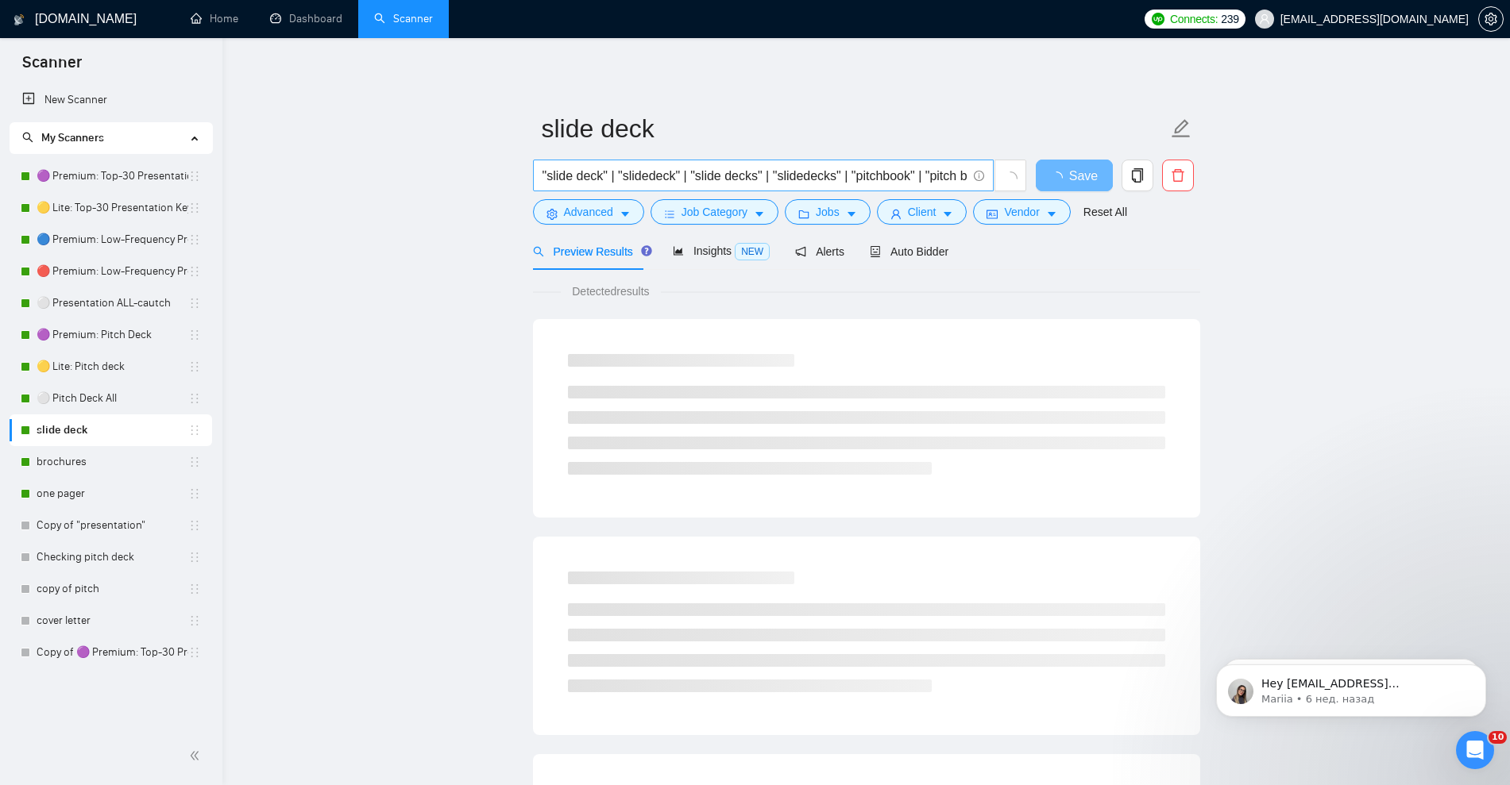
click at [724, 164] on span ""slide deck" | "slidedeck" | "slide decks" | "slidedecks" | "pitchbook" | "pitc…" at bounding box center [763, 176] width 461 height 32
click at [724, 177] on input ""slide deck" | "slidedeck" | "slide decks" | "slidedecks" | "pitchbook" | "pitc…" at bounding box center [754, 176] width 424 height 20
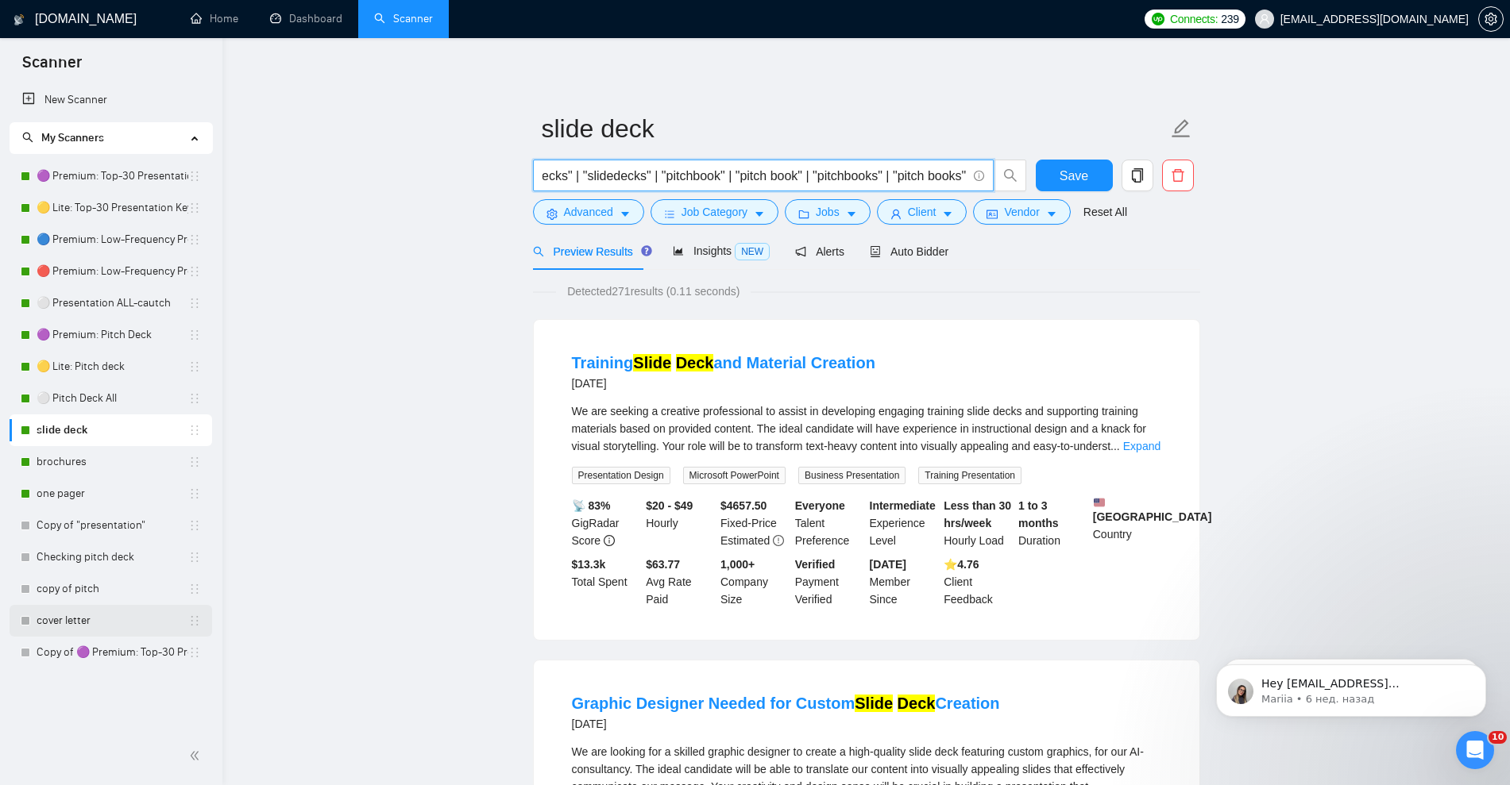
drag, startPoint x: 115, startPoint y: 650, endPoint x: 160, endPoint y: 623, distance: 52.0
click at [116, 650] on link "Copy of 🟣 Premium: Top-30 Presentation Keywords" at bounding box center [113, 653] width 152 height 32
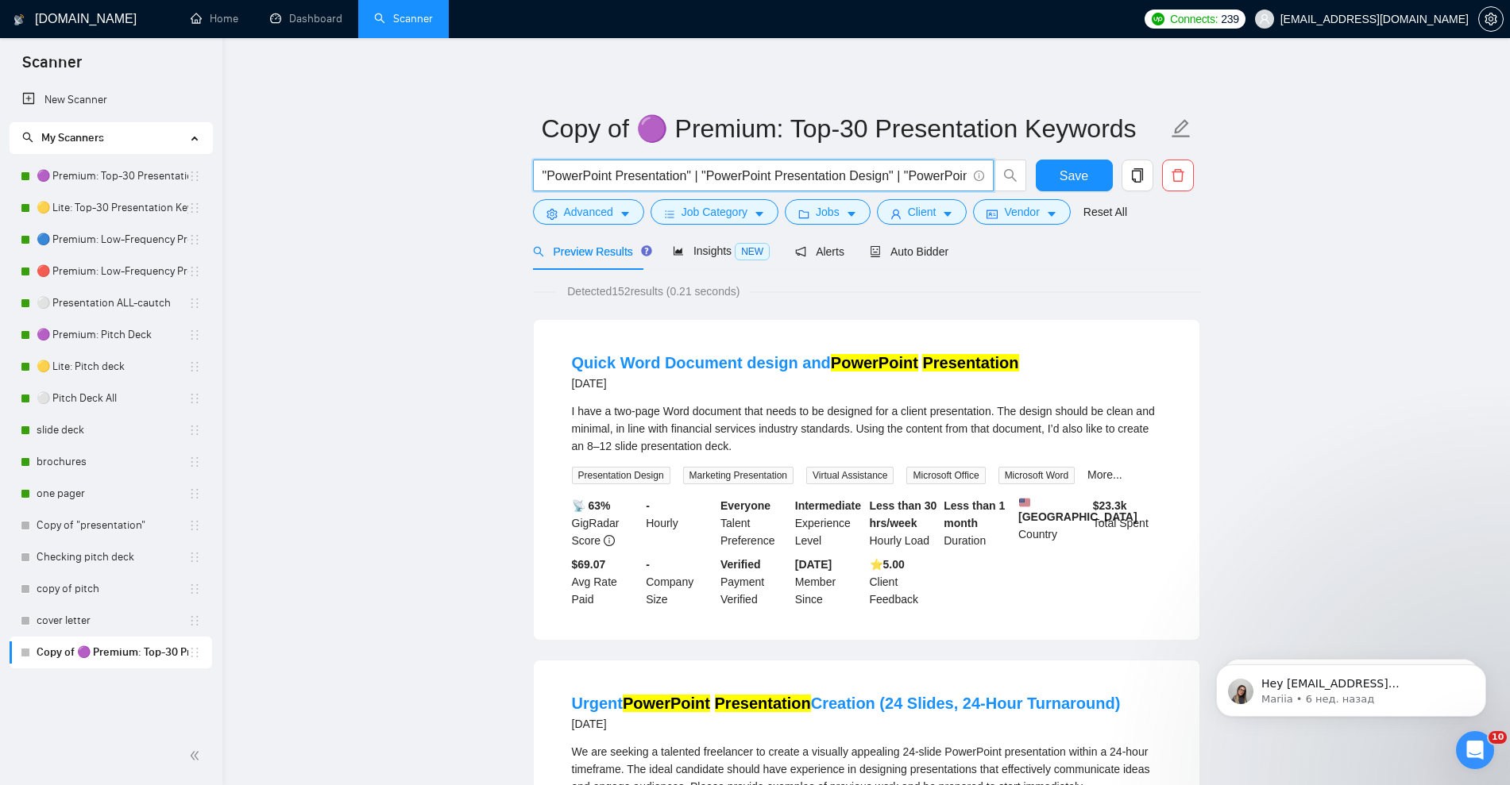
click at [814, 172] on input ""PowerPoint Presentation" | "PowerPoint Presentation Design" | "PowerPoint Pres…" at bounding box center [754, 176] width 424 height 20
paste input "slide deck" | "slidedeck" | "slide decks" | "slidedecks" | "pitchbook" | "pitch…"
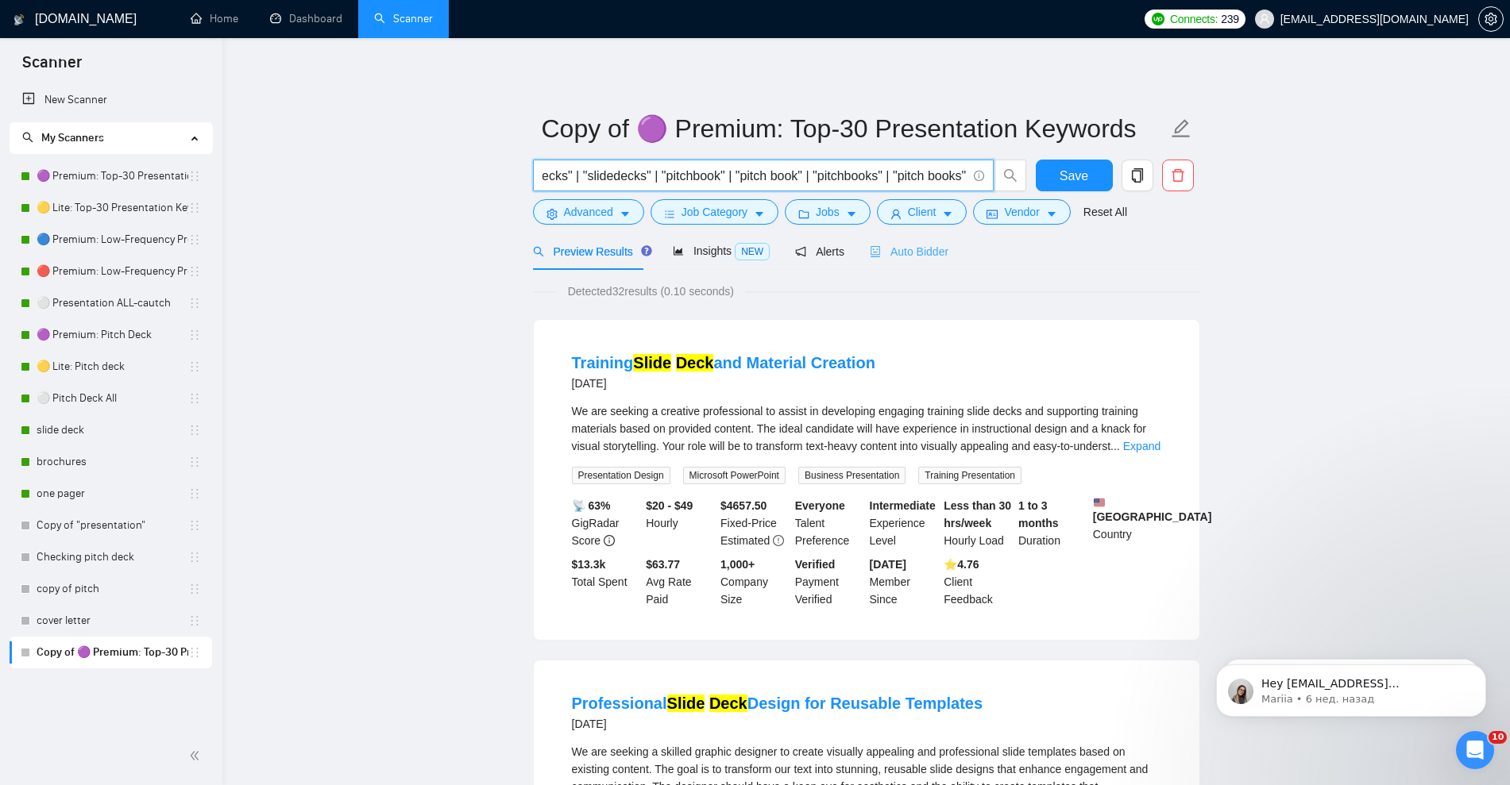
type input ""slide deck" | "slidedeck" | "slide decks" | "slidedecks" | "pitchbook" | "pitc…"
drag, startPoint x: 924, startPoint y: 253, endPoint x: 1324, endPoint y: 526, distance: 484.2
click at [923, 253] on span "Auto Bidder" at bounding box center [909, 251] width 79 height 13
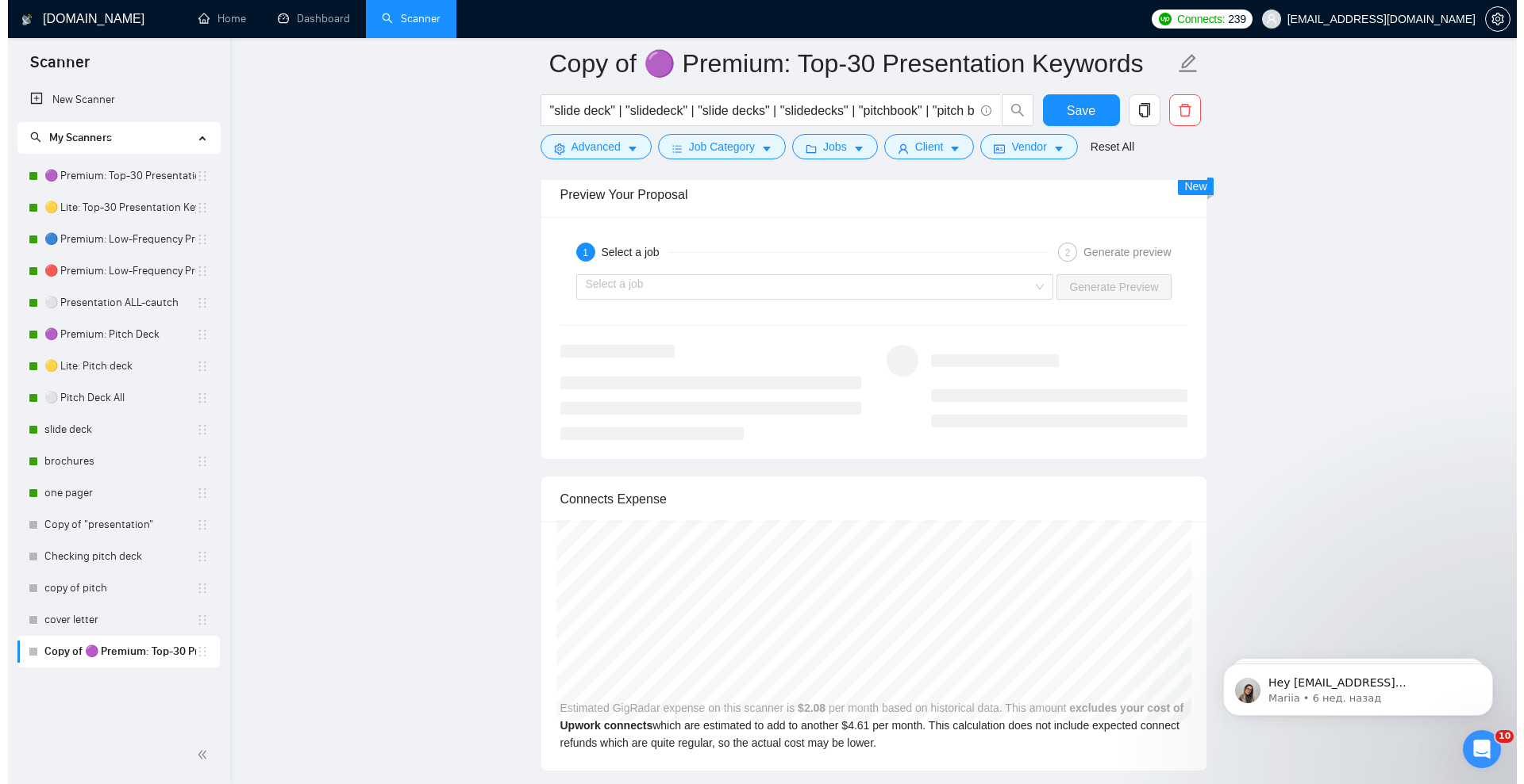
scroll to position [3074, 0]
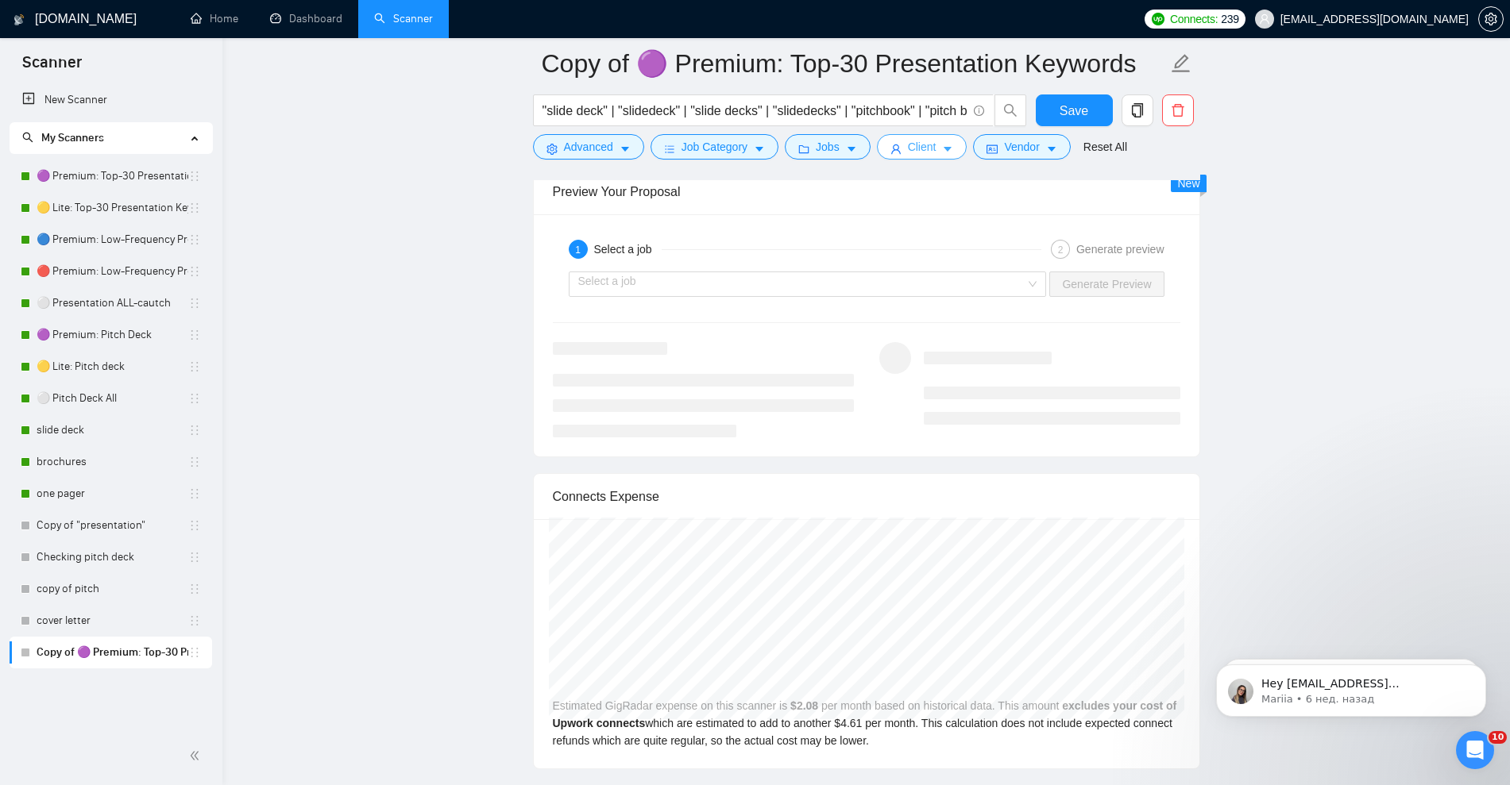
click at [934, 152] on button "Client" at bounding box center [922, 146] width 91 height 25
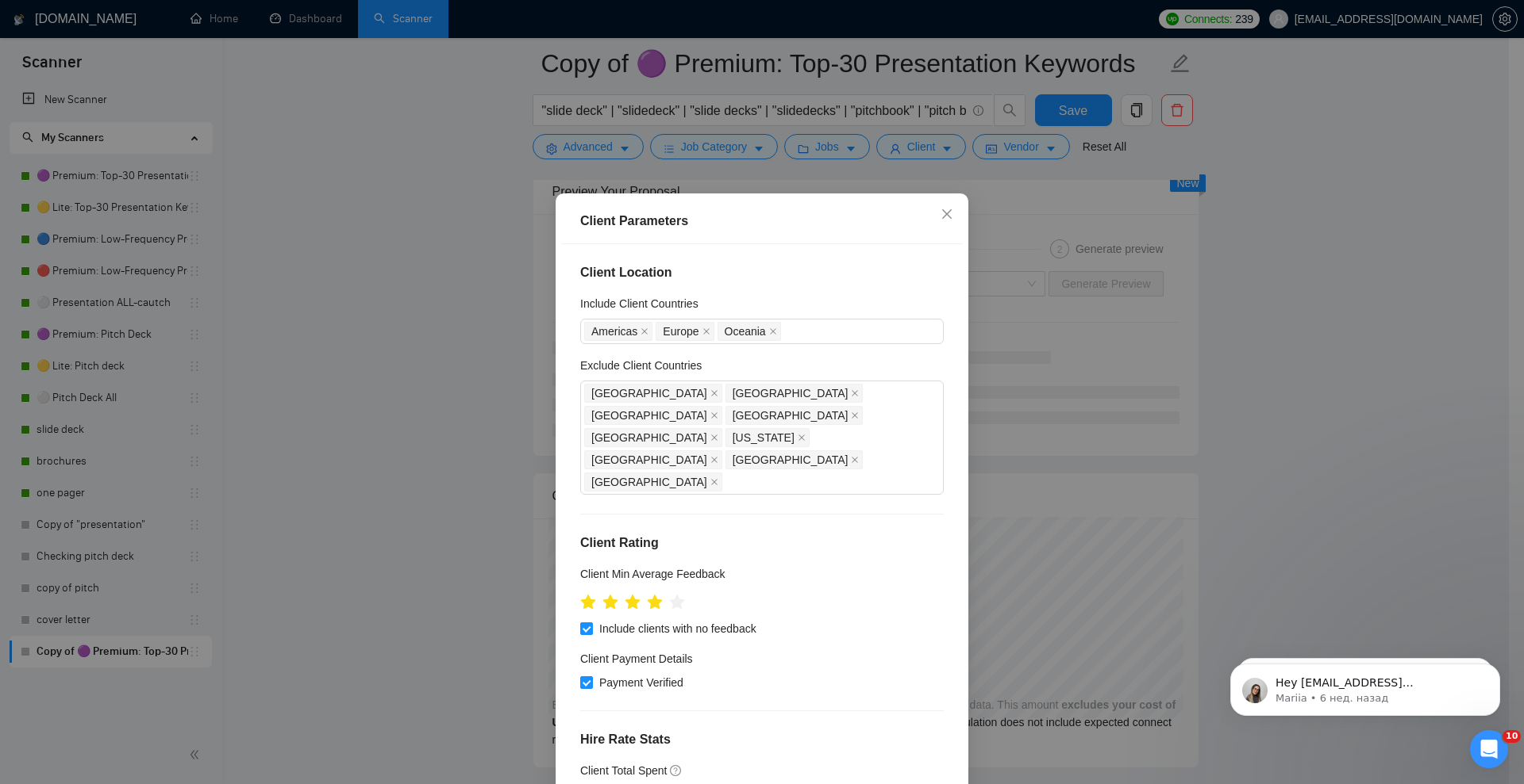
scroll to position [199, 0]
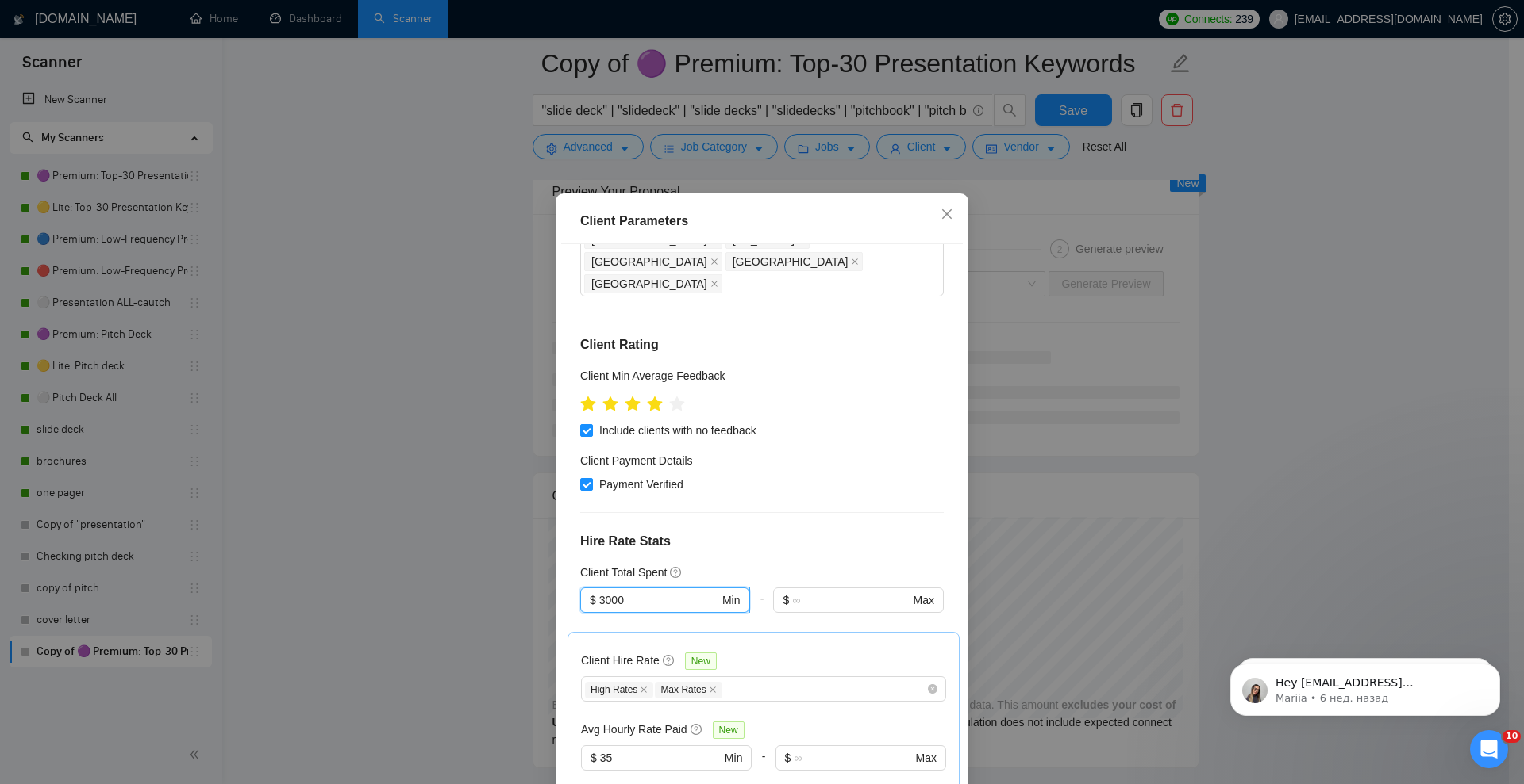
click at [600, 591] on input "3000" at bounding box center [660, 599] width 120 height 17
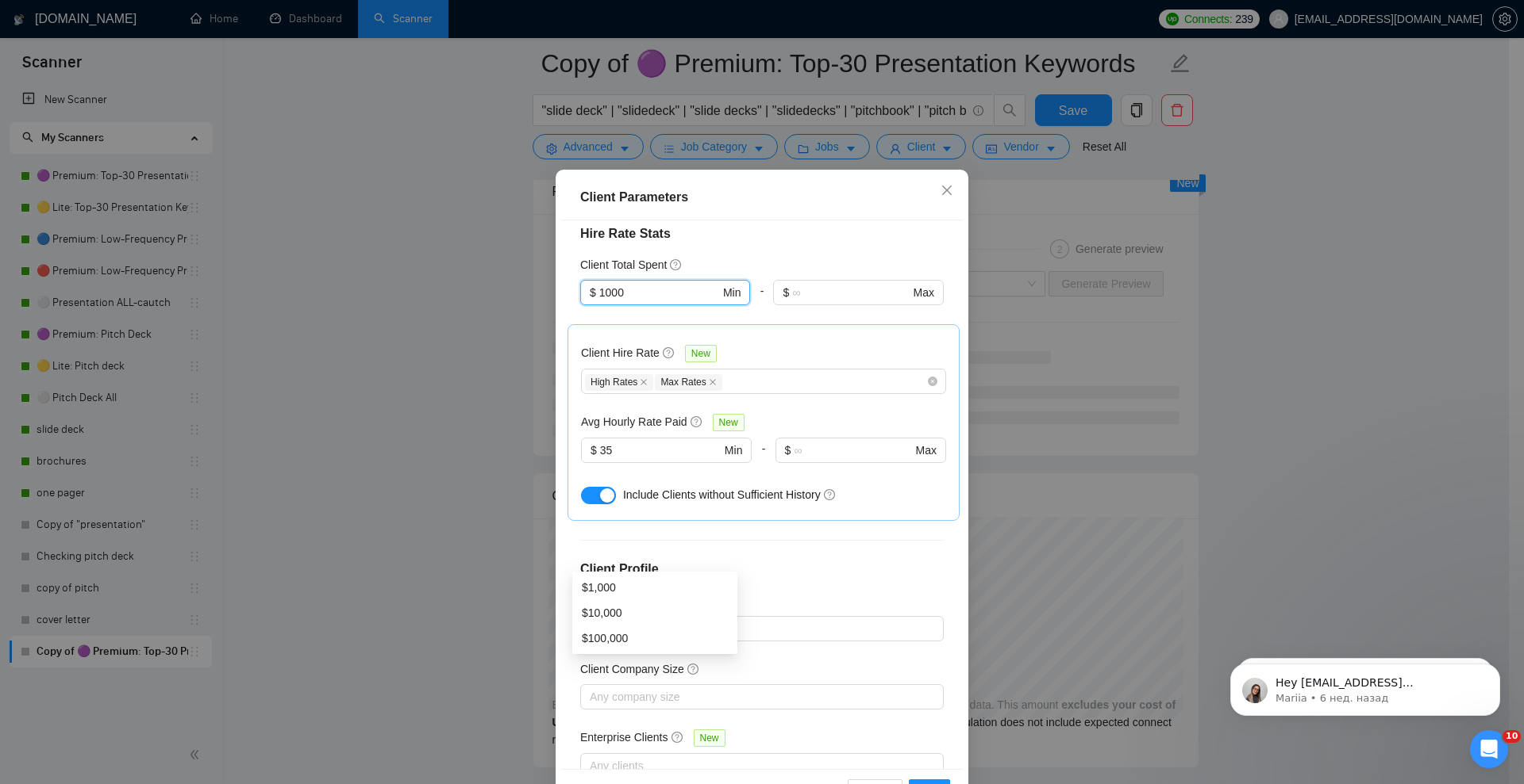
scroll to position [79, 0]
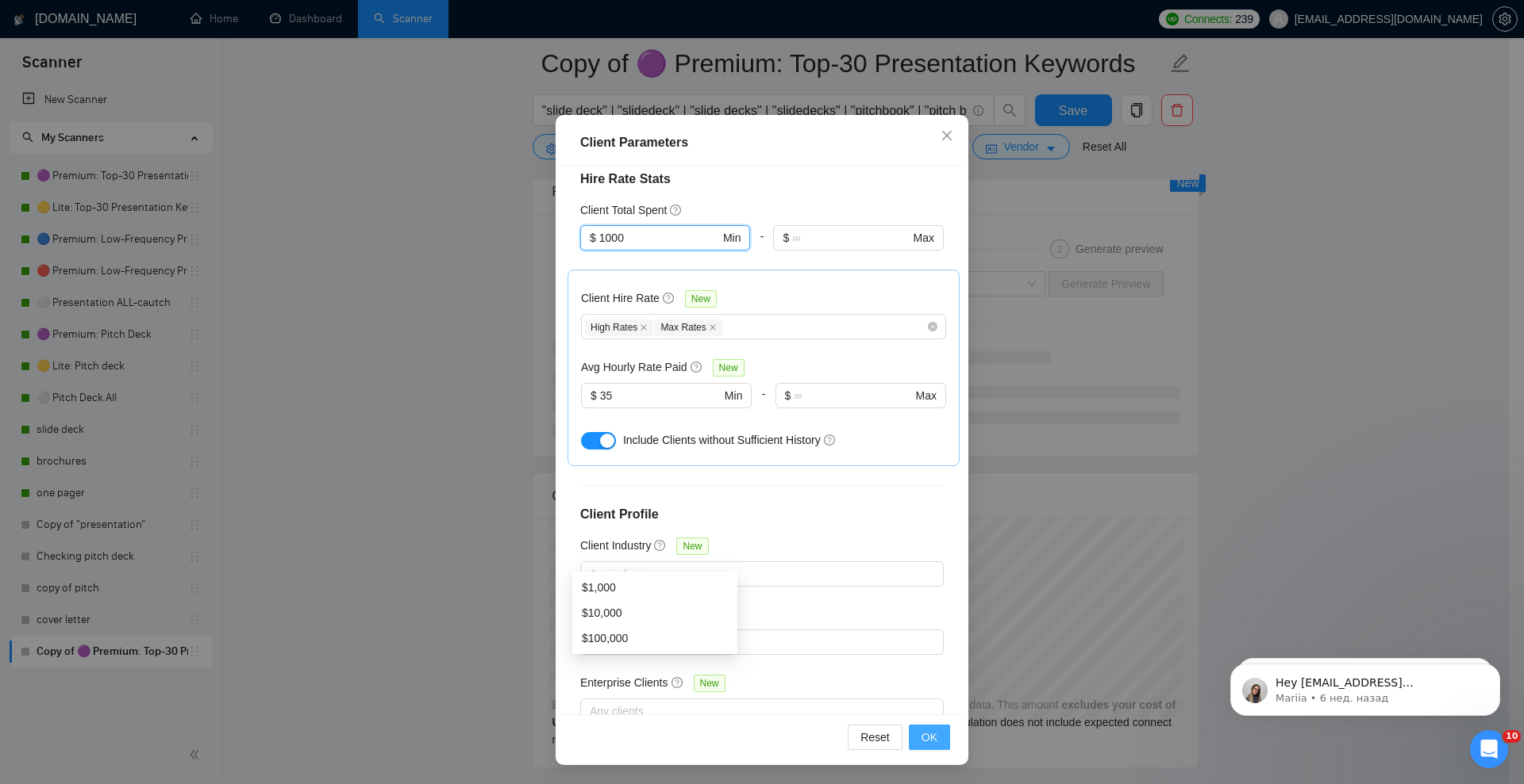
type input "1000"
click at [925, 740] on span "OK" at bounding box center [929, 737] width 16 height 17
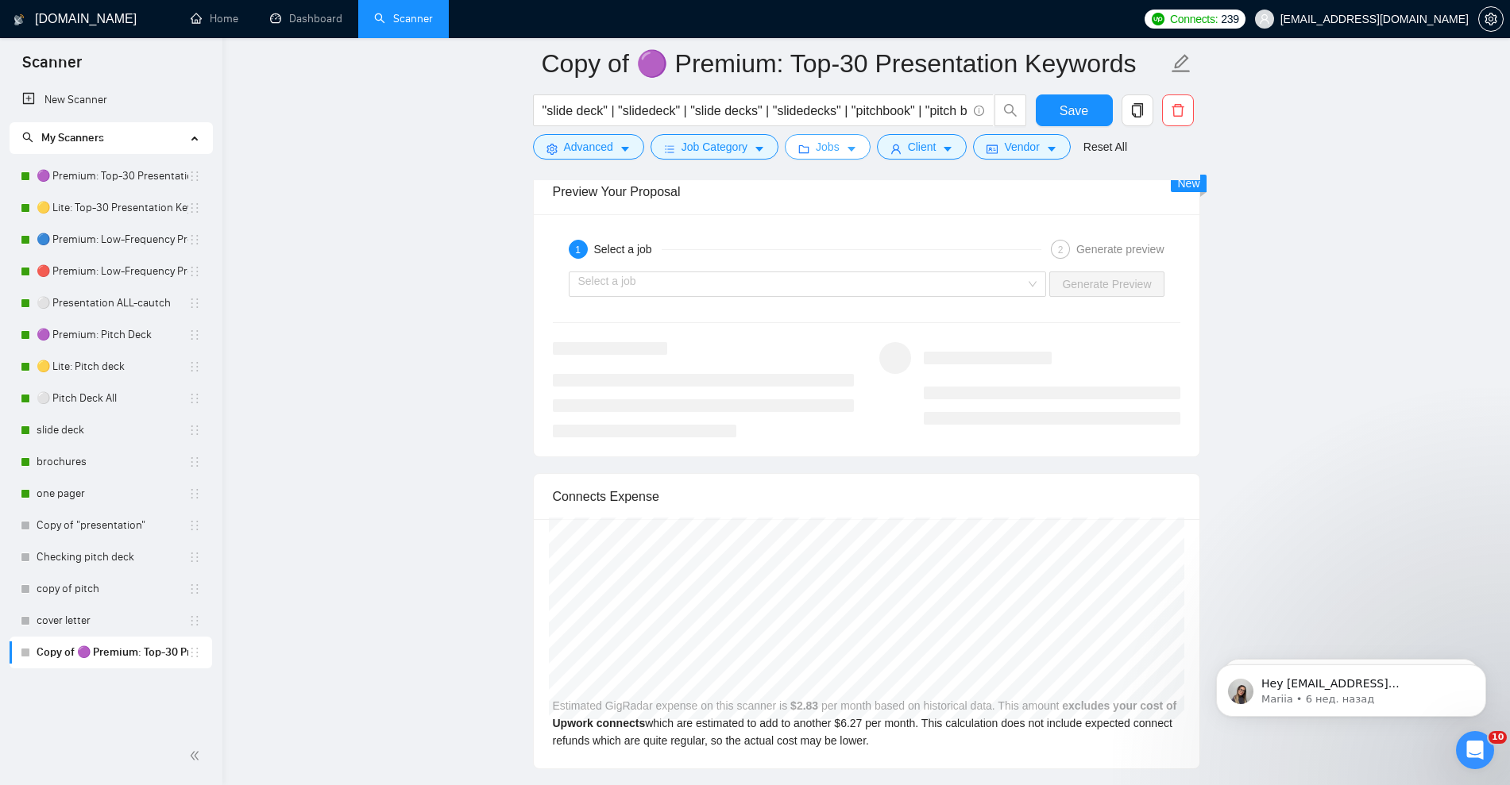
click at [846, 149] on icon "caret-down" at bounding box center [851, 149] width 11 height 11
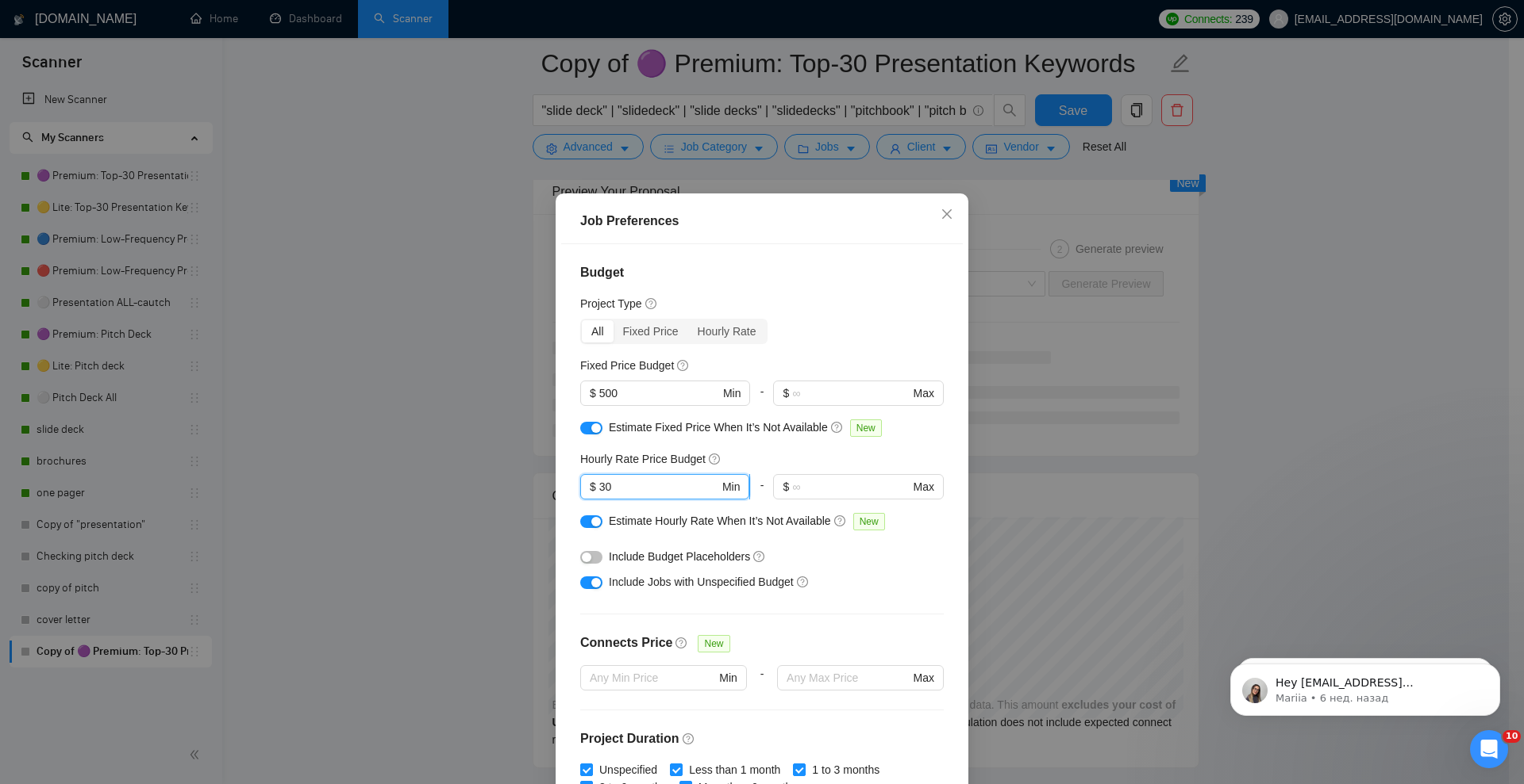
drag, startPoint x: 606, startPoint y: 485, endPoint x: 584, endPoint y: 480, distance: 22.6
click at [584, 480] on span "$ 30 Min" at bounding box center [665, 486] width 169 height 25
type input "ц"
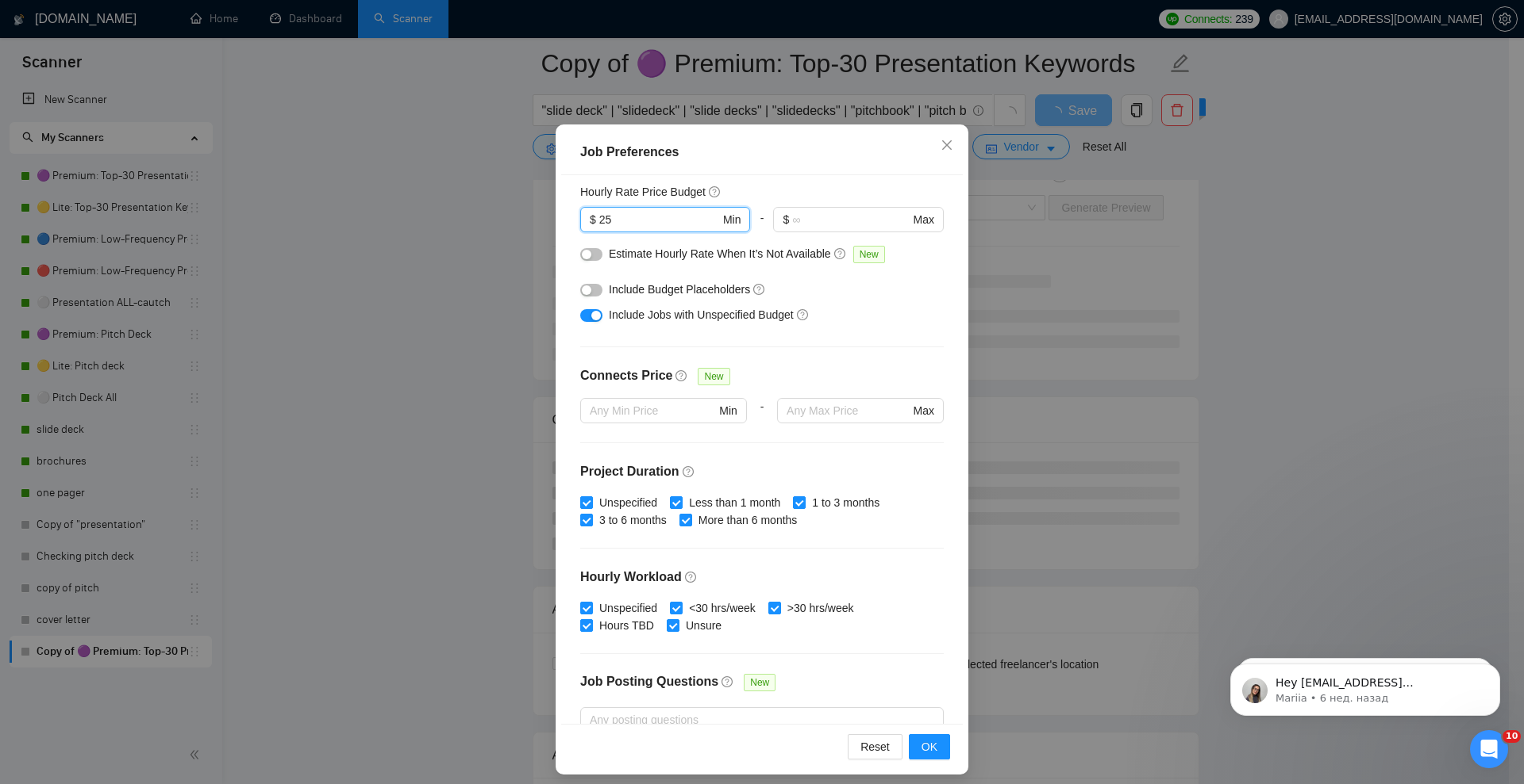
scroll to position [79, 0]
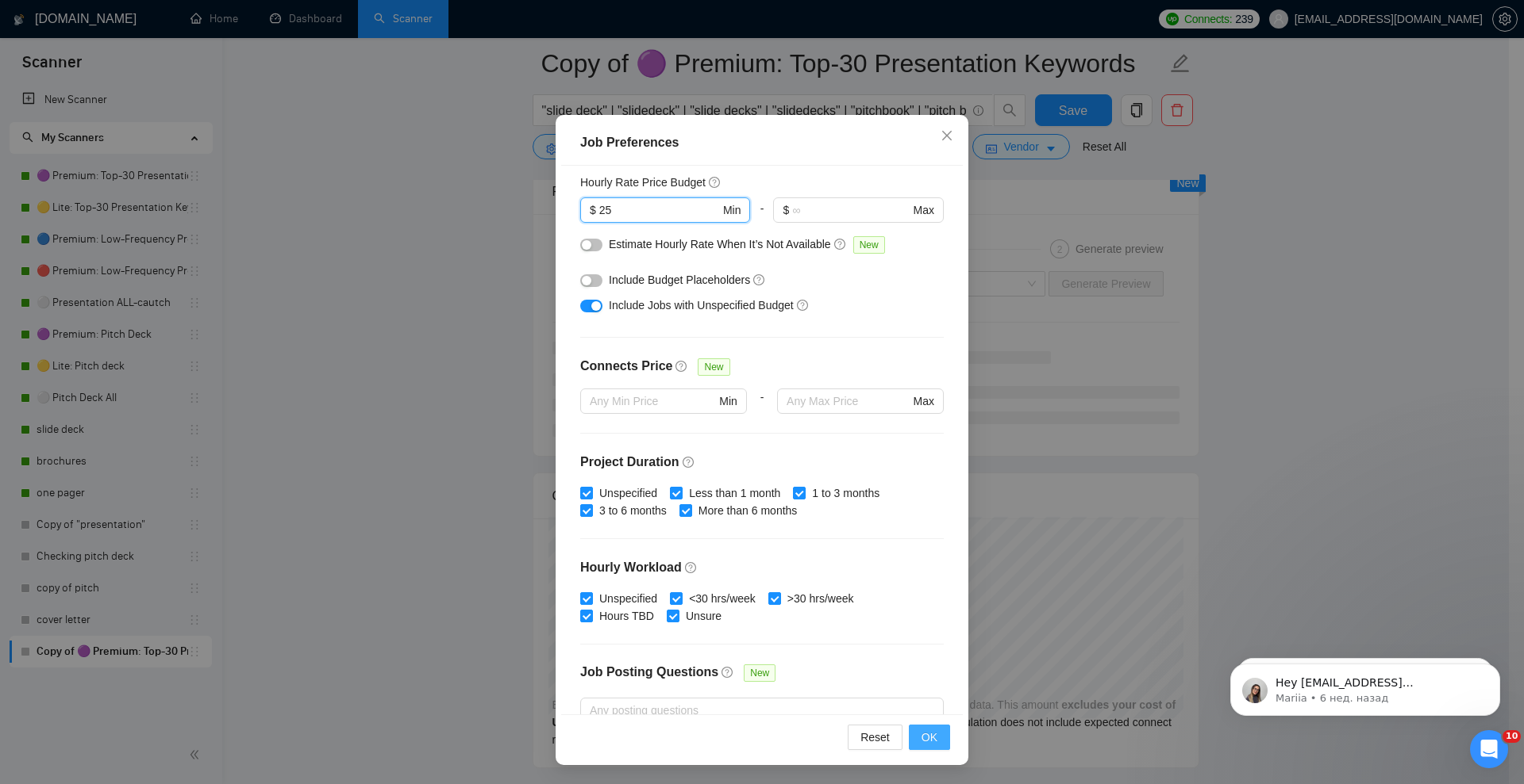
type input "25"
click at [921, 738] on span "OK" at bounding box center [929, 737] width 16 height 17
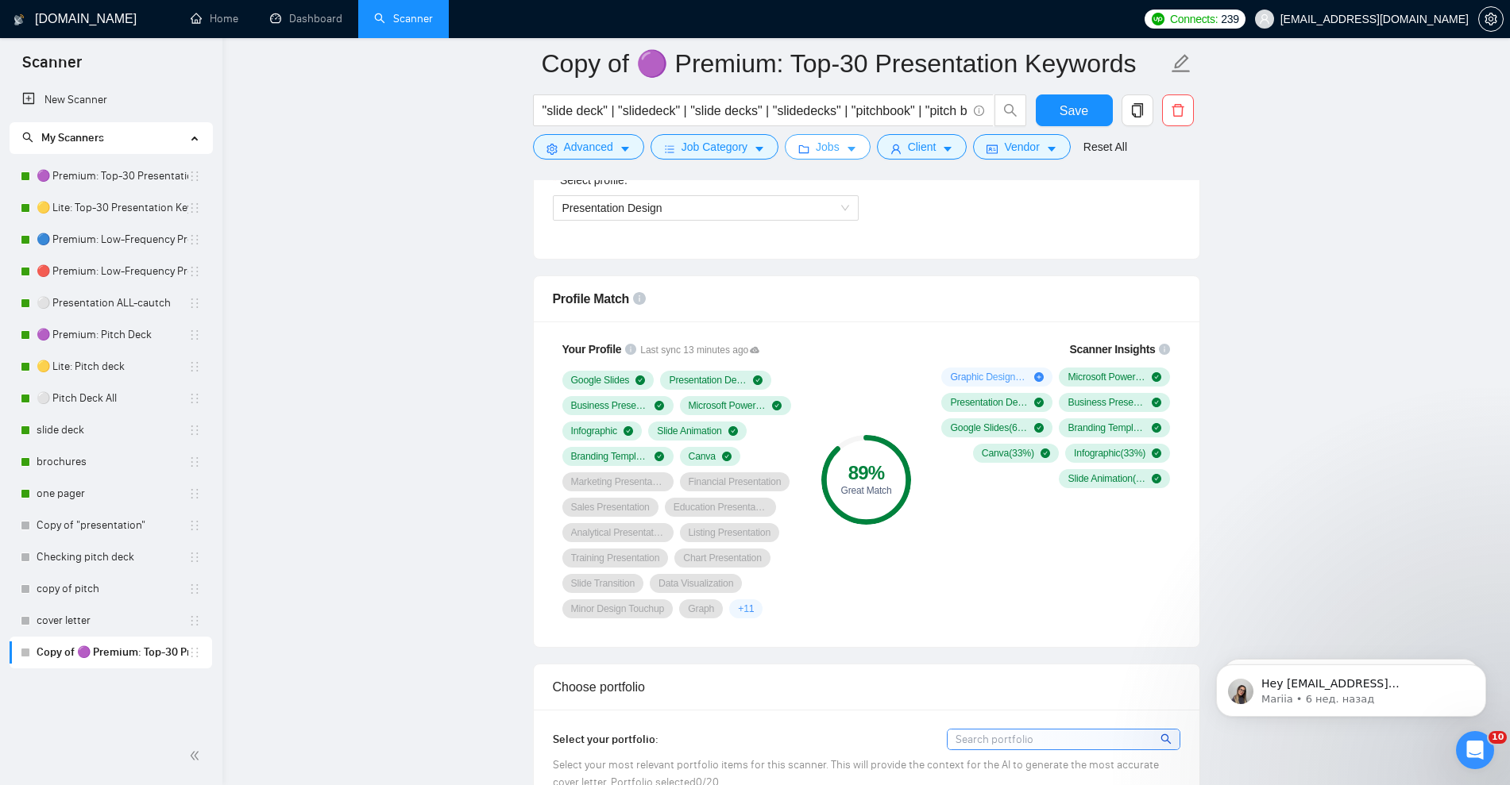
scroll to position [894, 0]
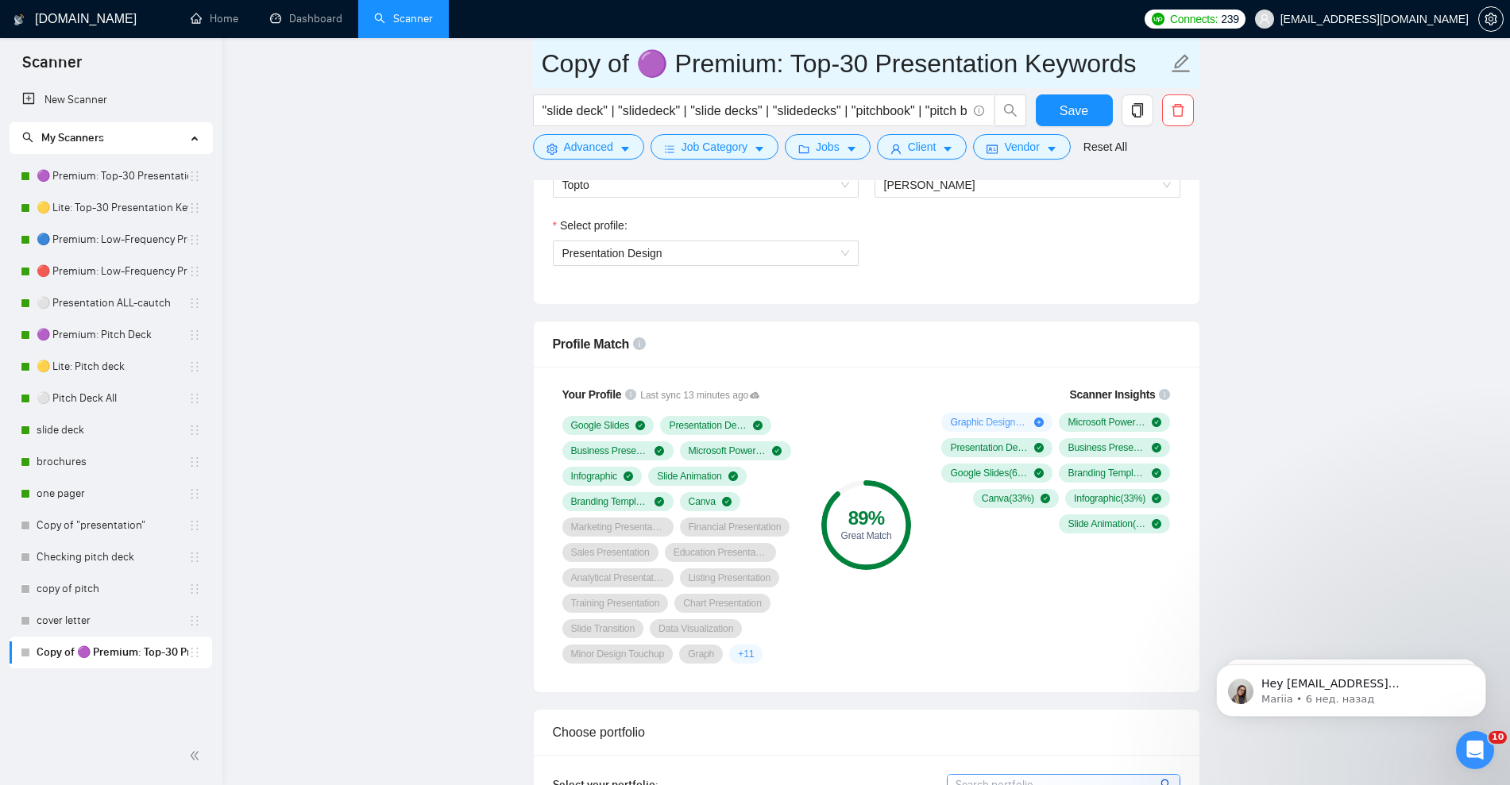
click at [666, 71] on input "Copy of 🟣 Premium: Top-30 Presentation Keywords" at bounding box center [855, 64] width 626 height 40
drag, startPoint x: 635, startPoint y: 71, endPoint x: 513, endPoint y: 71, distance: 121.5
drag, startPoint x: 703, startPoint y: 56, endPoint x: 1062, endPoint y: 49, distance: 359.0
click at [1062, 49] on input "🟣 Premium: Top-30 Presentation Keywords" at bounding box center [855, 64] width 626 height 40
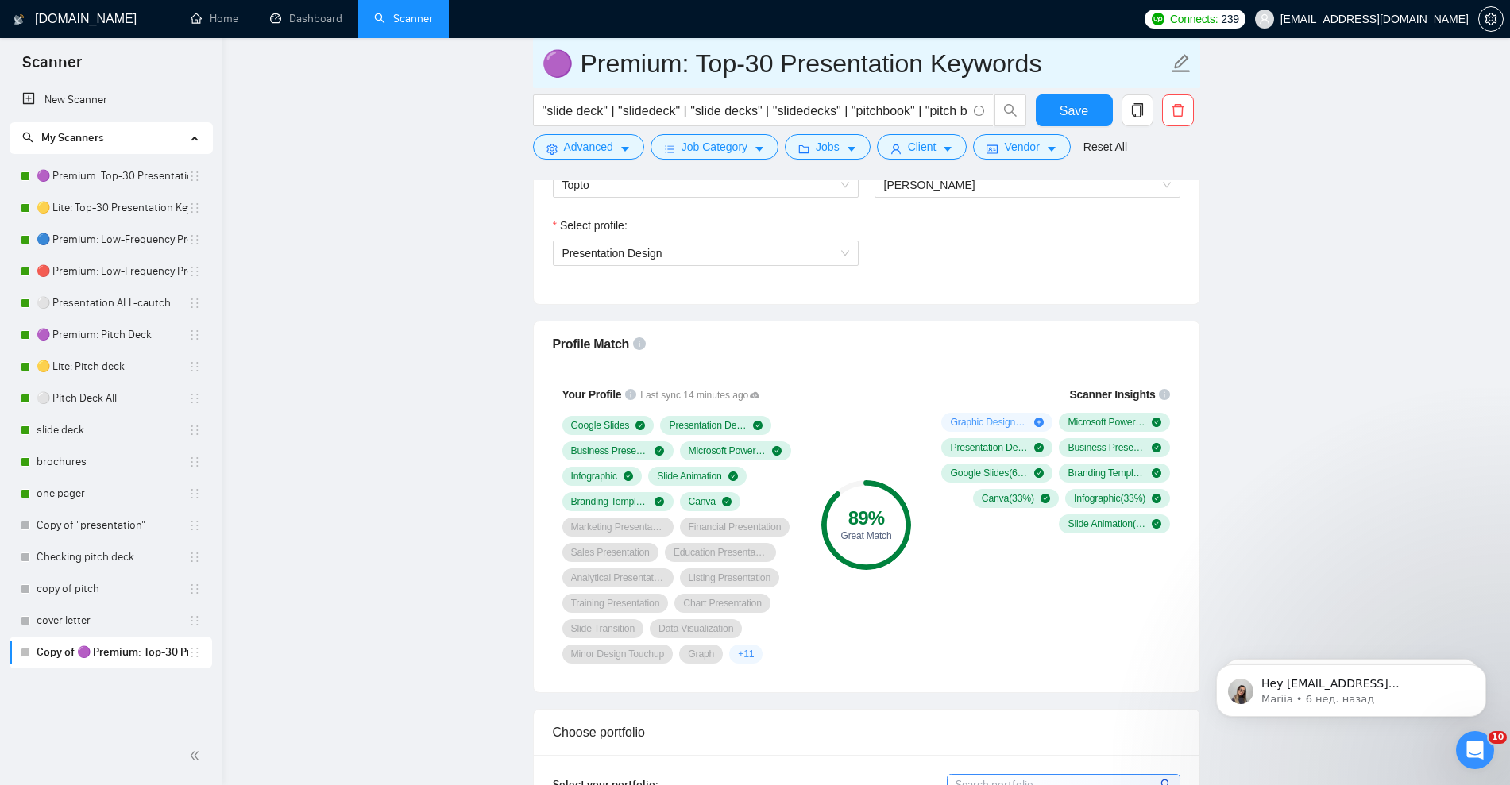
click at [923, 47] on input "🟣 Premium: Top-30 Presentation Keywords" at bounding box center [855, 64] width 626 height 40
drag, startPoint x: 952, startPoint y: 70, endPoint x: 694, endPoint y: 70, distance: 258.1
click at [694, 70] on input "🟣 Premium: Top-30 Presentation Keywords" at bounding box center [855, 64] width 626 height 40
type input "🟣 Premium: Slide Deck & Pitchbook"
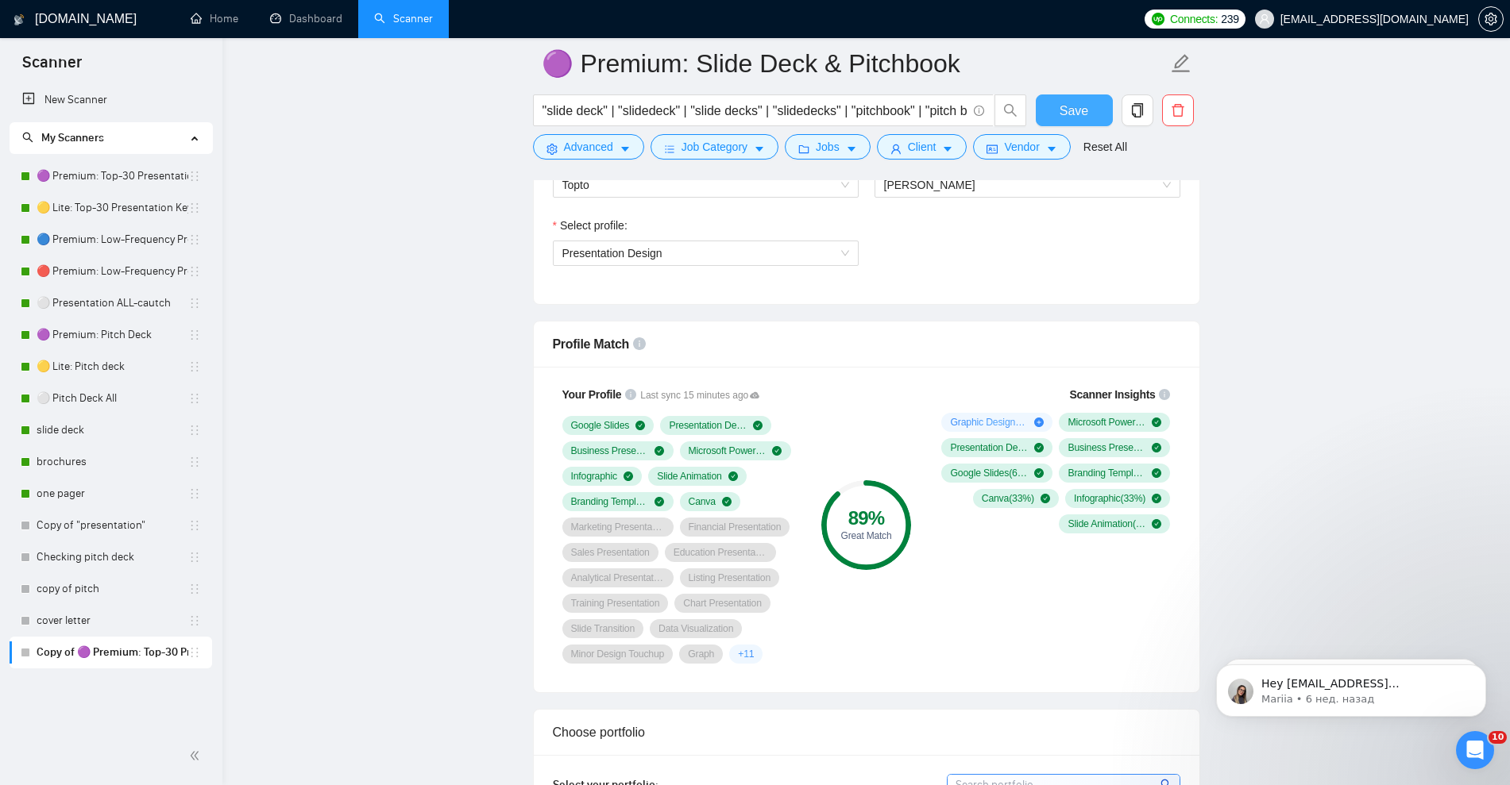
click at [1056, 108] on button "Save" at bounding box center [1074, 111] width 77 height 32
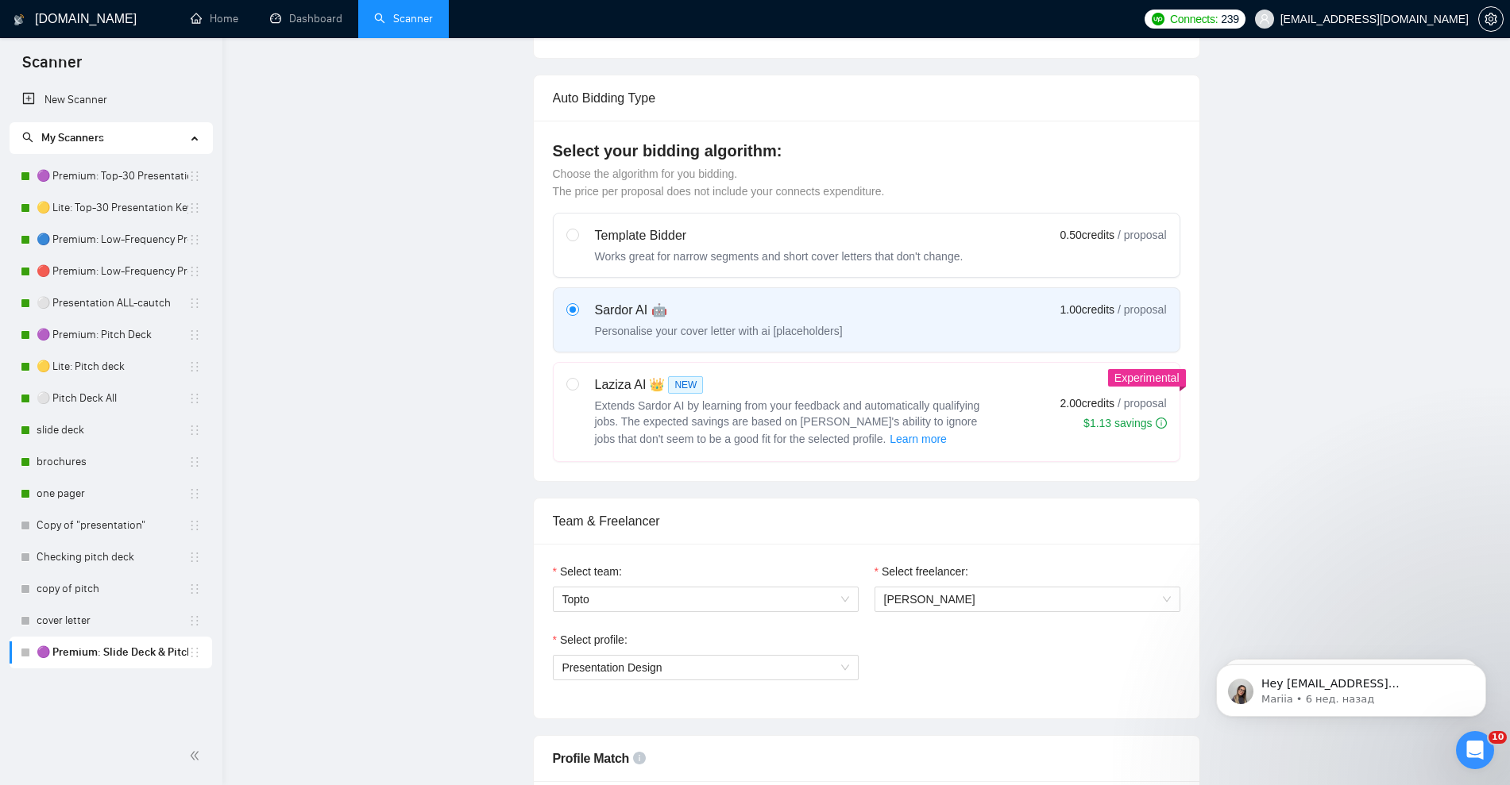
scroll to position [0, 0]
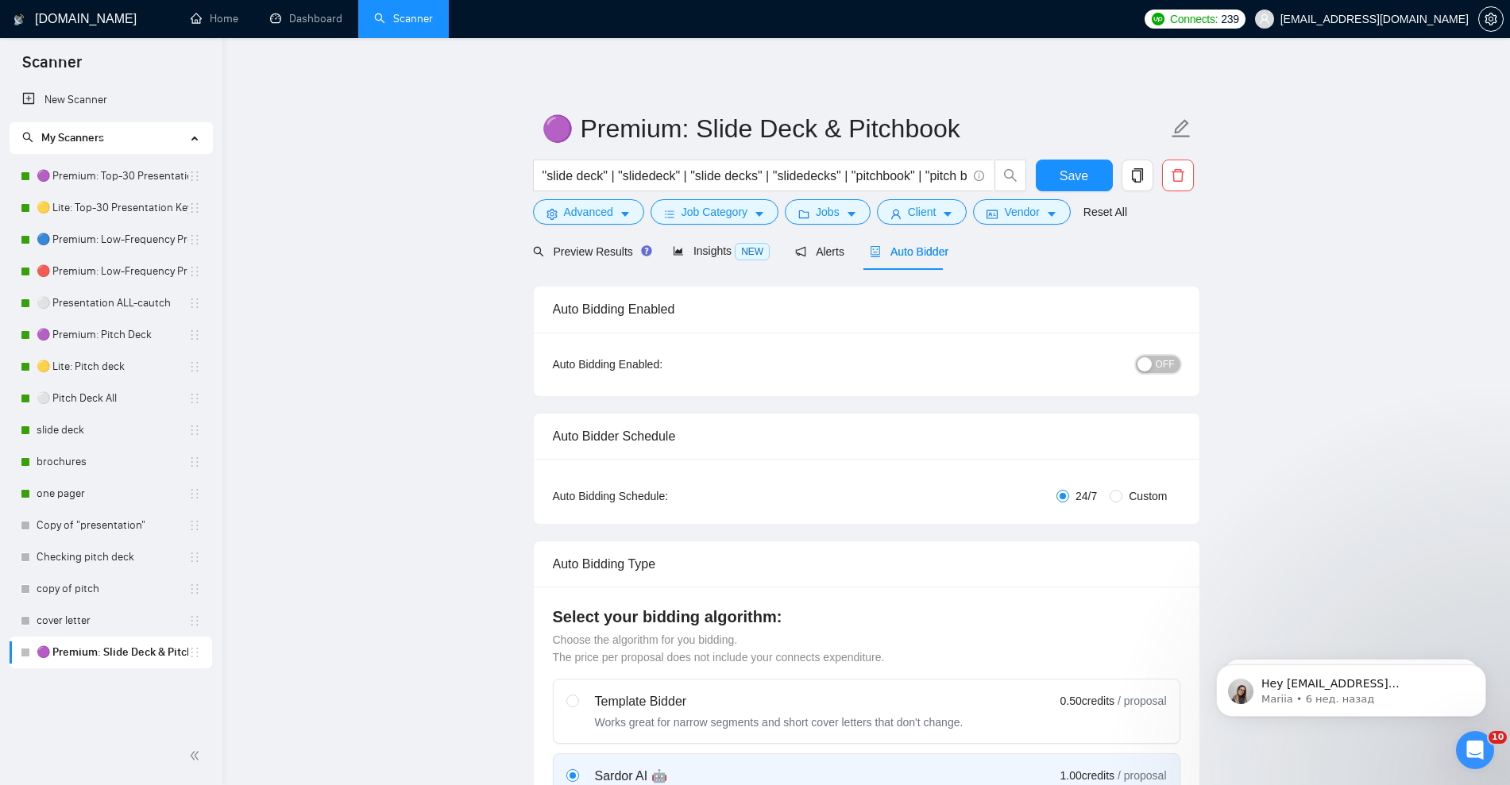
drag, startPoint x: 1169, startPoint y: 362, endPoint x: 1166, endPoint y: 389, distance: 27.2
click at [1169, 362] on span "OFF" at bounding box center [1165, 364] width 19 height 17
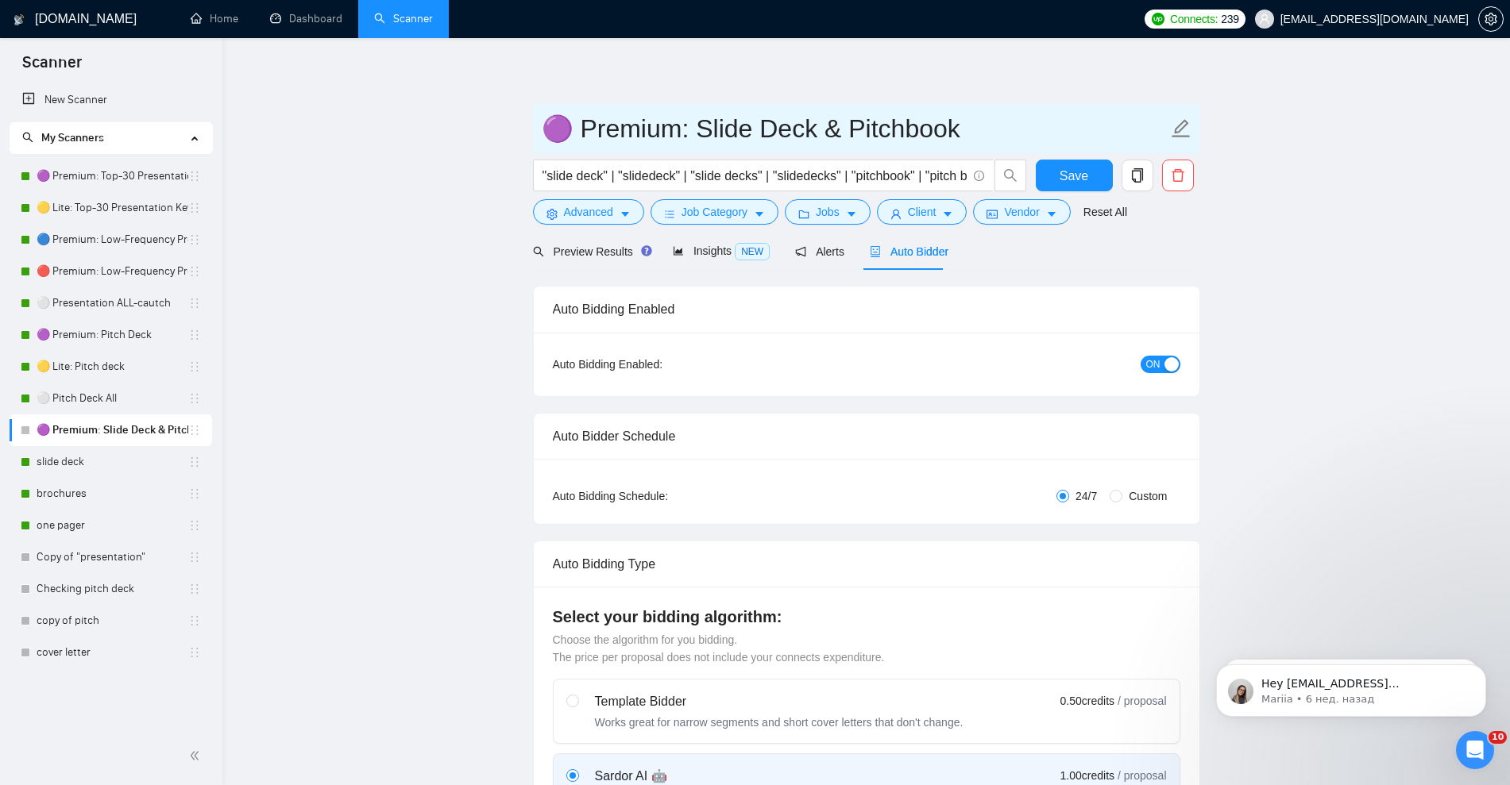
click at [731, 126] on input "🟣 Premium: Slide Deck & Pitchbook" at bounding box center [855, 129] width 626 height 40
drag, startPoint x: 701, startPoint y: 136, endPoint x: 971, endPoint y: 133, distance: 270.0
click at [971, 133] on input "🟣 Premium: Slide Deck & Pitchbook" at bounding box center [855, 129] width 626 height 40
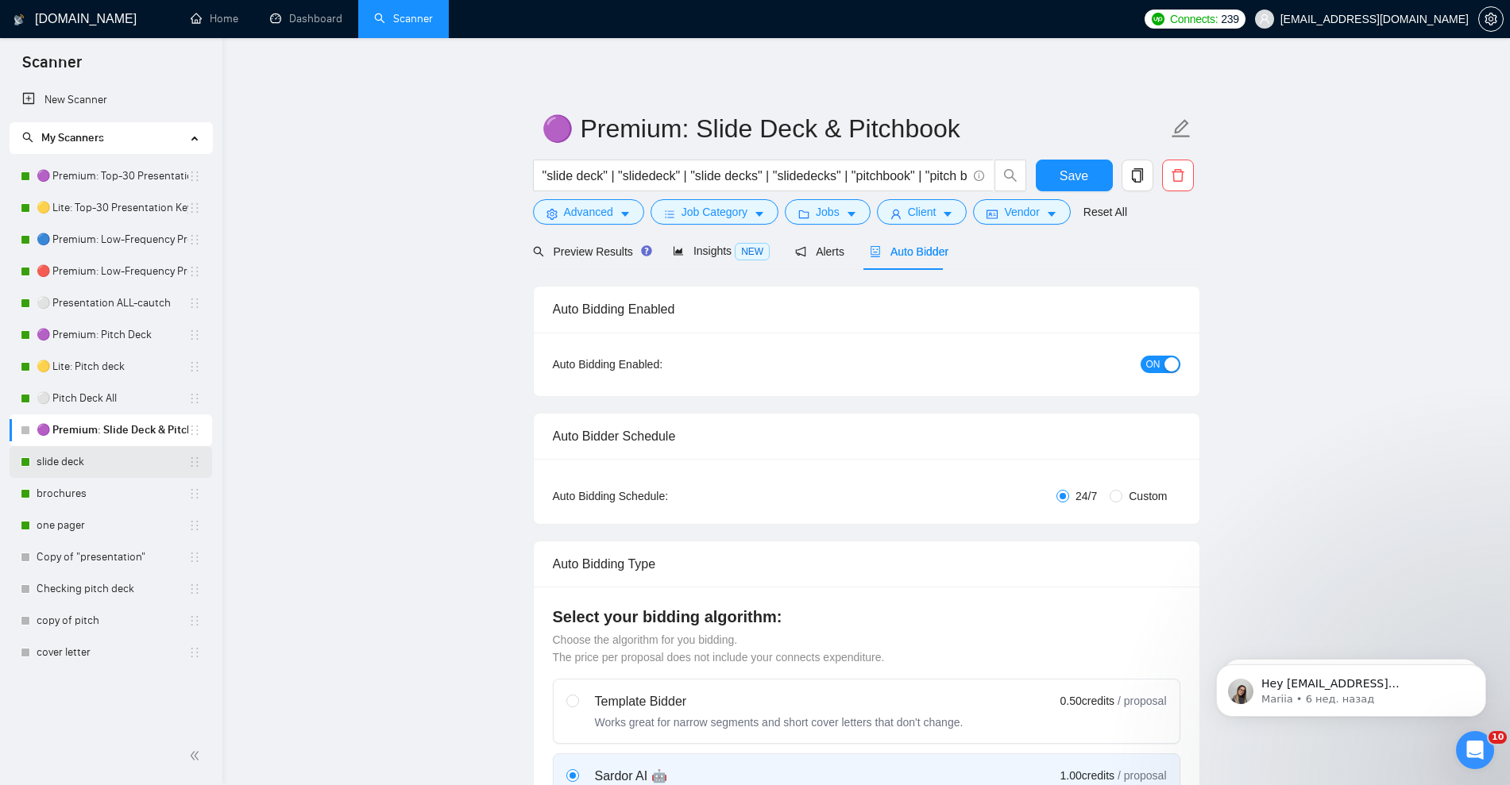
click at [89, 460] on link "slide deck" at bounding box center [113, 462] width 152 height 32
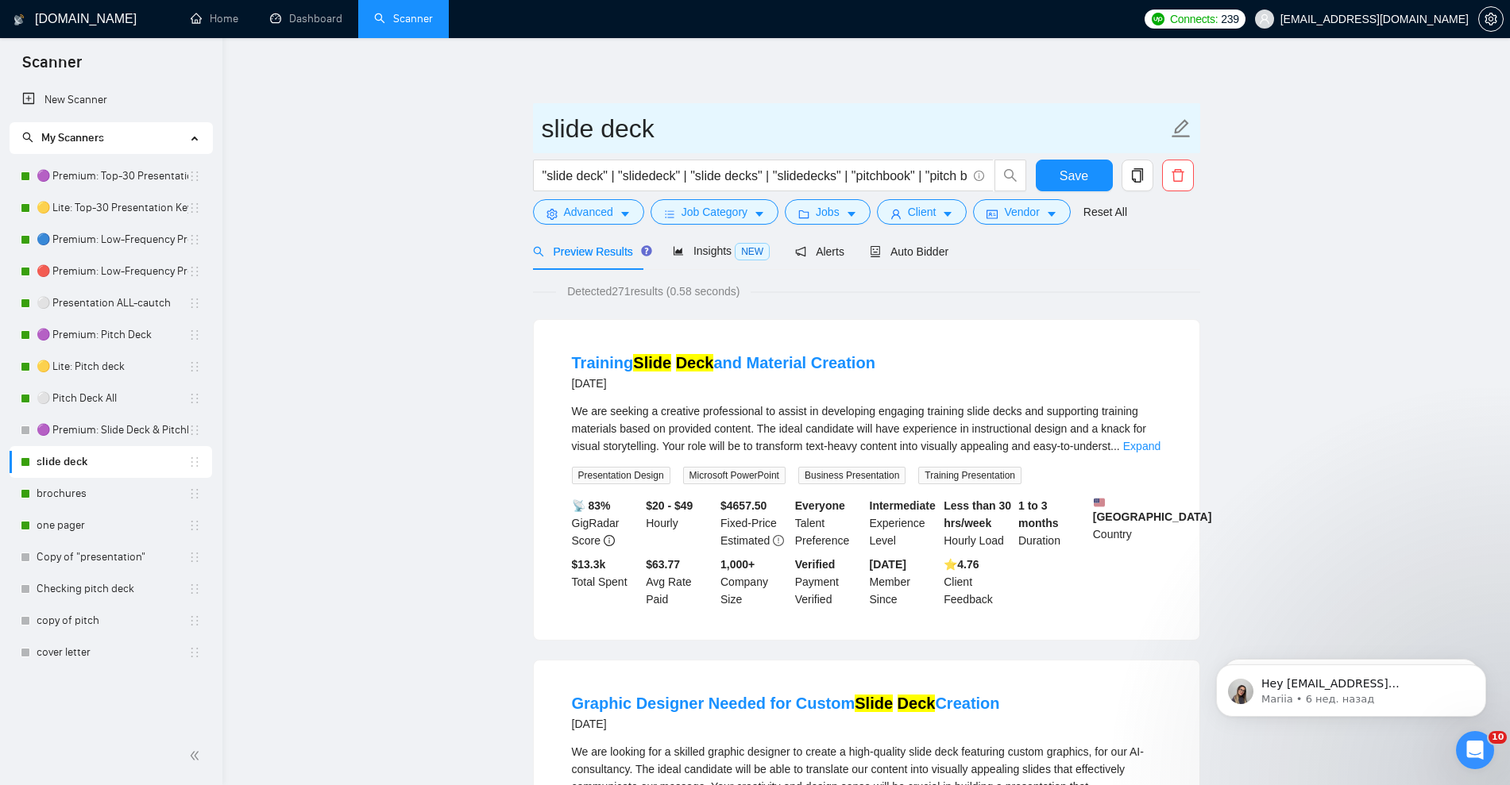
click at [605, 129] on input "slide deck" at bounding box center [855, 129] width 626 height 40
paste input "Slide Deck & Pitchboo"
type input "Slide Deck & Pitchbook"
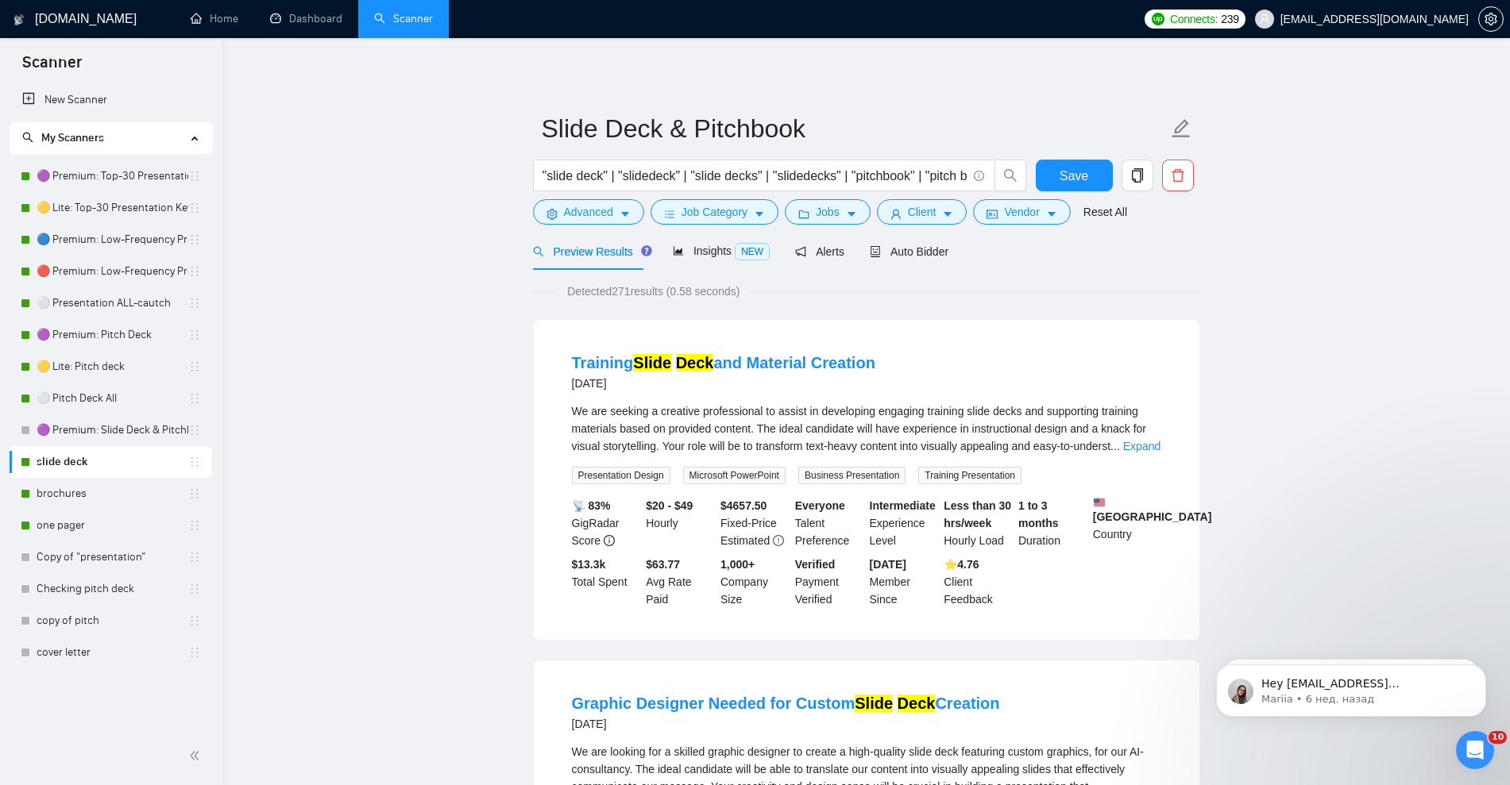
click at [1096, 176] on button "Save" at bounding box center [1074, 176] width 77 height 32
click at [92, 410] on link "⚪ Pitch Deck All" at bounding box center [113, 399] width 152 height 32
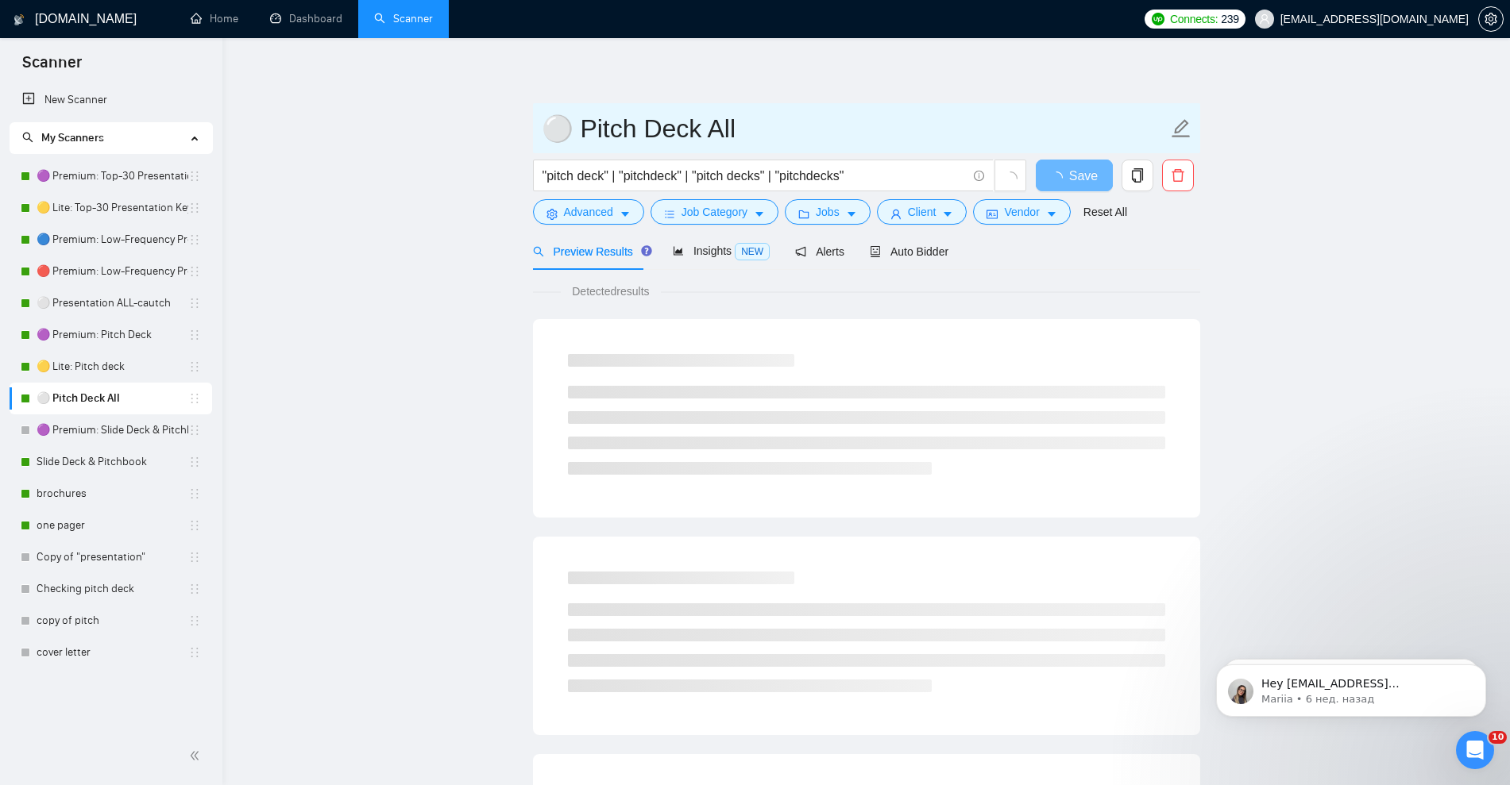
drag, startPoint x: 567, startPoint y: 131, endPoint x: 541, endPoint y: 127, distance: 26.5
click at [542, 127] on input "⚪ Pitch Deck All" at bounding box center [855, 129] width 626 height 40
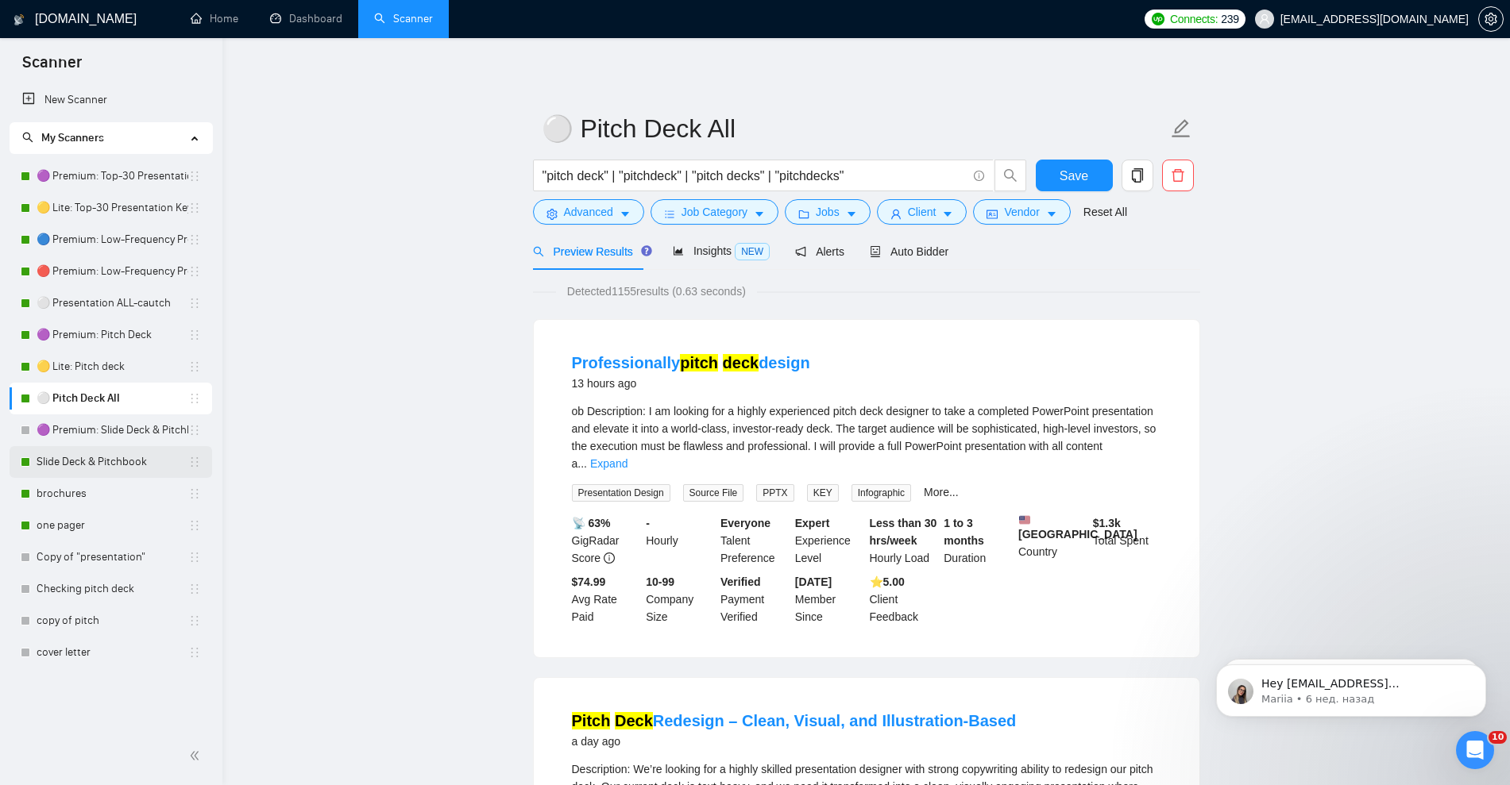
click at [85, 465] on link "Slide Deck & Pitchbook" at bounding box center [113, 462] width 152 height 32
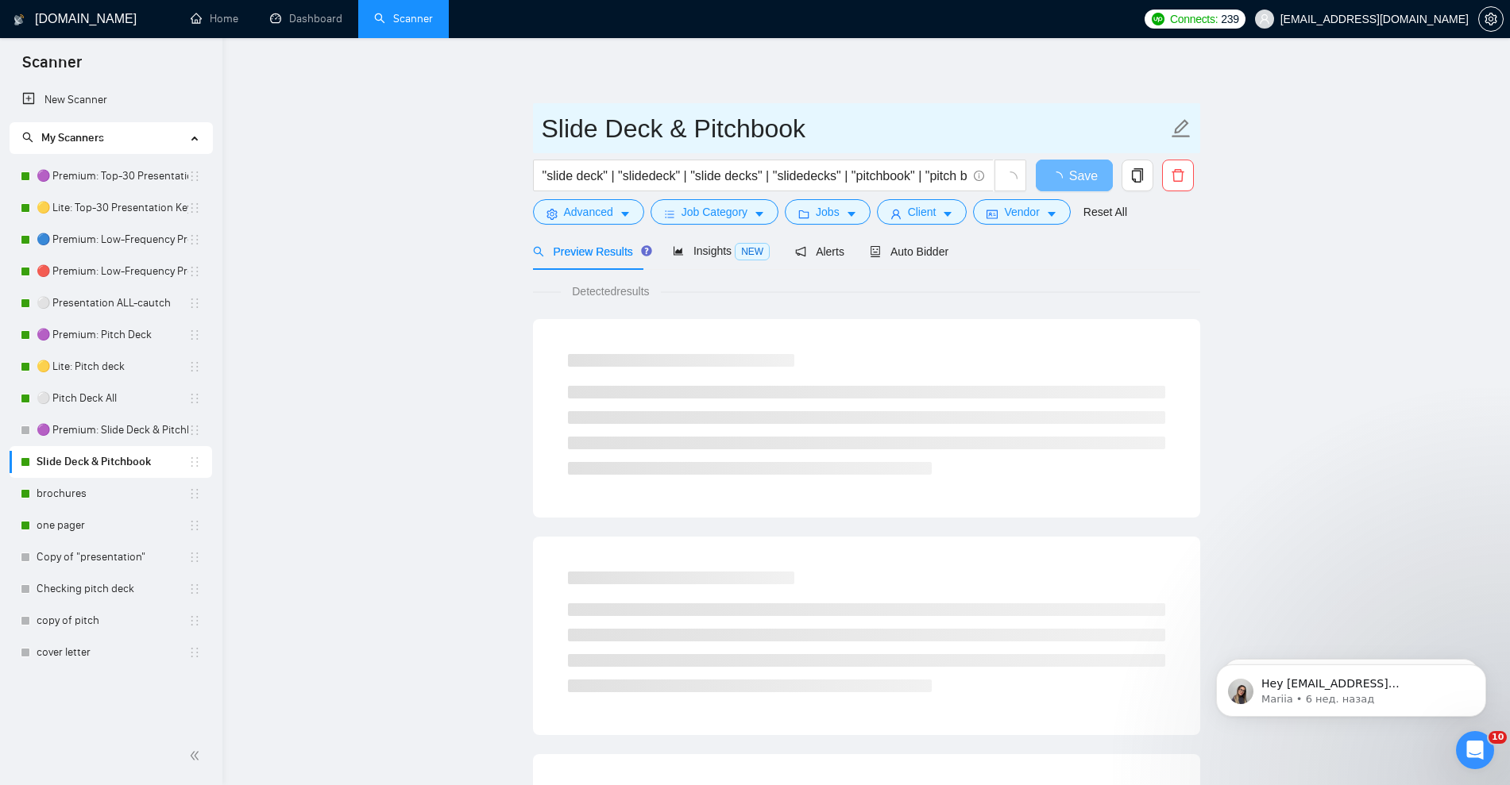
click at [543, 132] on input "Slide Deck & Pitchbook" at bounding box center [855, 129] width 626 height 40
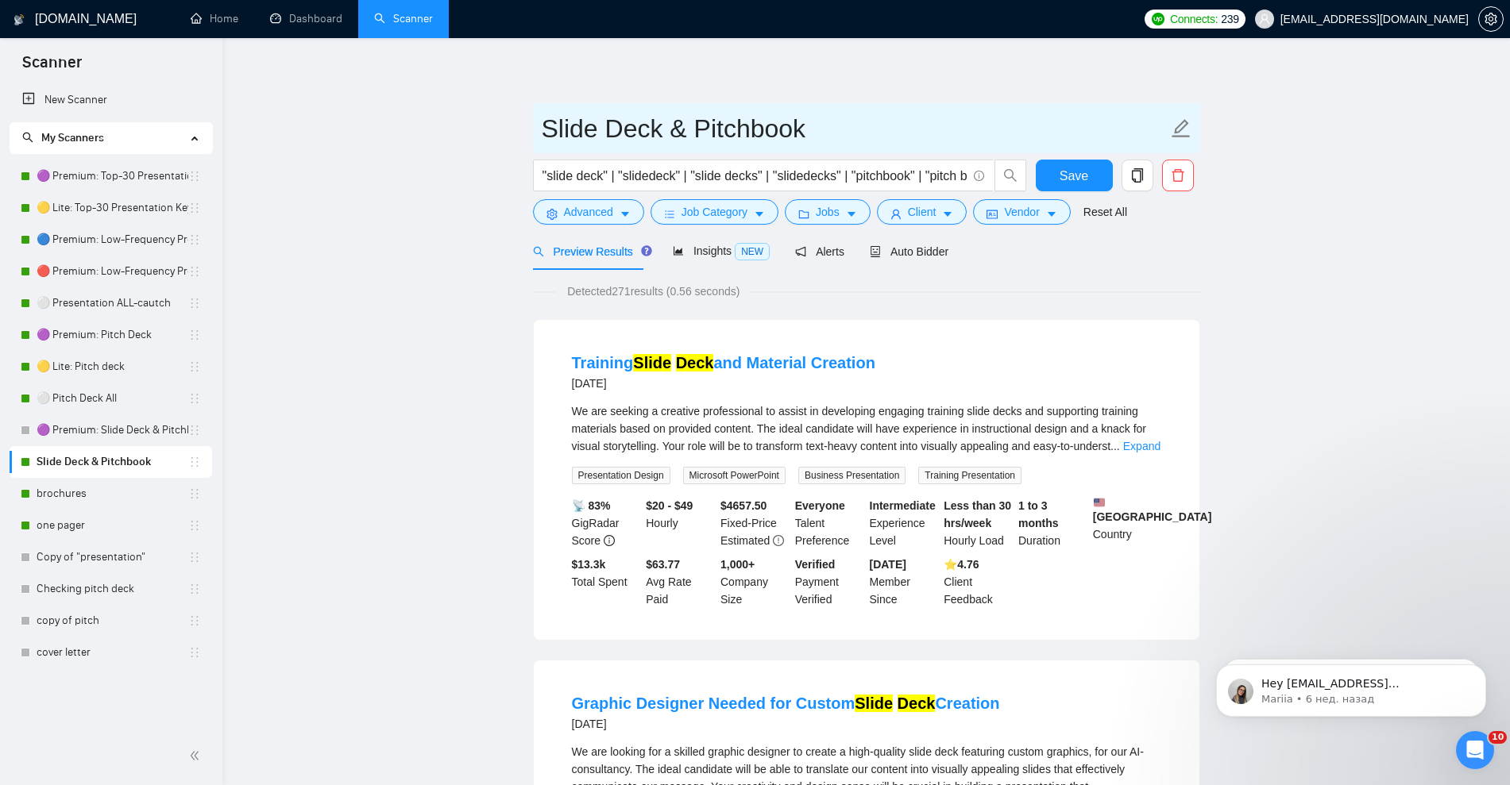
paste input "⚪"
type input "⚪ Slide Deck & Pitchbook"
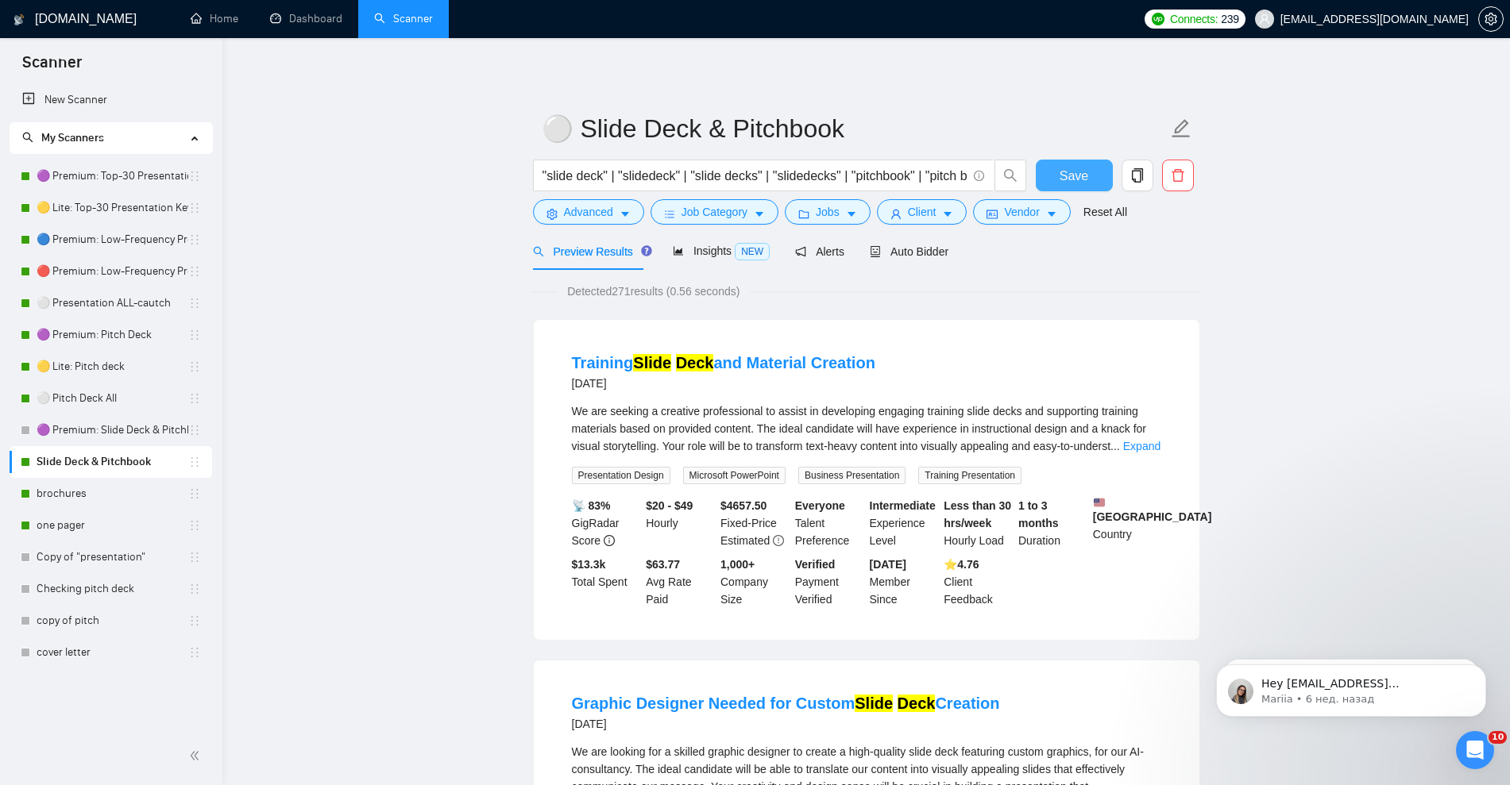
click at [1086, 172] on span "Save" at bounding box center [1073, 176] width 29 height 20
click at [909, 253] on span "Auto Bidder" at bounding box center [909, 251] width 79 height 13
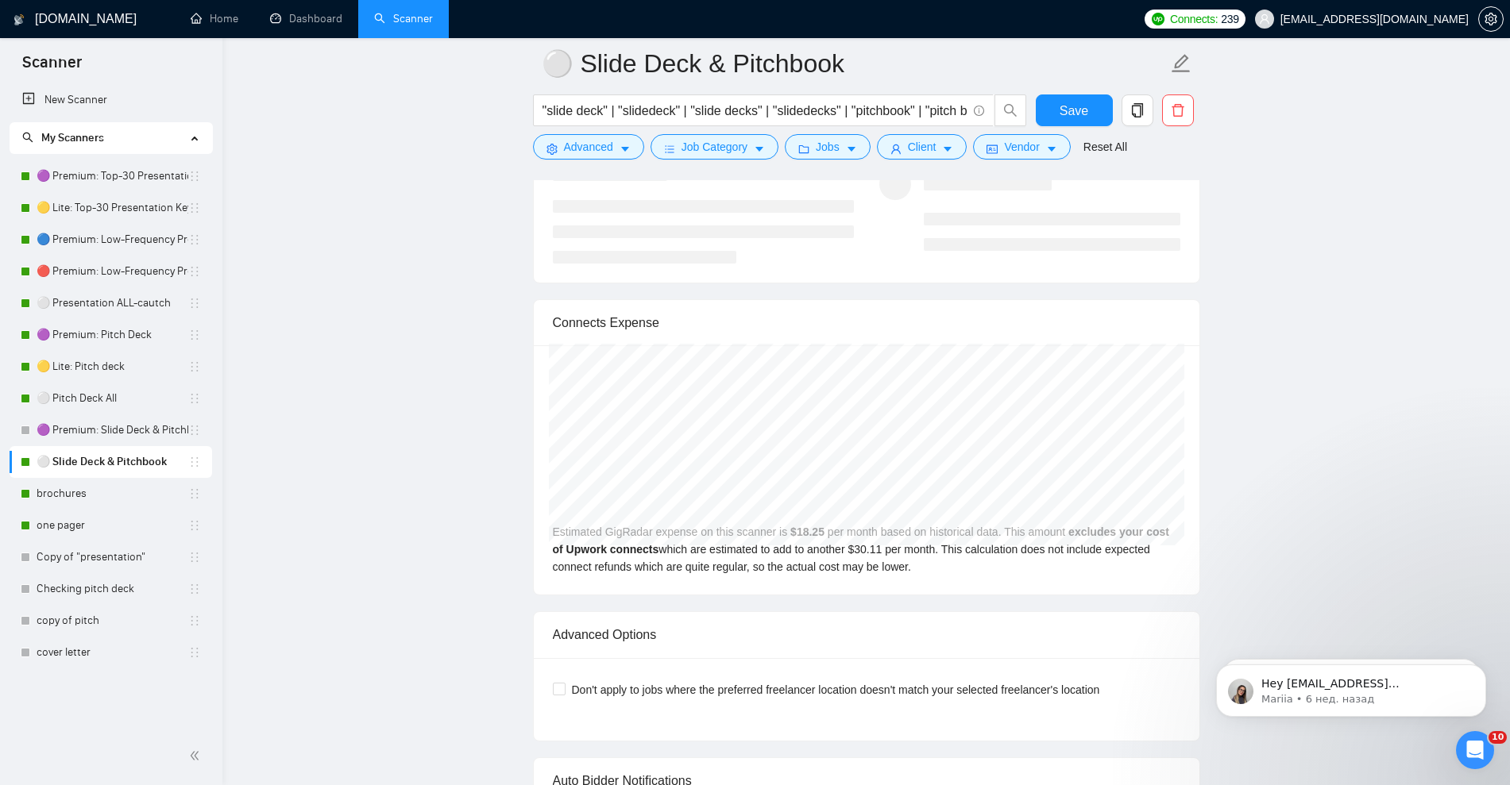
scroll to position [3177, 0]
click at [125, 436] on link "🟣 Premium: Slide Deck & Pitchbook" at bounding box center [113, 431] width 152 height 32
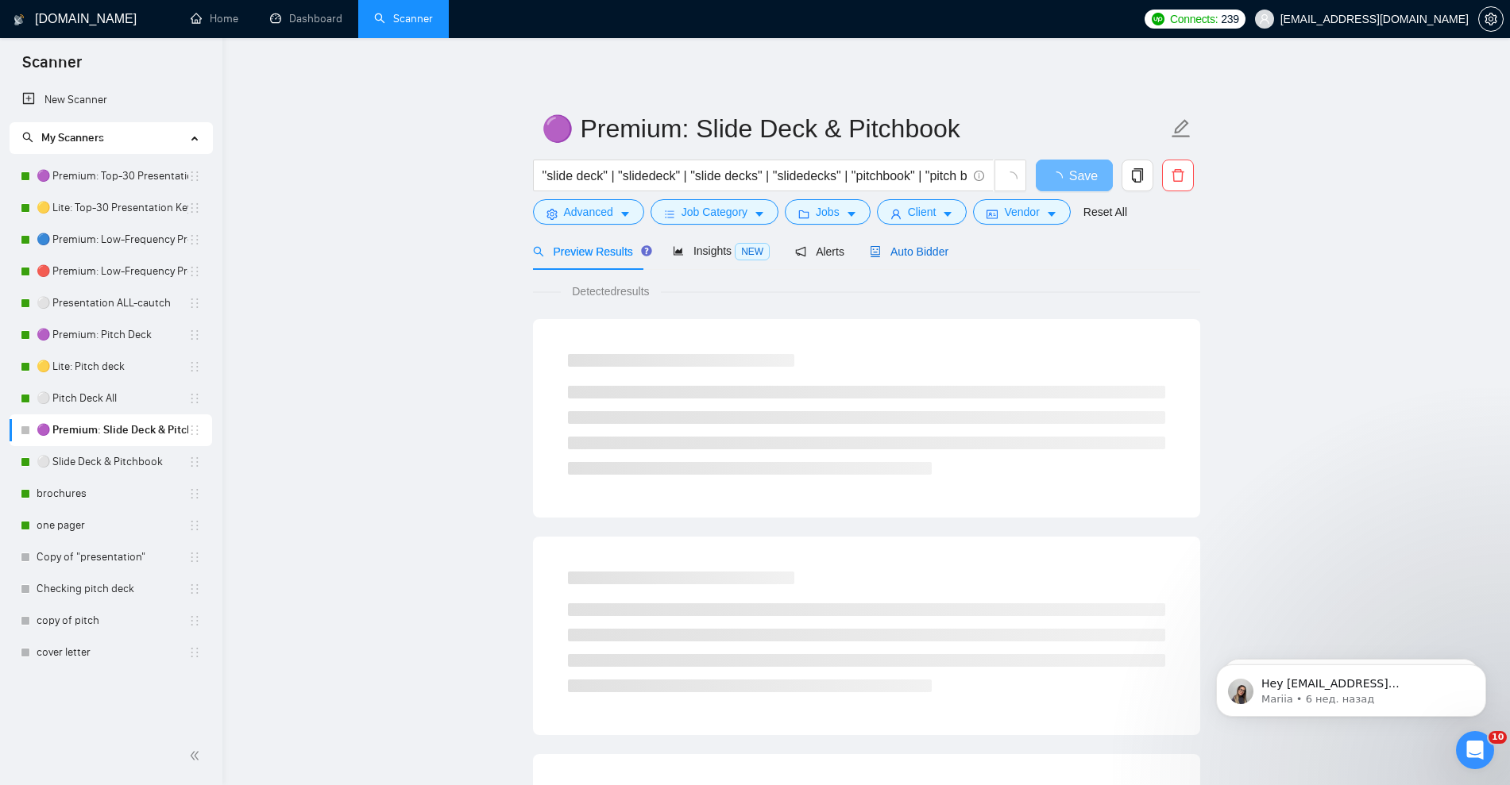
click at [921, 254] on span "Auto Bidder" at bounding box center [909, 251] width 79 height 13
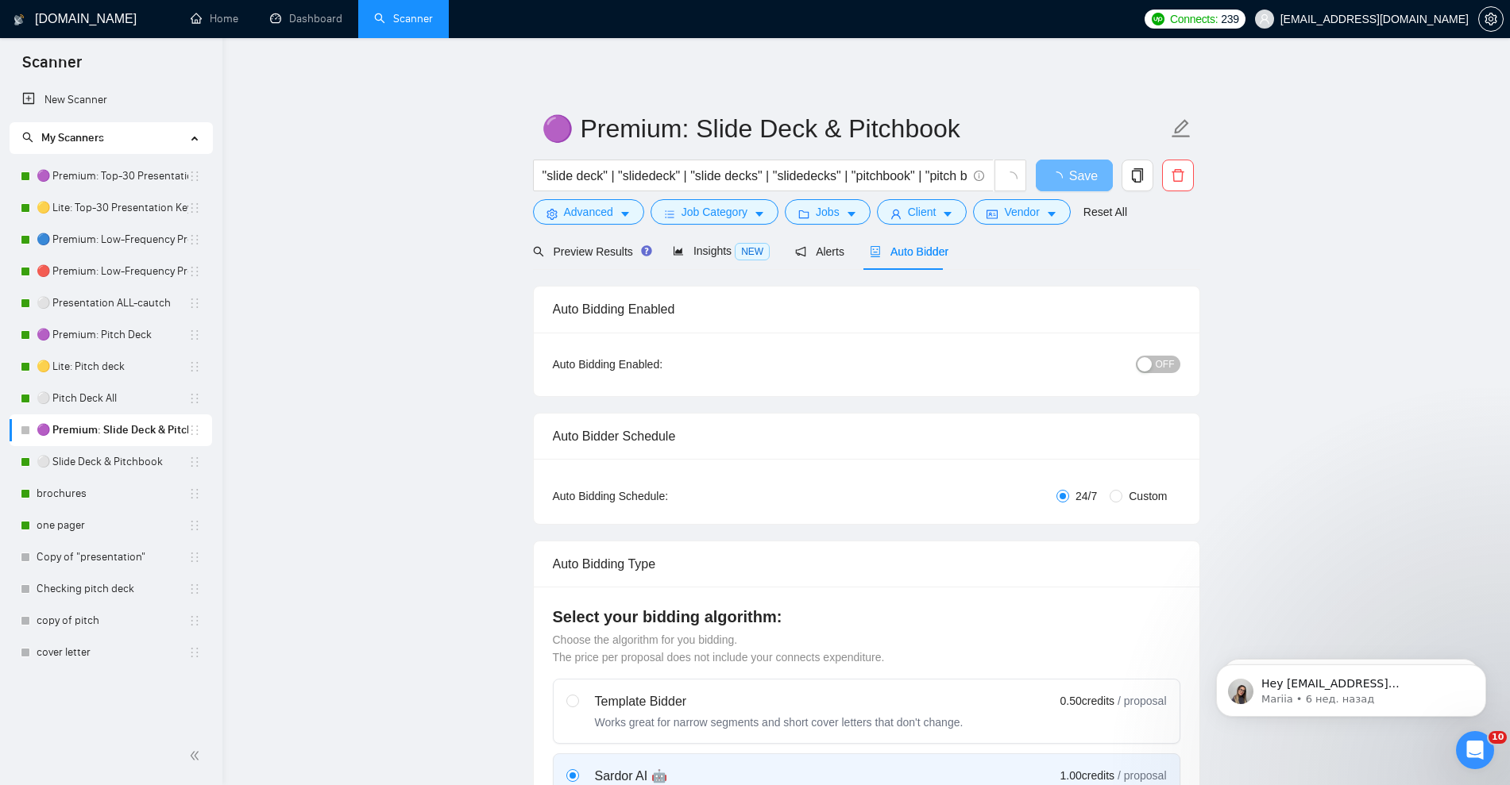
click at [1166, 361] on span "OFF" at bounding box center [1165, 364] width 19 height 17
click at [1074, 166] on span "Save" at bounding box center [1083, 176] width 29 height 20
click at [1081, 176] on span "Save" at bounding box center [1073, 176] width 29 height 20
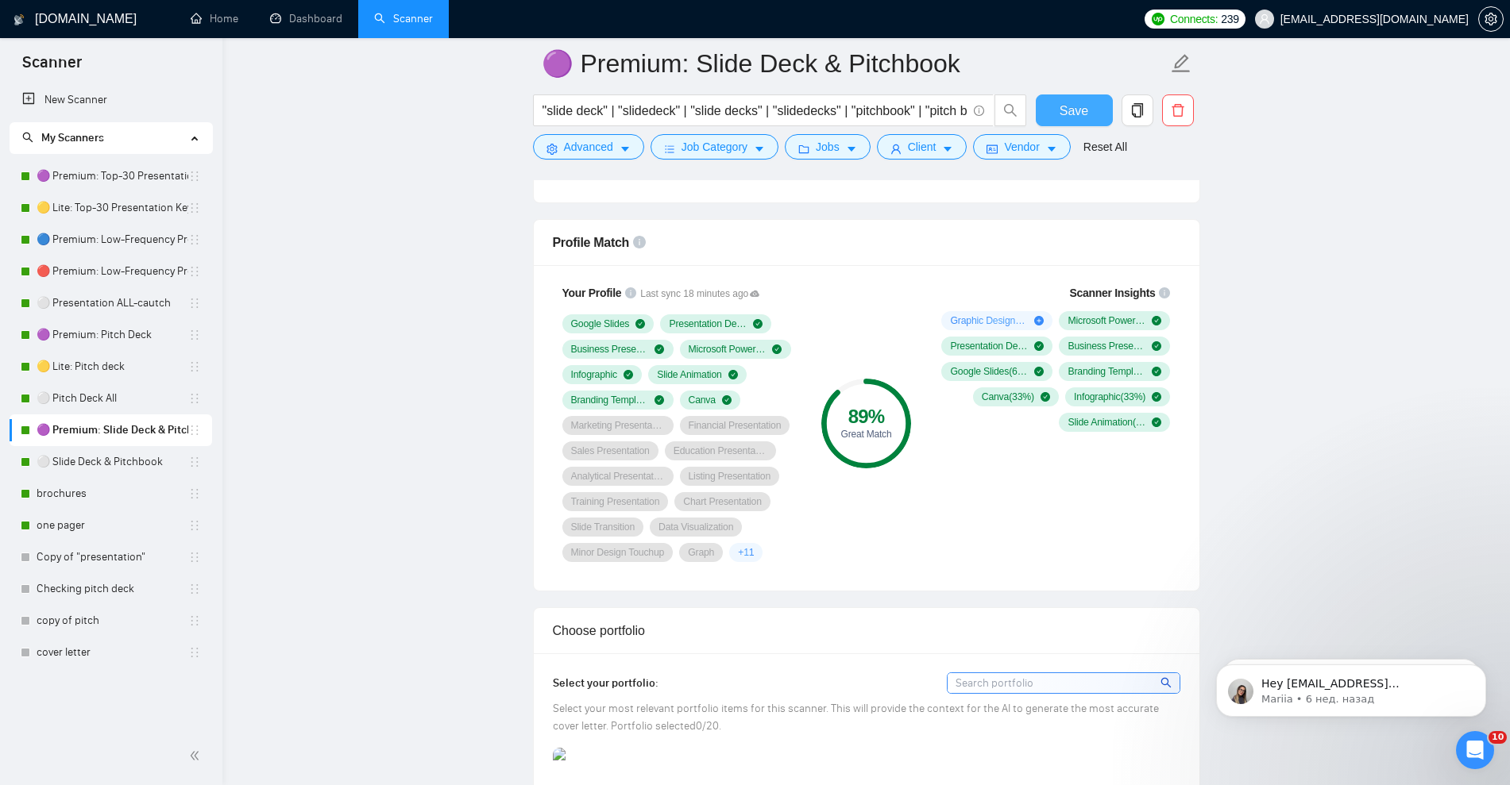
scroll to position [993, 0]
click at [830, 111] on input ""slide deck" | "slidedeck" | "slide decks" | "slidedecks" | "pitchbook" | "pitc…" at bounding box center [754, 111] width 424 height 20
drag, startPoint x: 114, startPoint y: 469, endPoint x: 171, endPoint y: 469, distance: 56.4
click at [114, 469] on link "⚪ Slide Deck & Pitchbook" at bounding box center [113, 462] width 152 height 32
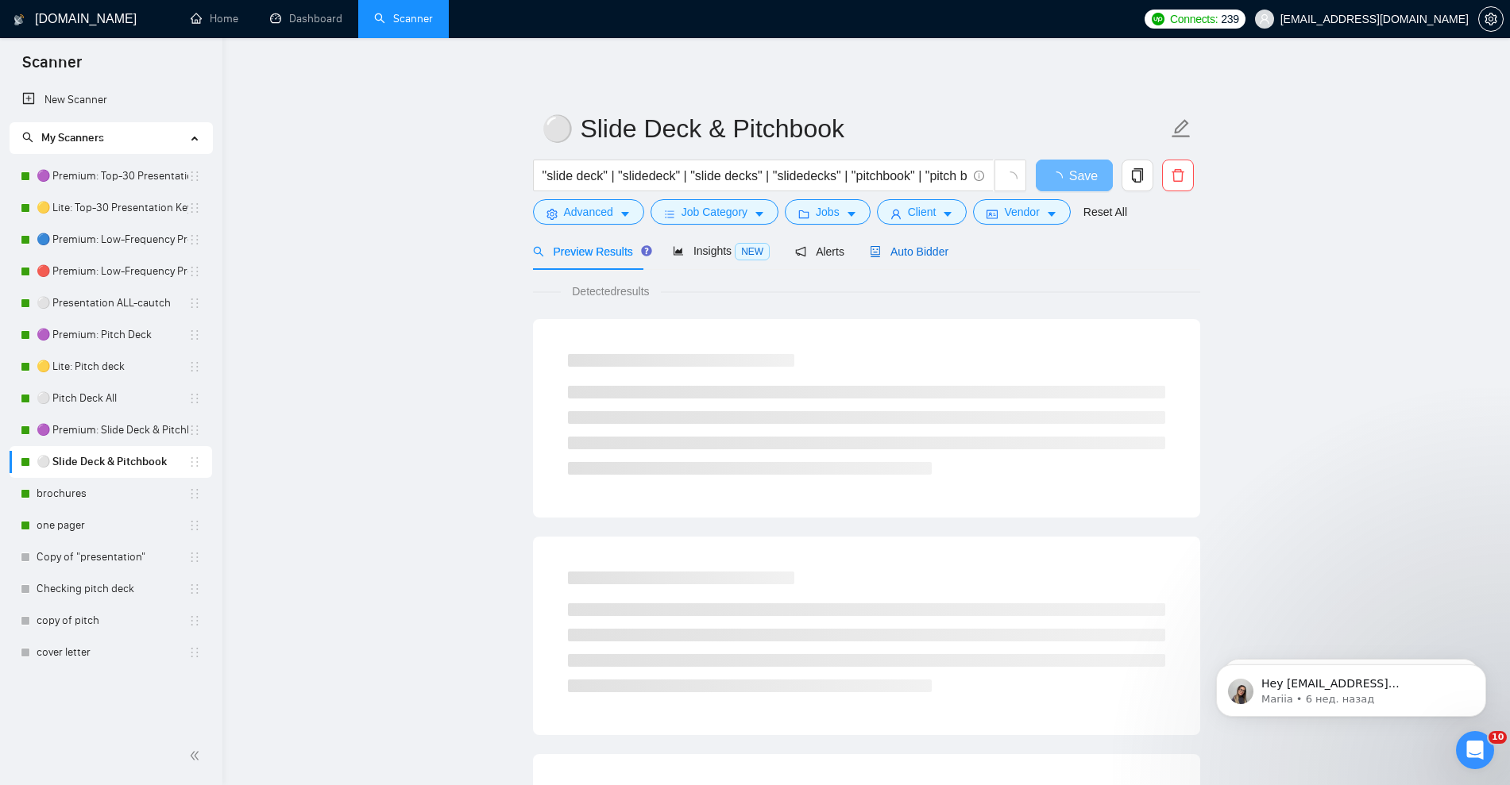
click at [890, 253] on span "Auto Bidder" at bounding box center [909, 251] width 79 height 13
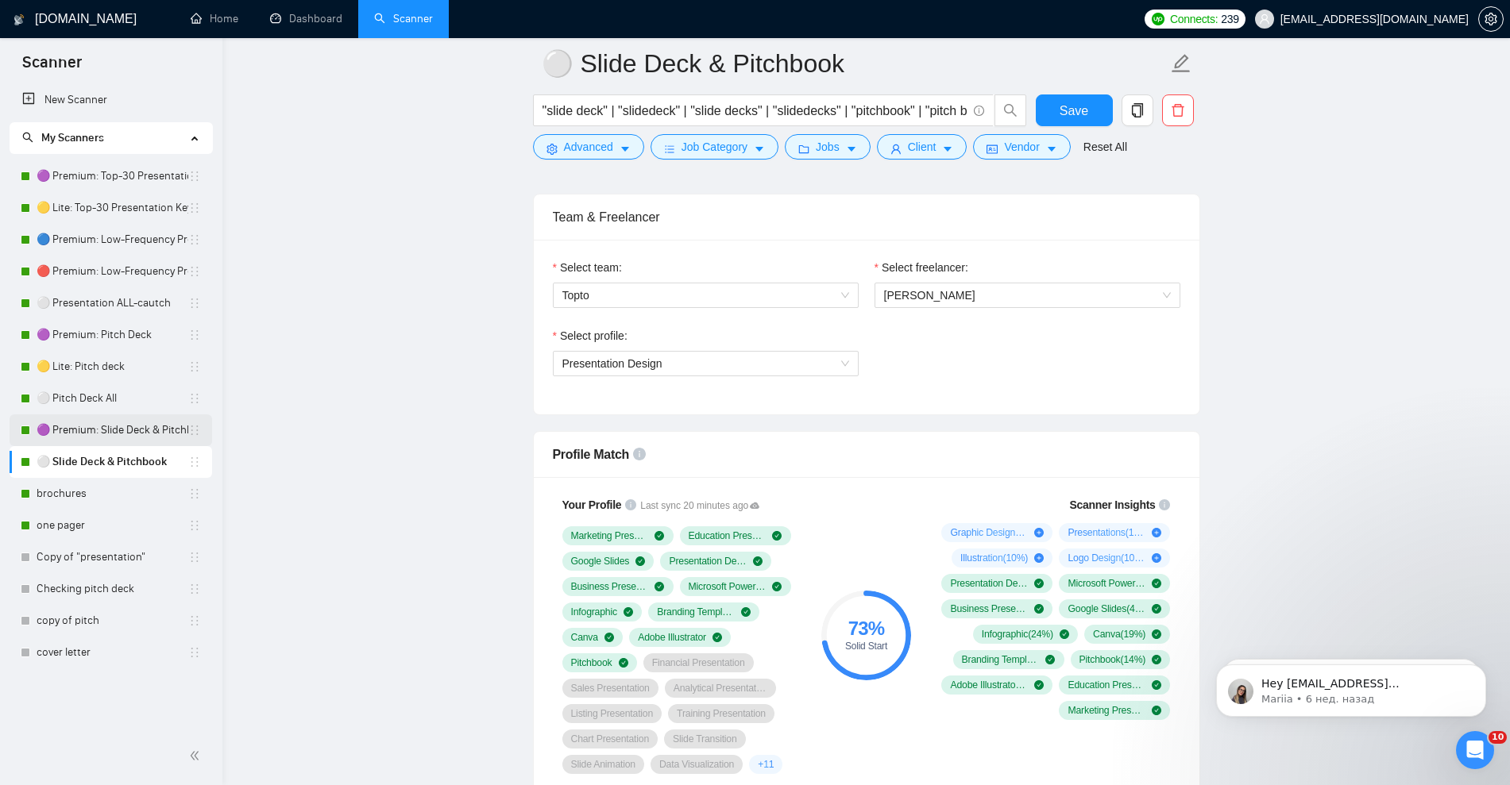
scroll to position [794, 0]
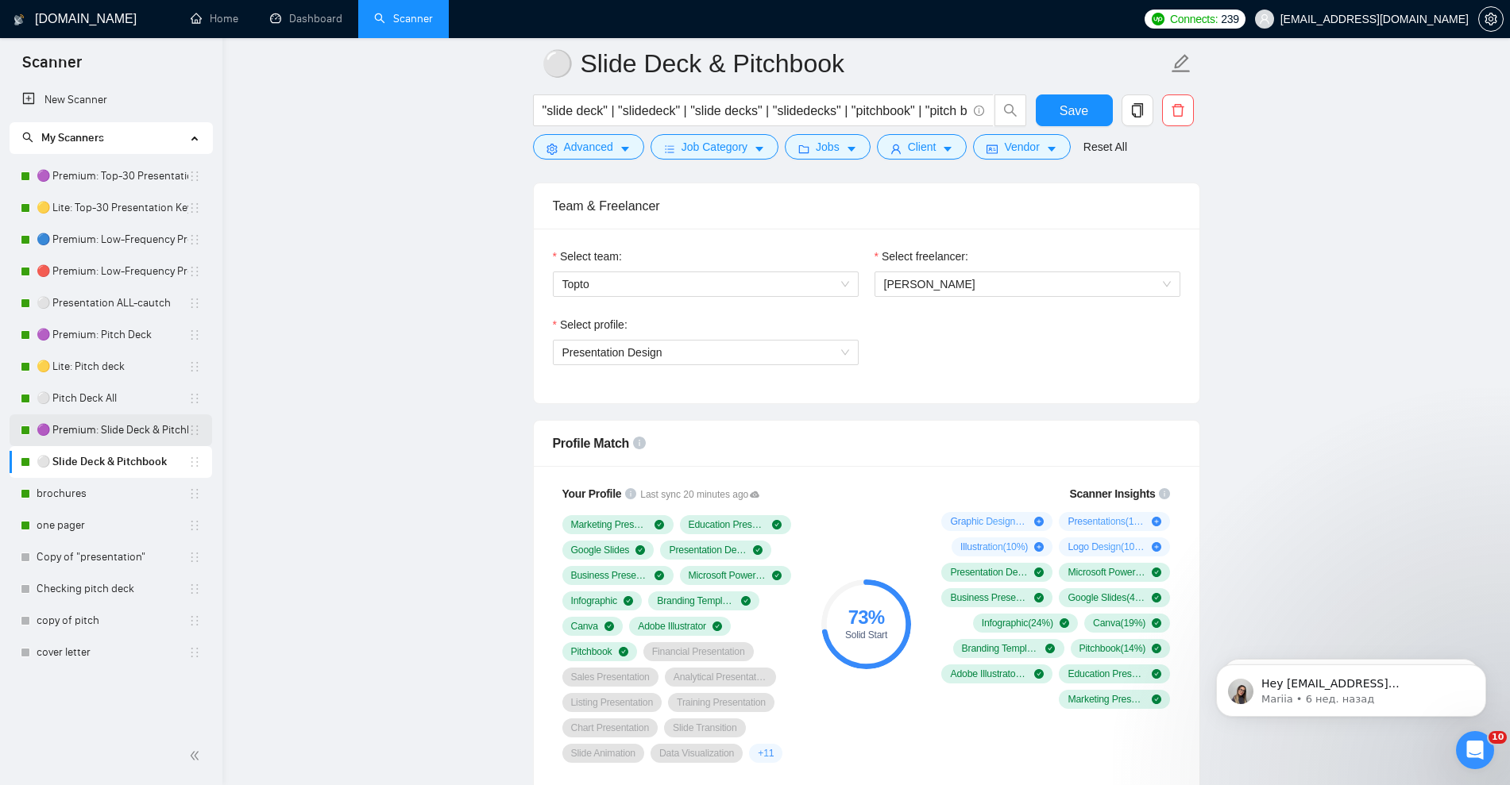
click at [112, 430] on link "🟣 Premium: Slide Deck & Pitchbook" at bounding box center [113, 431] width 152 height 32
